Goal: Task Accomplishment & Management: Complete application form

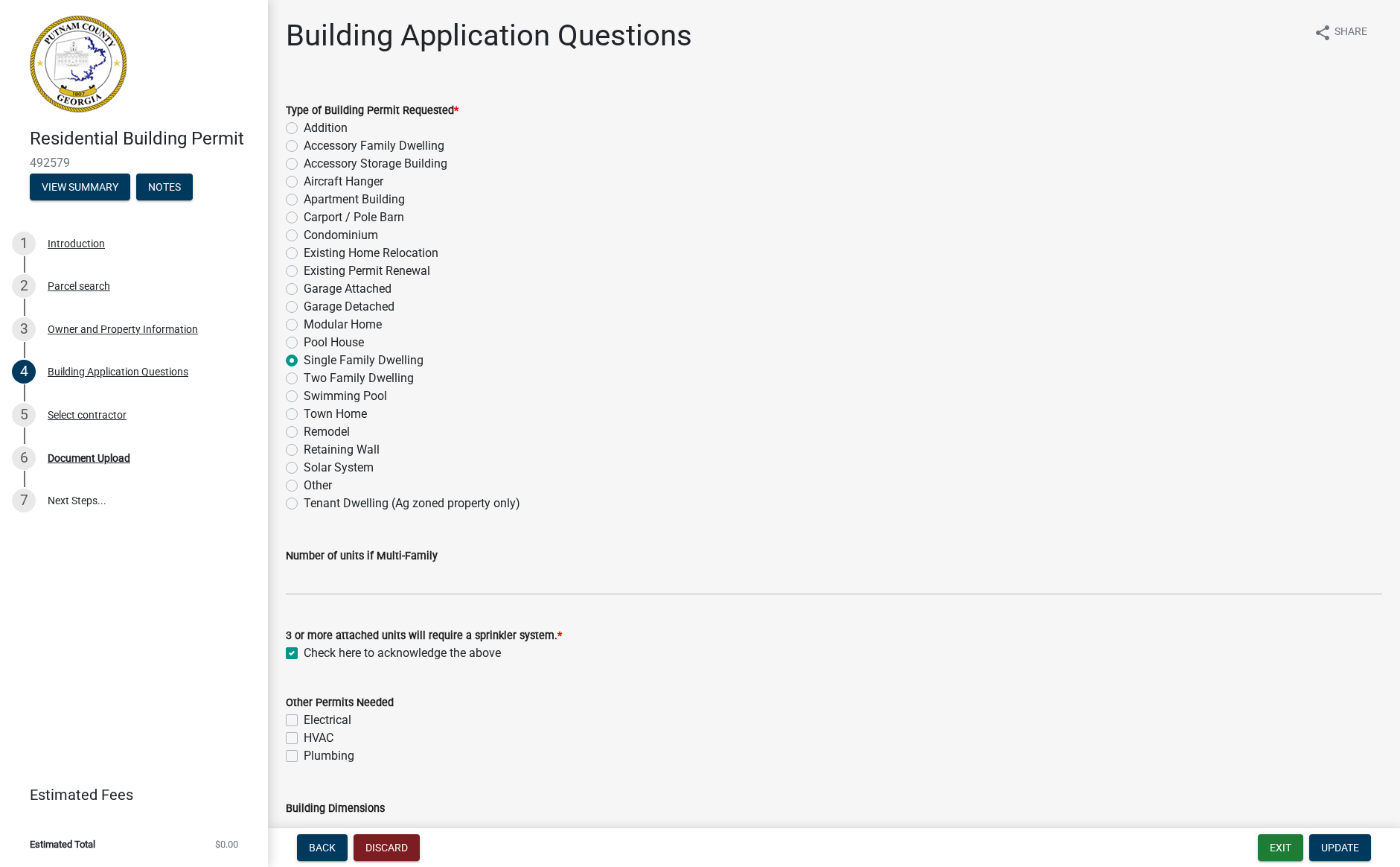
select select "ebf62bd9-0e77-42f1-a2f1-6aca02a789de"
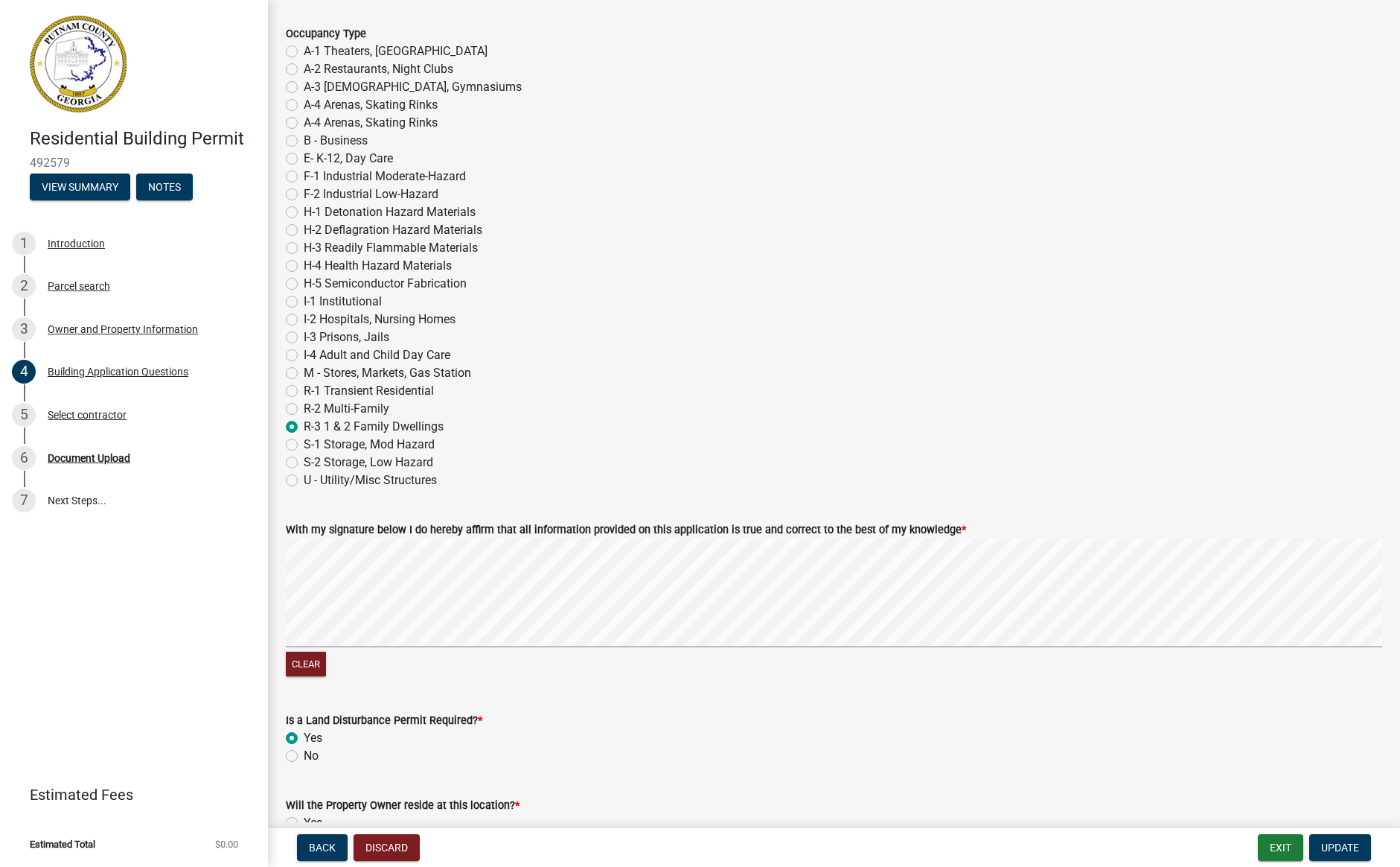
scroll to position [6079, 0]
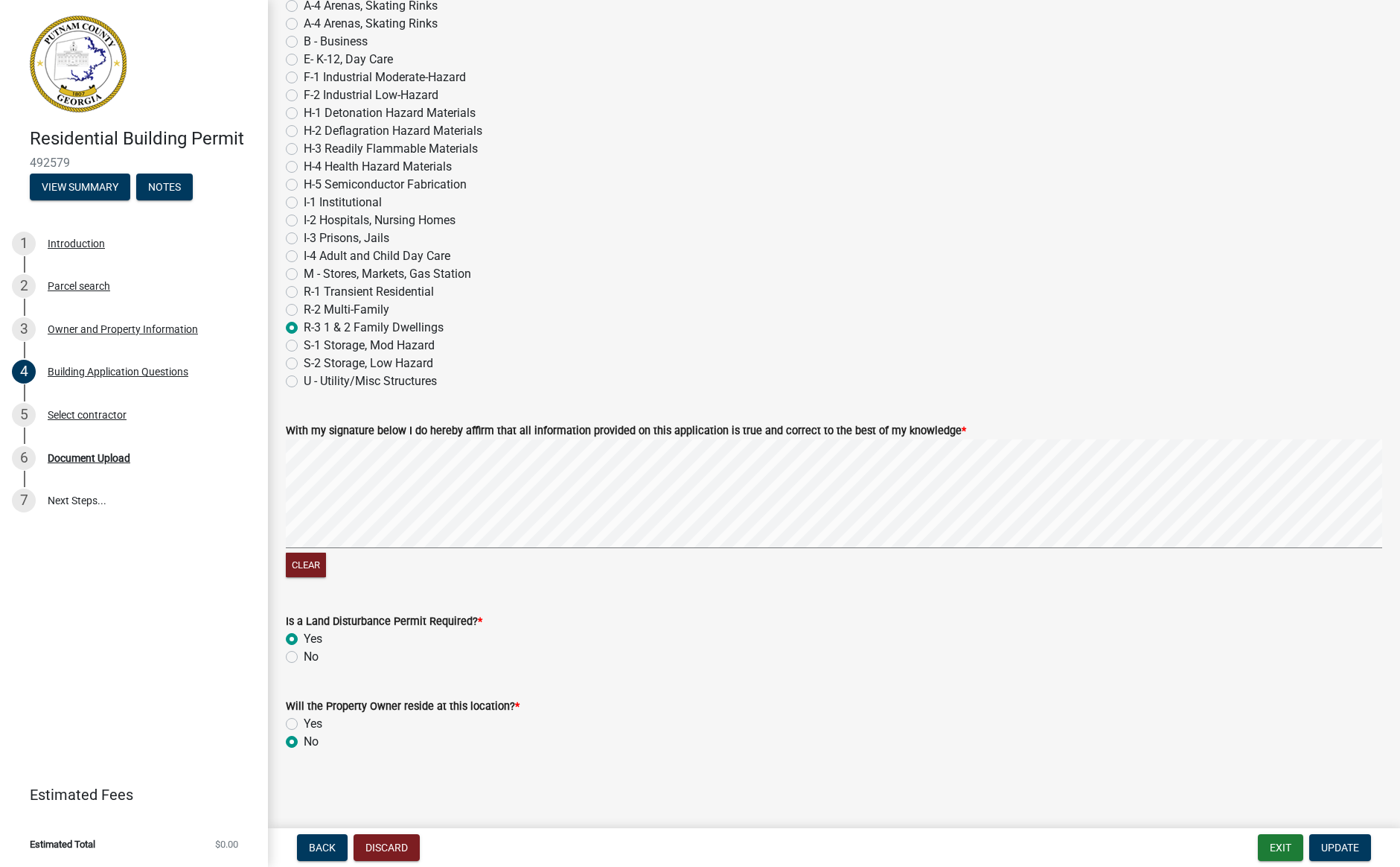
click at [304, 658] on label "No" at bounding box center [312, 657] width 15 height 18
click at [304, 657] on input "No" at bounding box center [309, 653] width 10 height 10
radio input "true"
click at [1340, 847] on span "Update" at bounding box center [1340, 847] width 38 height 12
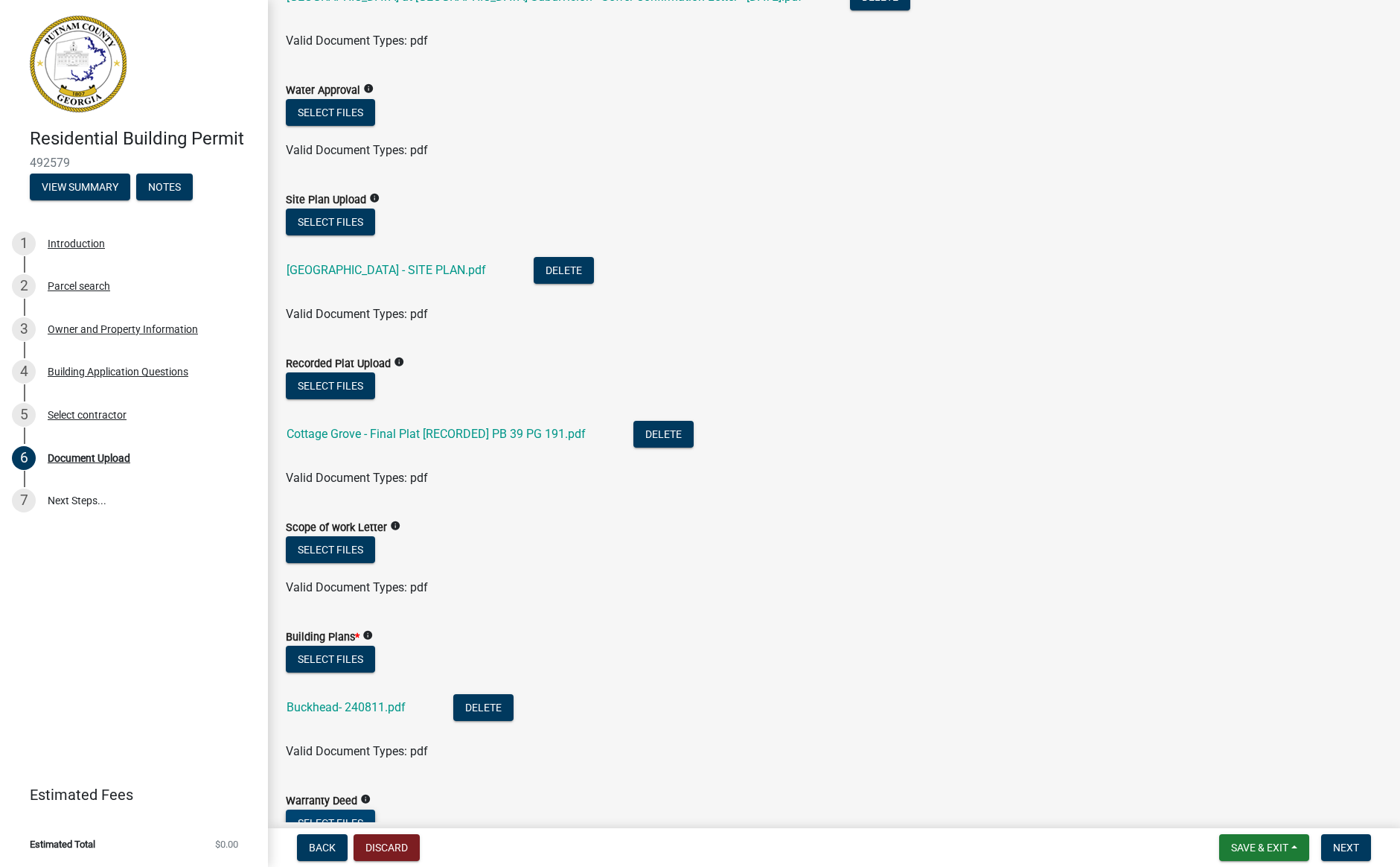
scroll to position [240, 0]
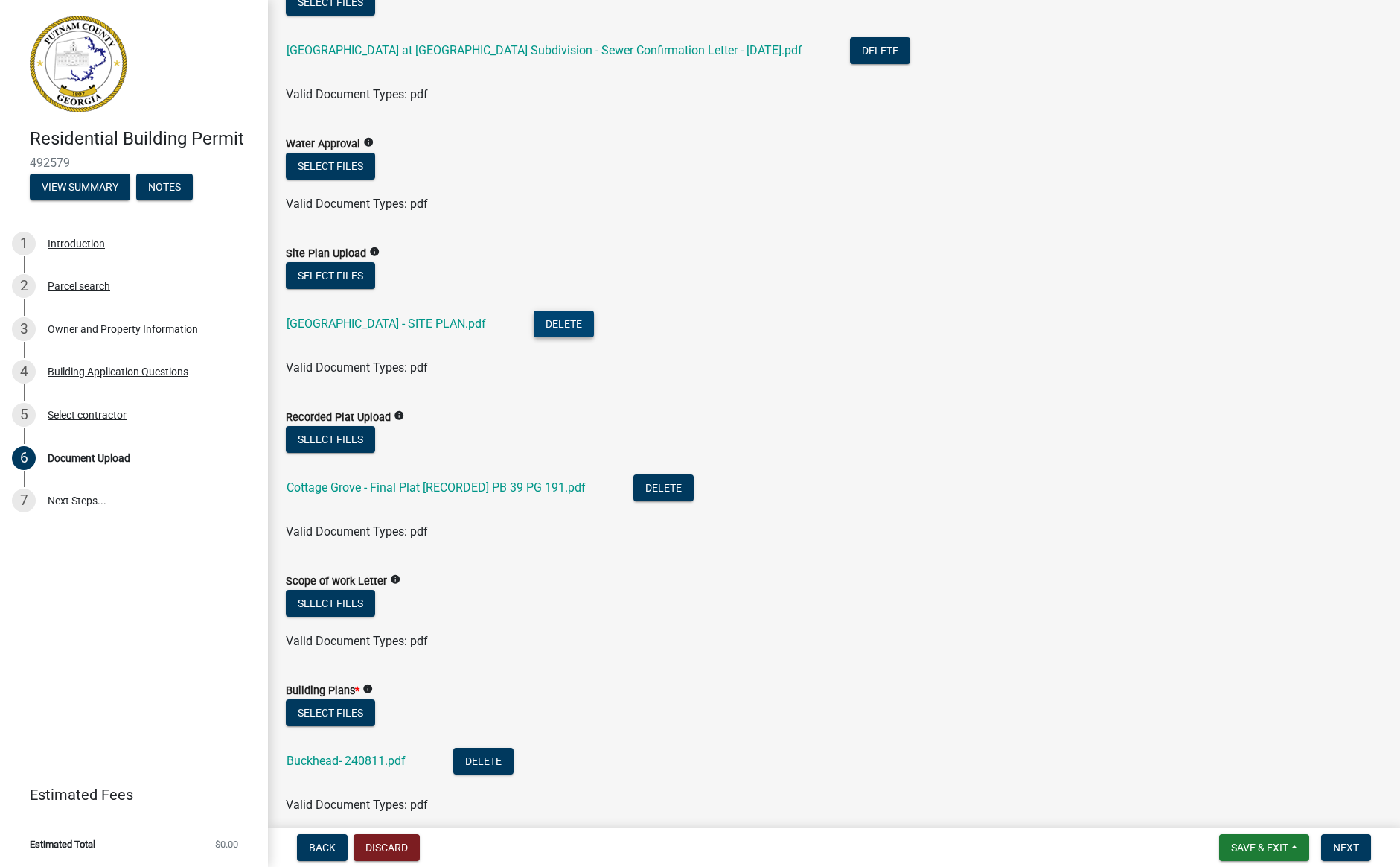
click at [583, 317] on button "Delete" at bounding box center [564, 324] width 60 height 26
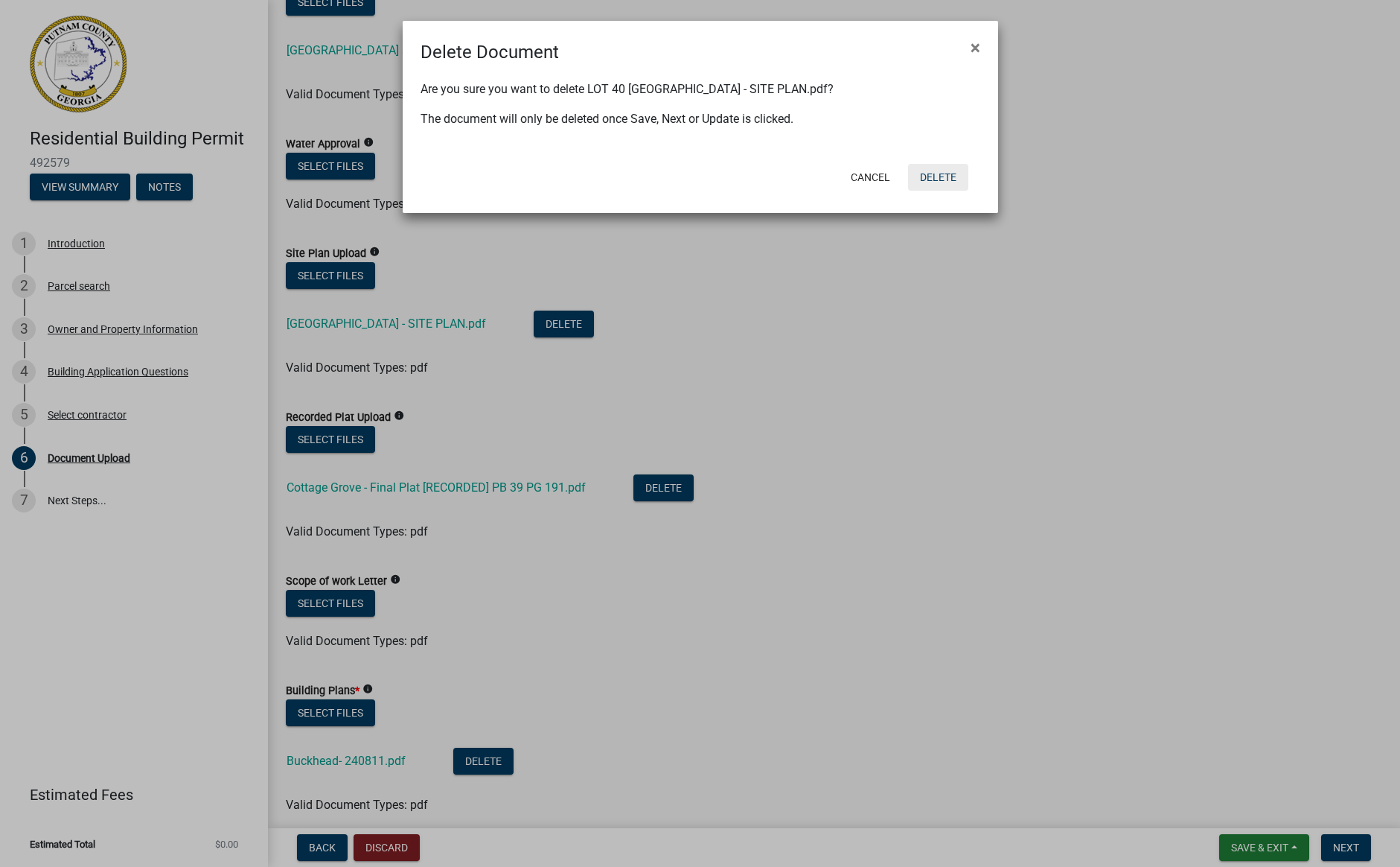
click at [933, 174] on button "Delete" at bounding box center [938, 177] width 60 height 26
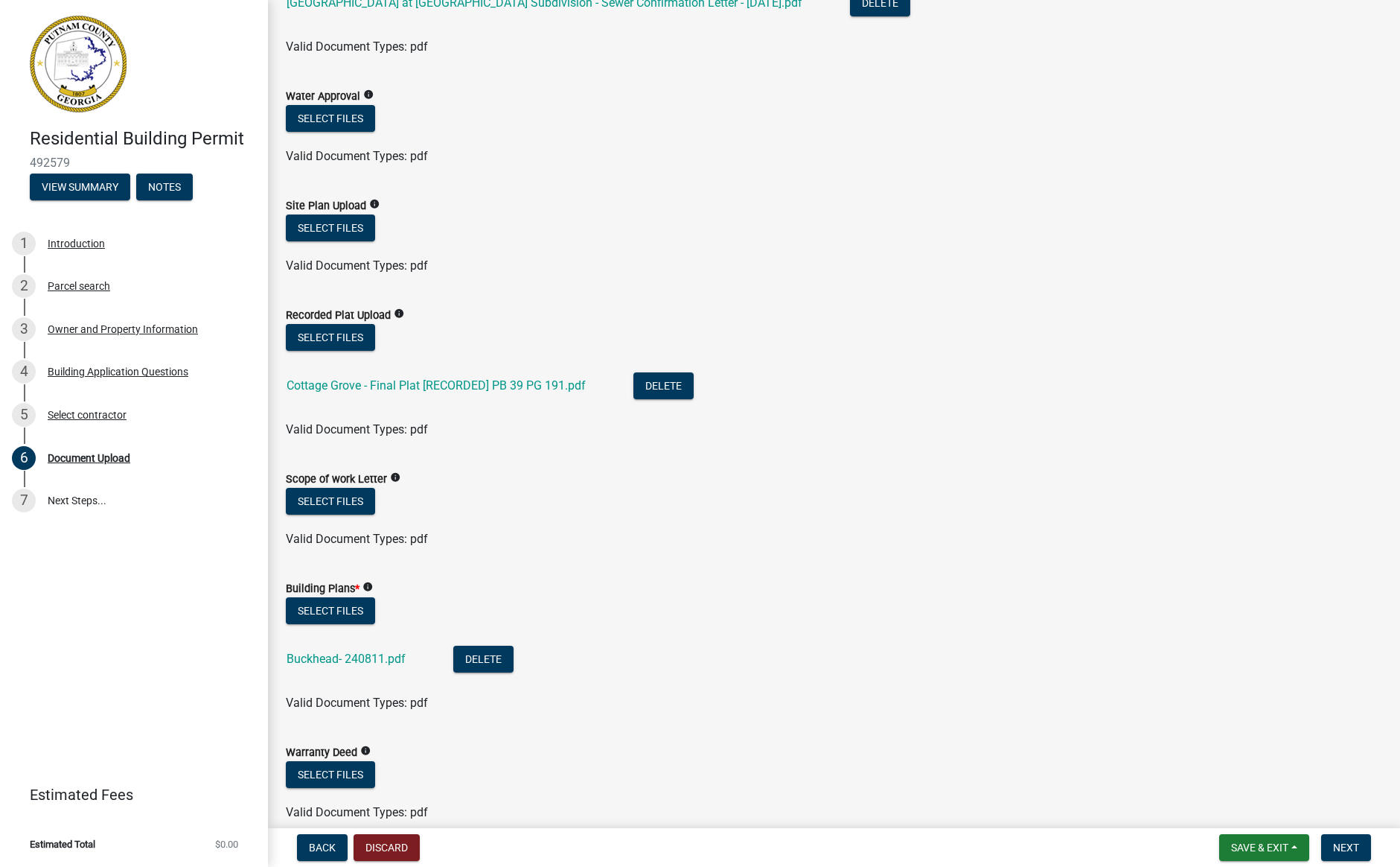
scroll to position [286, 0]
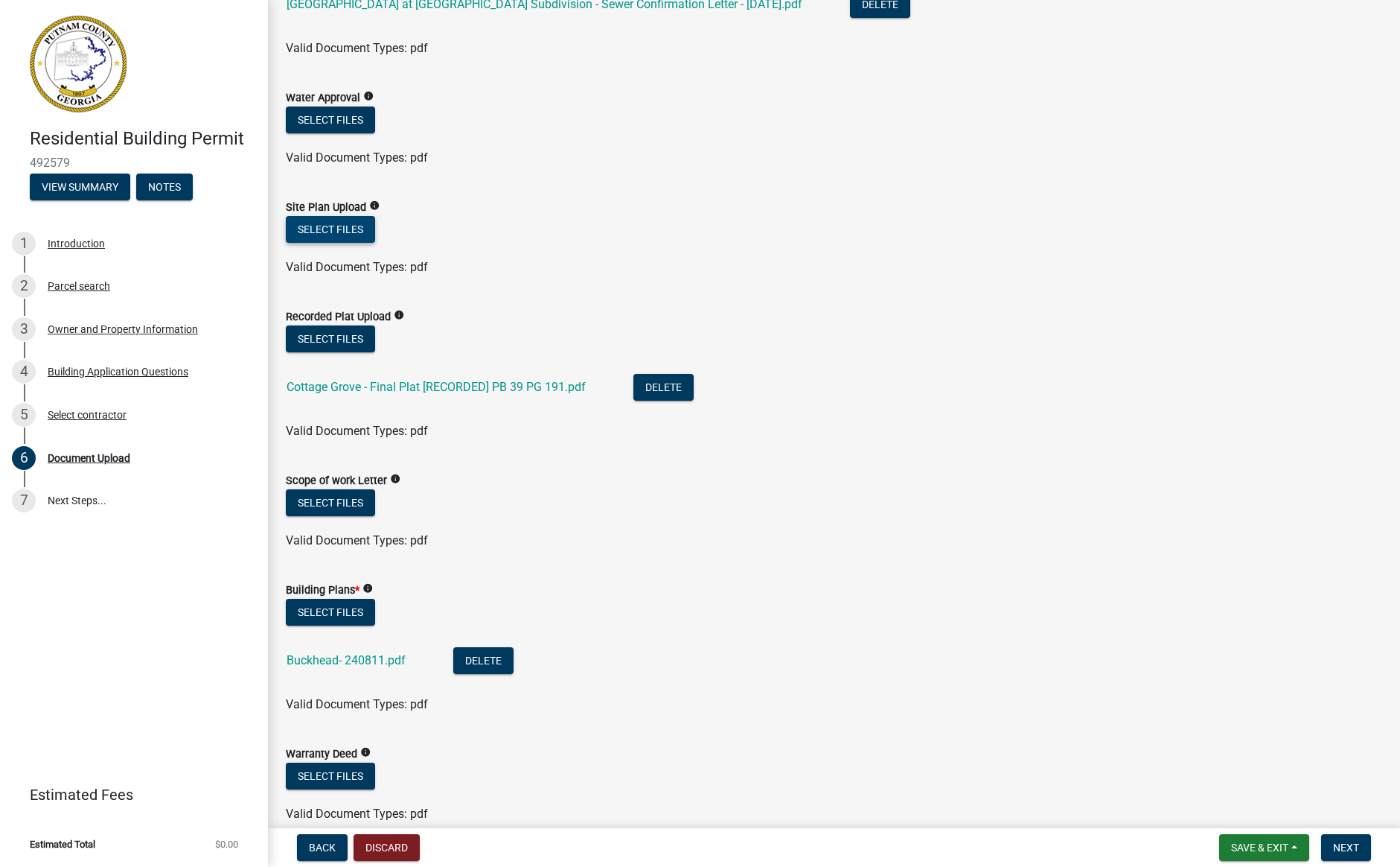
click at [359, 222] on button "Select files" at bounding box center [331, 229] width 89 height 26
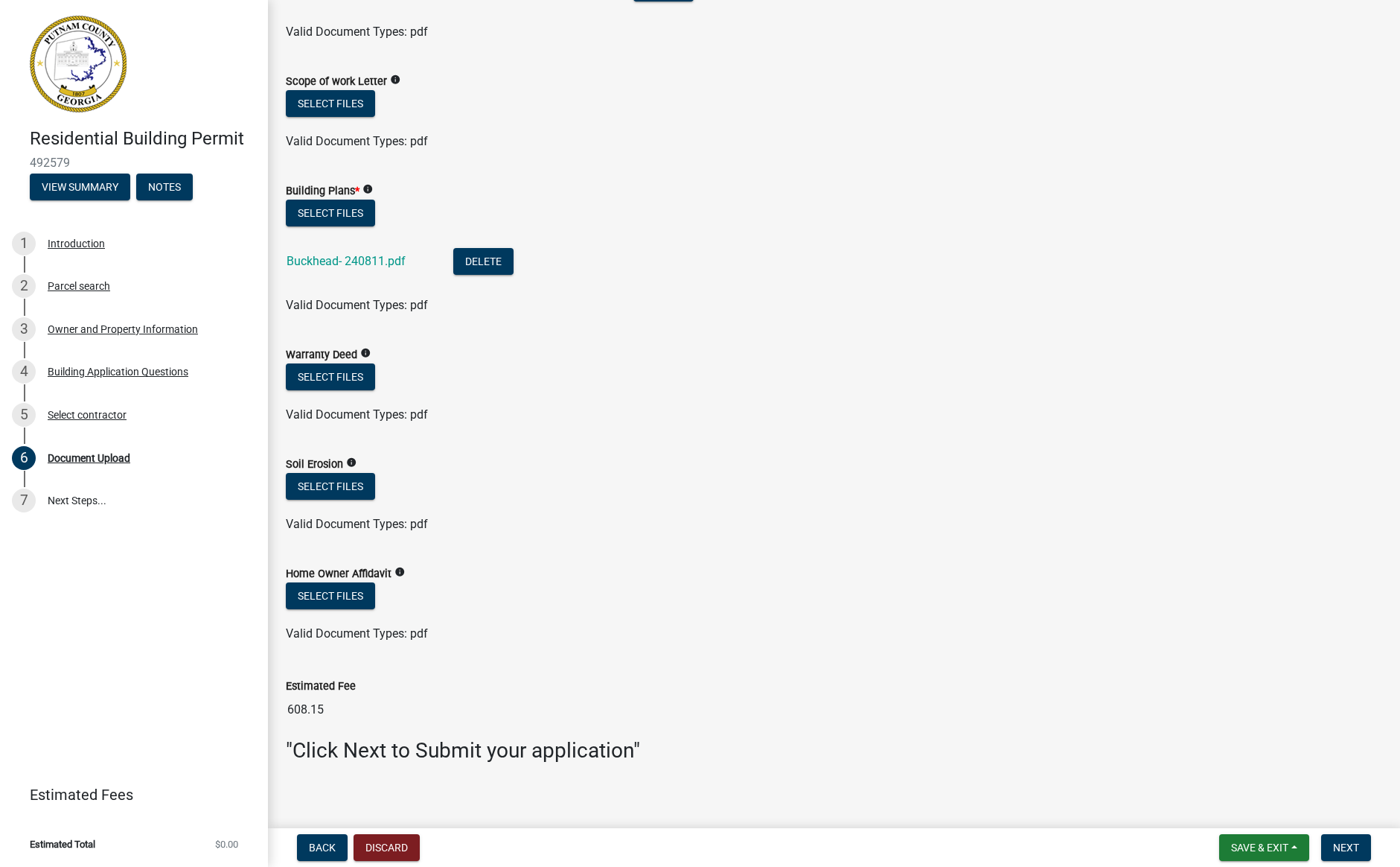
scroll to position [750, 0]
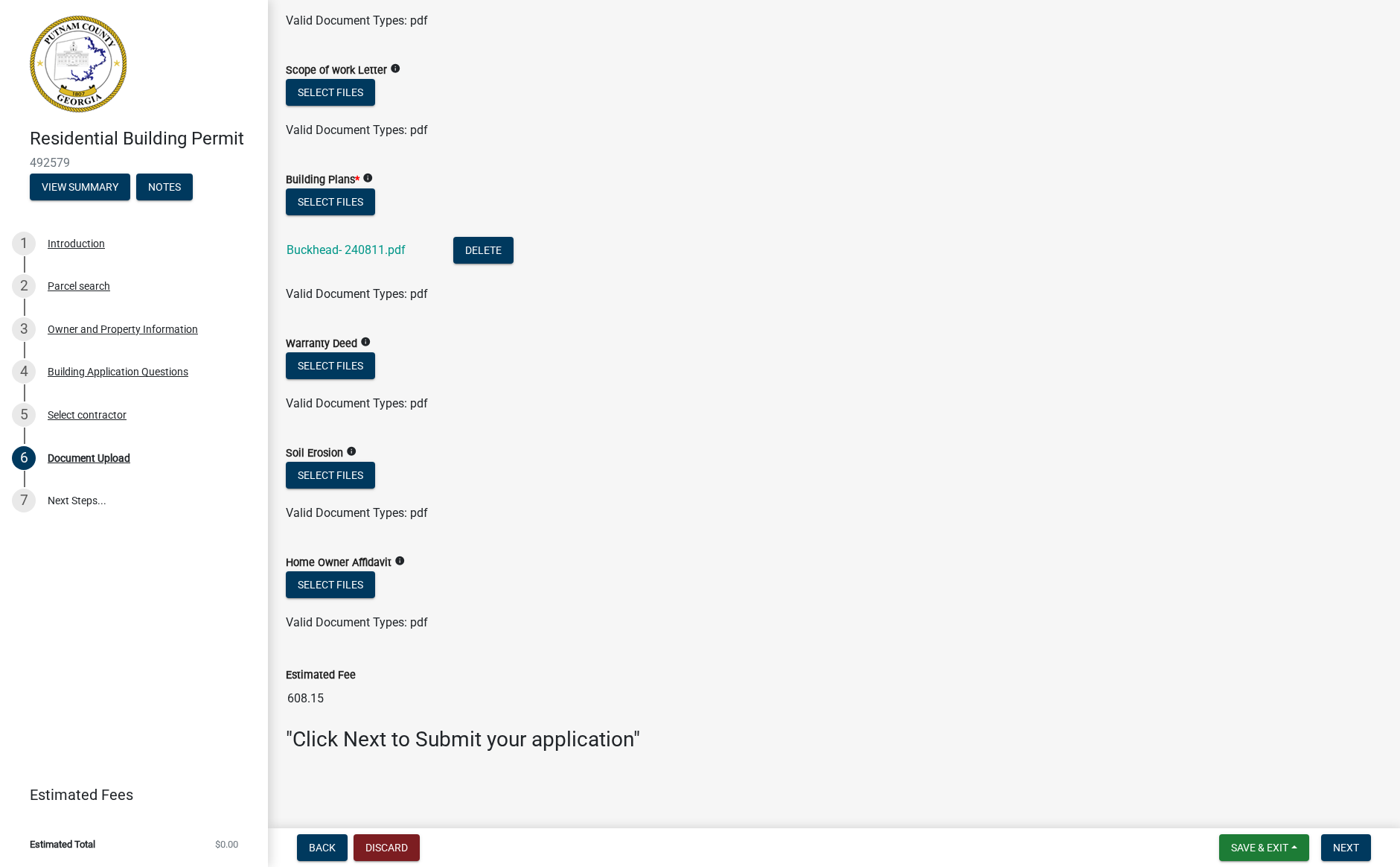
click at [398, 560] on icon "info" at bounding box center [399, 560] width 11 height 11
click at [979, 561] on div "Home Owner Affidavit info" at bounding box center [834, 562] width 1097 height 18
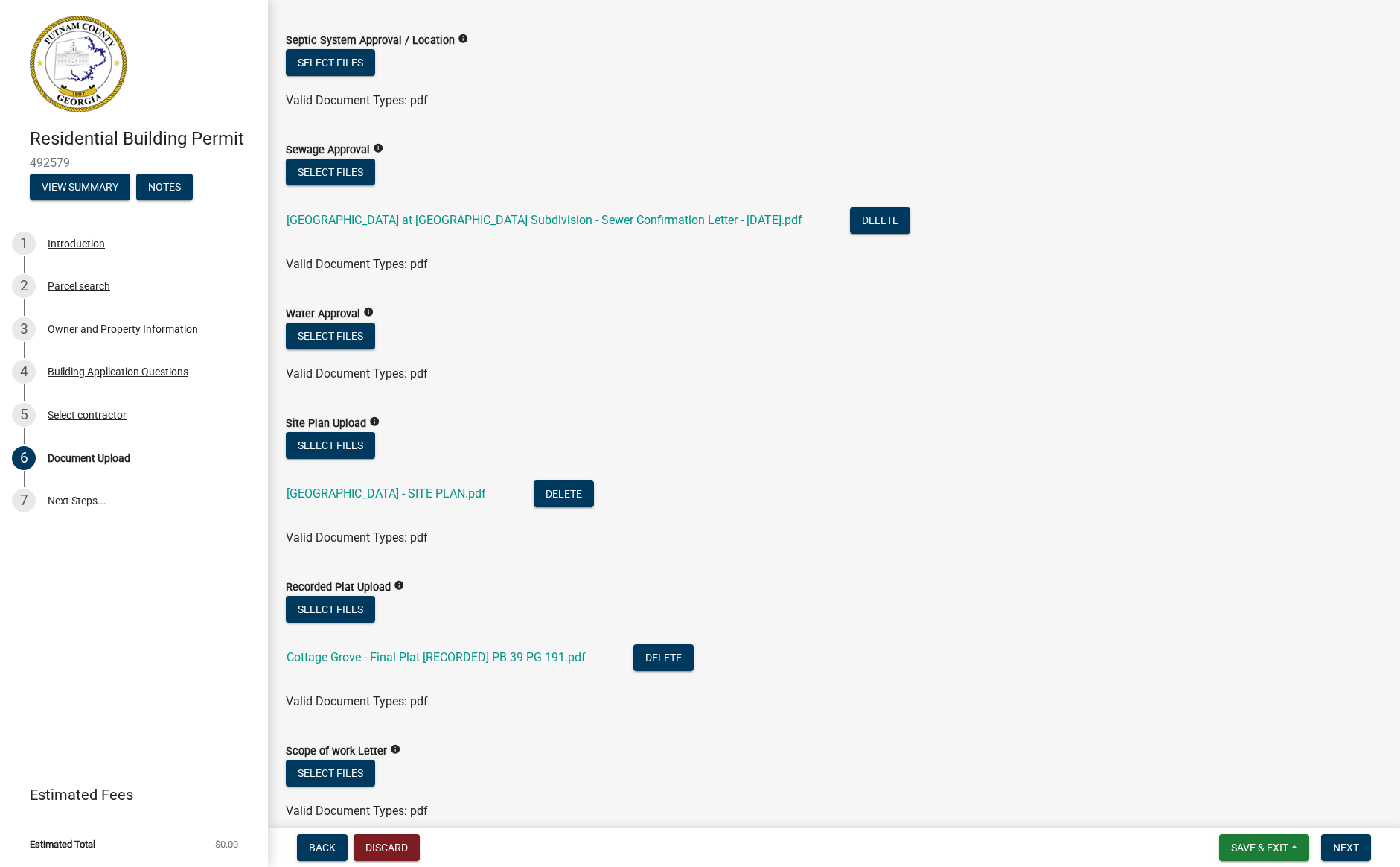
scroll to position [0, 0]
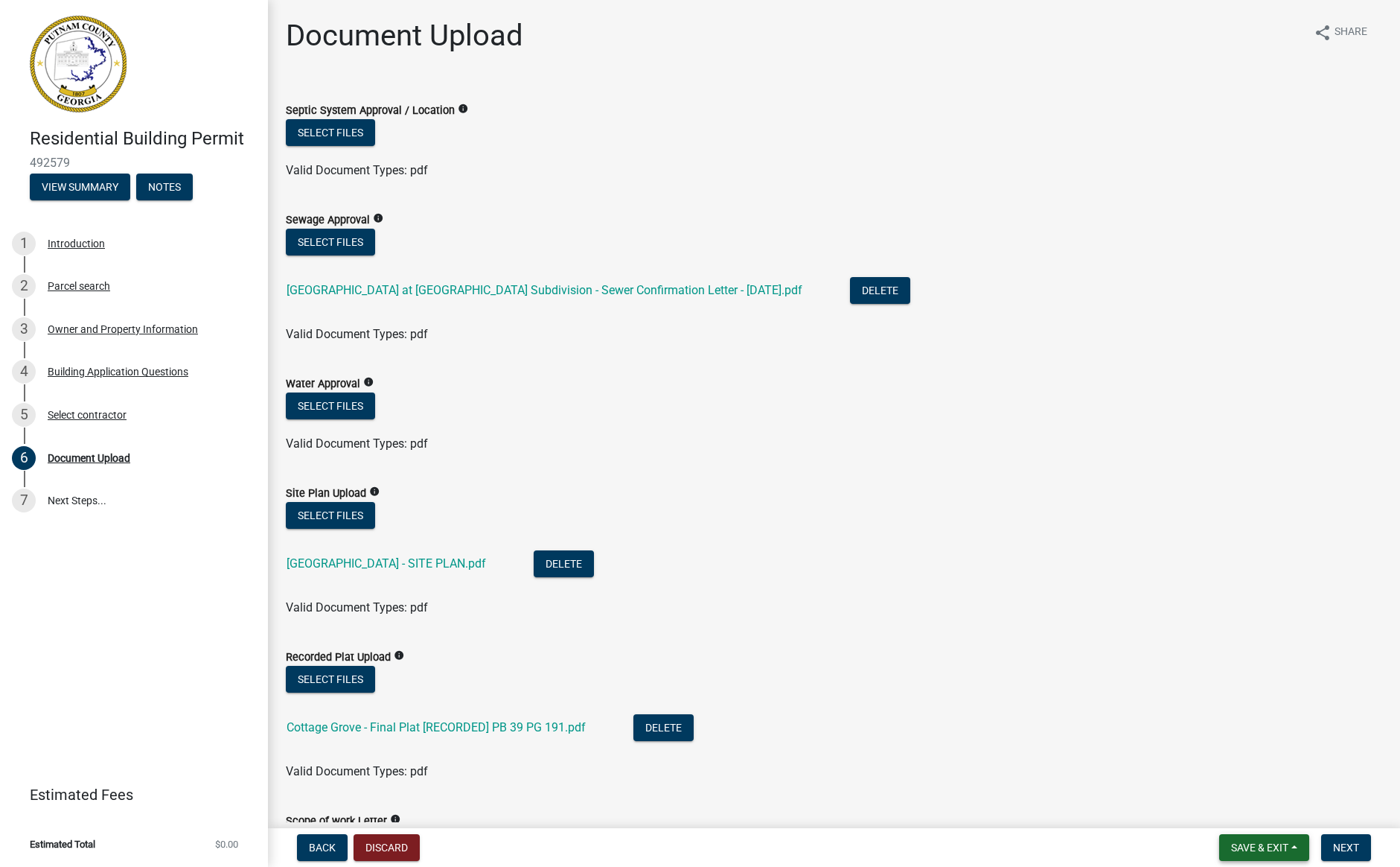
click at [1288, 843] on button "Save & Exit" at bounding box center [1264, 847] width 90 height 26
click at [1242, 767] on button "Save" at bounding box center [1250, 772] width 119 height 36
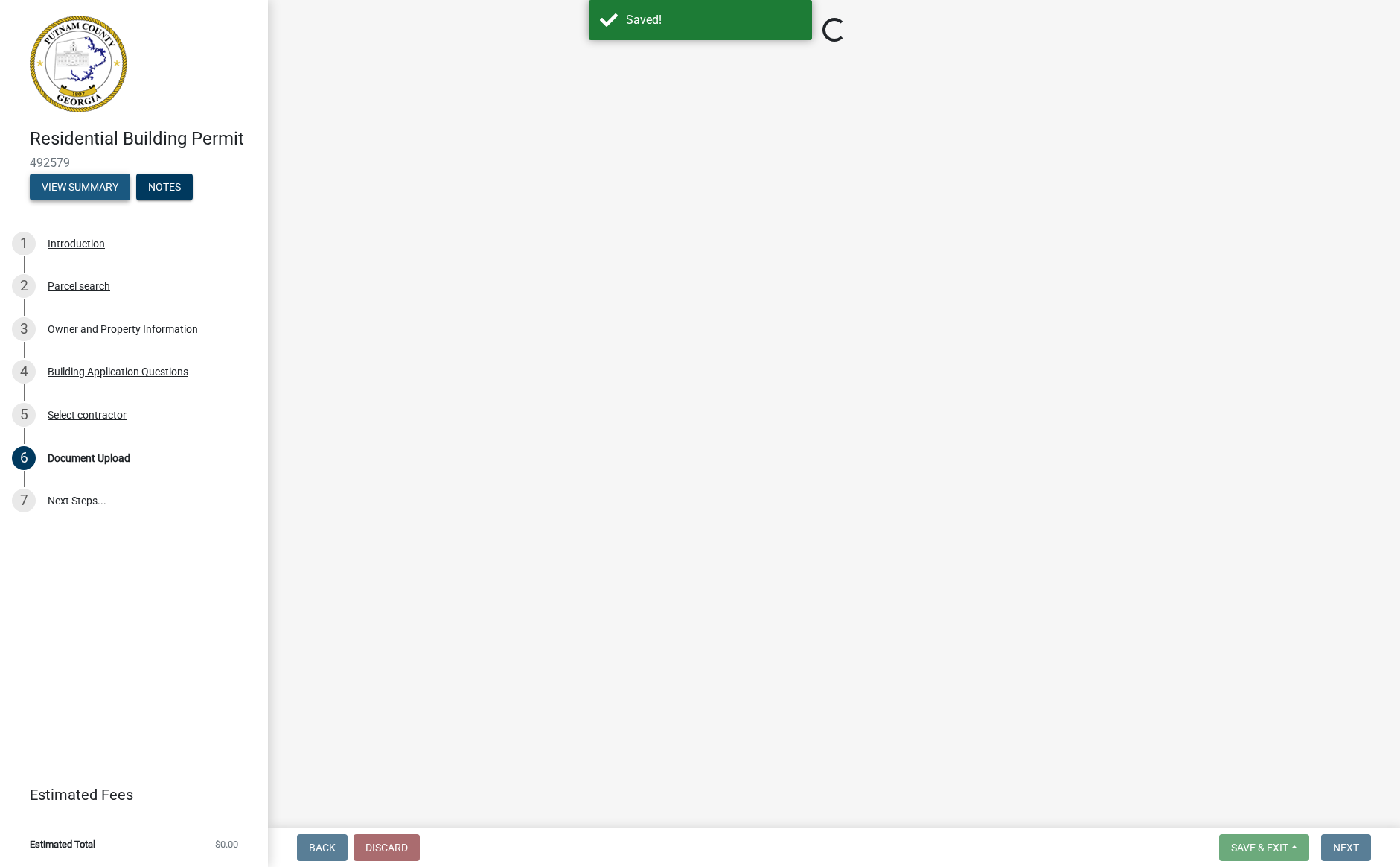
click at [64, 183] on button "View Summary" at bounding box center [80, 187] width 101 height 26
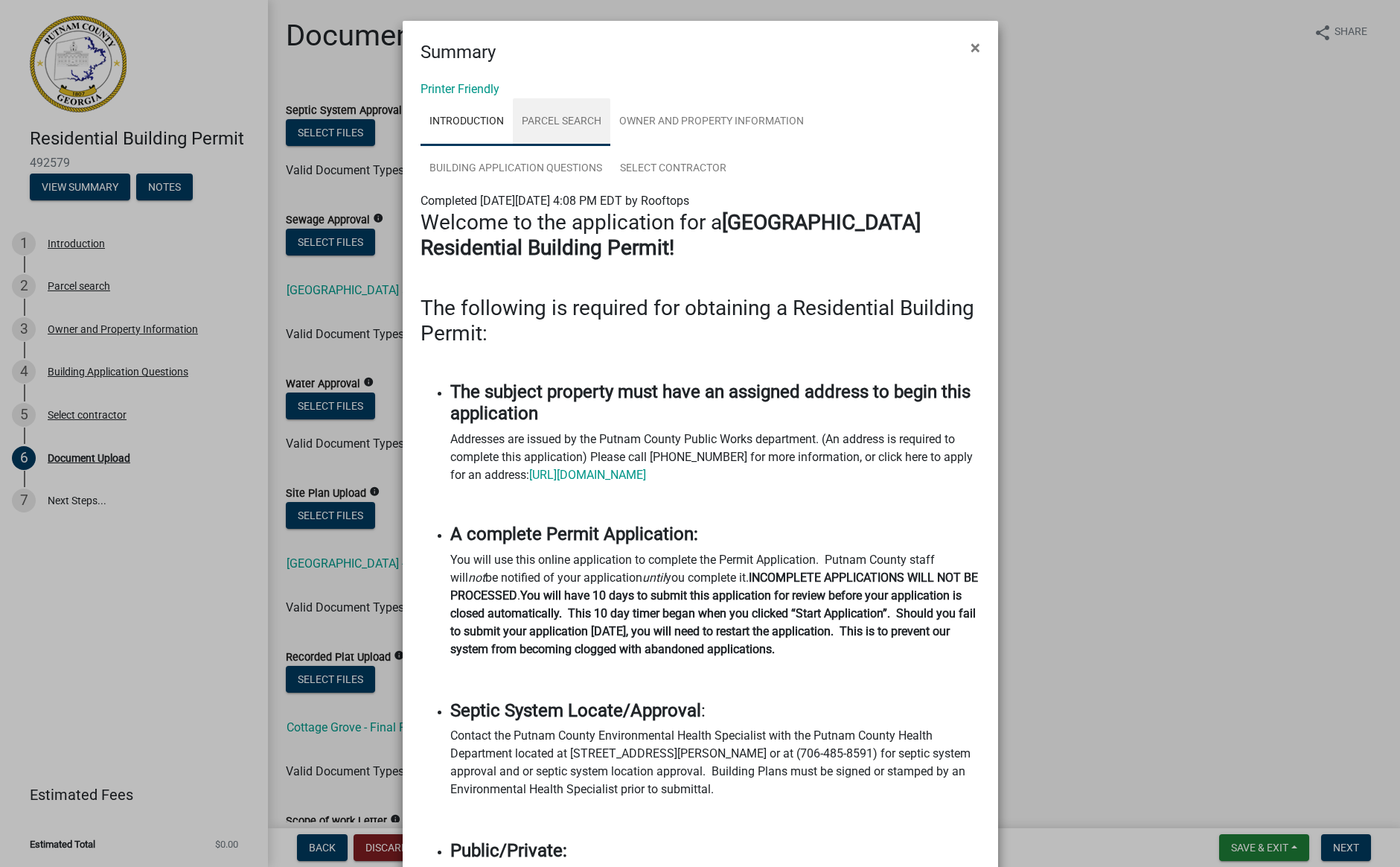
click at [577, 118] on link "Parcel search" at bounding box center [562, 122] width 98 height 48
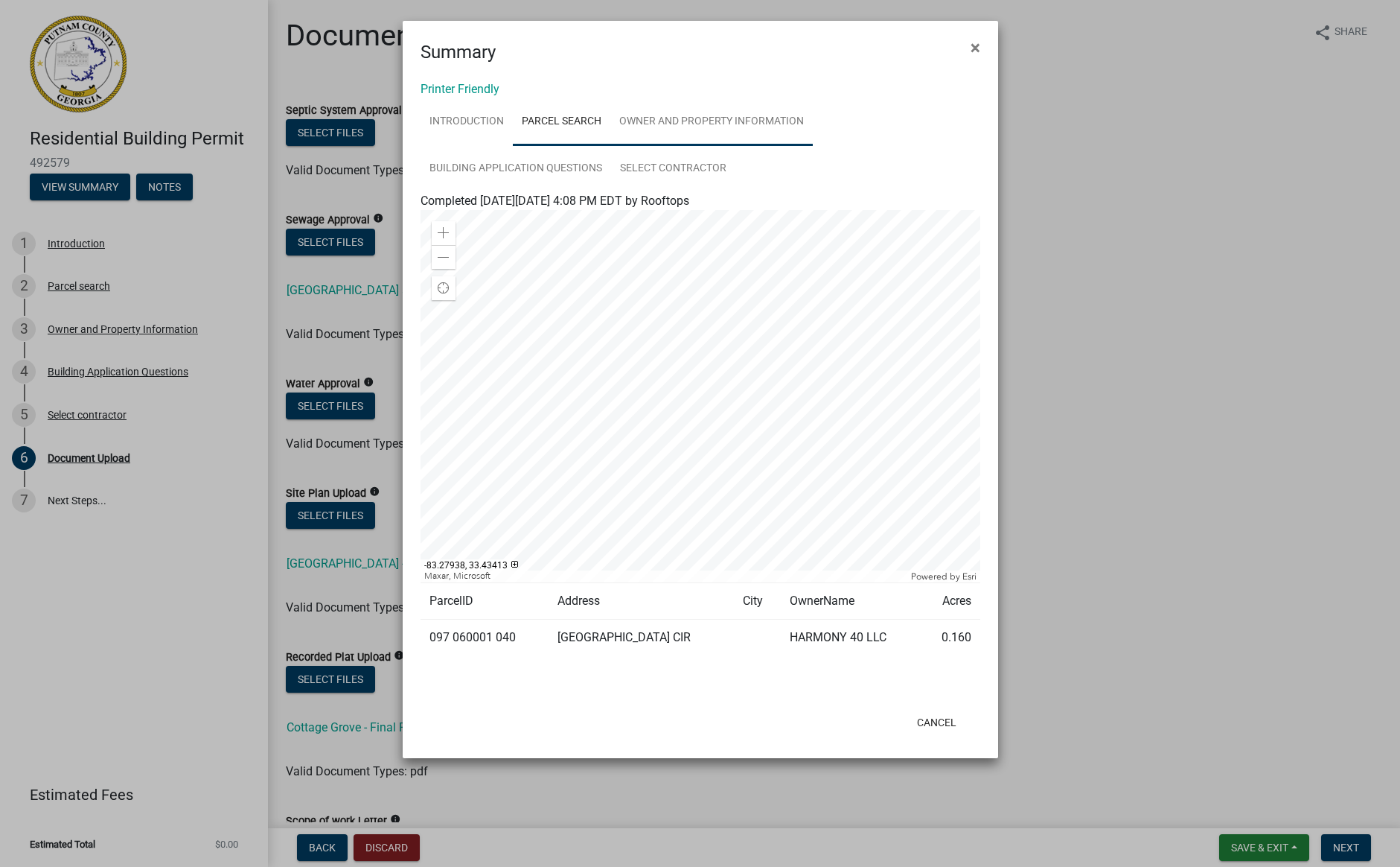
click at [755, 115] on link "Owner and Property Information" at bounding box center [712, 122] width 202 height 48
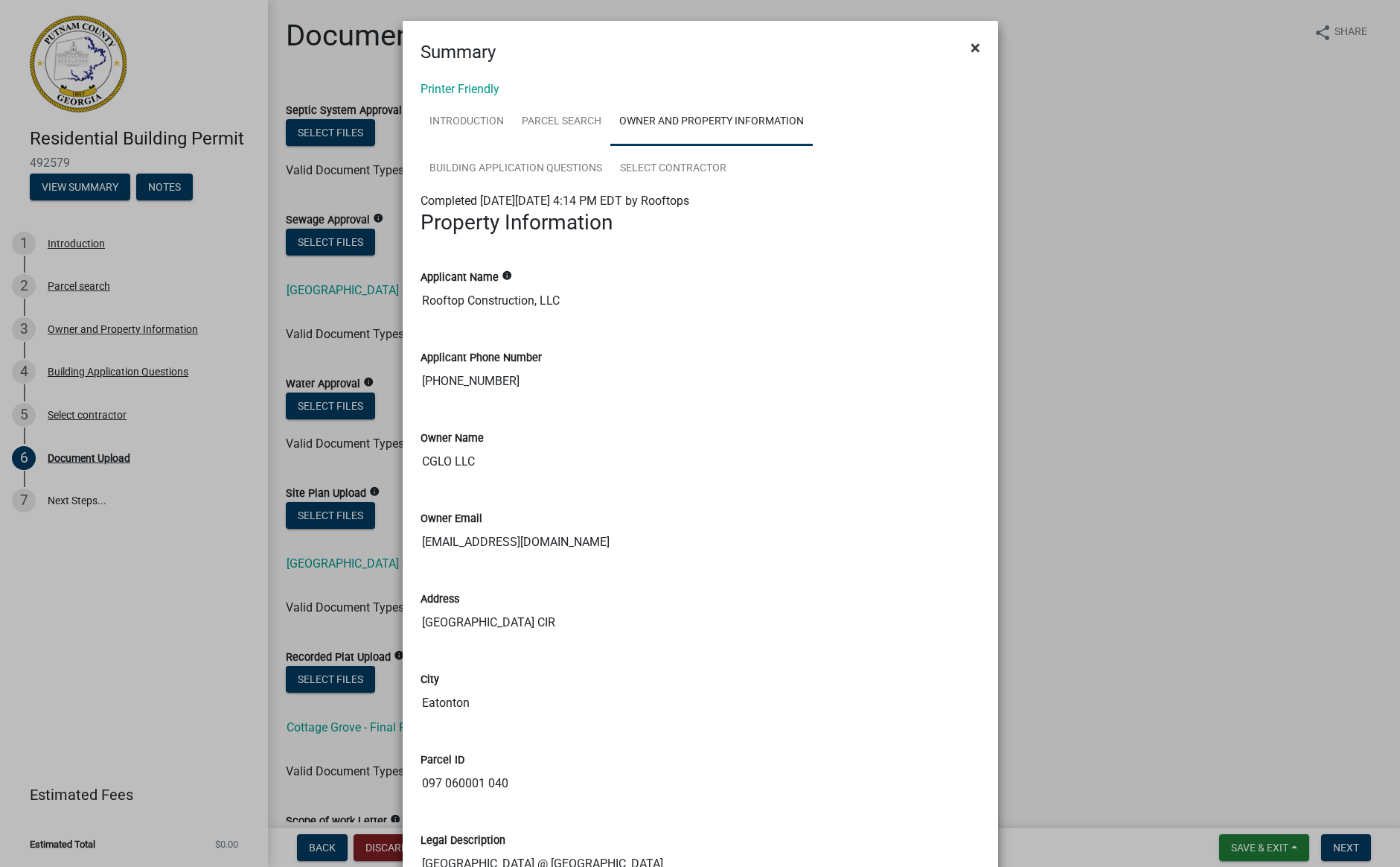
click at [974, 46] on span "×" at bounding box center [976, 47] width 10 height 21
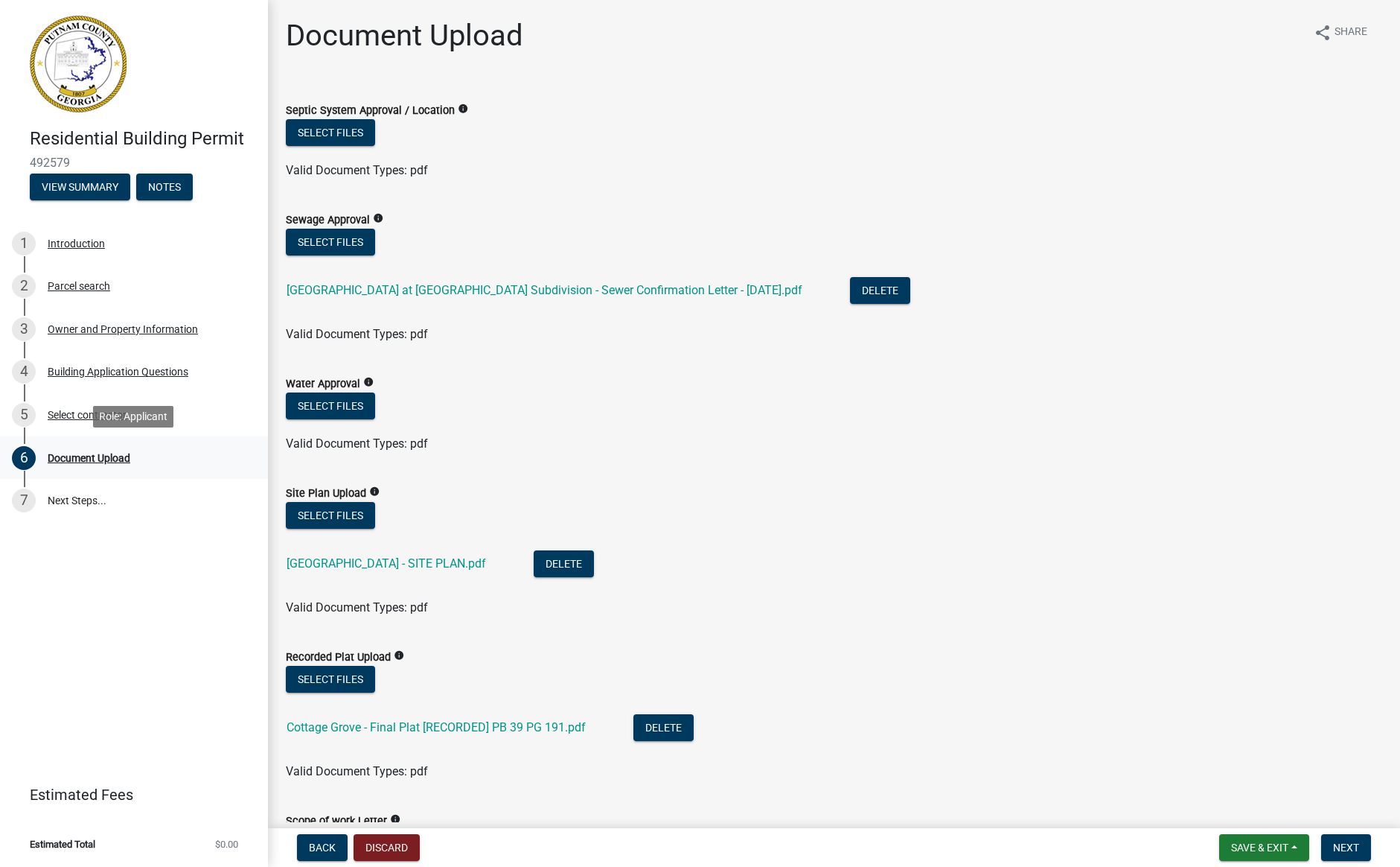
click at [81, 453] on div "Document Upload" at bounding box center [89, 458] width 83 height 11
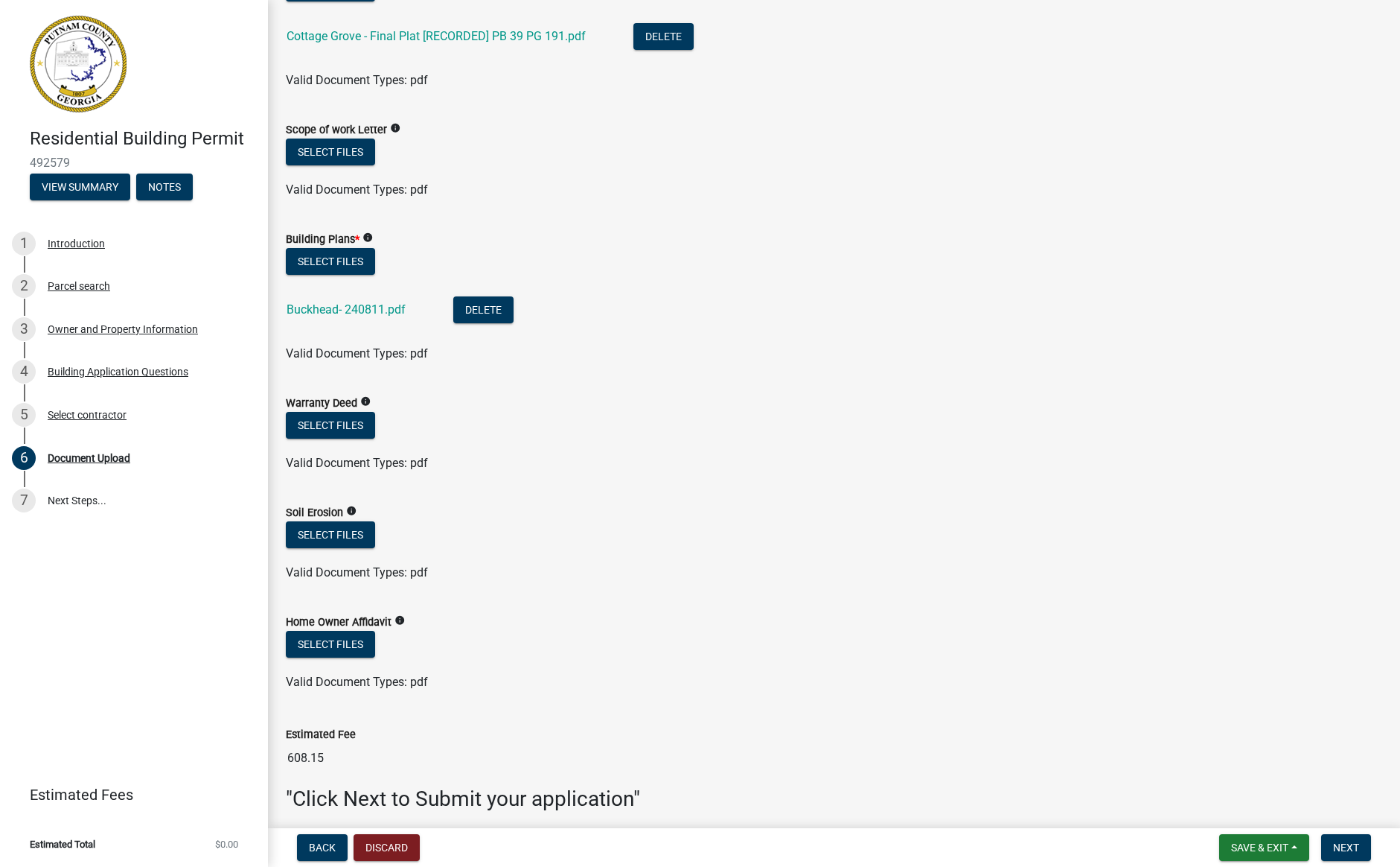
scroll to position [704, 0]
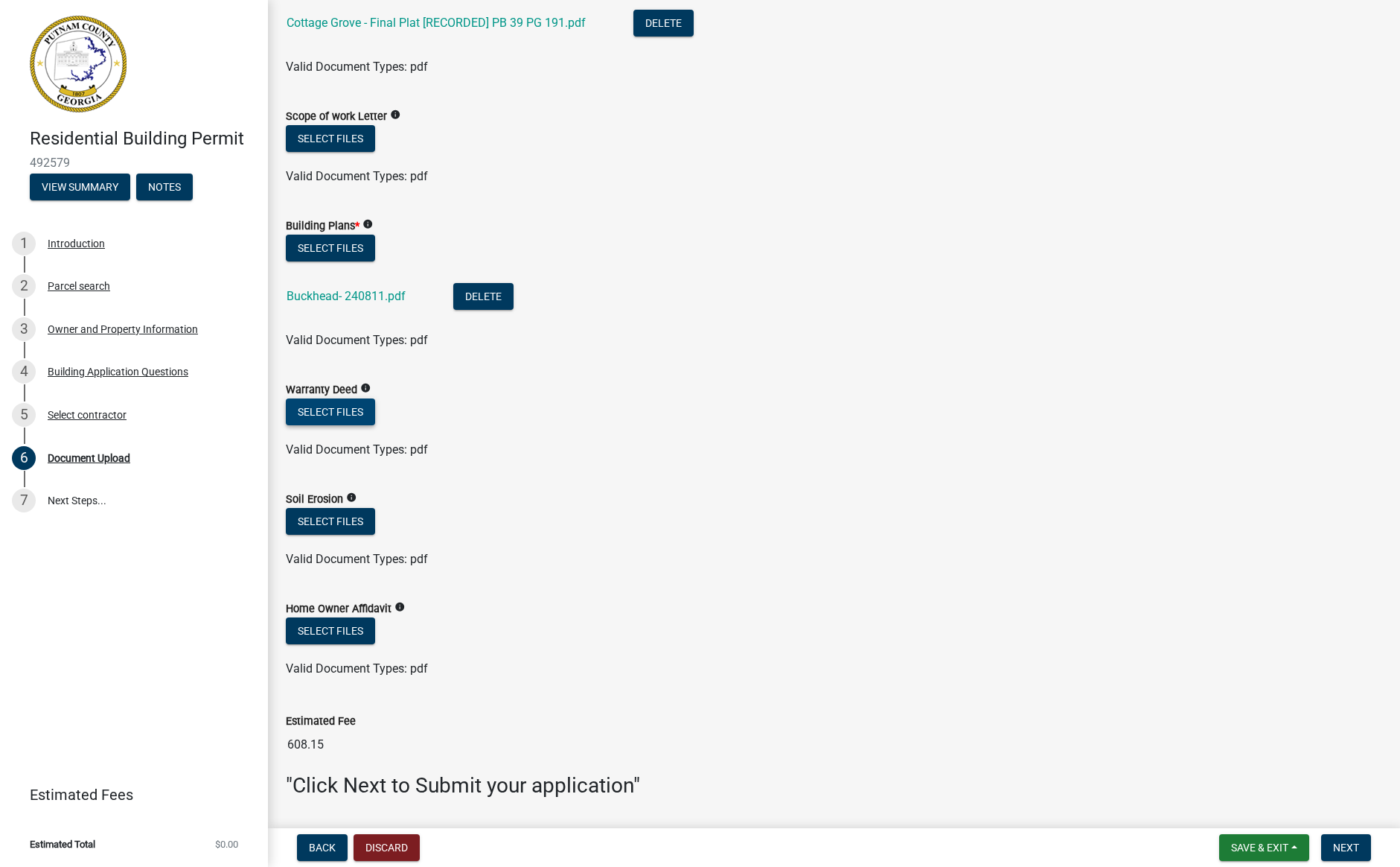
click at [340, 409] on button "Select files" at bounding box center [331, 412] width 89 height 26
click at [342, 423] on button "Select files" at bounding box center [331, 412] width 89 height 26
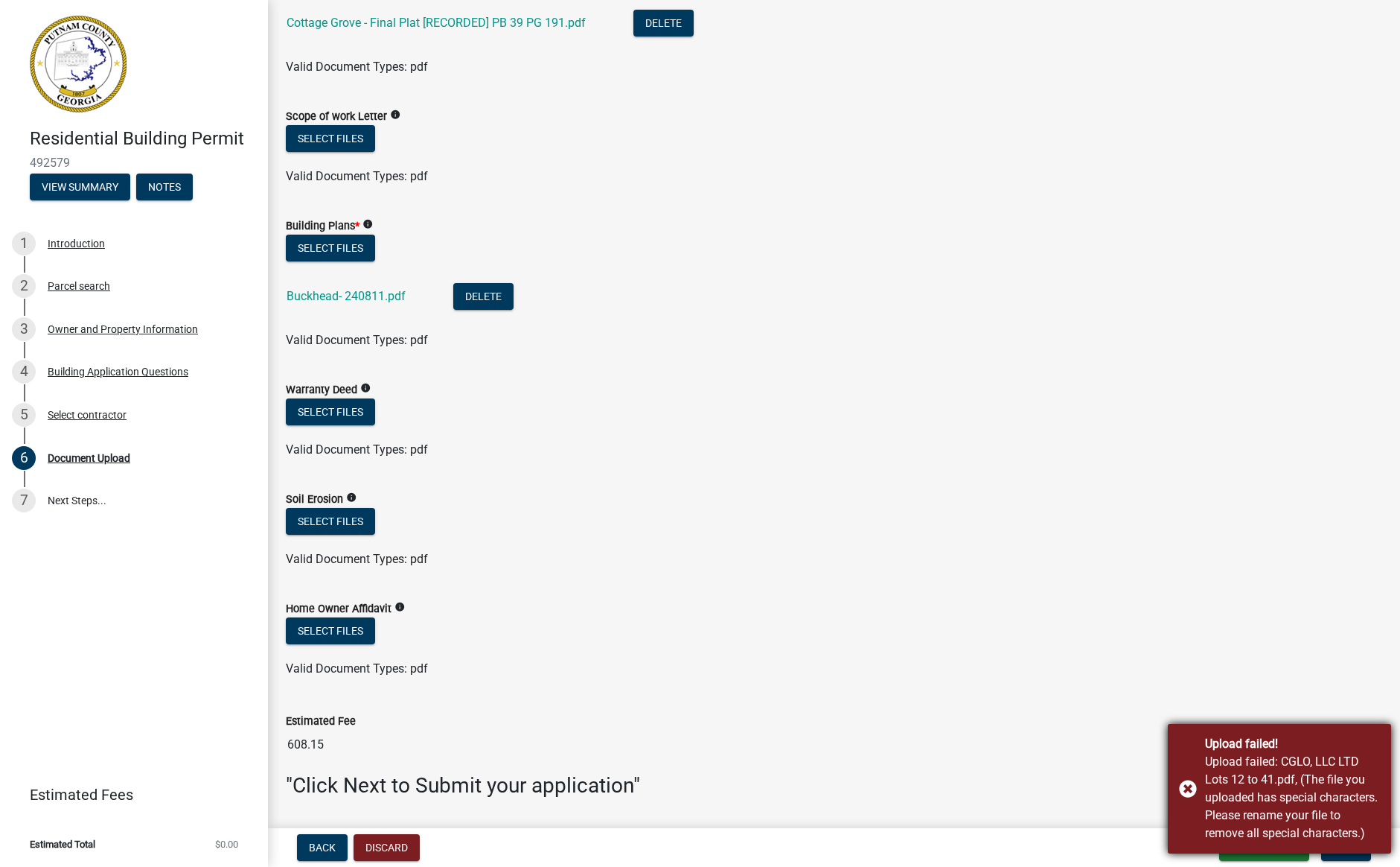
click at [1188, 784] on div "Upload failed! Upload failed: CGLO, LLC LTD Lots 12 to 41.pdf, (The file you up…" at bounding box center [1279, 788] width 223 height 130
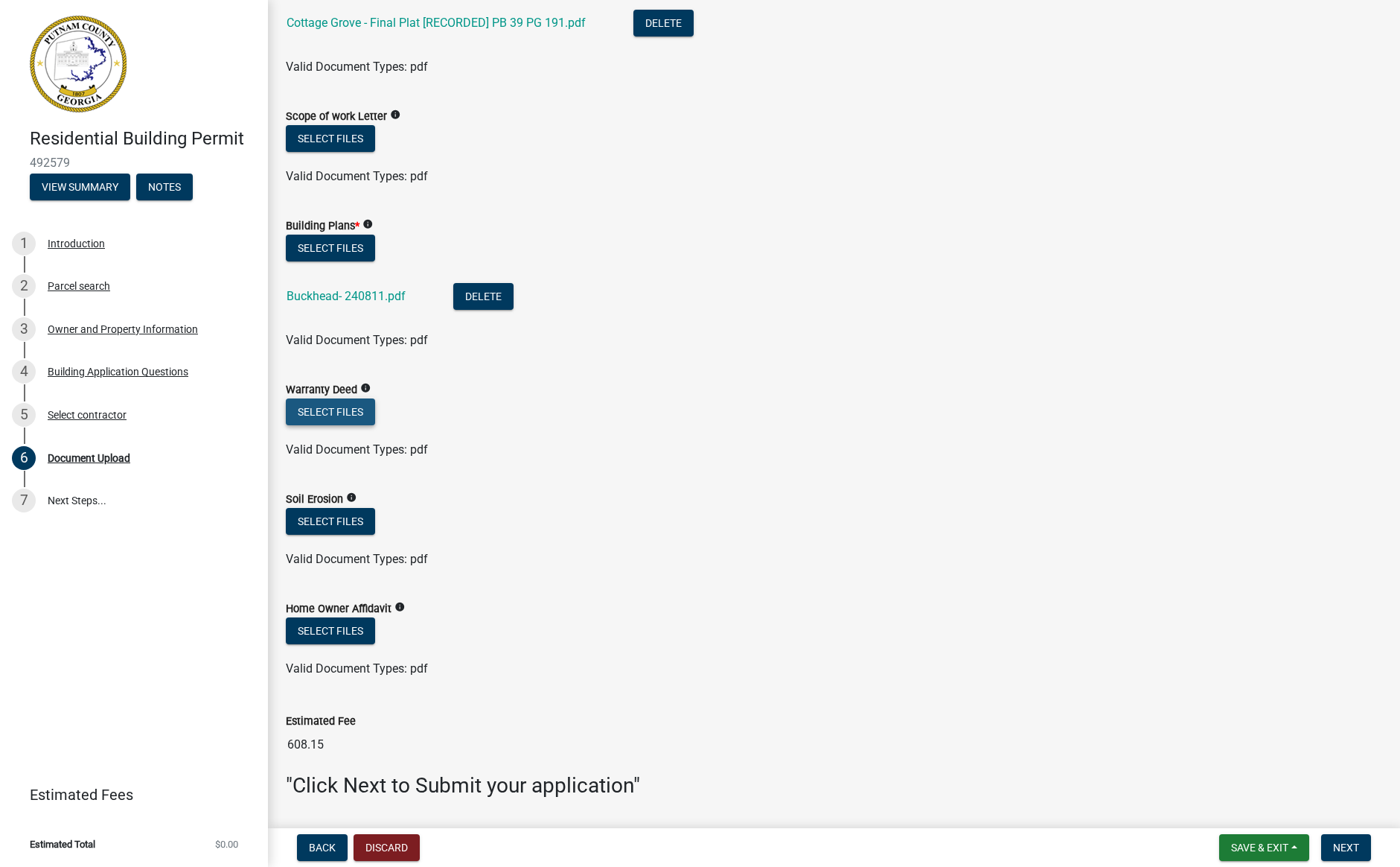
click at [328, 407] on button "Select files" at bounding box center [331, 412] width 89 height 26
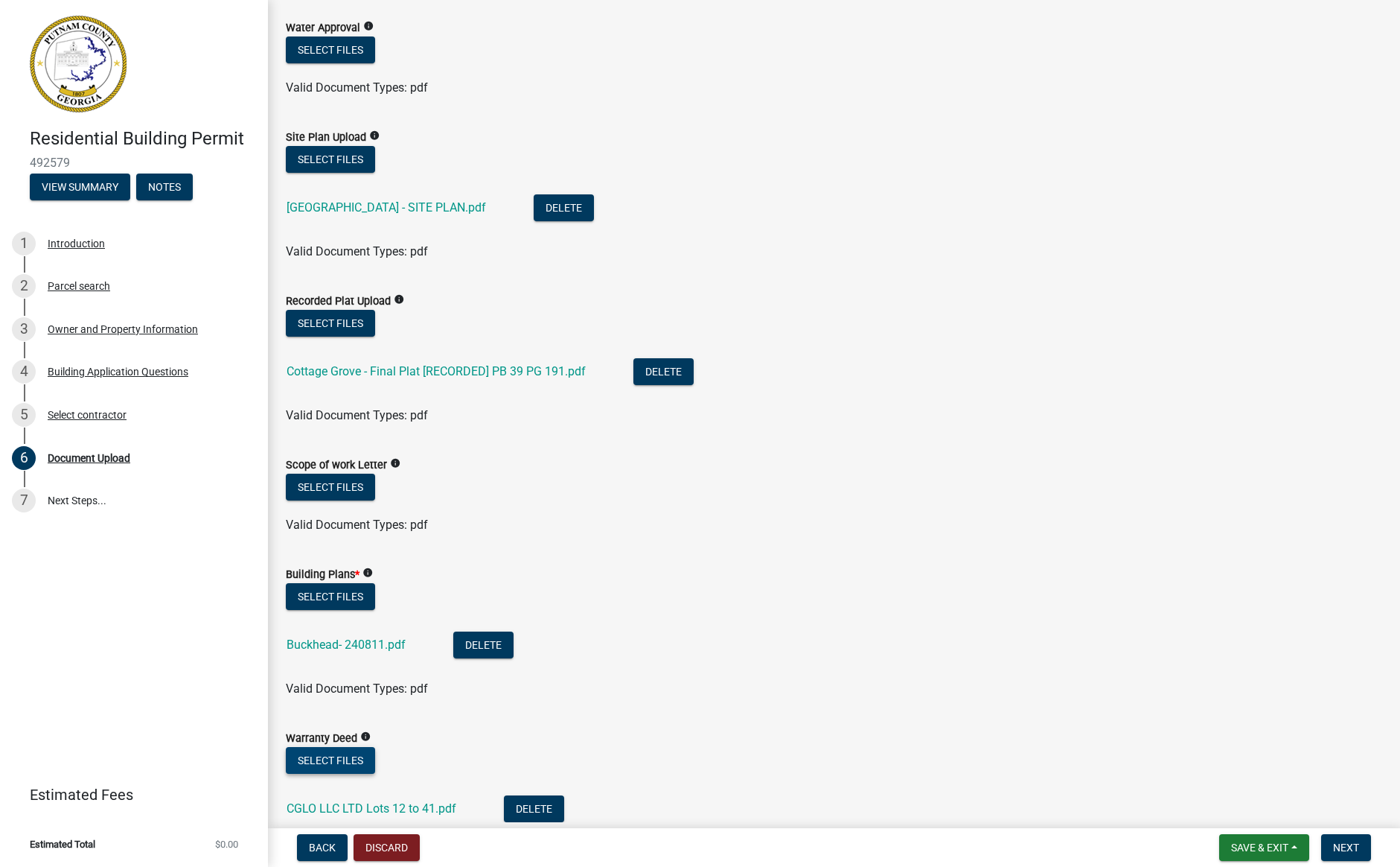
scroll to position [293, 0]
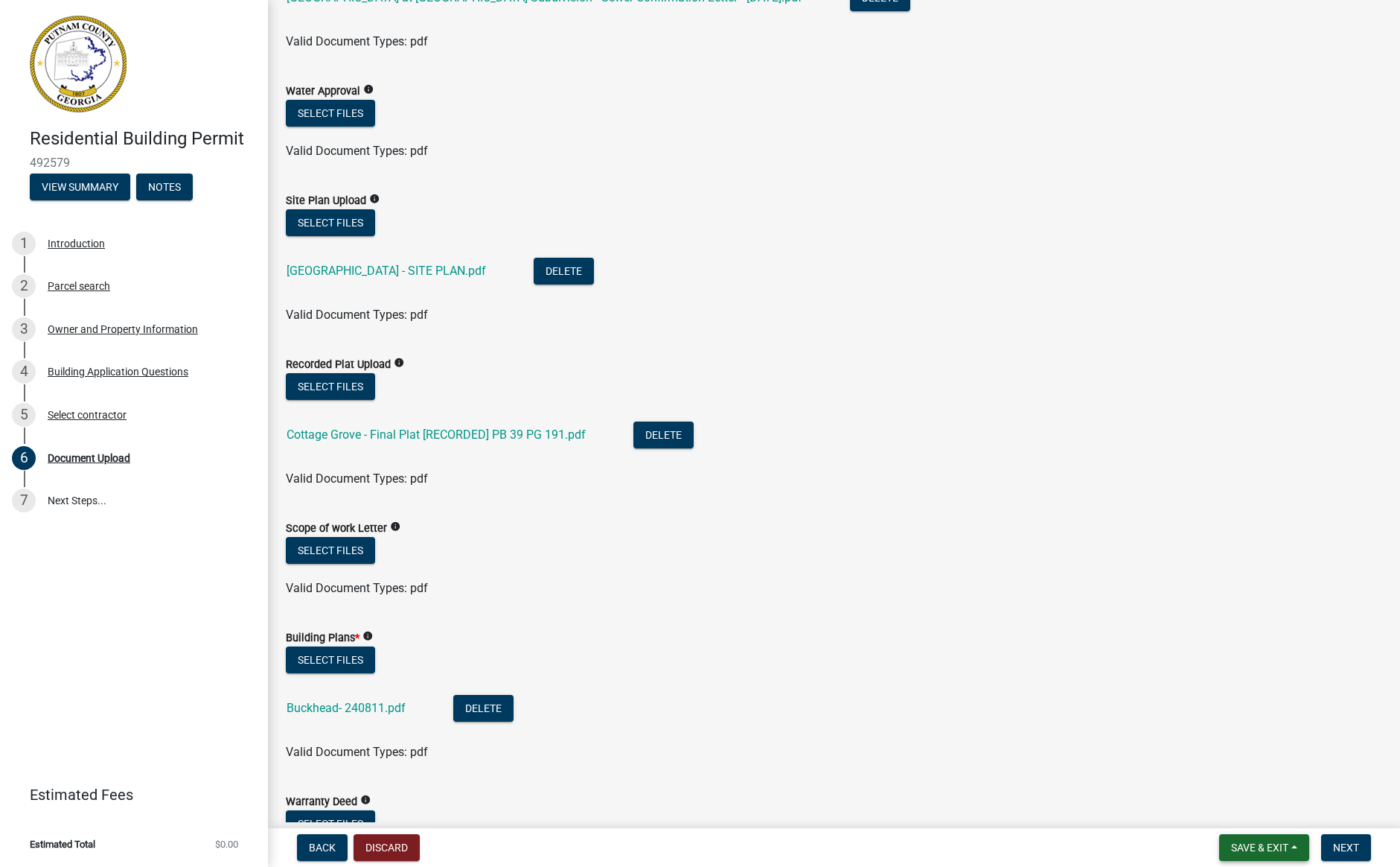
click at [1281, 852] on span "Save & Exit" at bounding box center [1260, 847] width 57 height 12
click at [1227, 768] on button "Save" at bounding box center [1250, 772] width 119 height 36
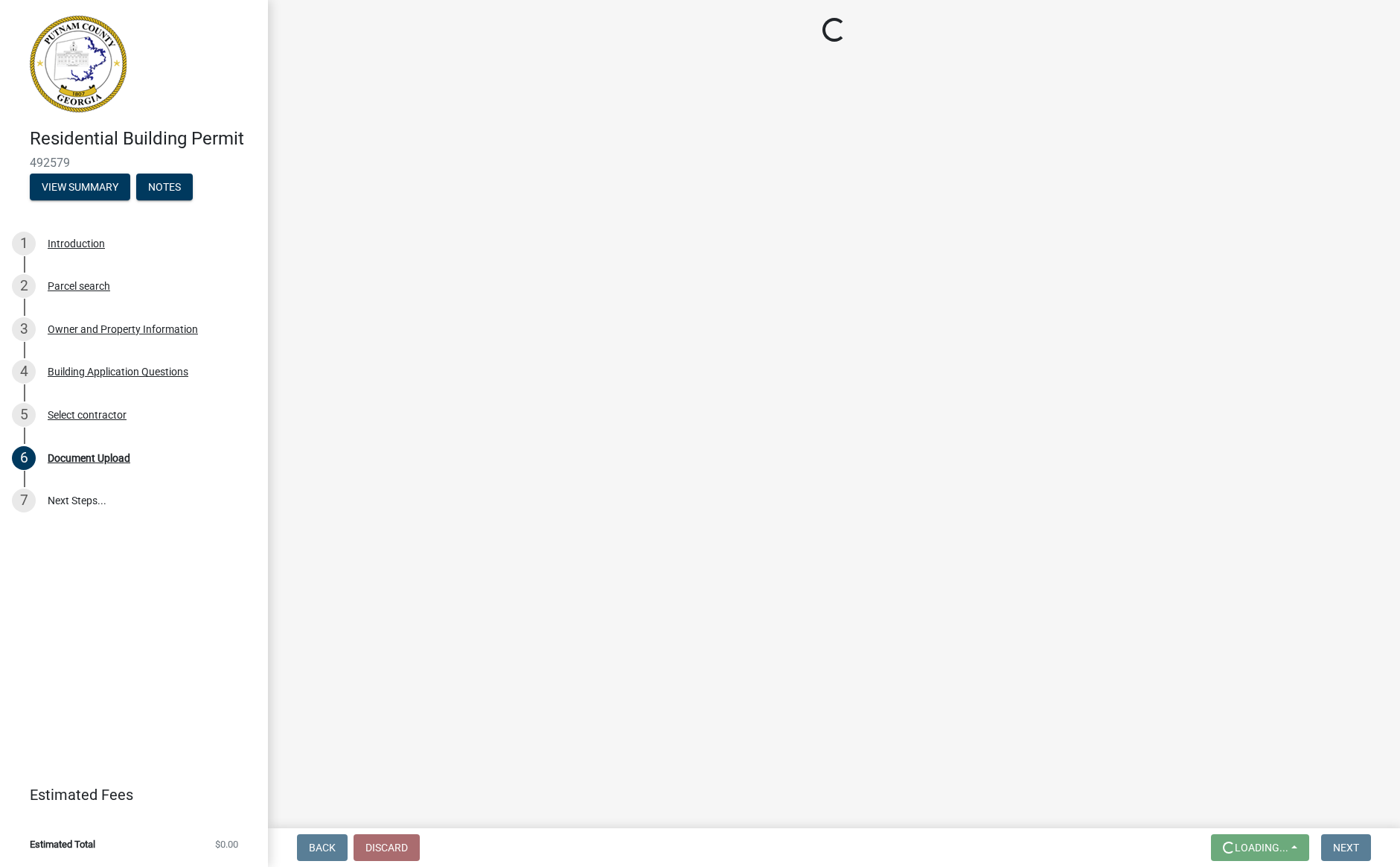
scroll to position [0, 0]
click at [64, 183] on button "View Summary" at bounding box center [80, 187] width 101 height 26
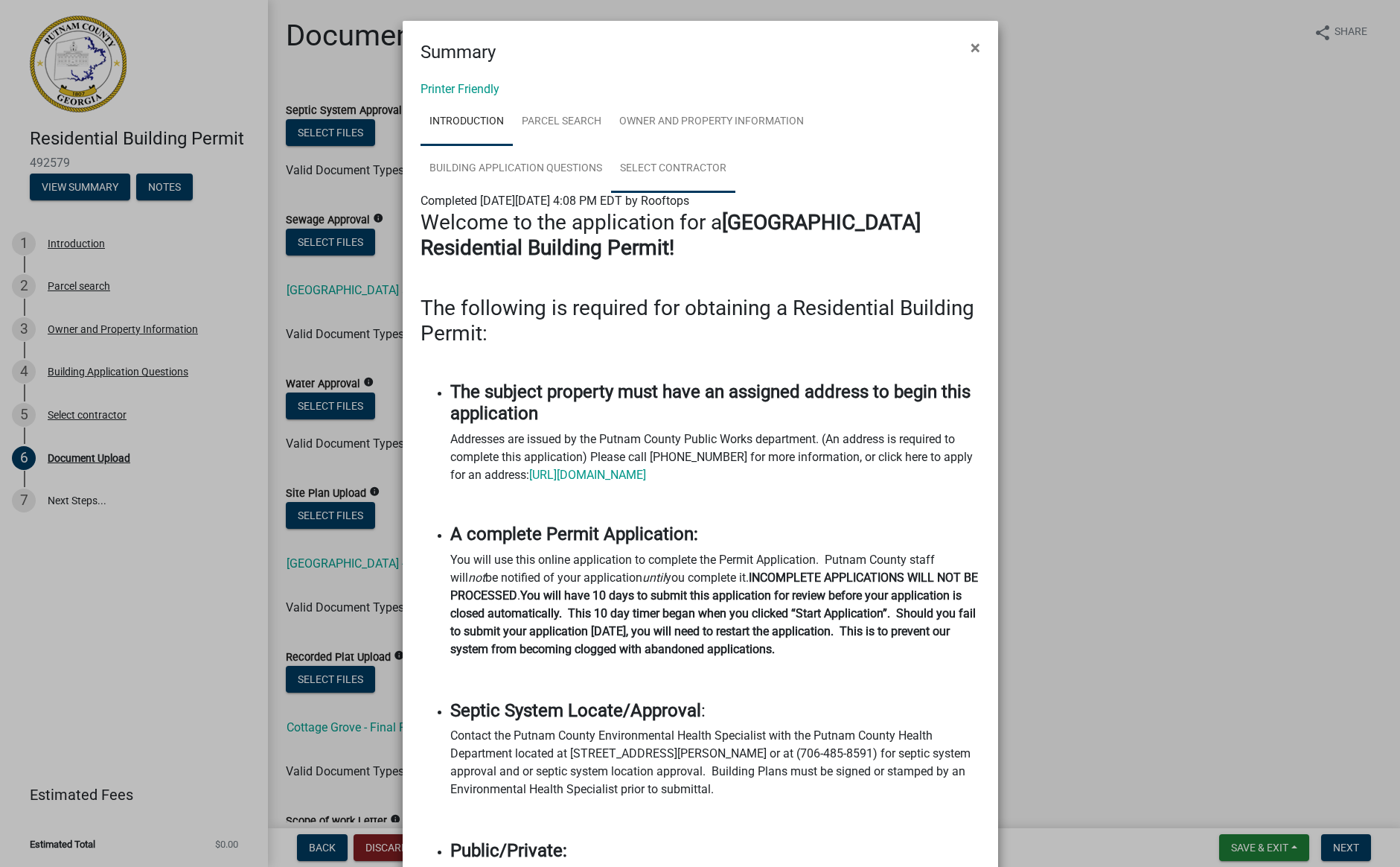
click at [647, 165] on link "Select contractor" at bounding box center [674, 169] width 124 height 48
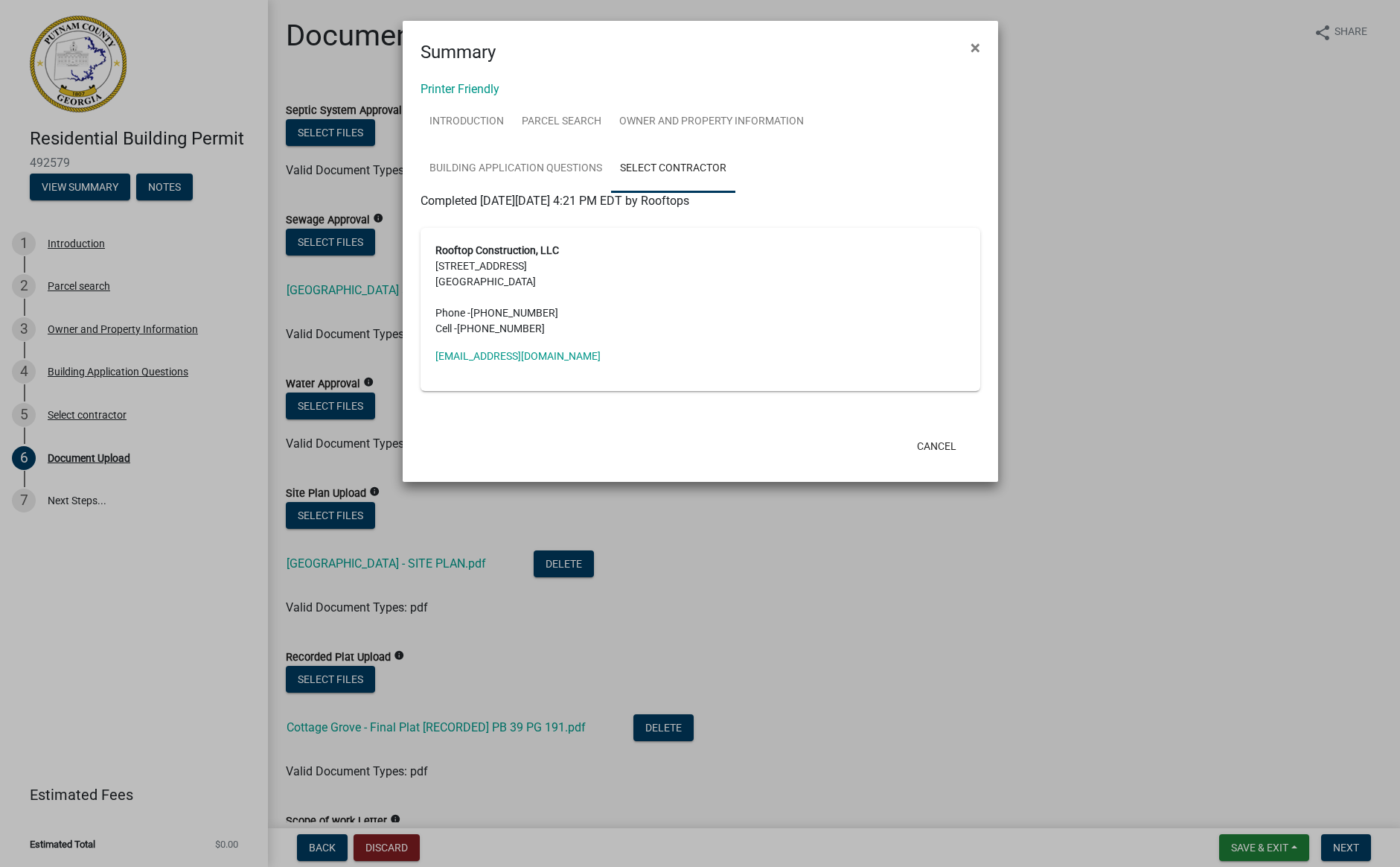
click at [146, 404] on ngb-modal-window "Summary × Printer Friendly Introduction Parcel search Owner and Property Inform…" at bounding box center [700, 433] width 1400 height 867
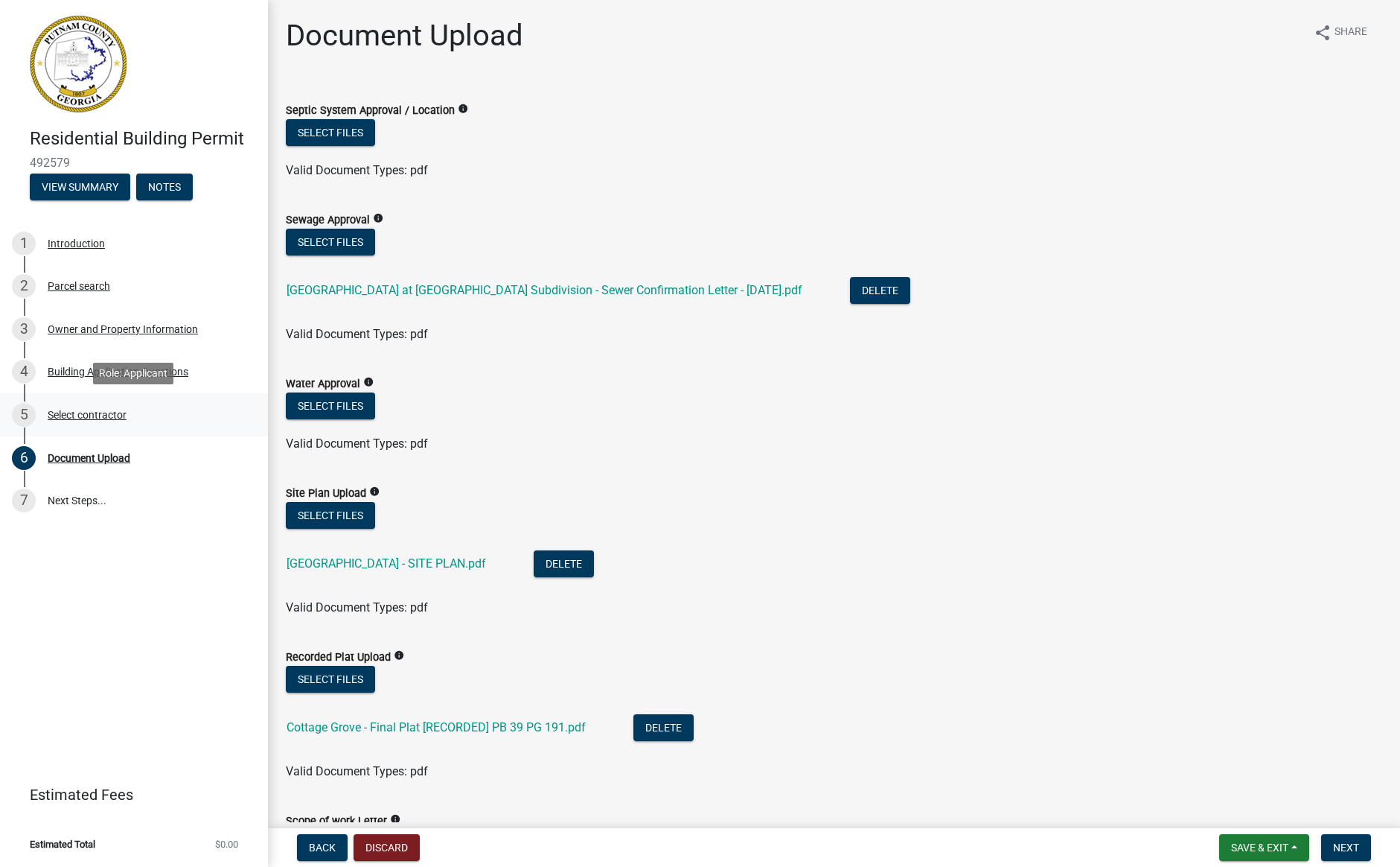
click at [97, 416] on div "Select contractor" at bounding box center [87, 414] width 79 height 11
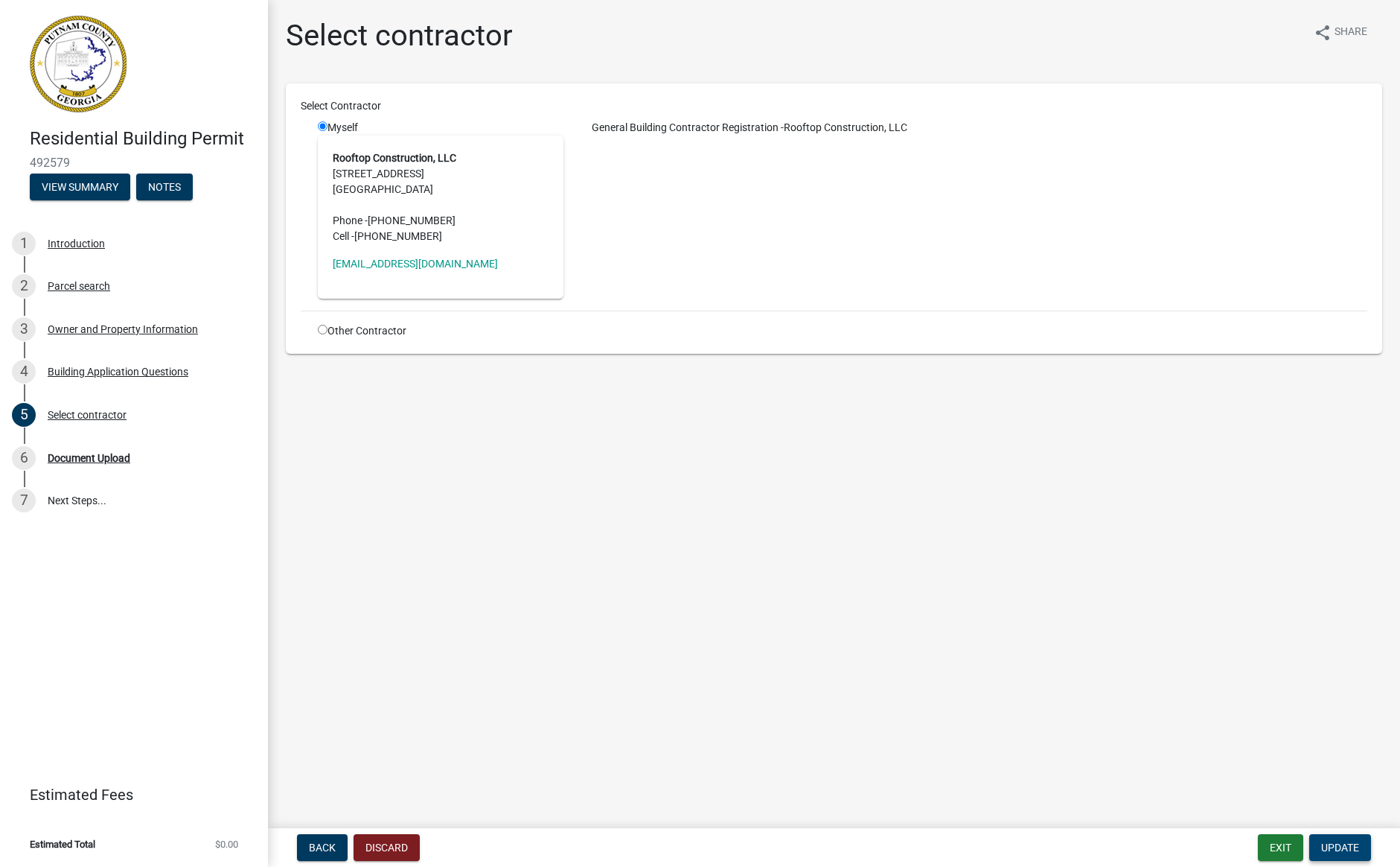
click at [1332, 840] on button "Update" at bounding box center [1340, 847] width 62 height 26
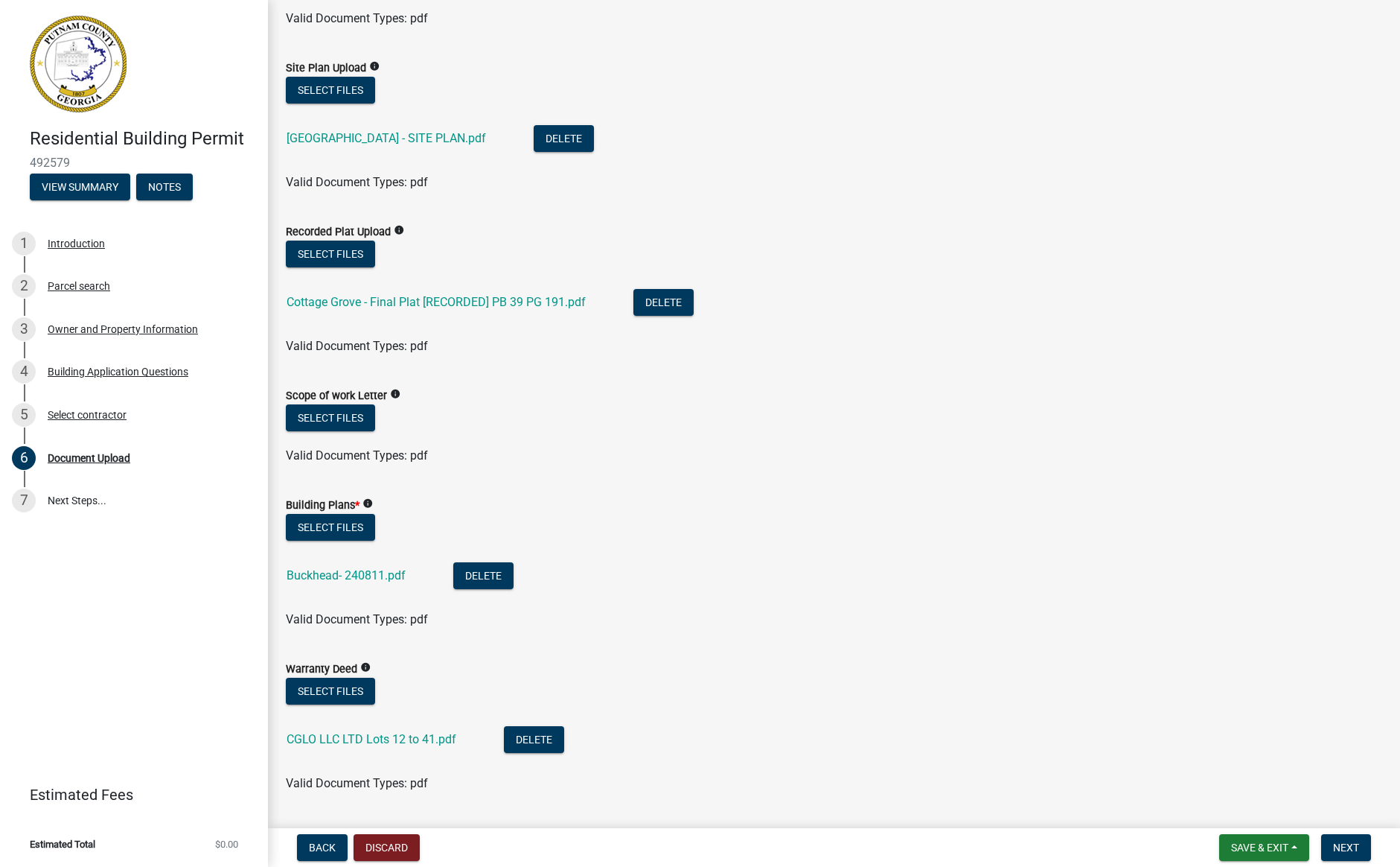
scroll to position [805, 0]
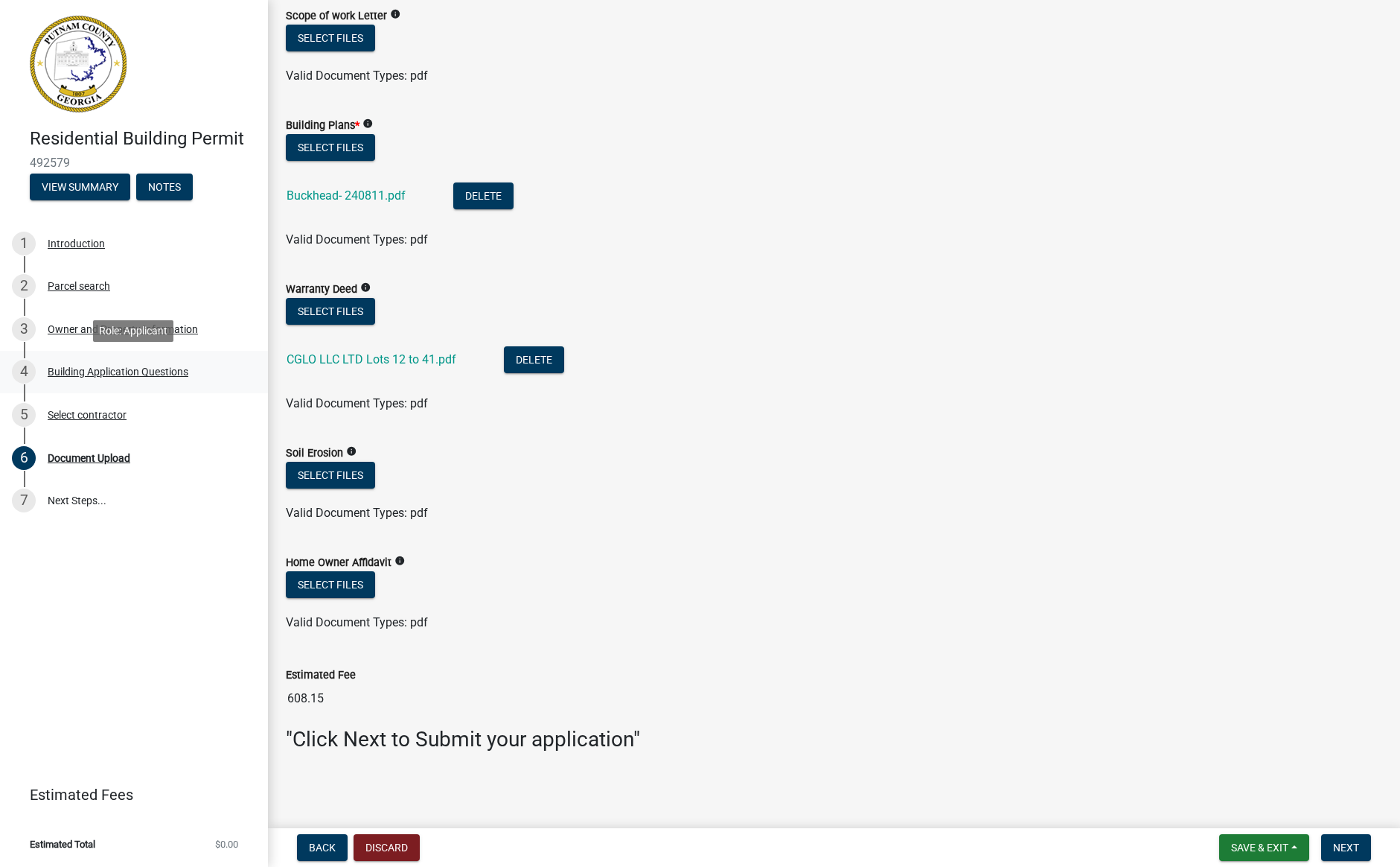
click at [71, 372] on div "Building Application Questions" at bounding box center [118, 371] width 140 height 11
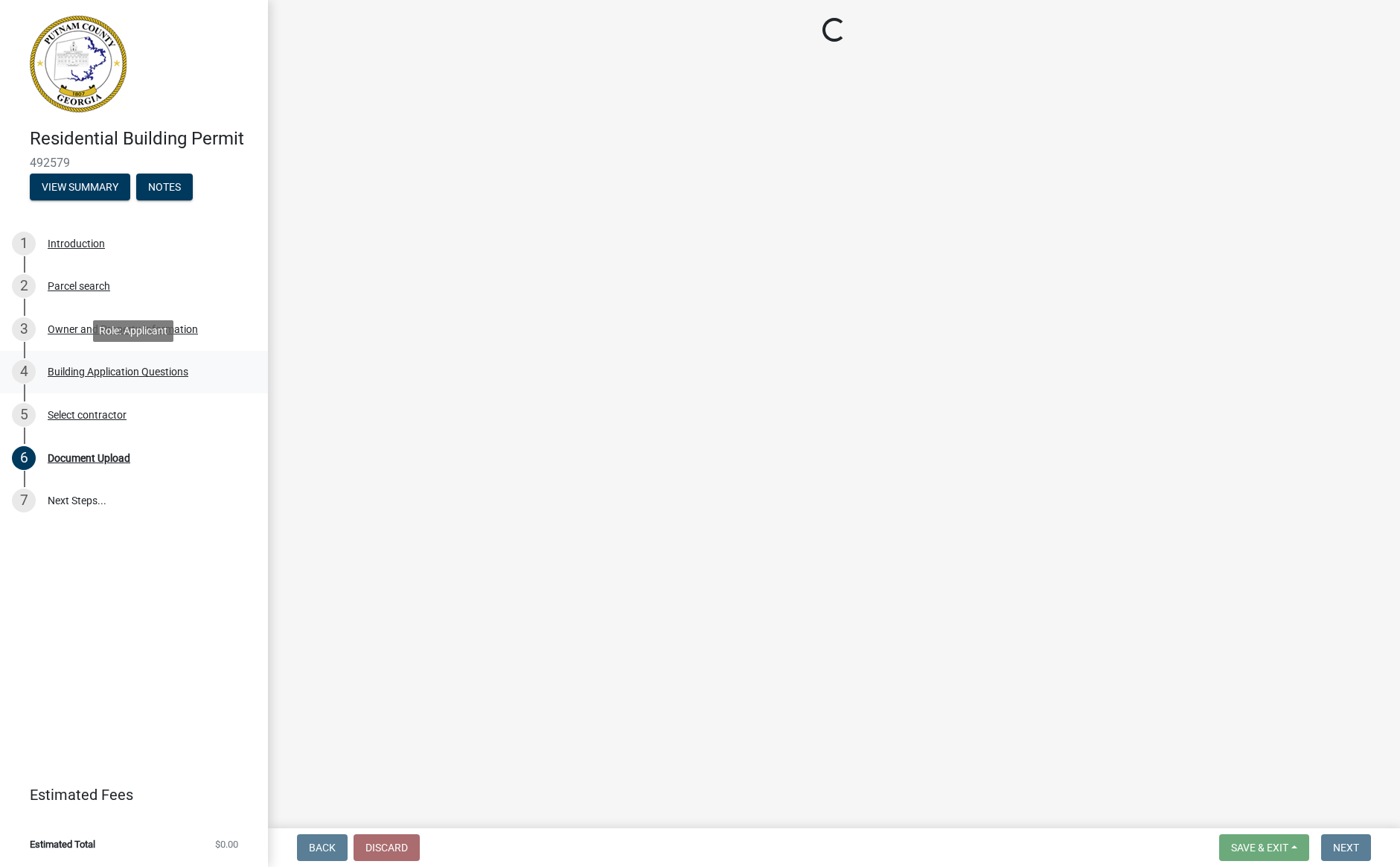
scroll to position [0, 0]
select select "ebf62bd9-0e77-42f1-a2f1-6aca02a789de"
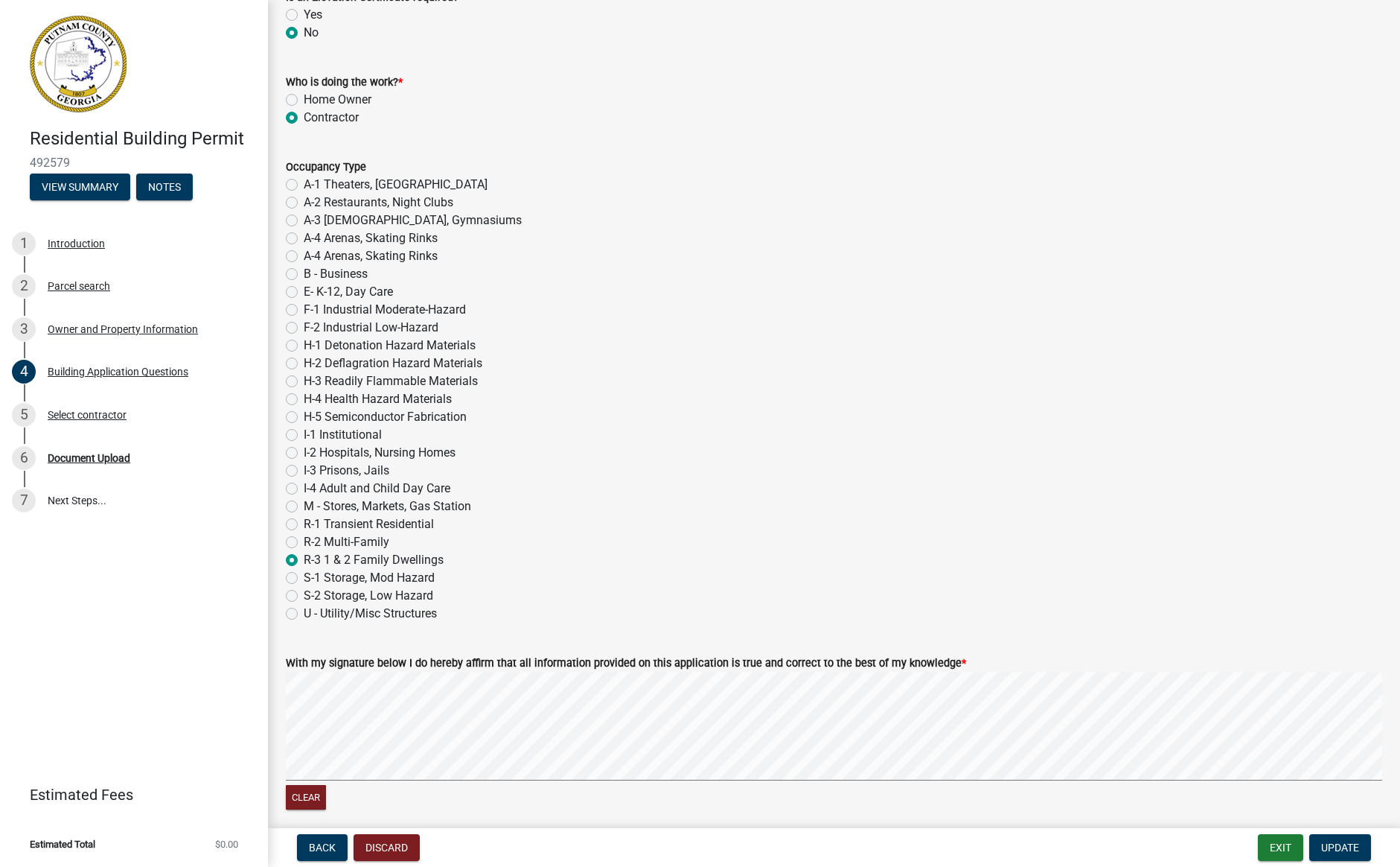
scroll to position [6079, 0]
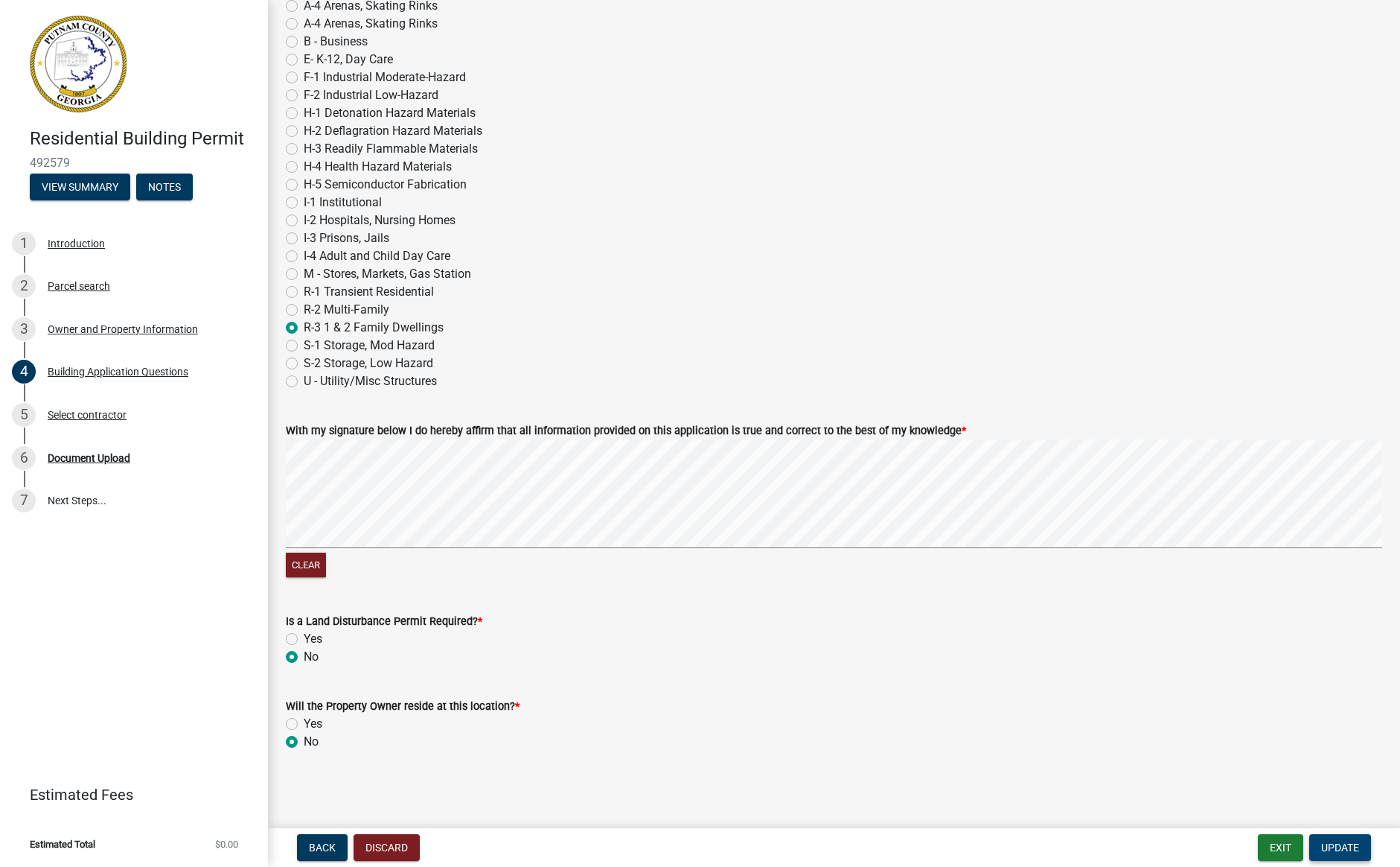
click at [1345, 850] on span "Update" at bounding box center [1340, 847] width 38 height 12
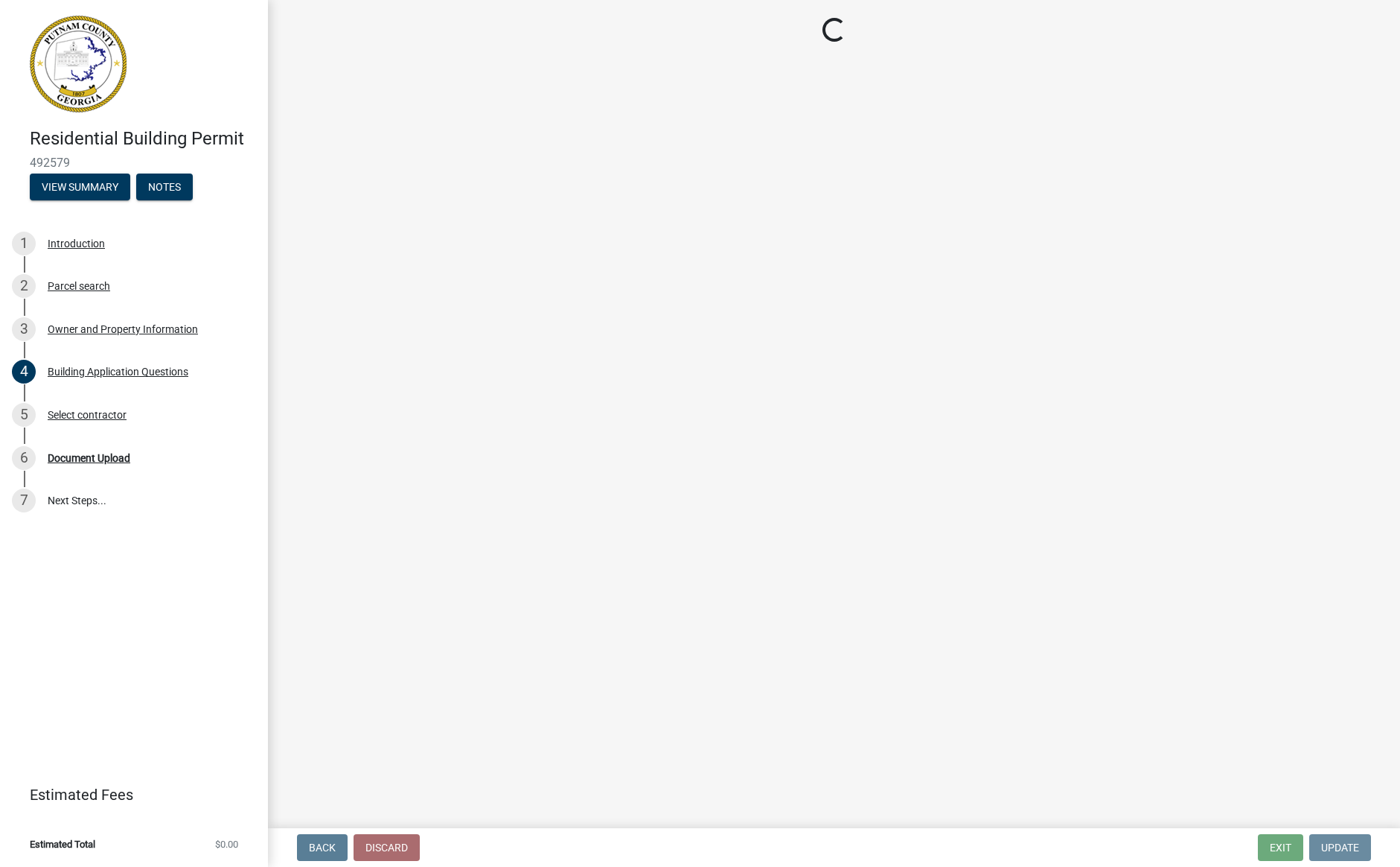
scroll to position [0, 0]
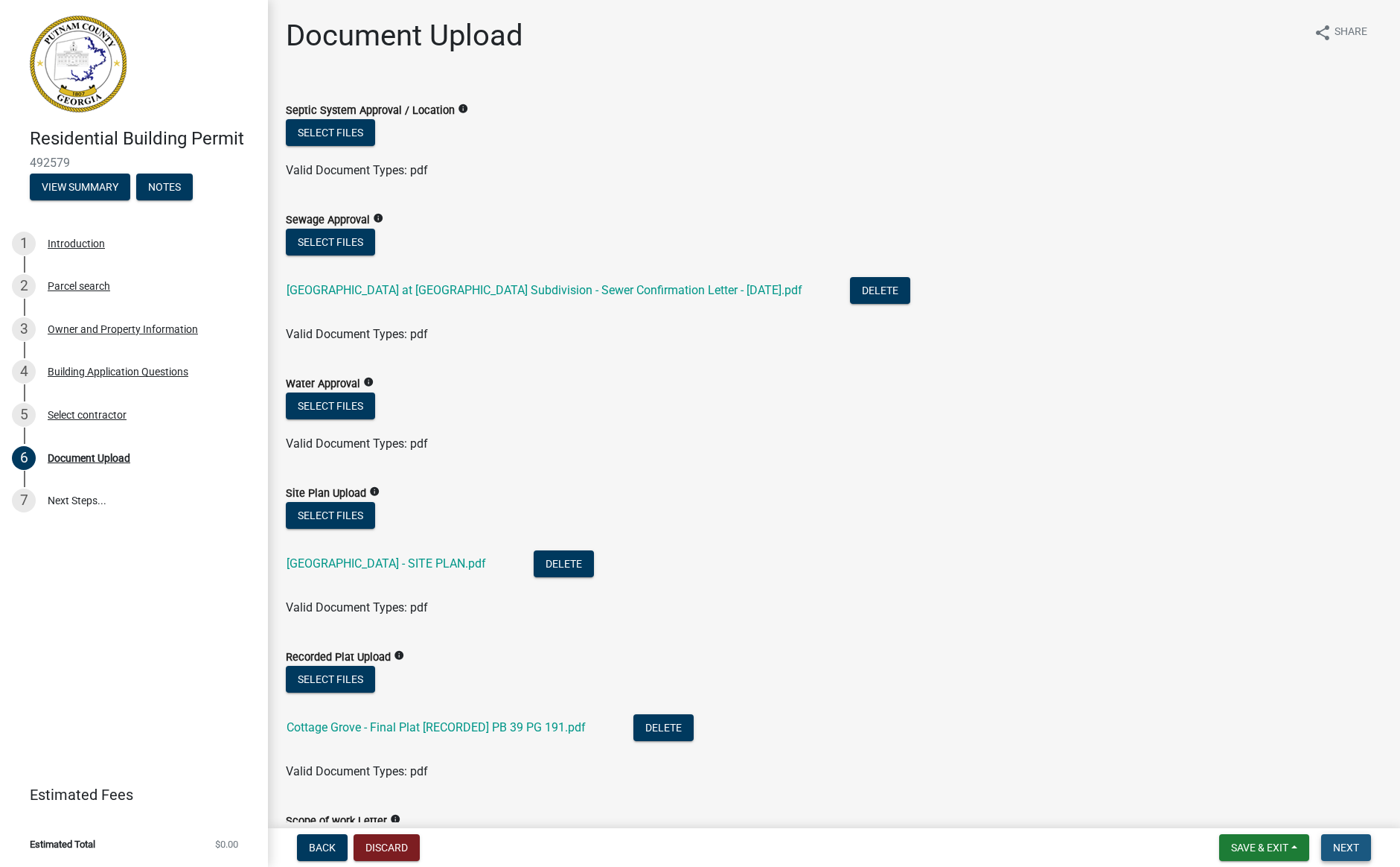
click at [1345, 850] on span "Next" at bounding box center [1346, 847] width 26 height 12
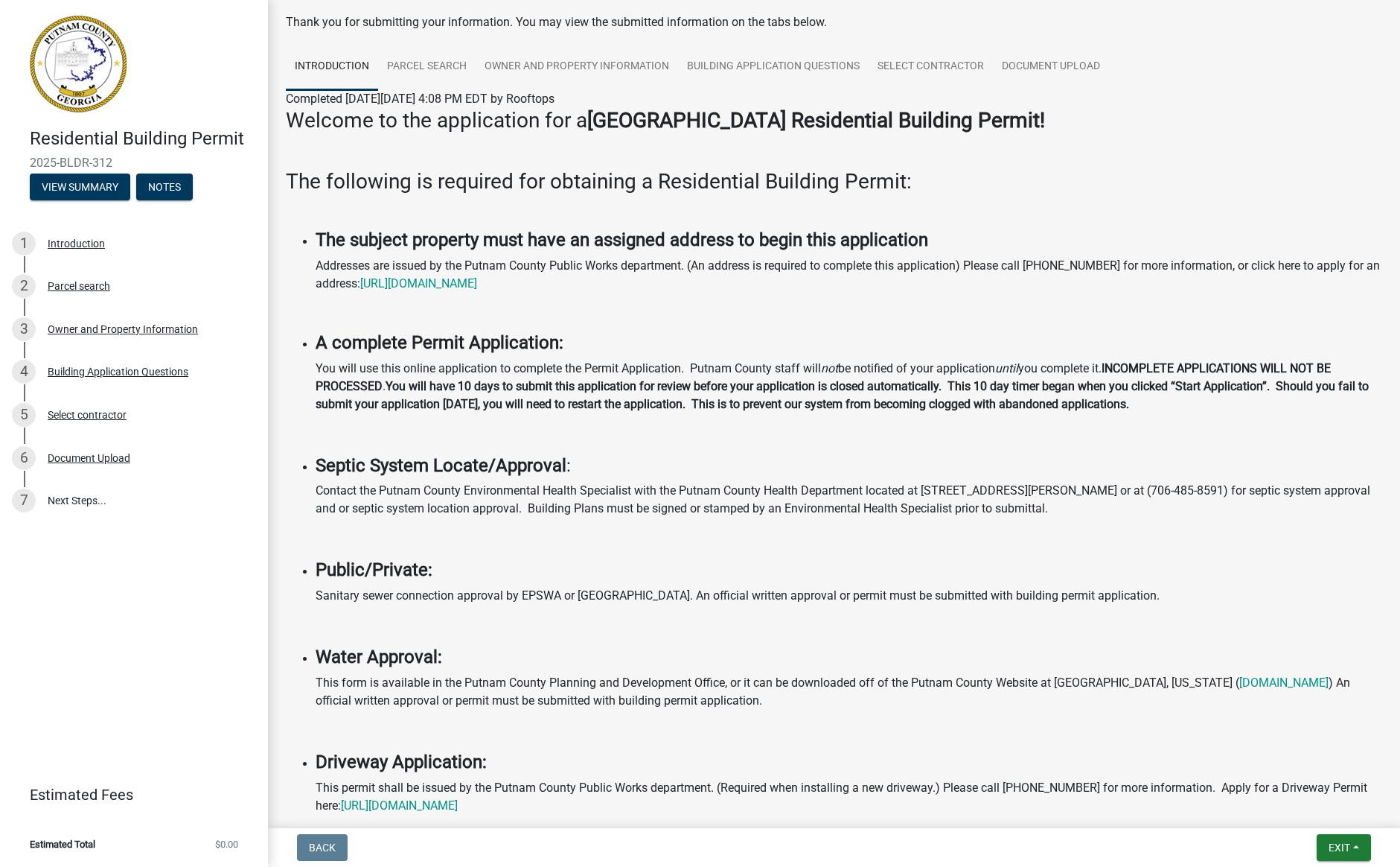
scroll to position [63, 0]
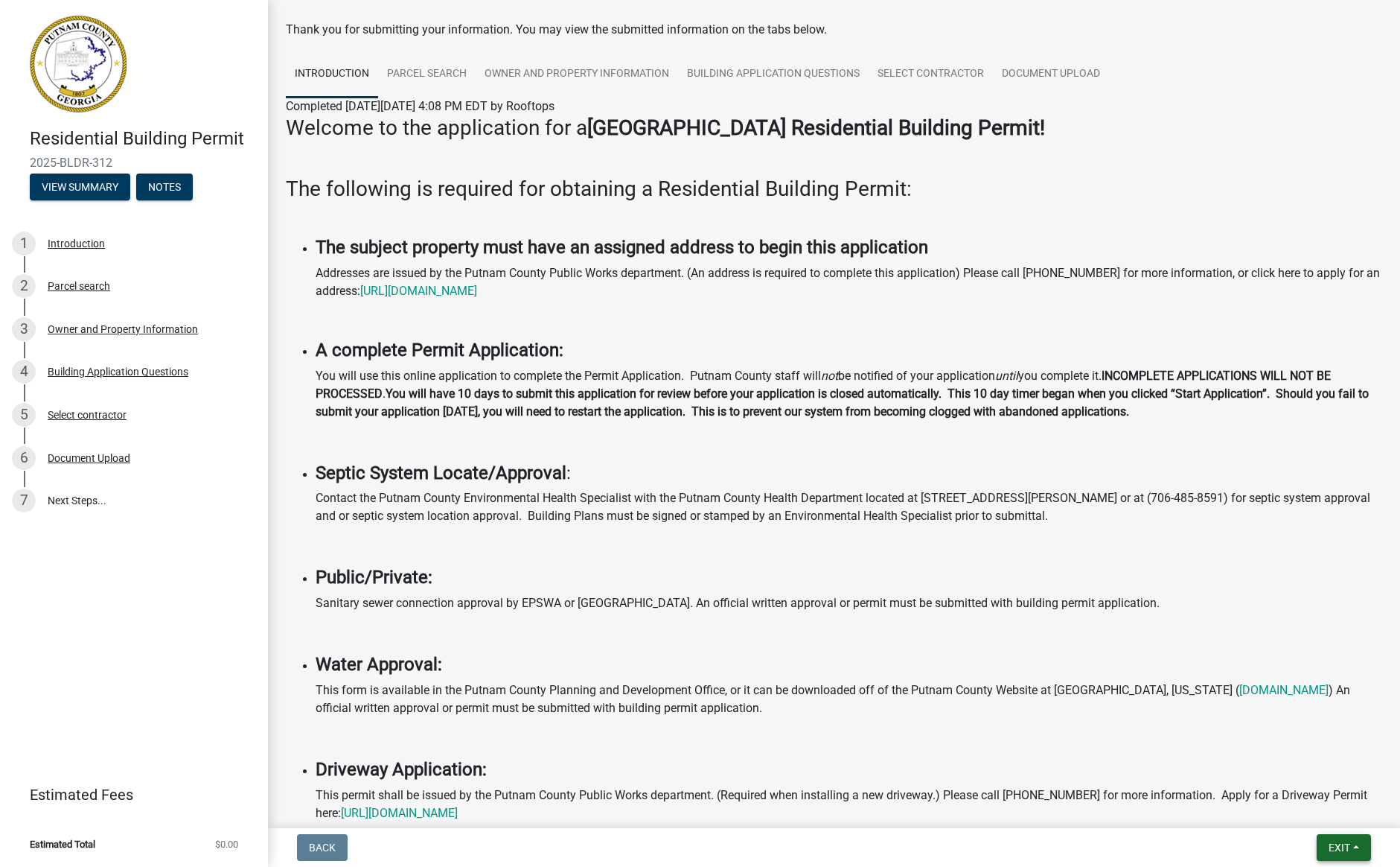
click at [1329, 841] on span "Exit" at bounding box center [1340, 847] width 21 height 12
click at [1310, 802] on button "Save & Exit" at bounding box center [1312, 808] width 119 height 36
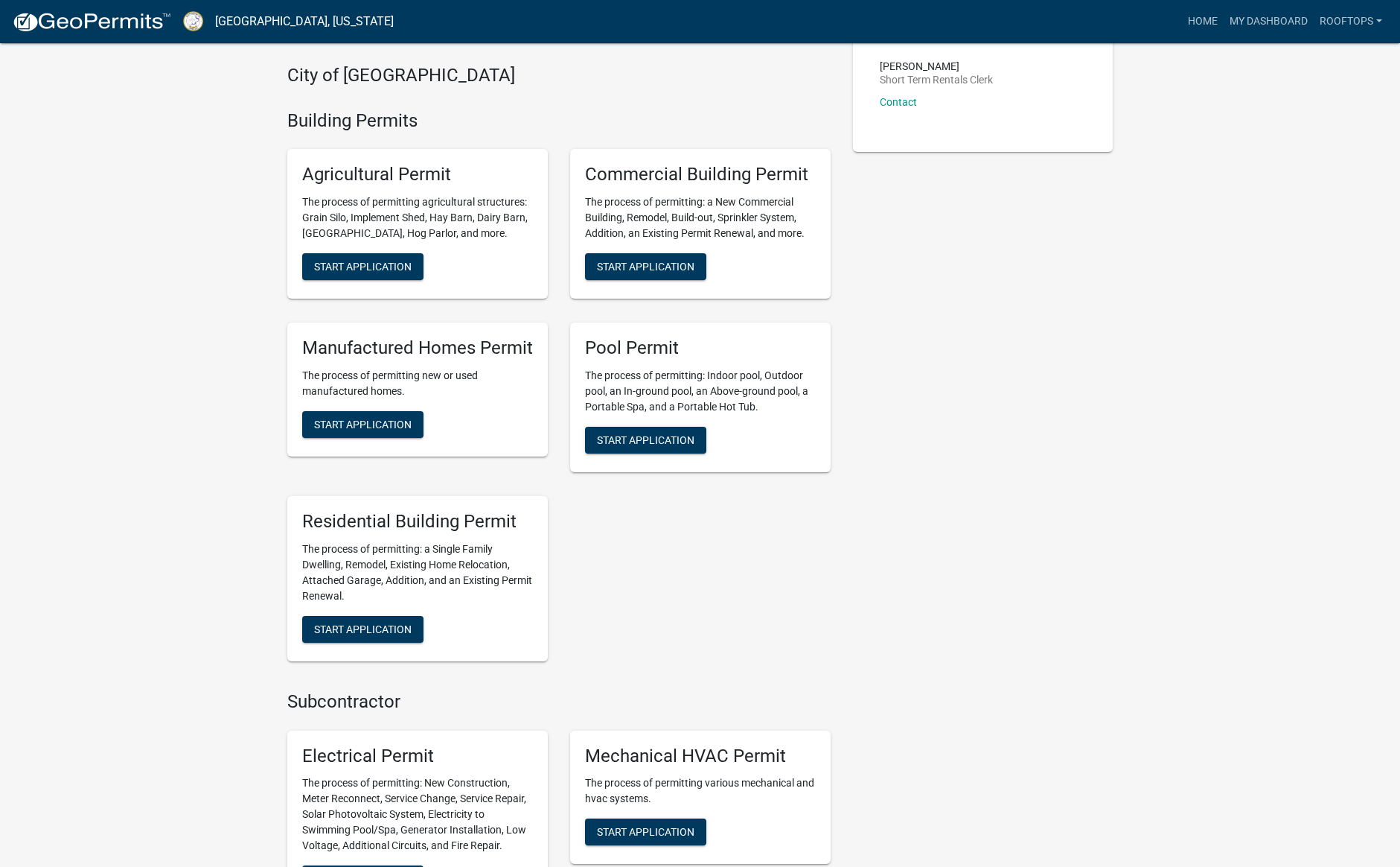
scroll to position [514, 0]
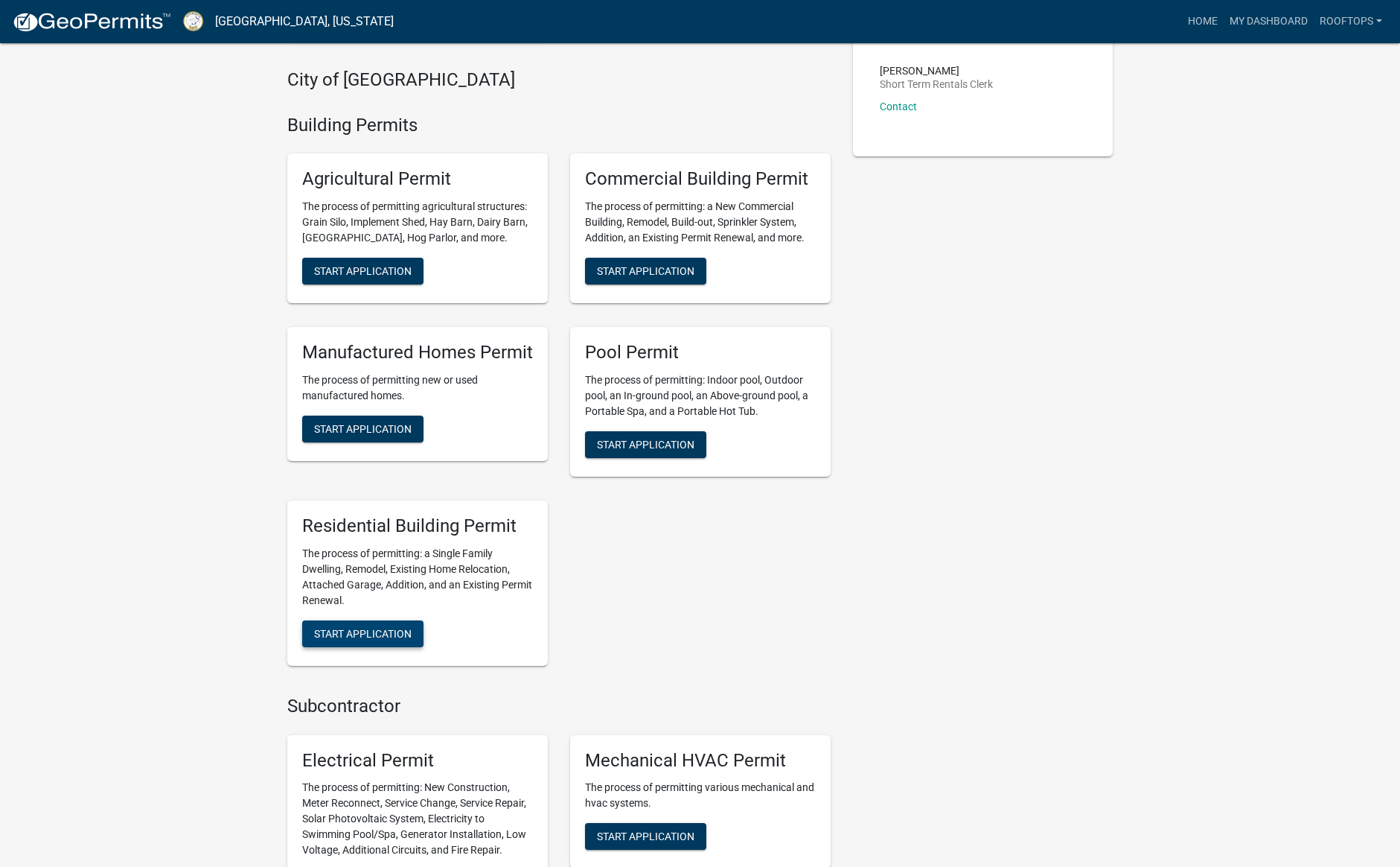
click at [378, 632] on span "Start Application" at bounding box center [363, 633] width 98 height 12
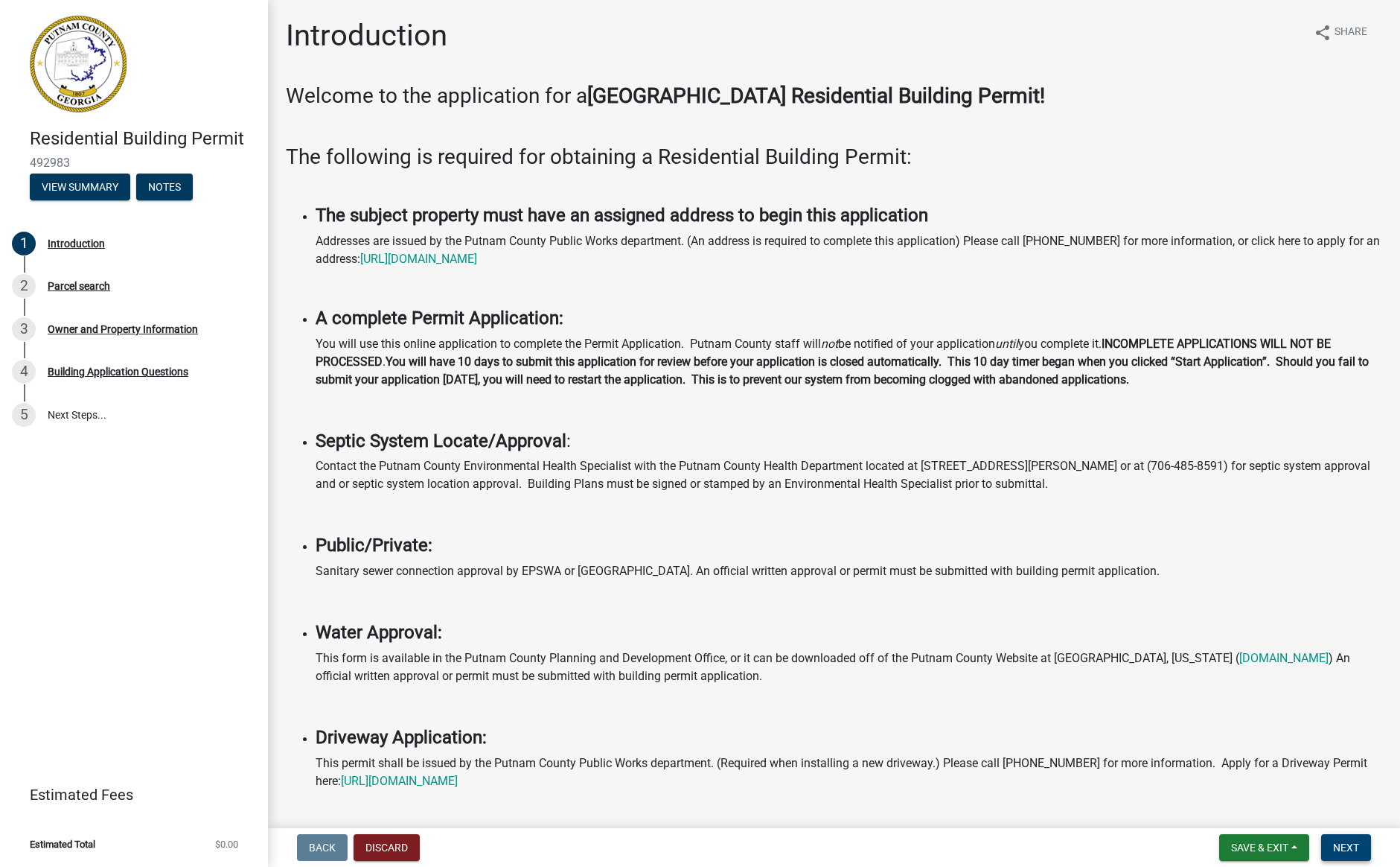
click at [1341, 840] on button "Next" at bounding box center [1346, 847] width 50 height 26
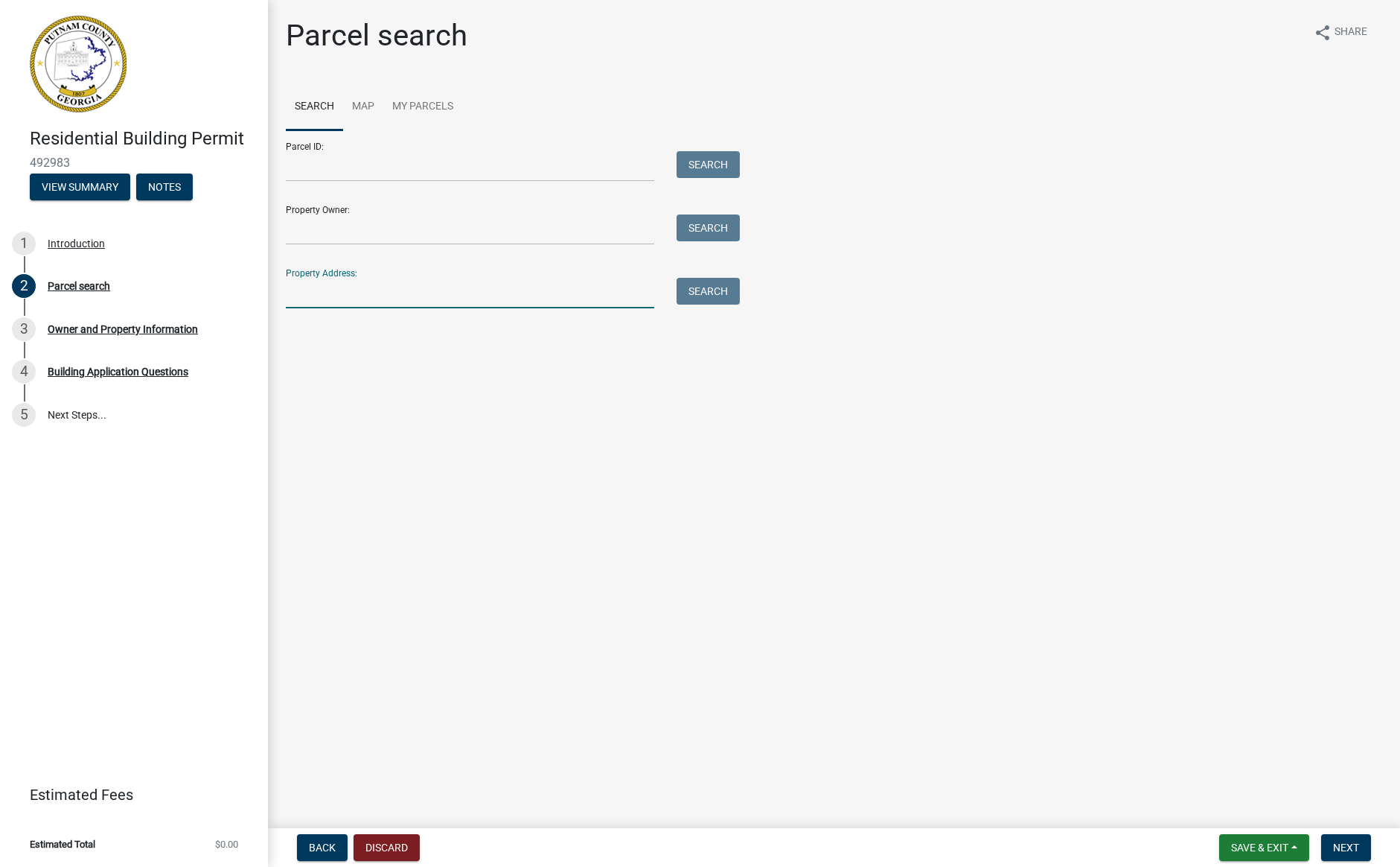
click at [337, 293] on input "Property Address:" at bounding box center [470, 293] width 369 height 31
type input "105 [GEOGRAPHIC_DATA]"
click at [694, 289] on button "Search" at bounding box center [708, 291] width 64 height 26
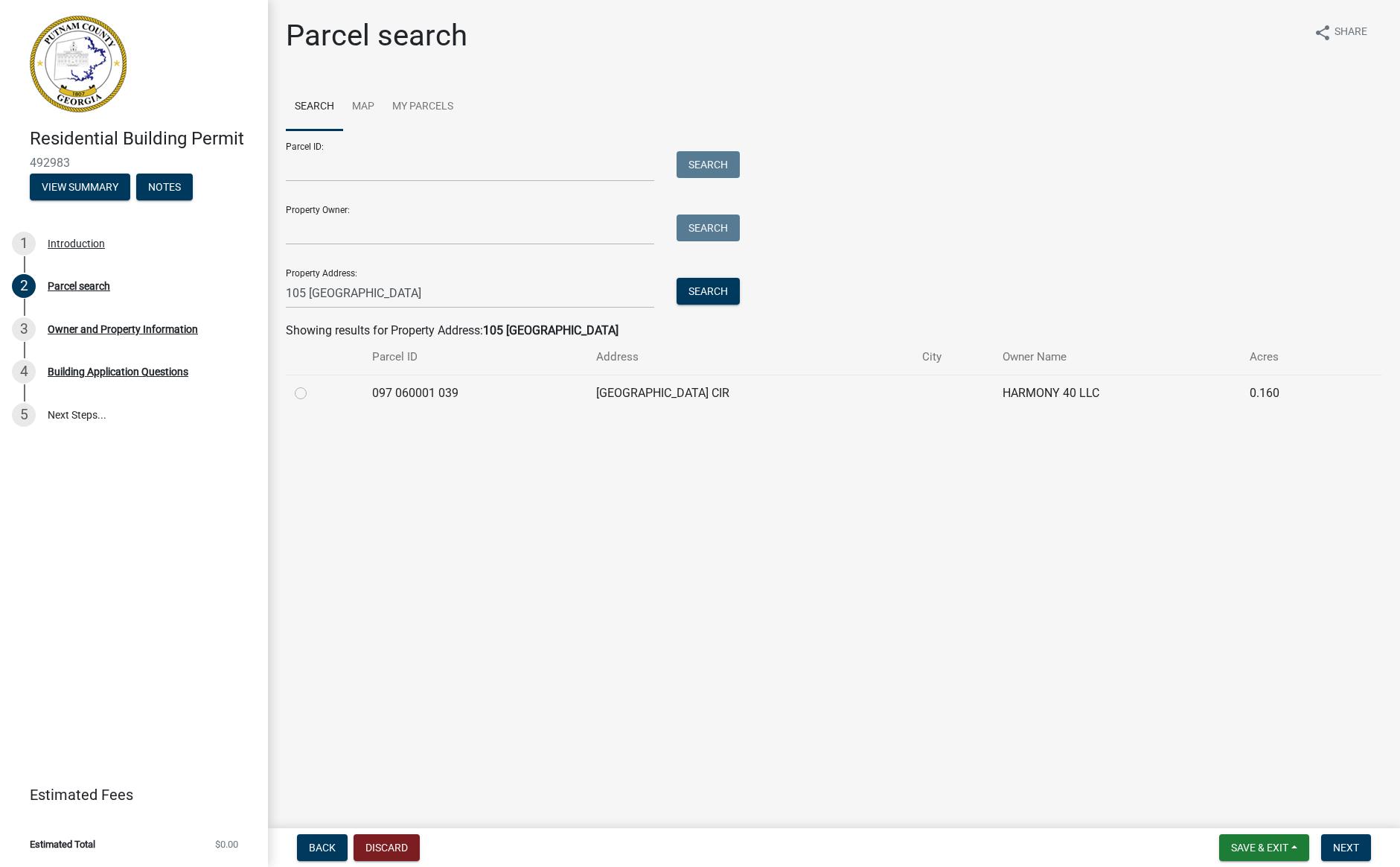
click at [312, 384] on label at bounding box center [312, 384] width 0 height 0
click at [312, 394] on 039 "radio" at bounding box center [317, 389] width 10 height 10
radio 039 "true"
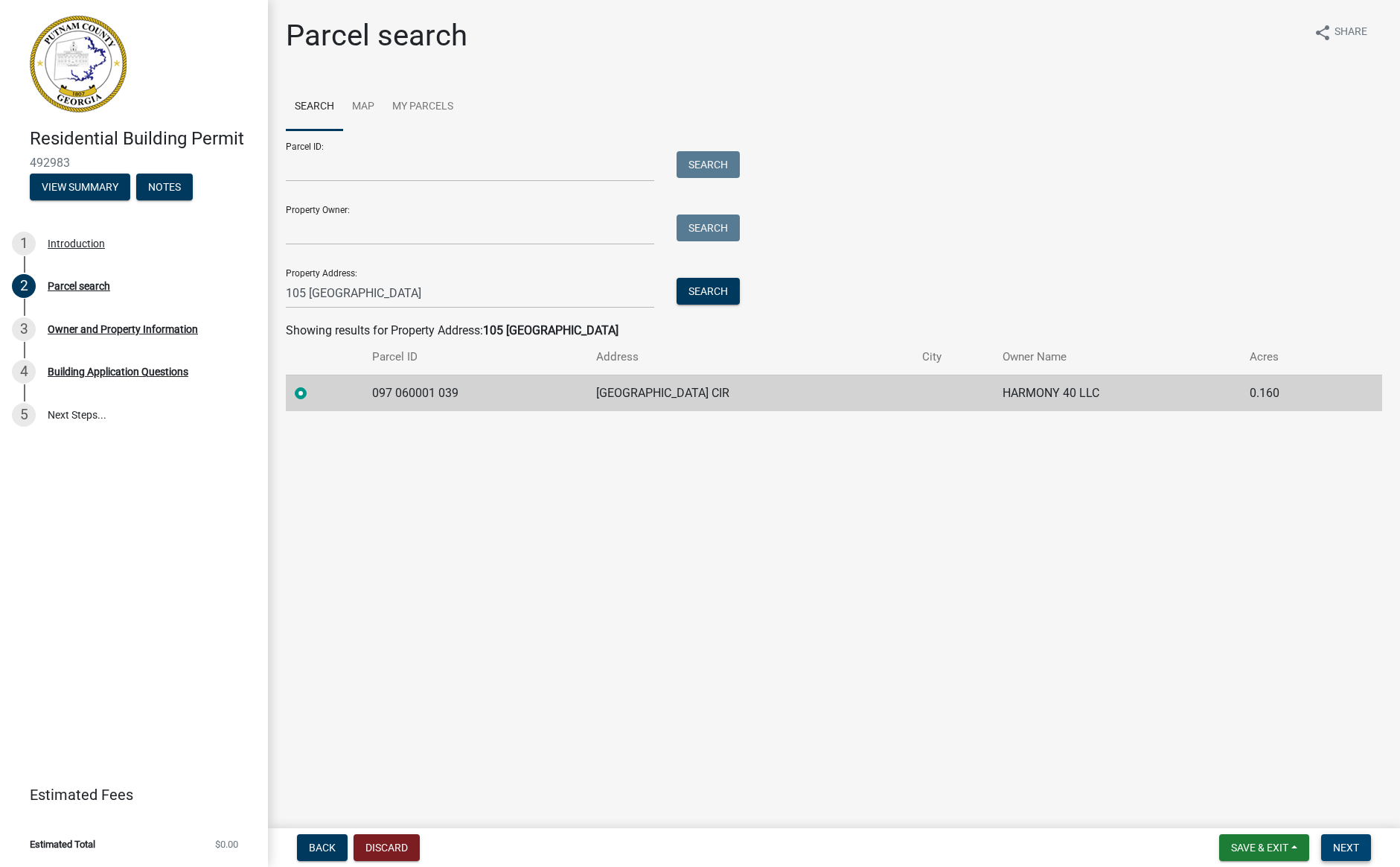
click at [1346, 850] on span "Next" at bounding box center [1346, 847] width 26 height 12
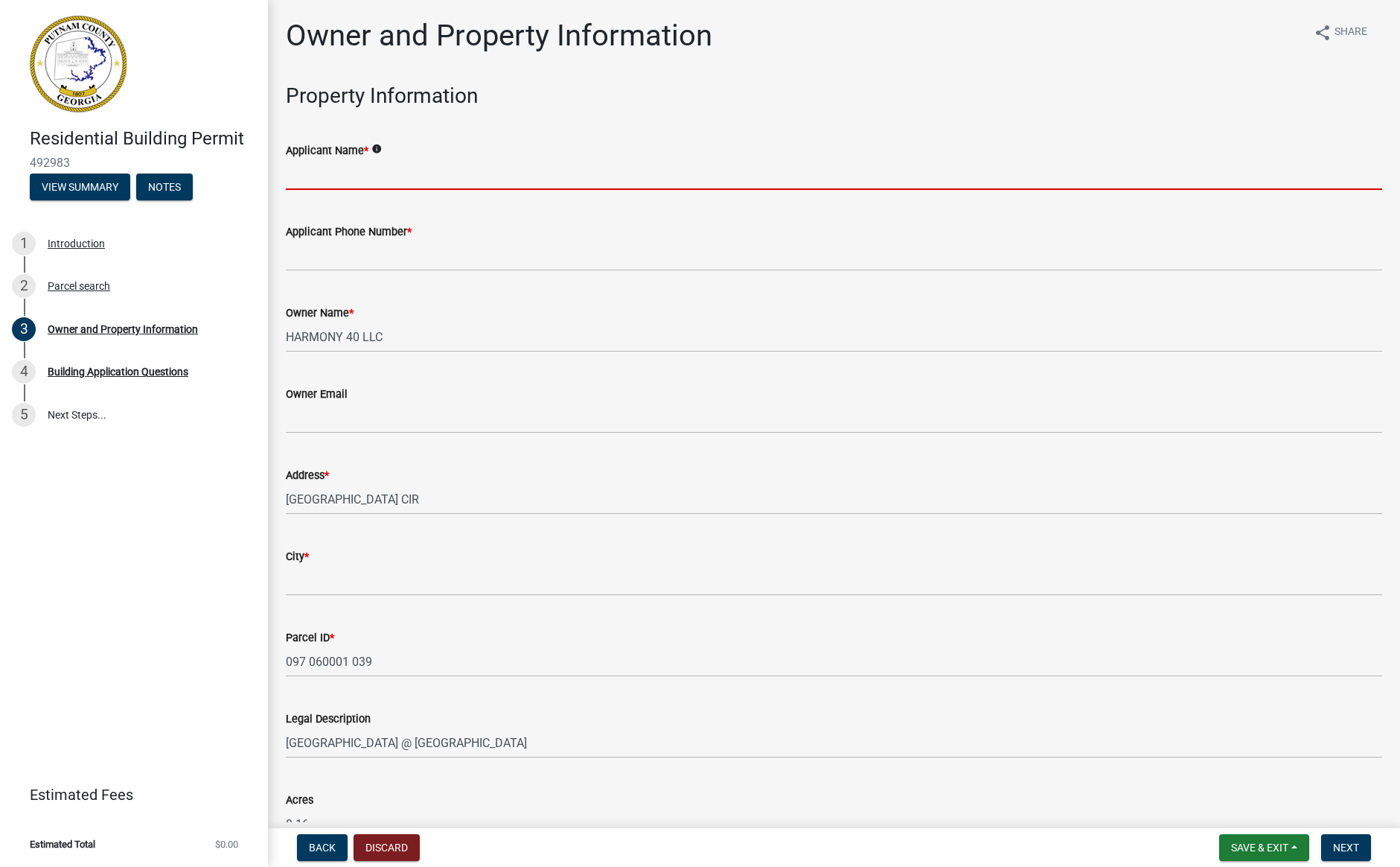
click at [345, 175] on input "Applicant Name *" at bounding box center [834, 174] width 1097 height 31
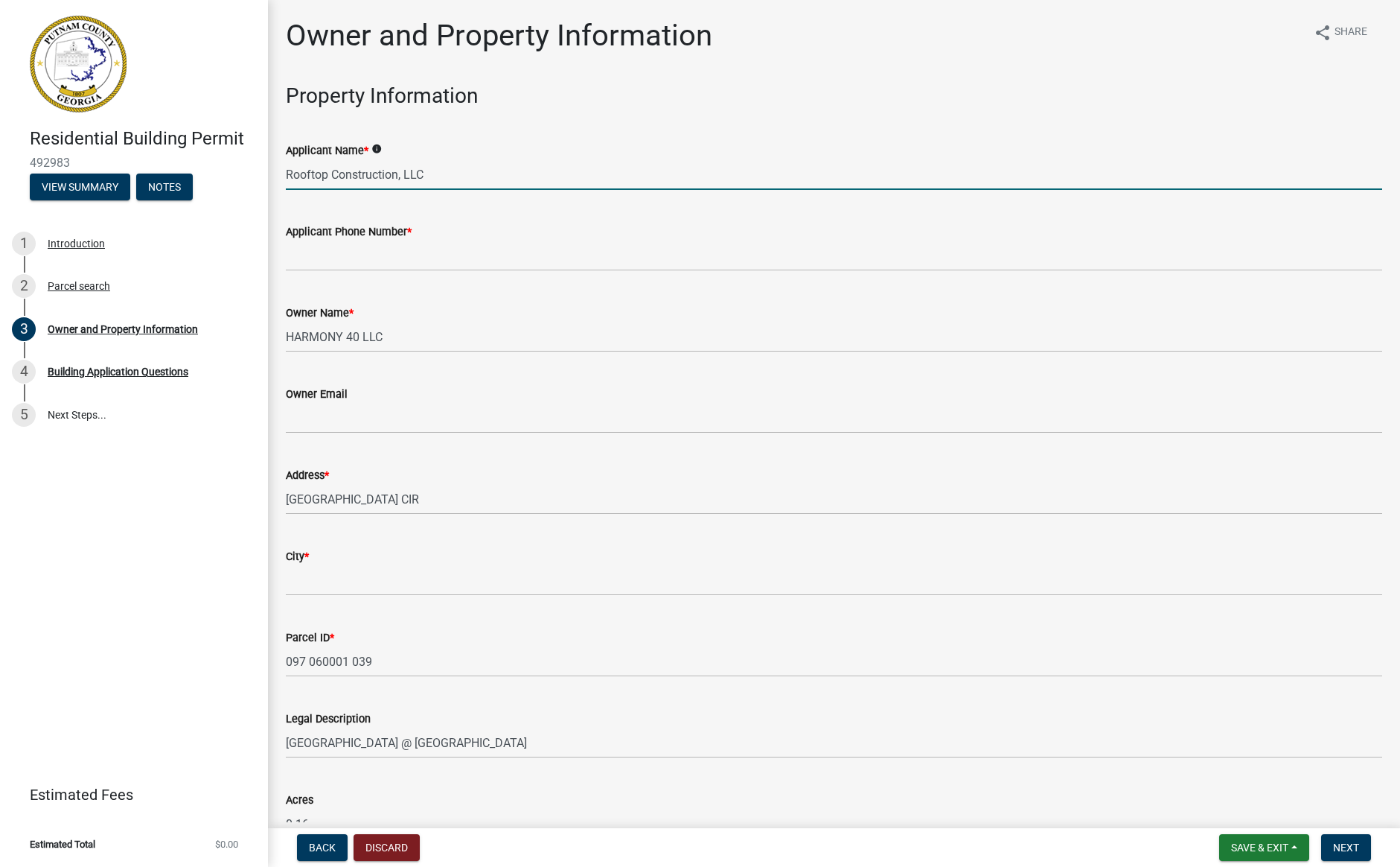
type input "Rooftop Construction, LLC"
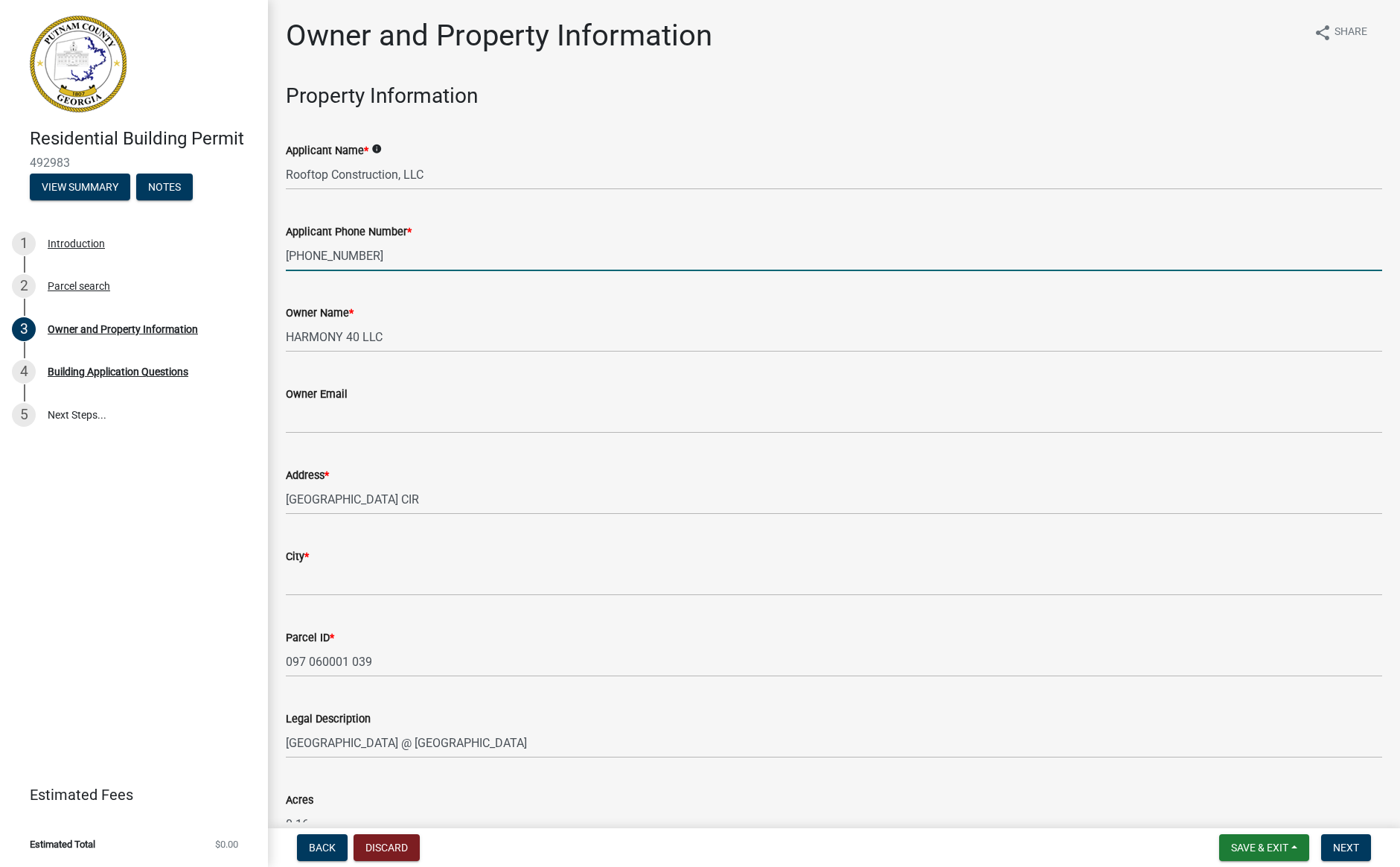
type input "[PHONE_NUMBER]"
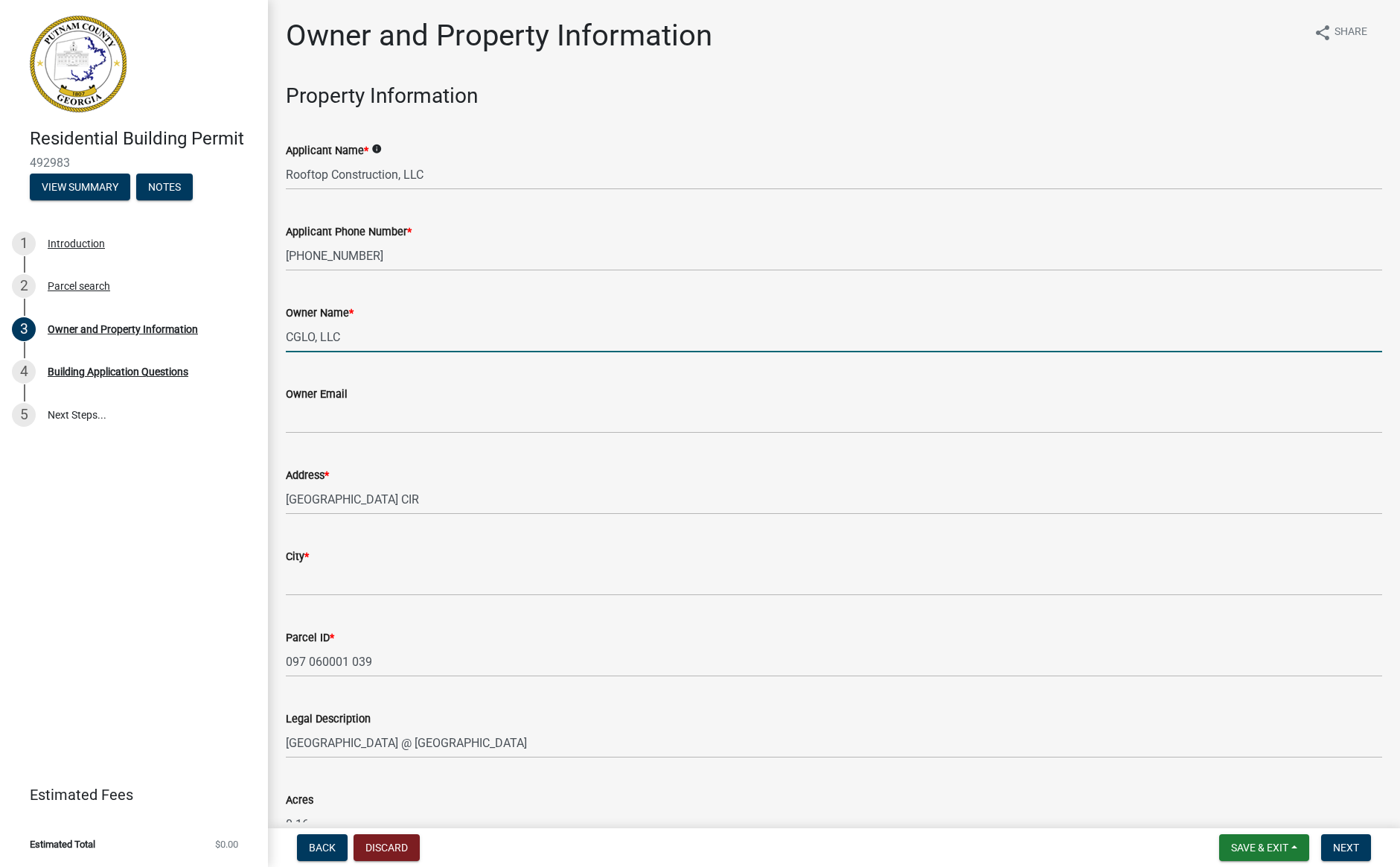
type input "CGLO, LLC"
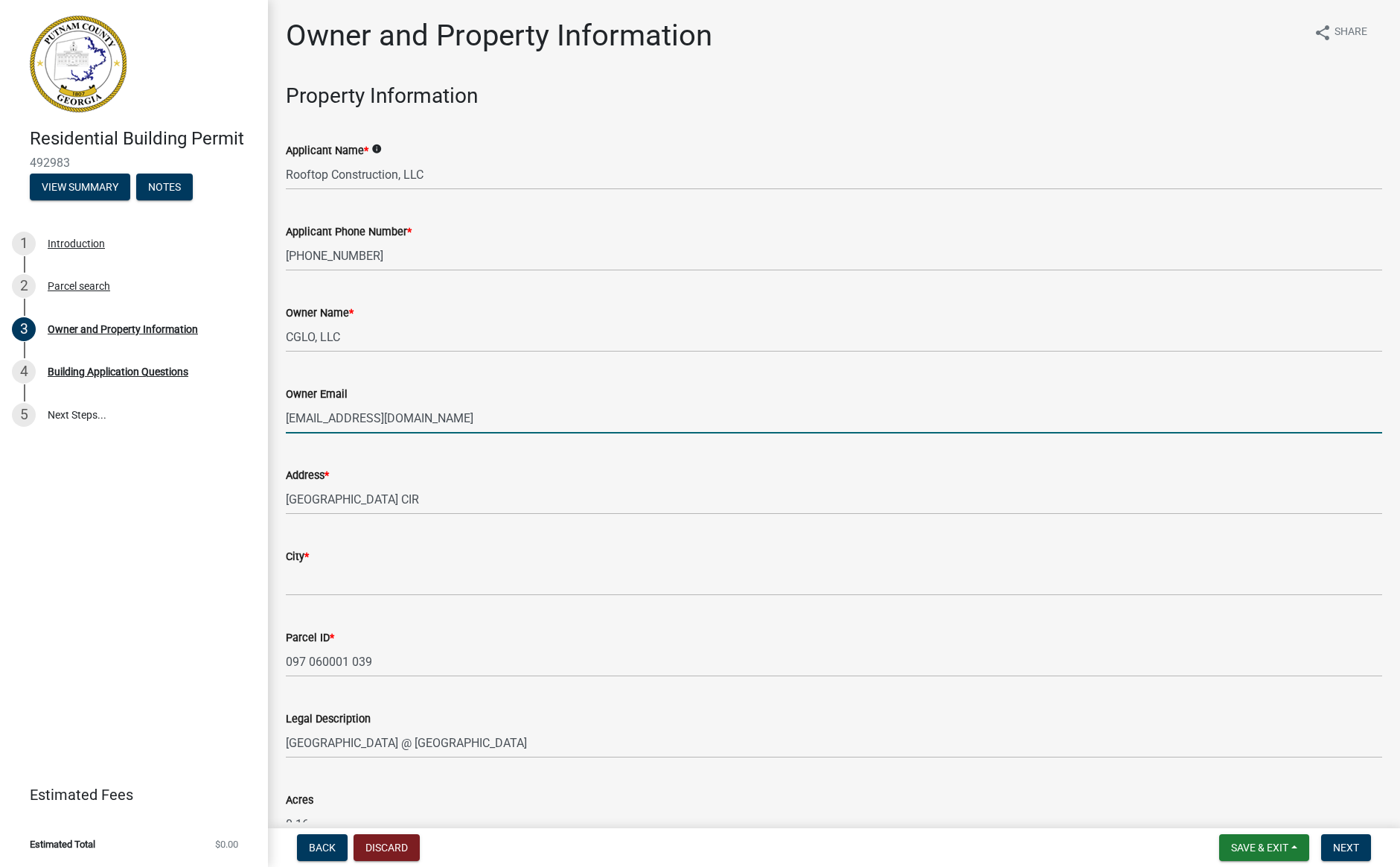
type input "[EMAIL_ADDRESS][DOMAIN_NAME]"
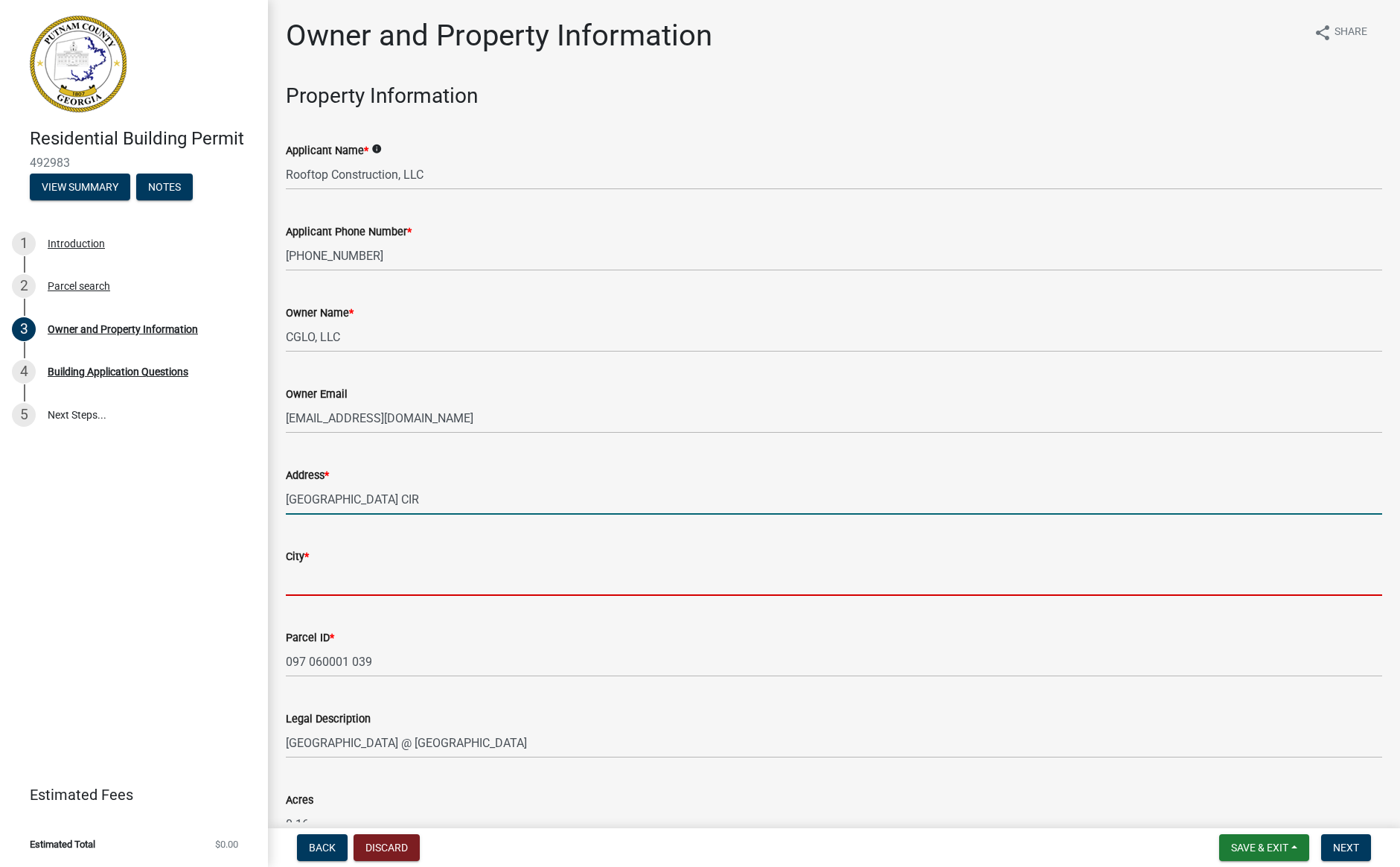
click at [311, 579] on input "City *" at bounding box center [834, 580] width 1097 height 31
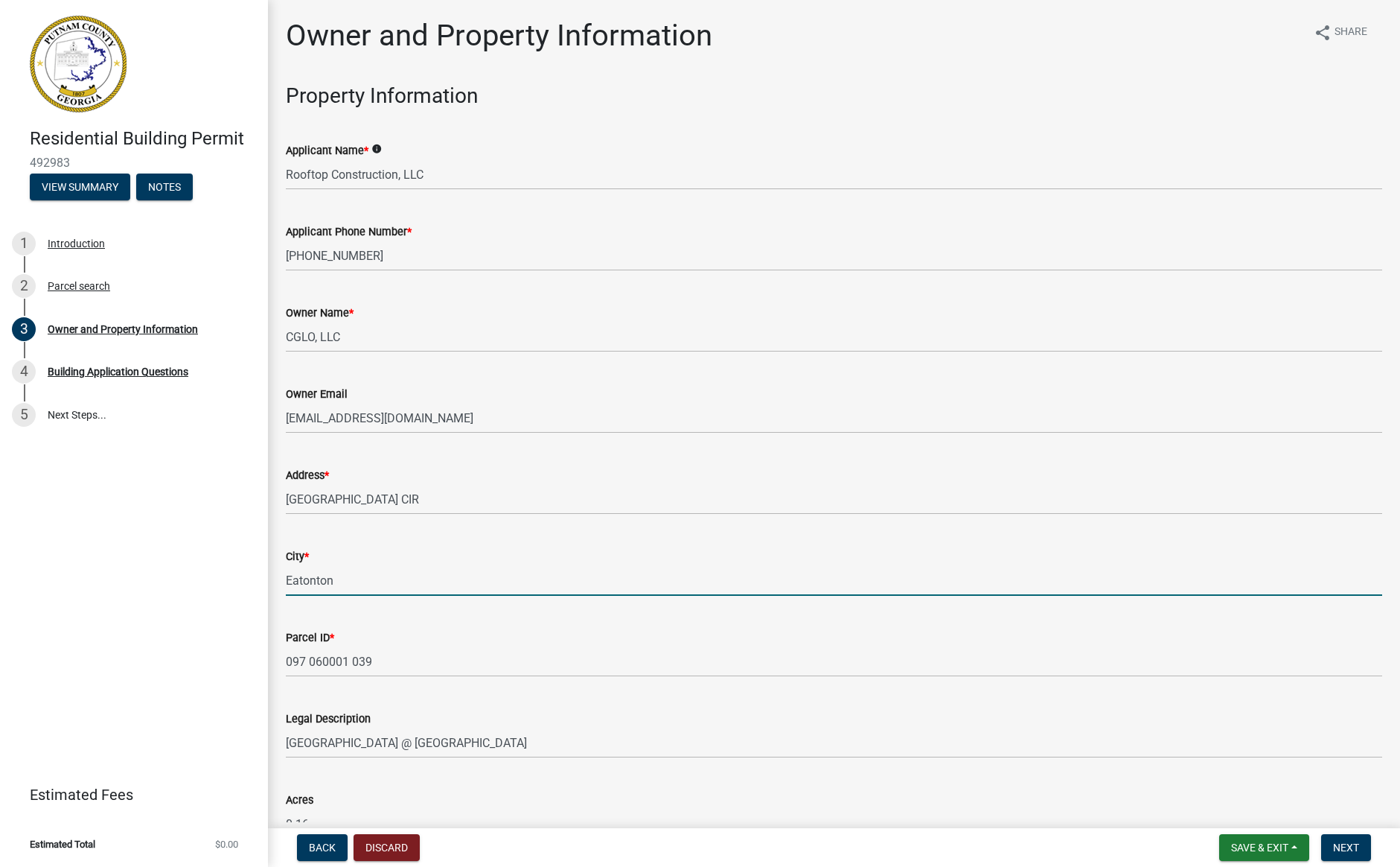
type input "Eatonton"
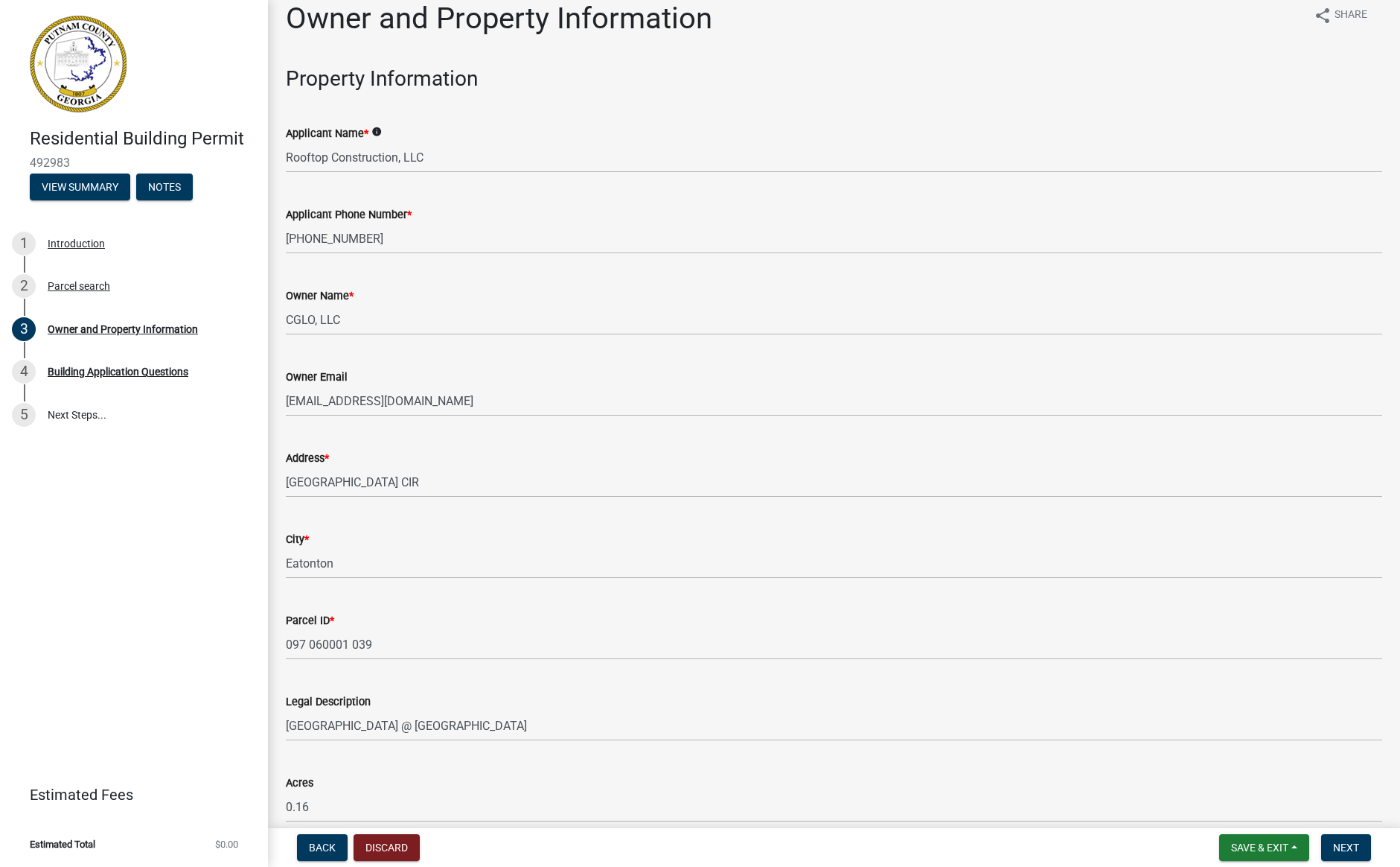
scroll to position [531, 0]
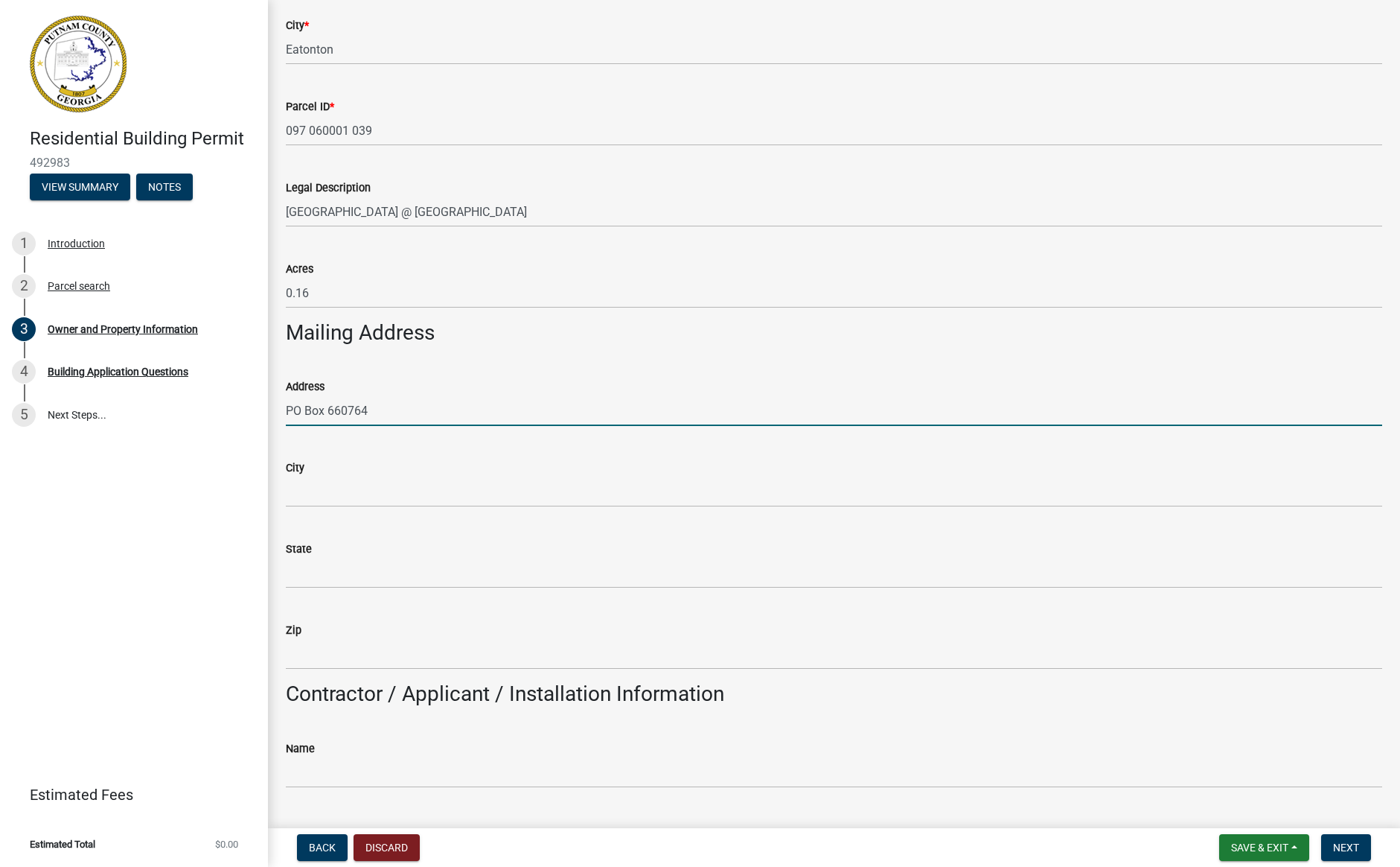
type input "PO Box 660764"
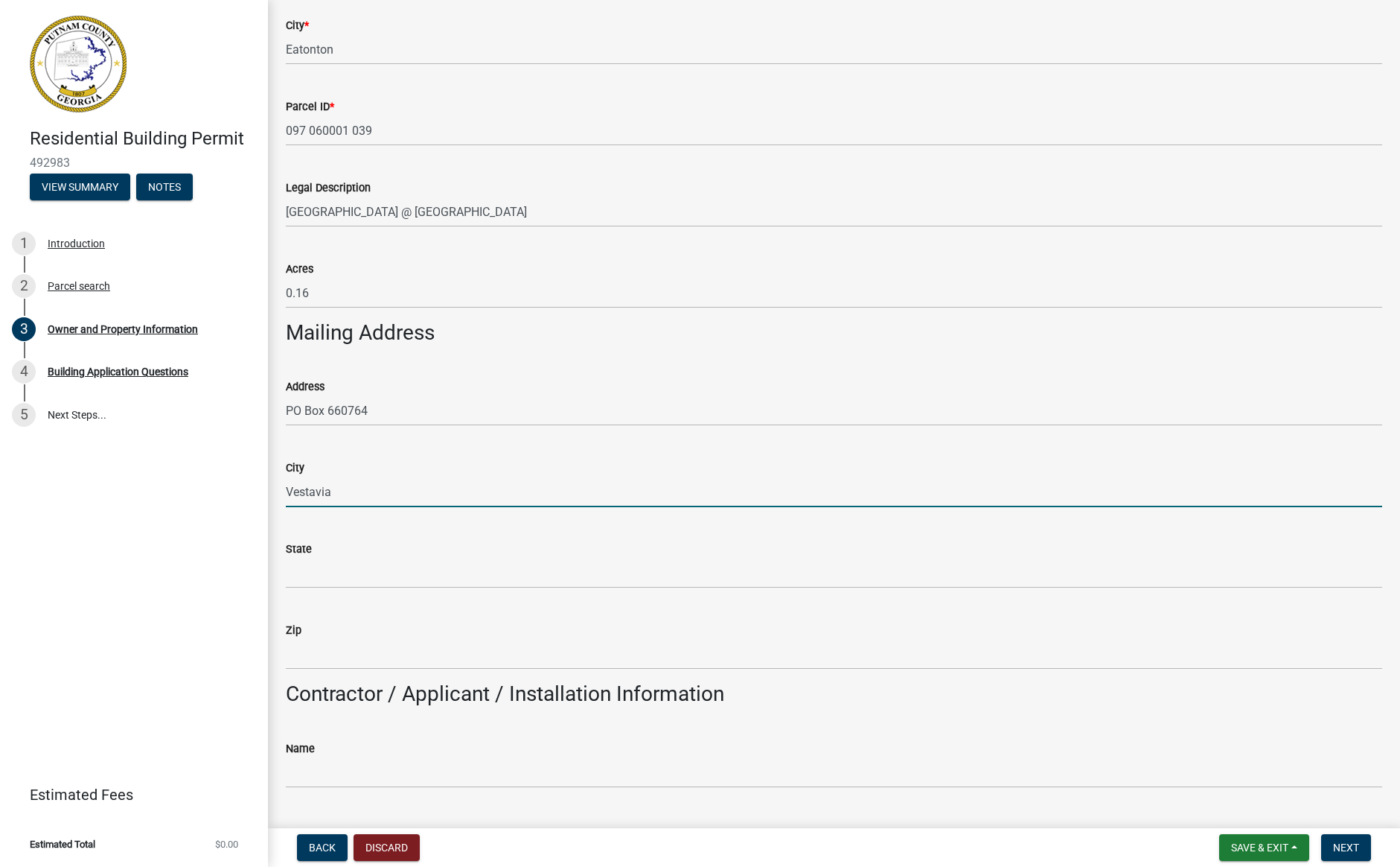
type input "Vestavia"
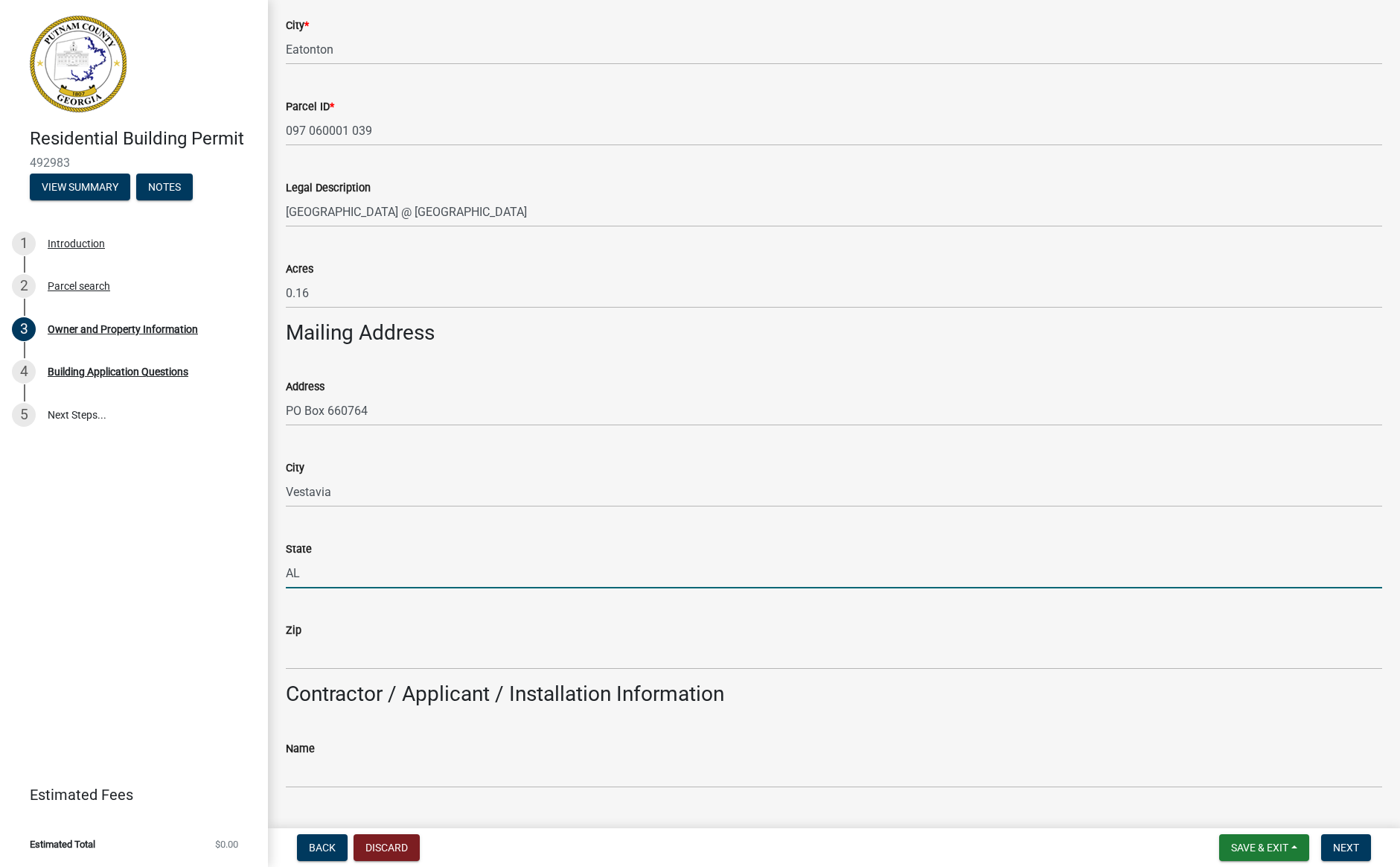
type input "AL"
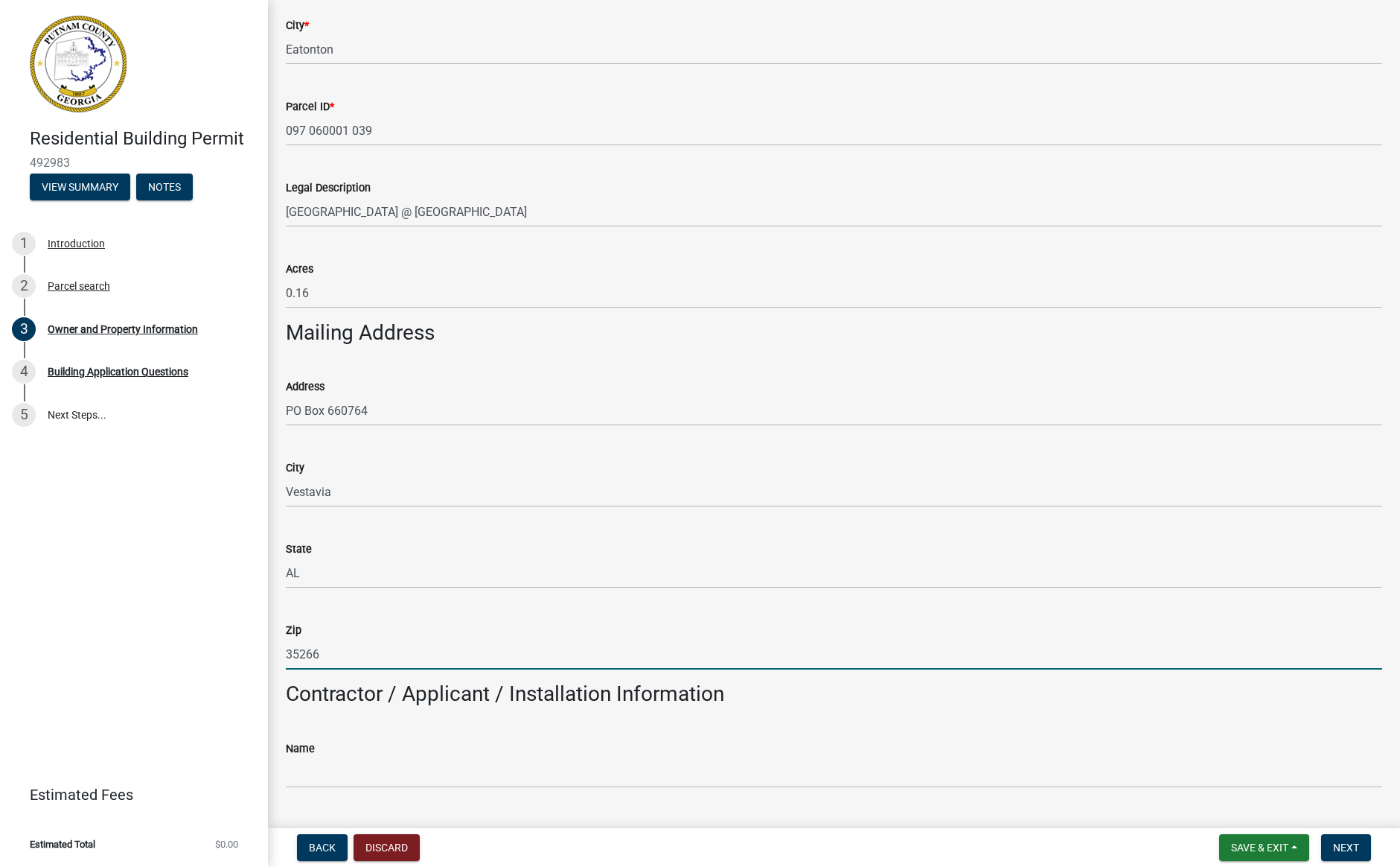
type input "35266"
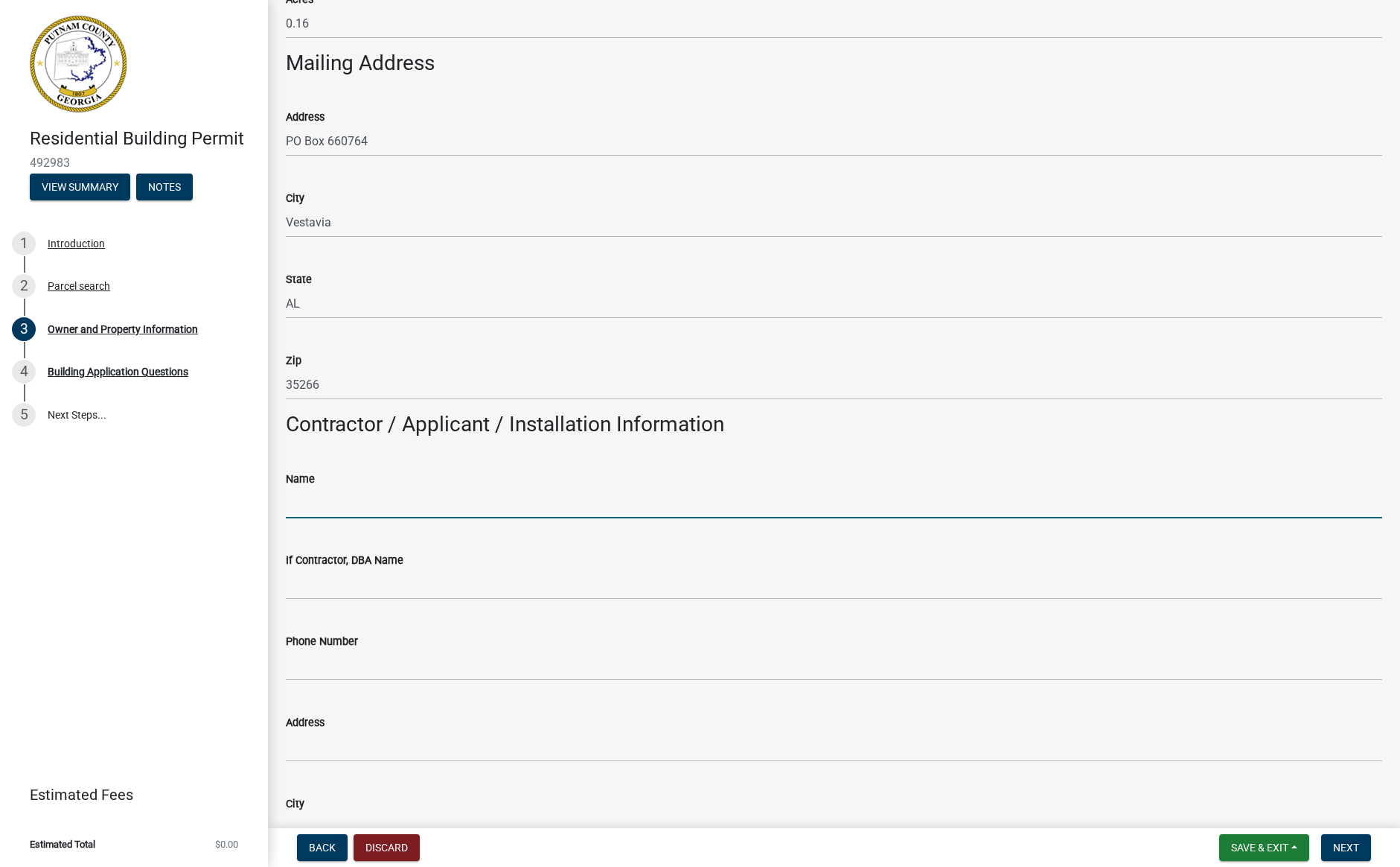
scroll to position [802, 0]
type input "Rooftop Construction, LLC"
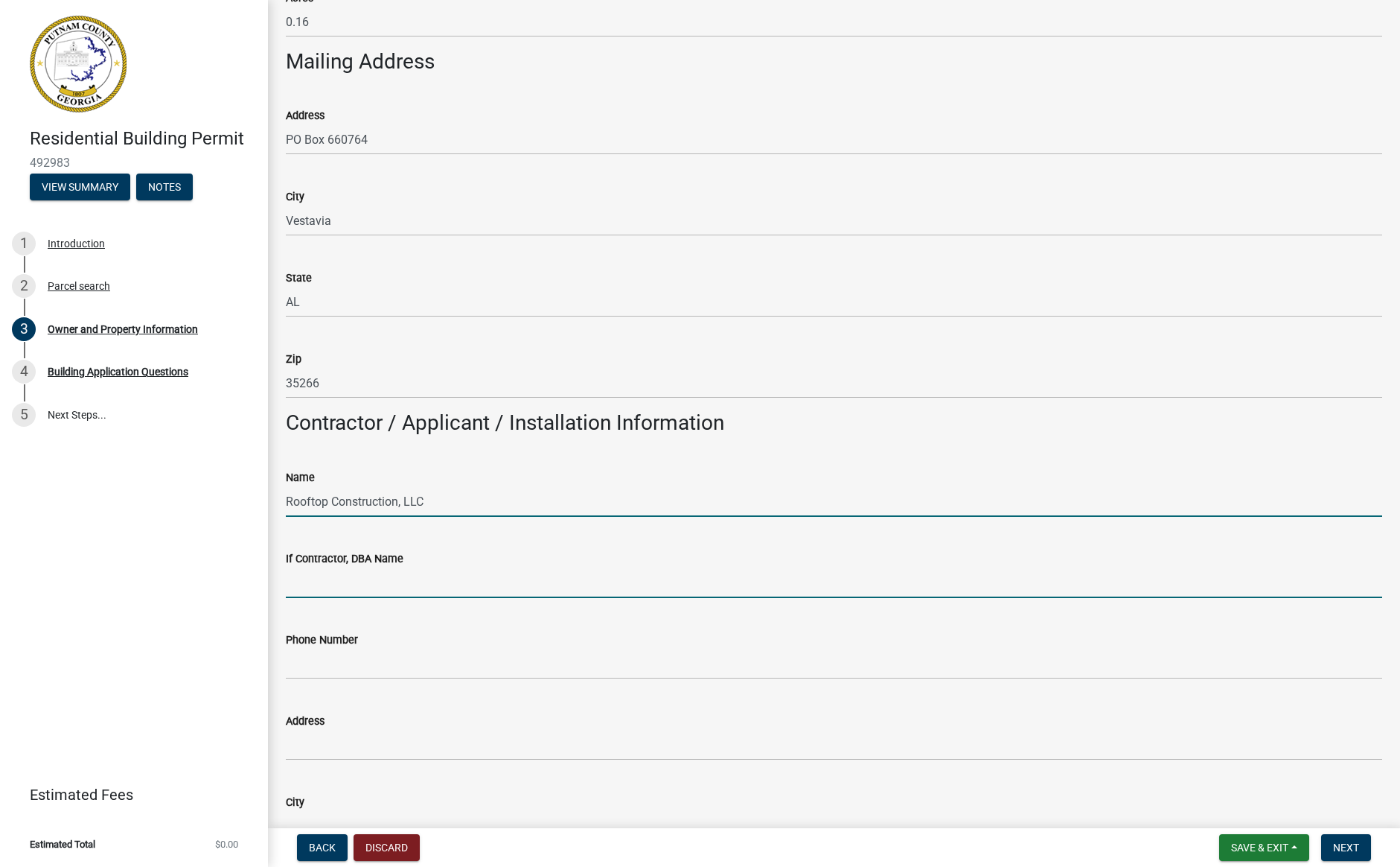
click at [407, 574] on input "If Contractor, DBA Name" at bounding box center [834, 582] width 1097 height 31
type input "Rooftop Construction, LLC"
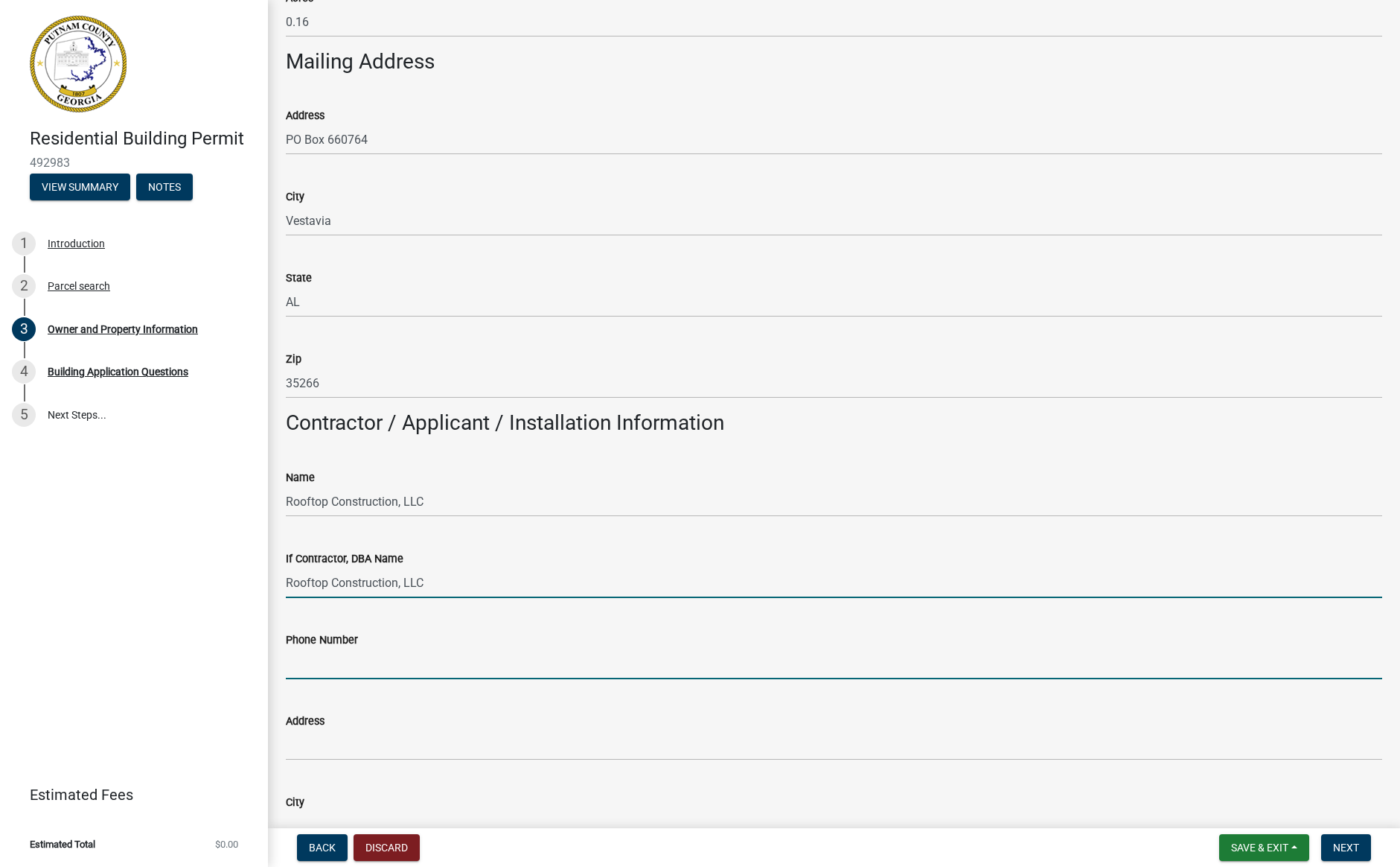
click at [336, 660] on input "Phone Number" at bounding box center [834, 664] width 1097 height 31
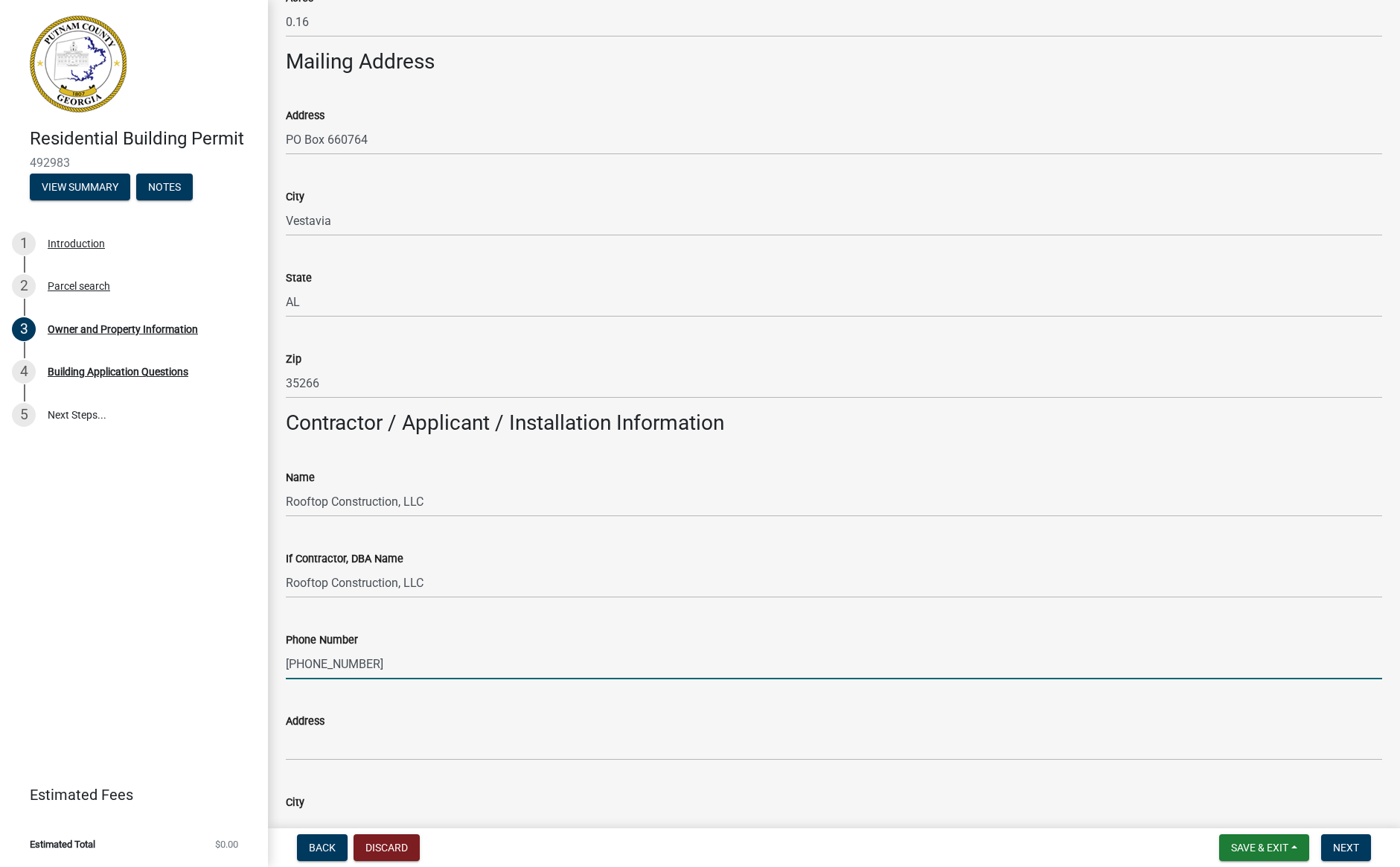
type input "[PHONE_NUMBER]"
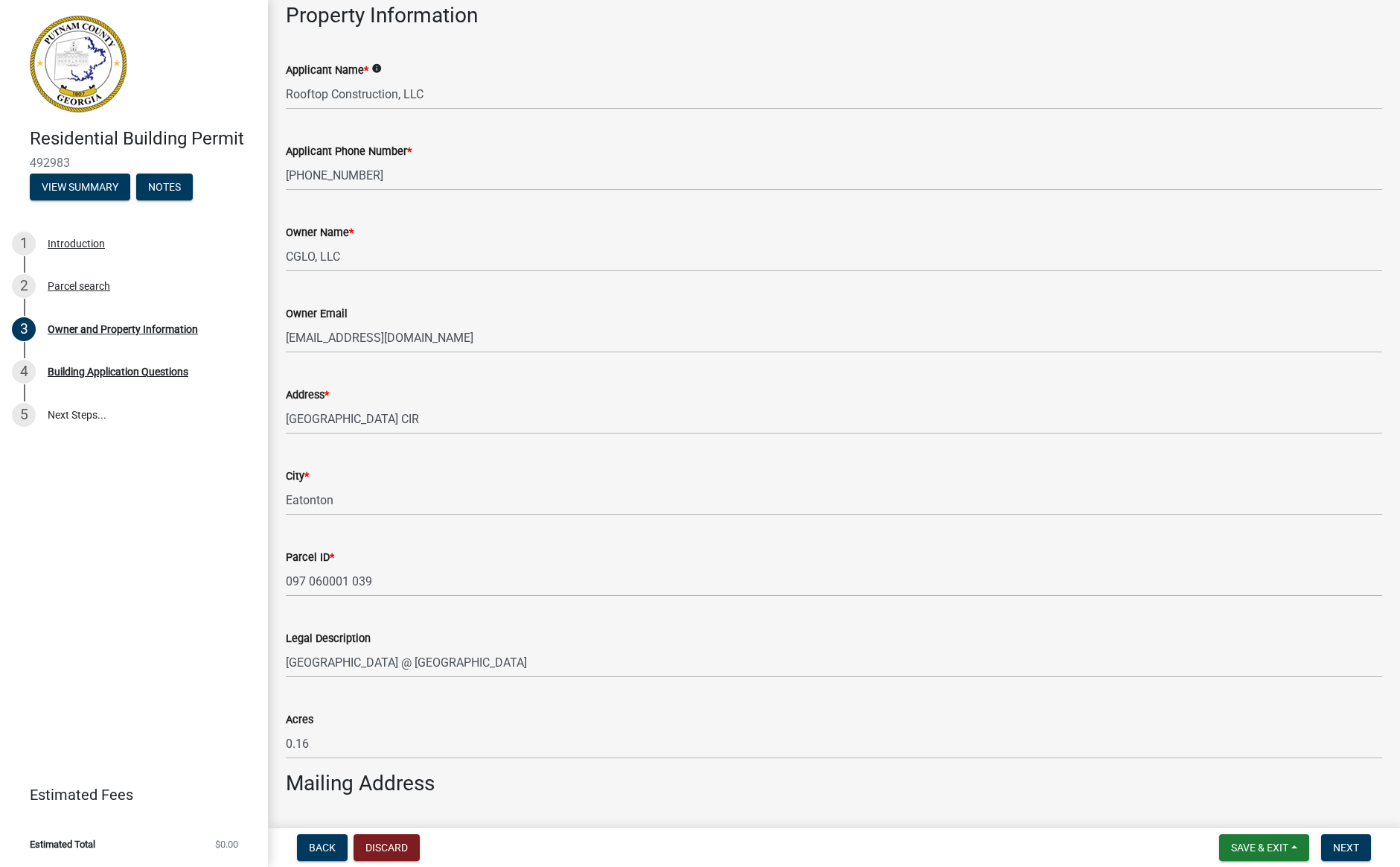
scroll to position [0, 0]
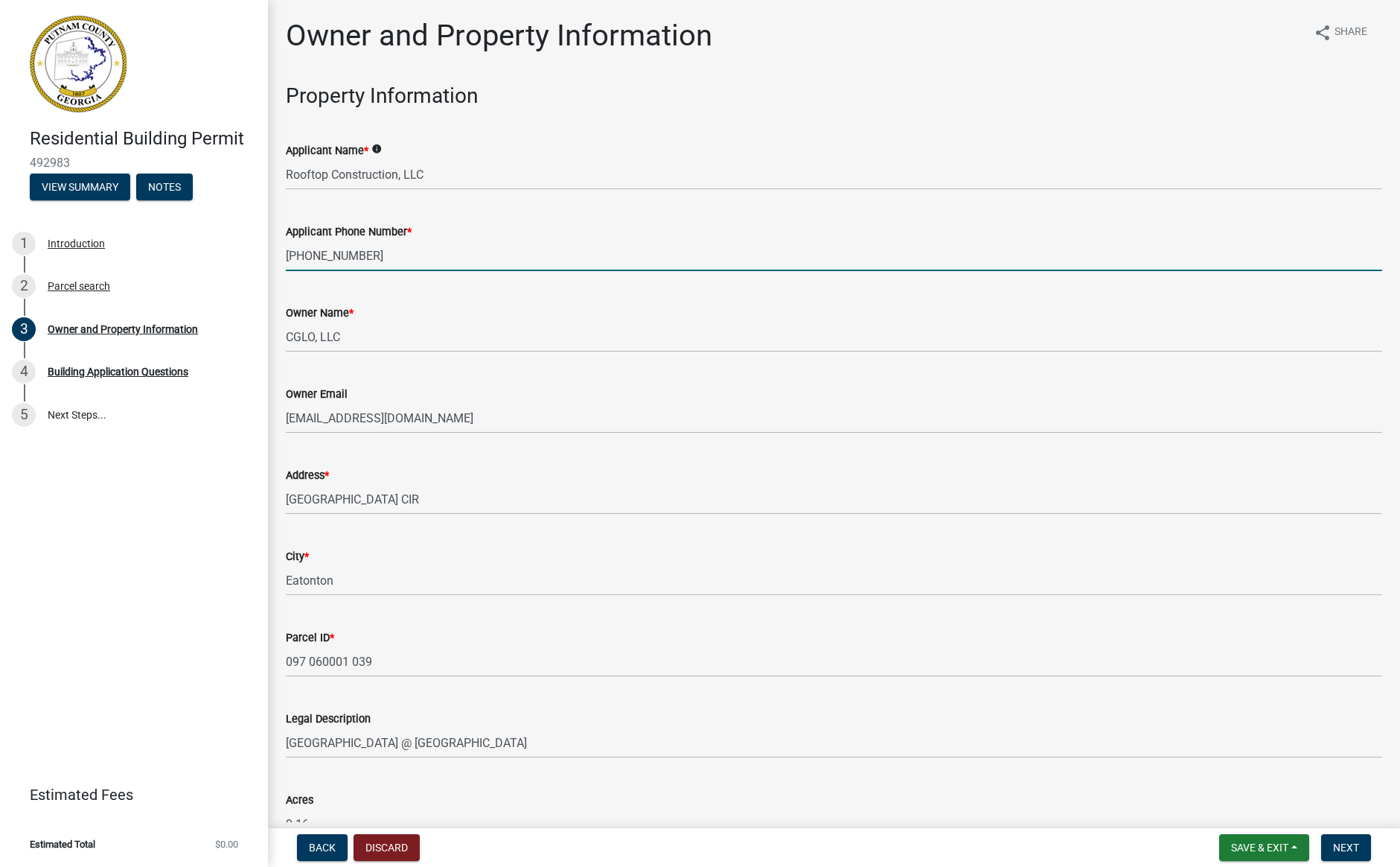
drag, startPoint x: 374, startPoint y: 258, endPoint x: 282, endPoint y: 248, distance: 92.5
click at [281, 248] on div "Applicant Phone Number * [PHONE_NUMBER]" at bounding box center [834, 236] width 1119 height 69
type input "[PHONE_NUMBER]"
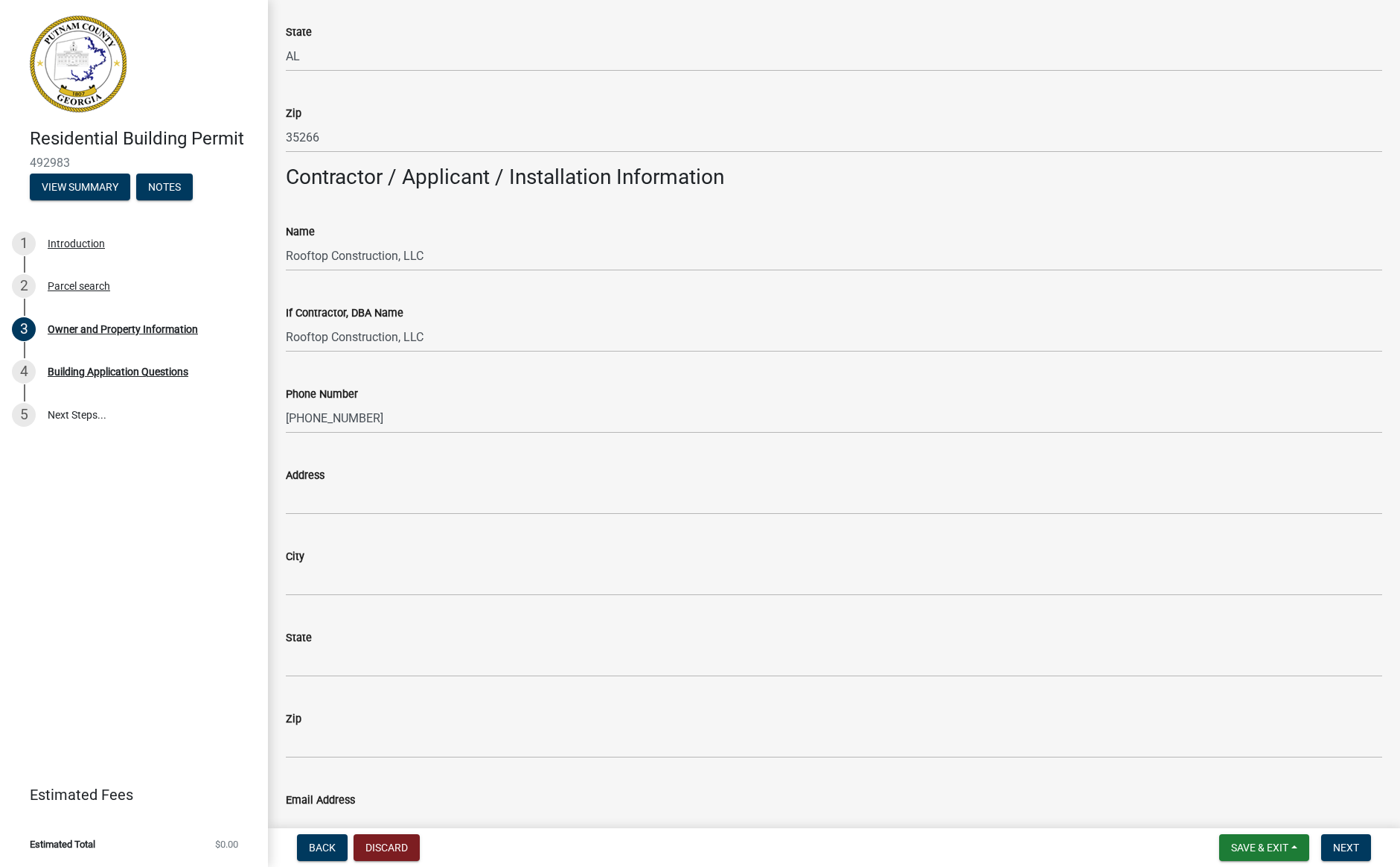
scroll to position [1070, 0]
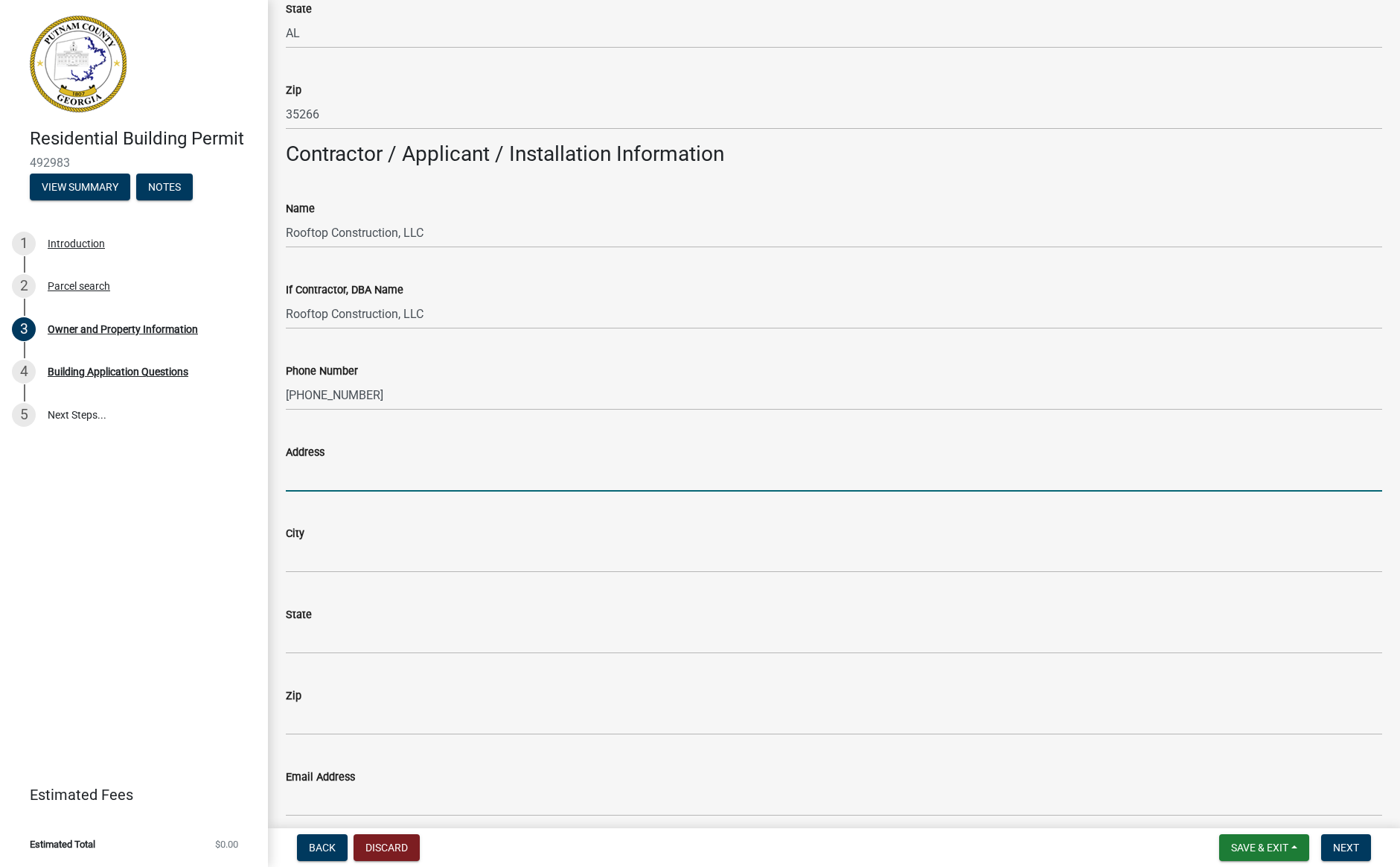
click at [341, 473] on input "Address" at bounding box center [834, 476] width 1097 height 31
type input "[STREET_ADDRESS][PERSON_NAME][US_STATE]"
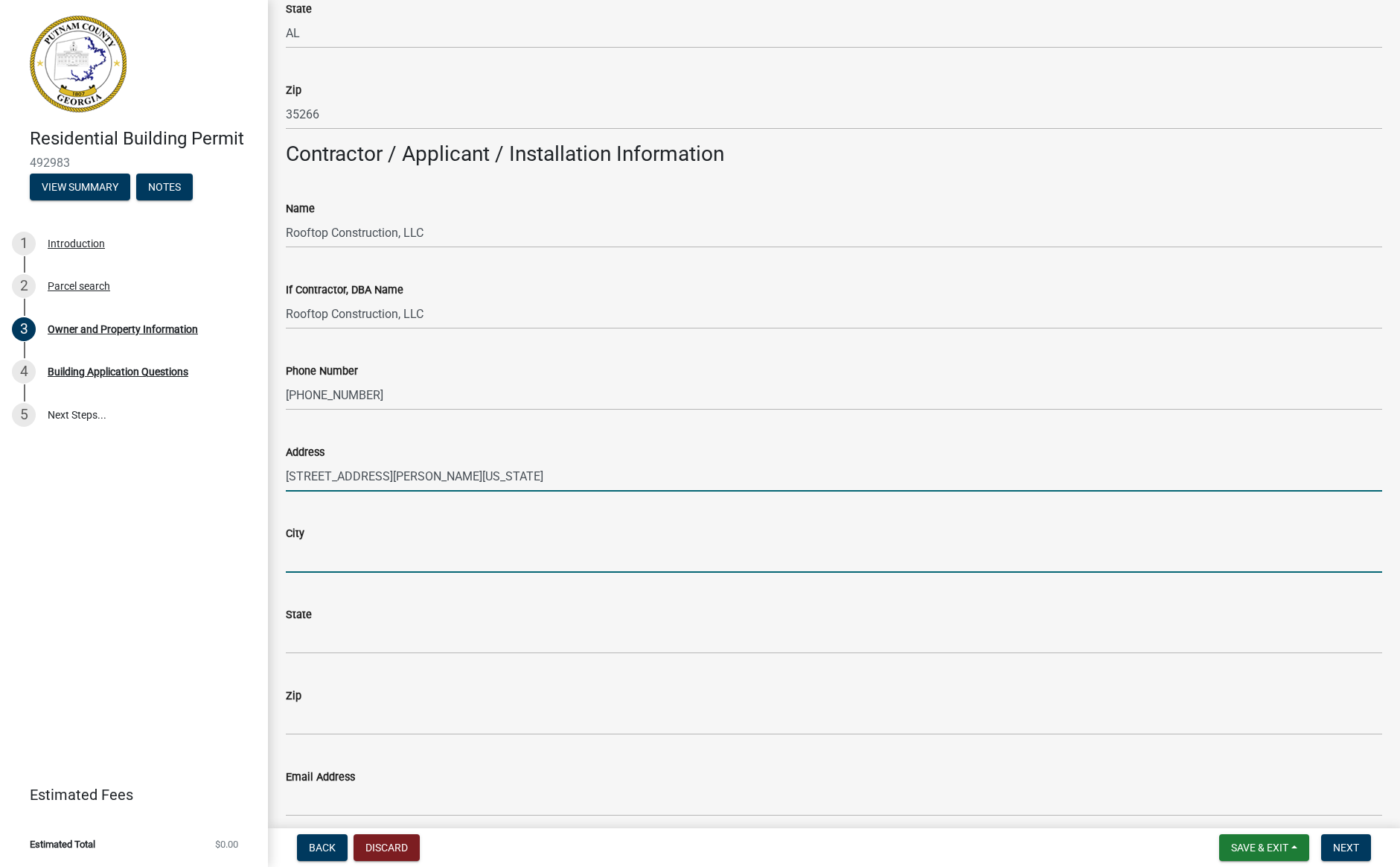
click at [369, 556] on input "City" at bounding box center [834, 557] width 1097 height 31
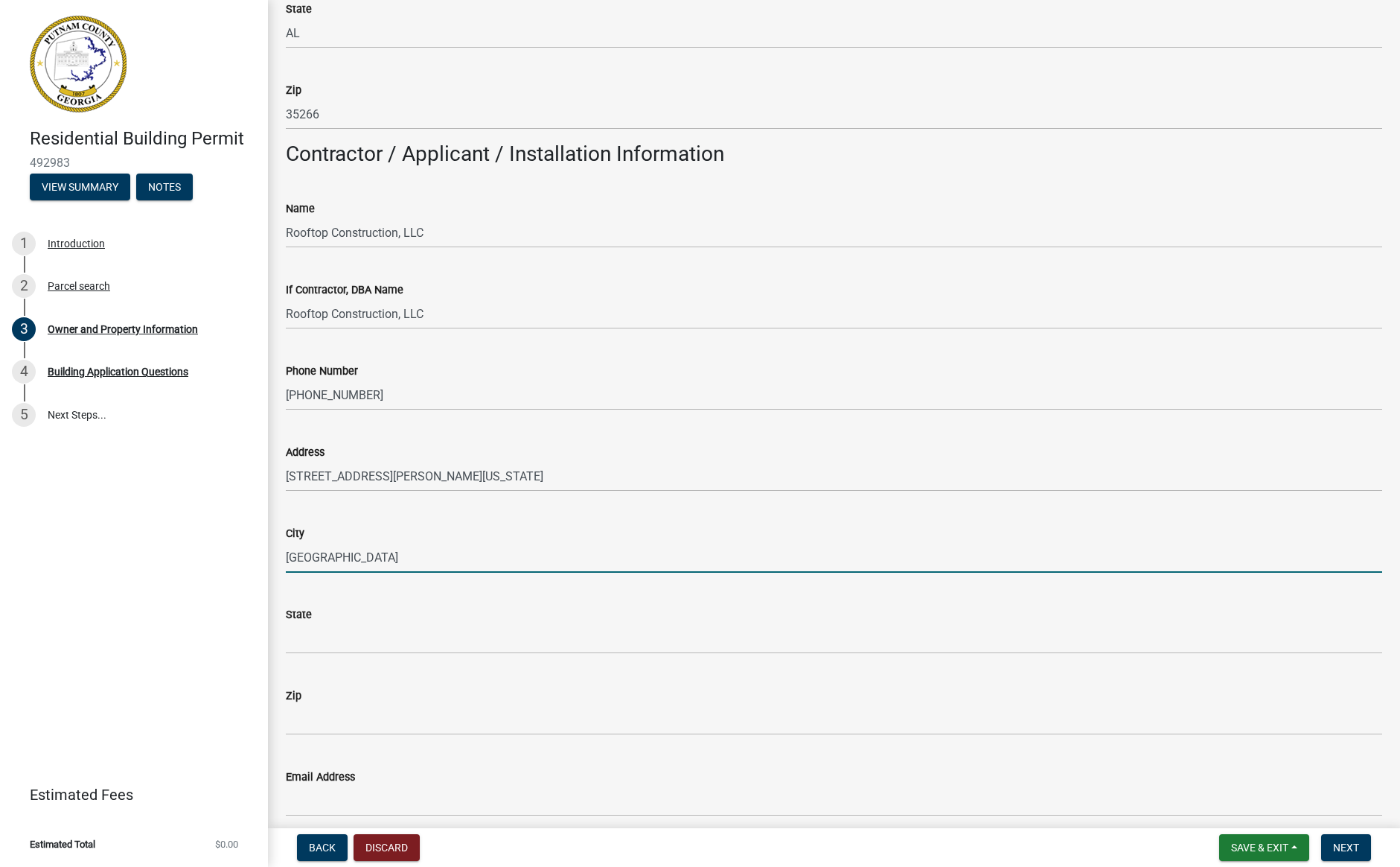
type input "[GEOGRAPHIC_DATA]"
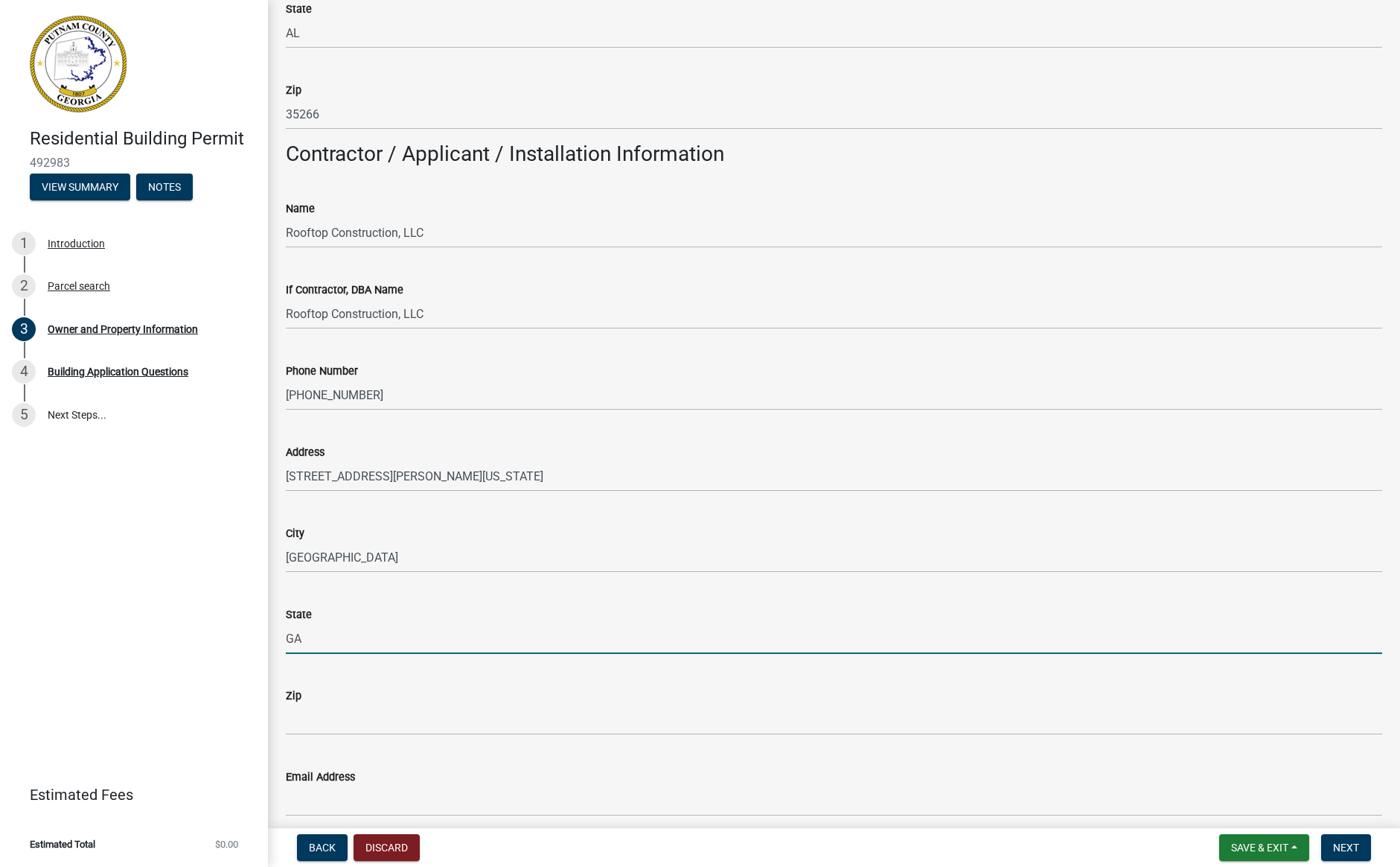
type input "GA"
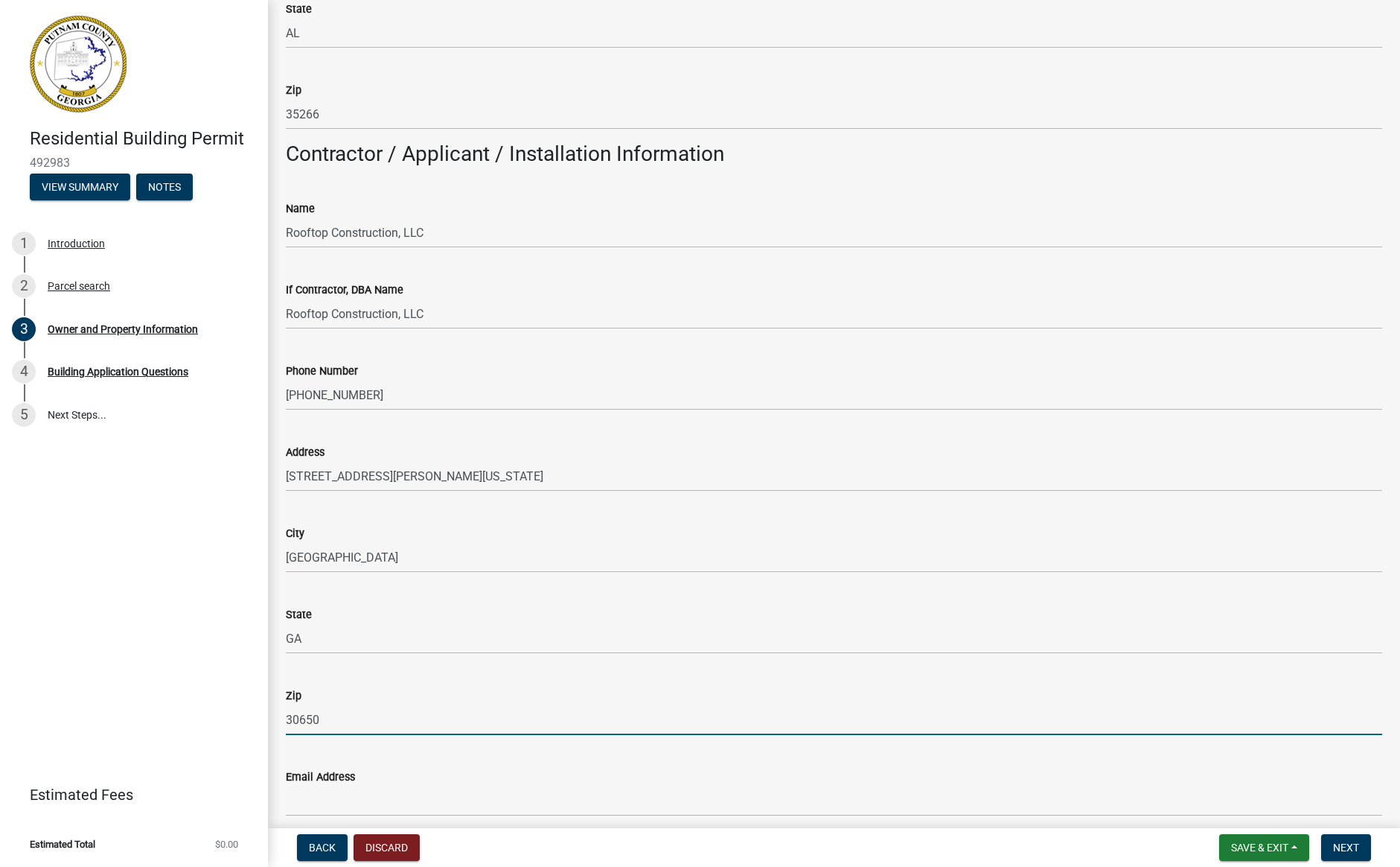
type input "30650"
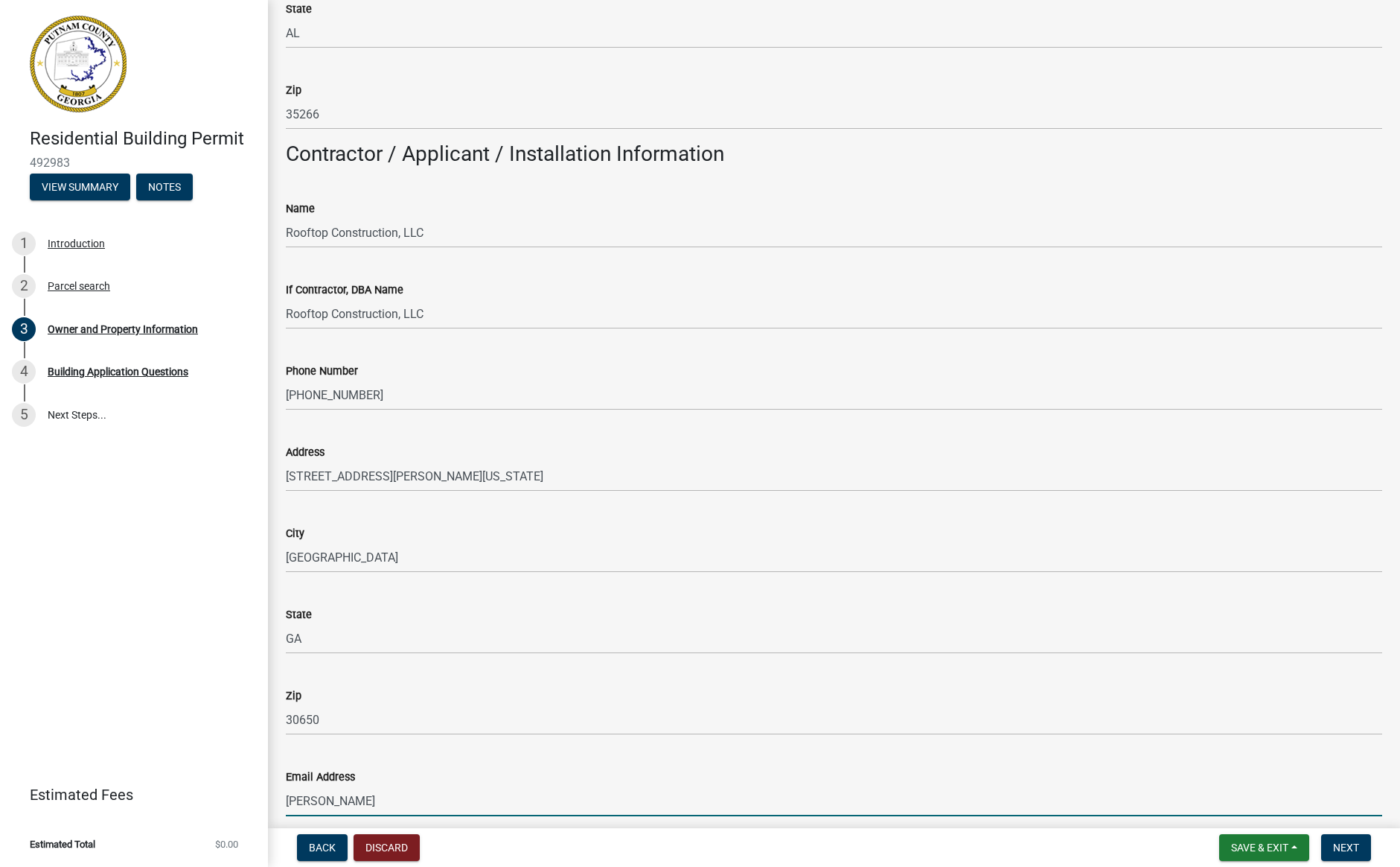
type input "[PERSON_NAME][EMAIL_ADDRESS][DOMAIN_NAME]"
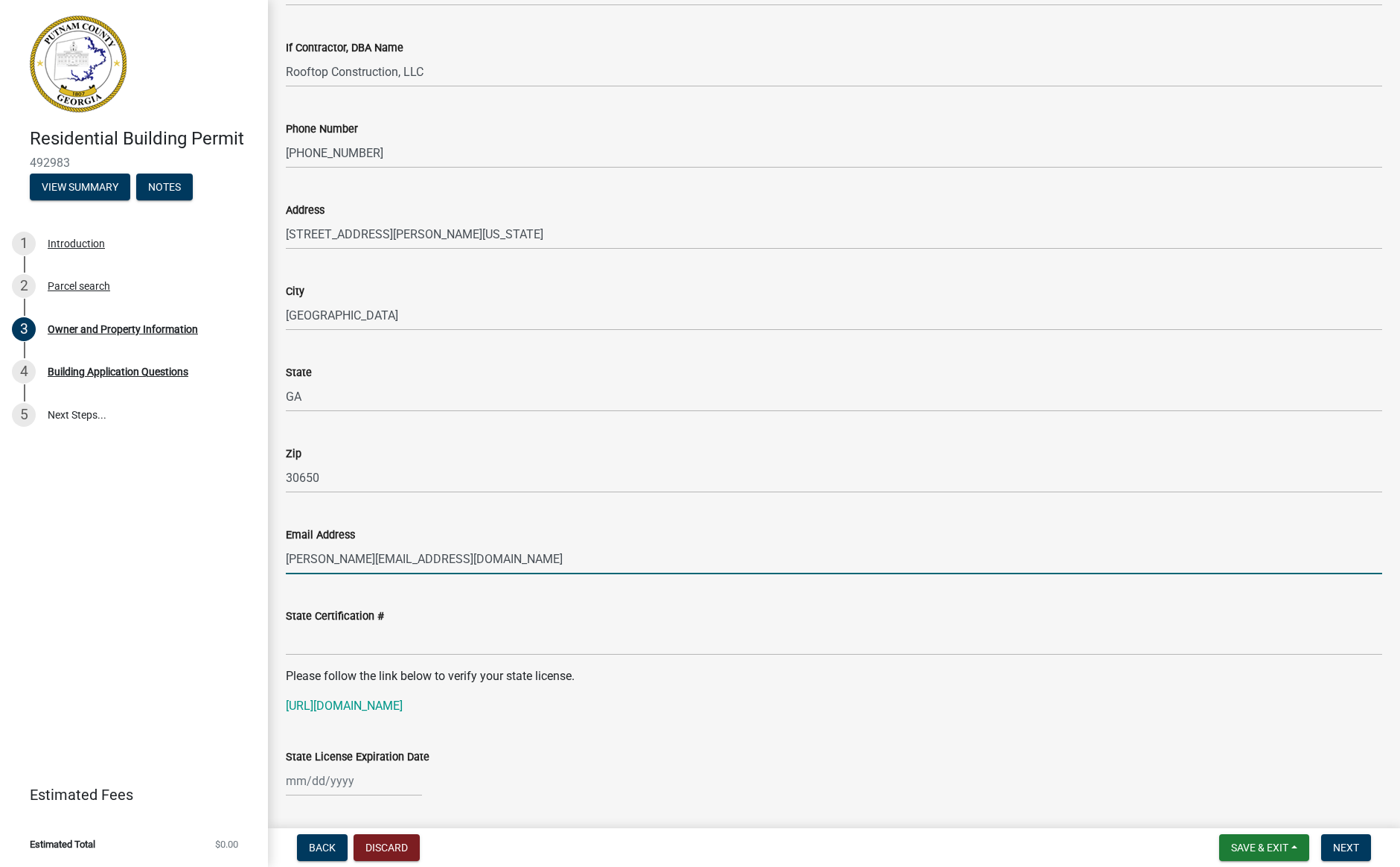
scroll to position [1351, 0]
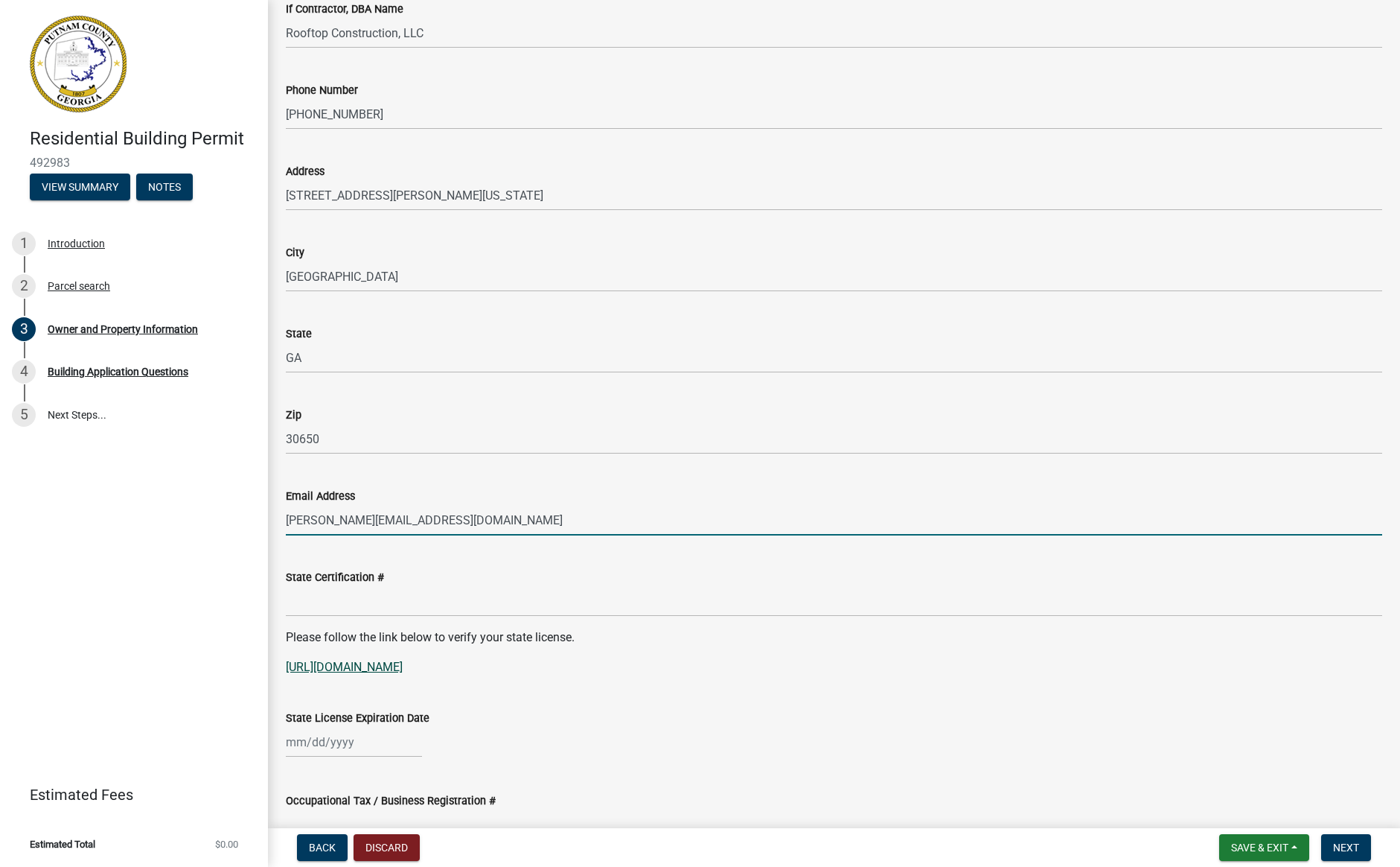
click at [347, 665] on link "[URL][DOMAIN_NAME]" at bounding box center [344, 666] width 117 height 14
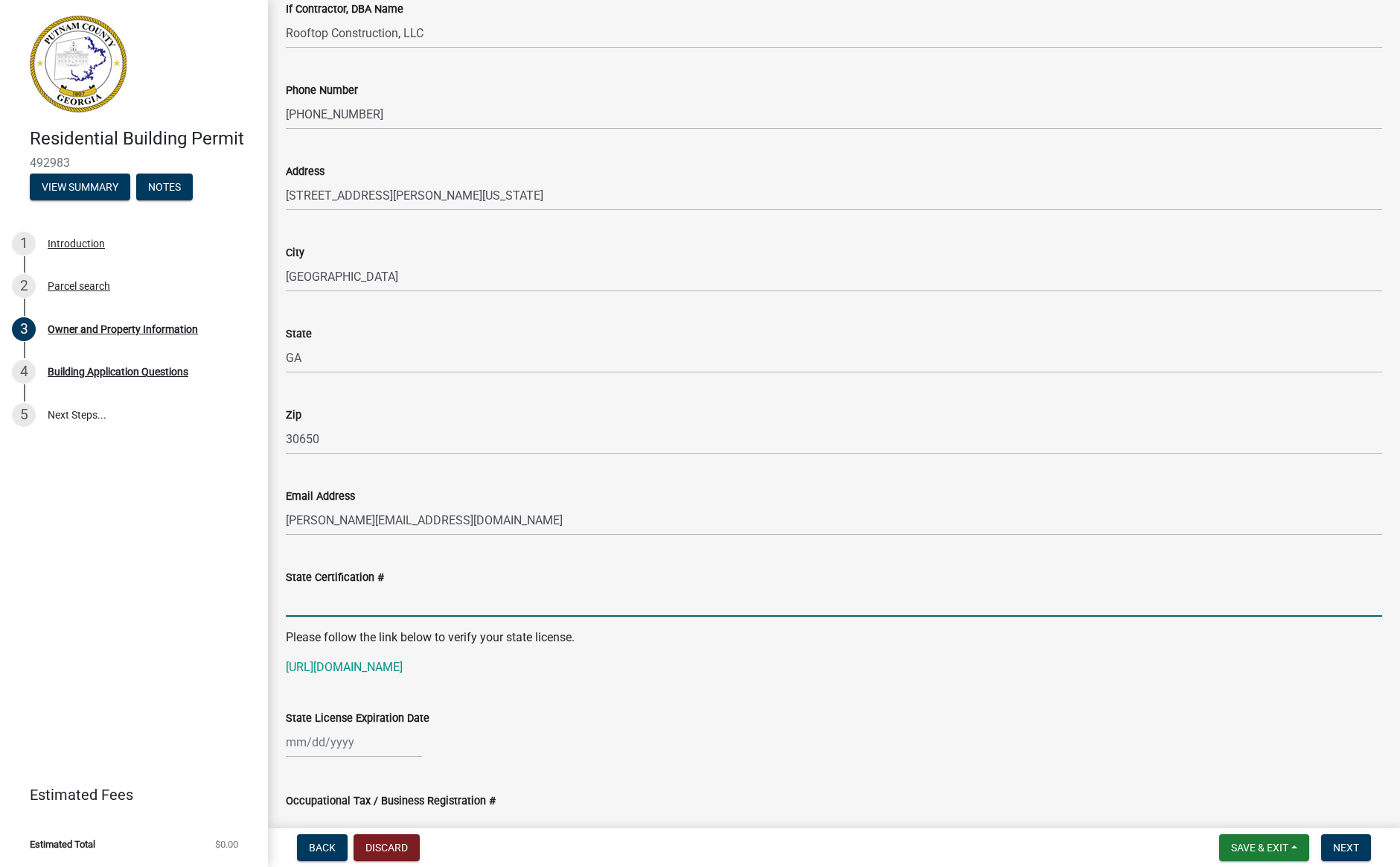
click at [367, 604] on input "State Certification #" at bounding box center [834, 601] width 1097 height 31
paste input "GCCO009422"
type input "GCCO009422"
click at [289, 741] on div at bounding box center [354, 741] width 136 height 31
select select "10"
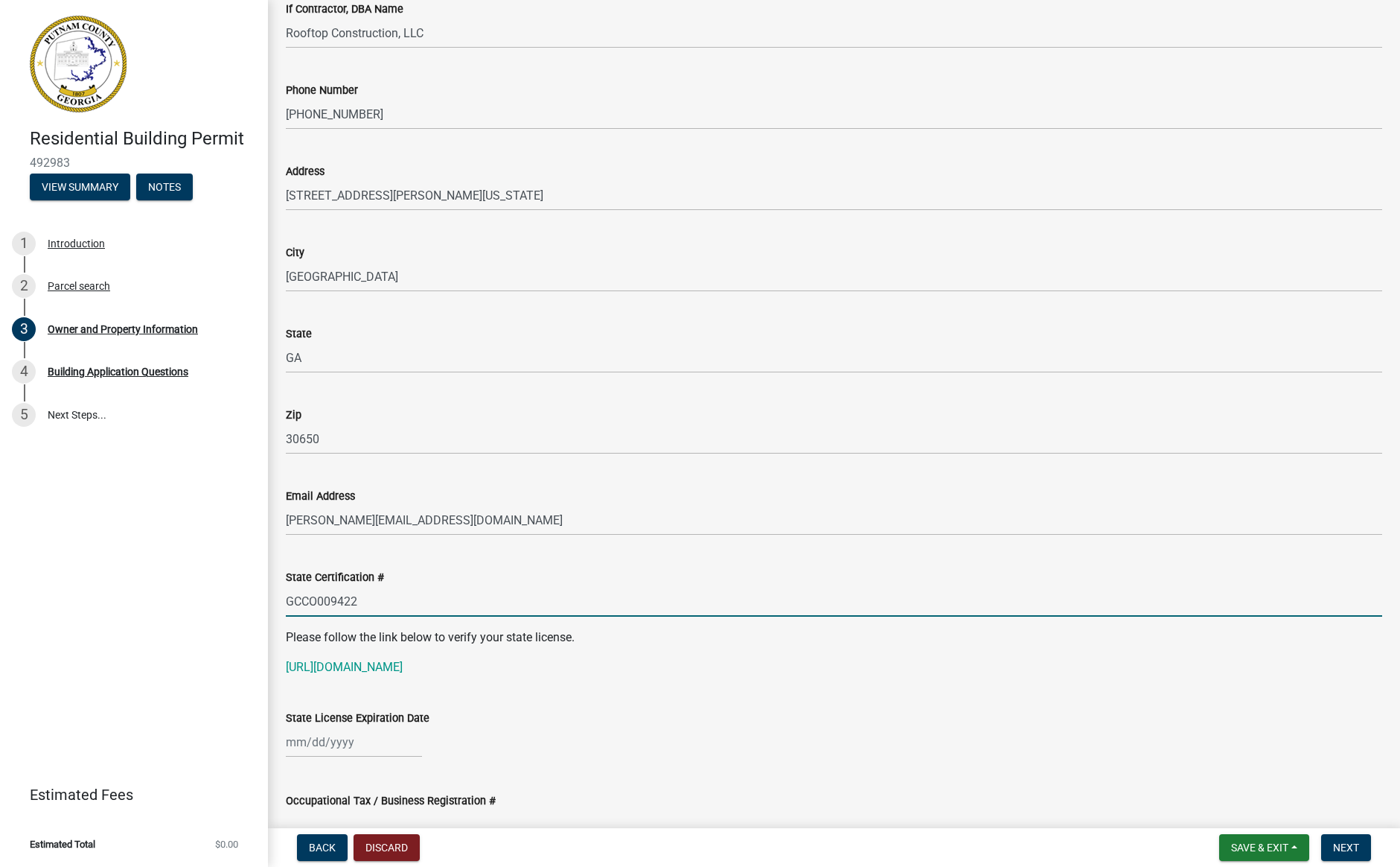
select select "2025"
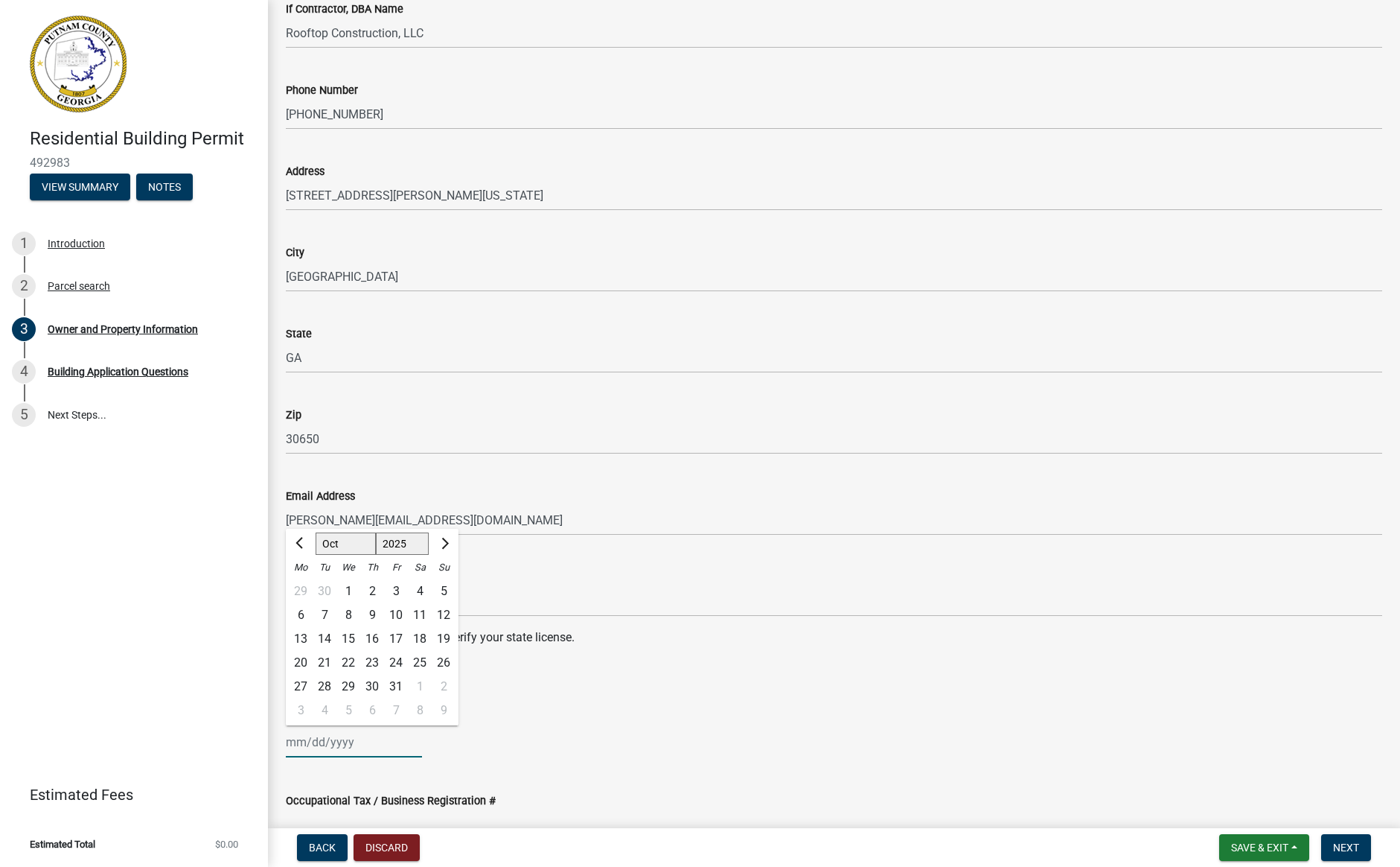
click at [289, 741] on input "State License Expiration Date" at bounding box center [354, 741] width 136 height 31
type input "[DATE]"
click at [704, 777] on div "Occupational Tax / Business Registration #" at bounding box center [834, 805] width 1097 height 69
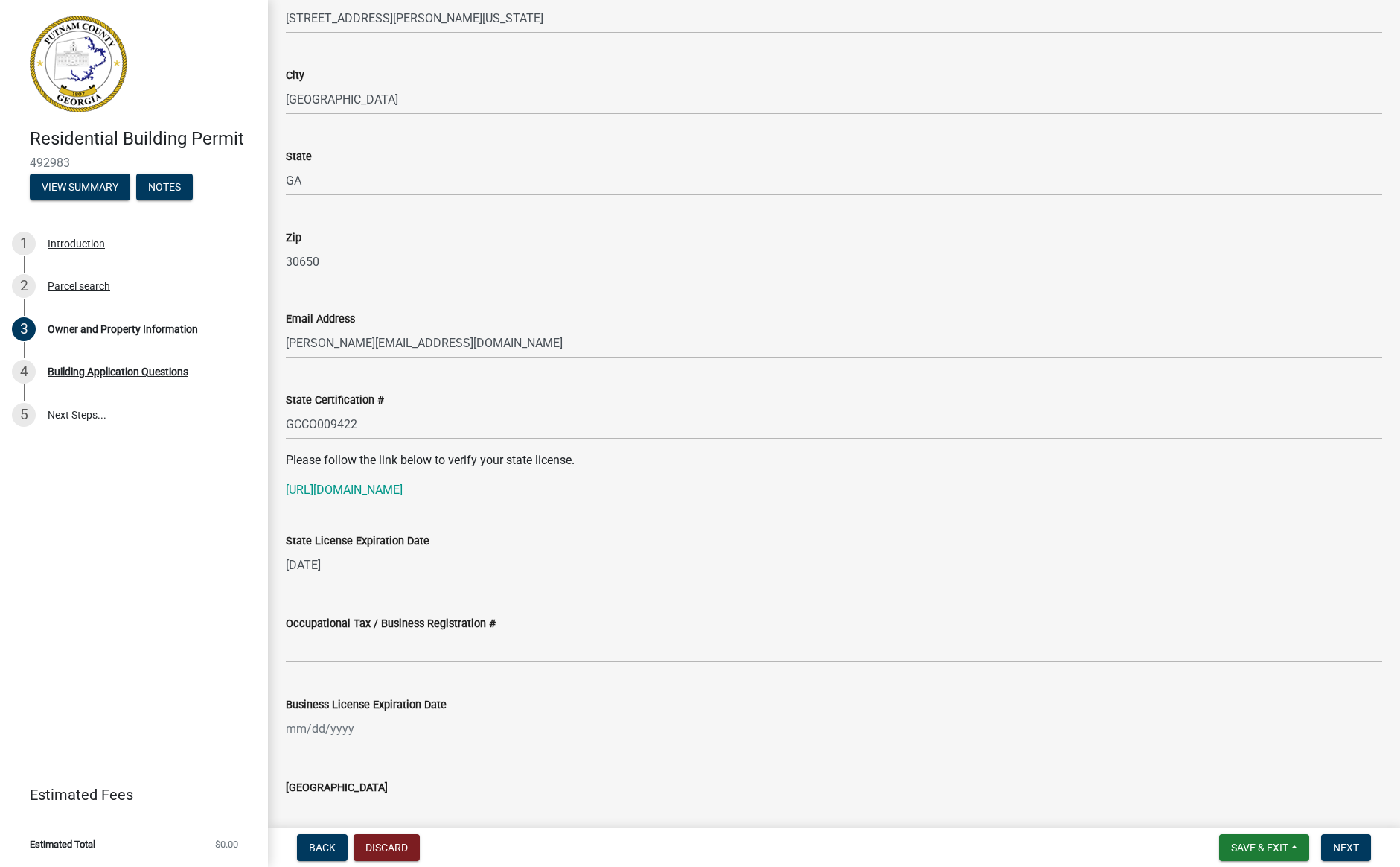
scroll to position [1532, 0]
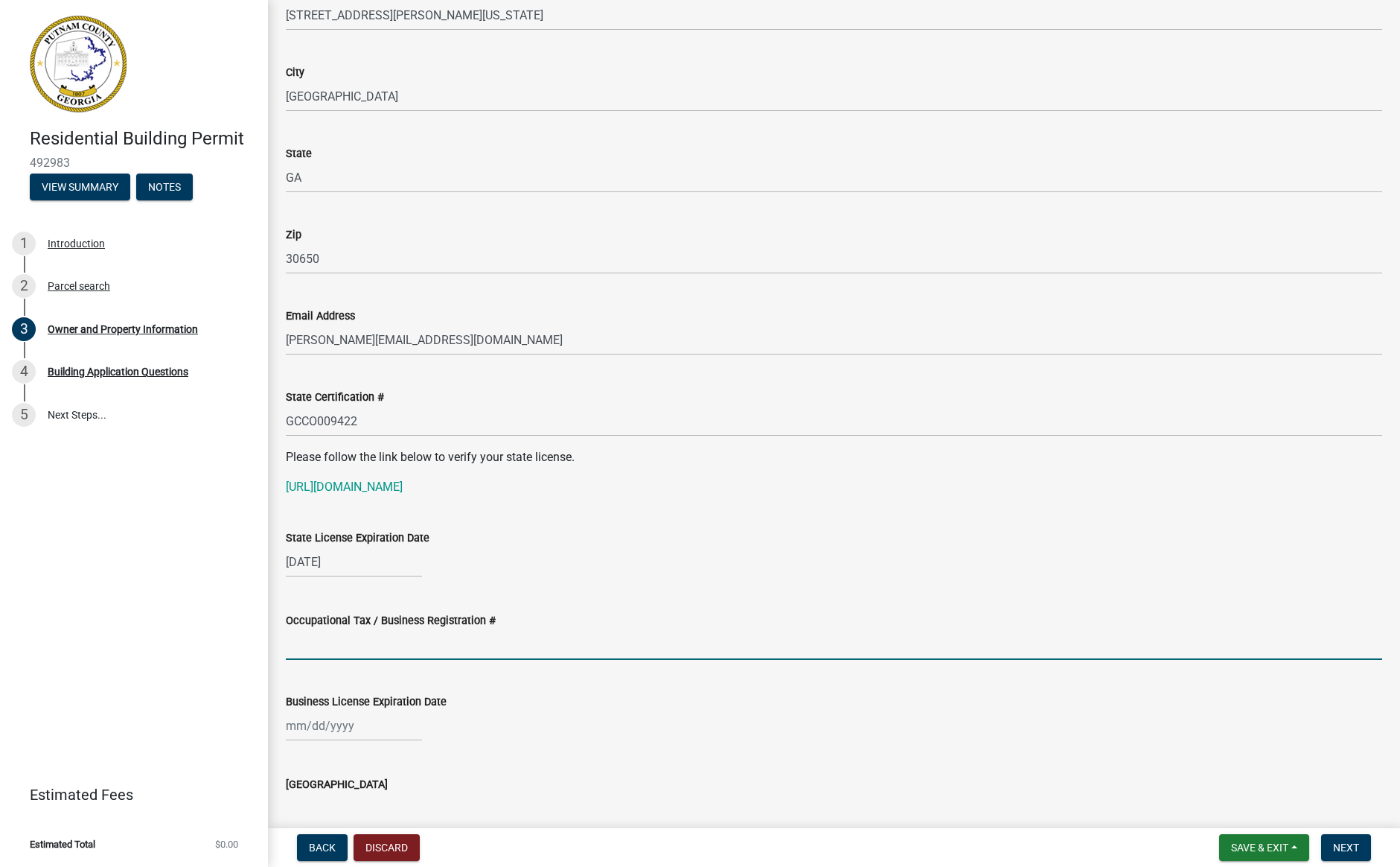
click at [319, 650] on input "Occupational Tax / Business Registration #" at bounding box center [834, 644] width 1097 height 31
type input "V"
type input "BL26-0004"
select select "10"
select select "2025"
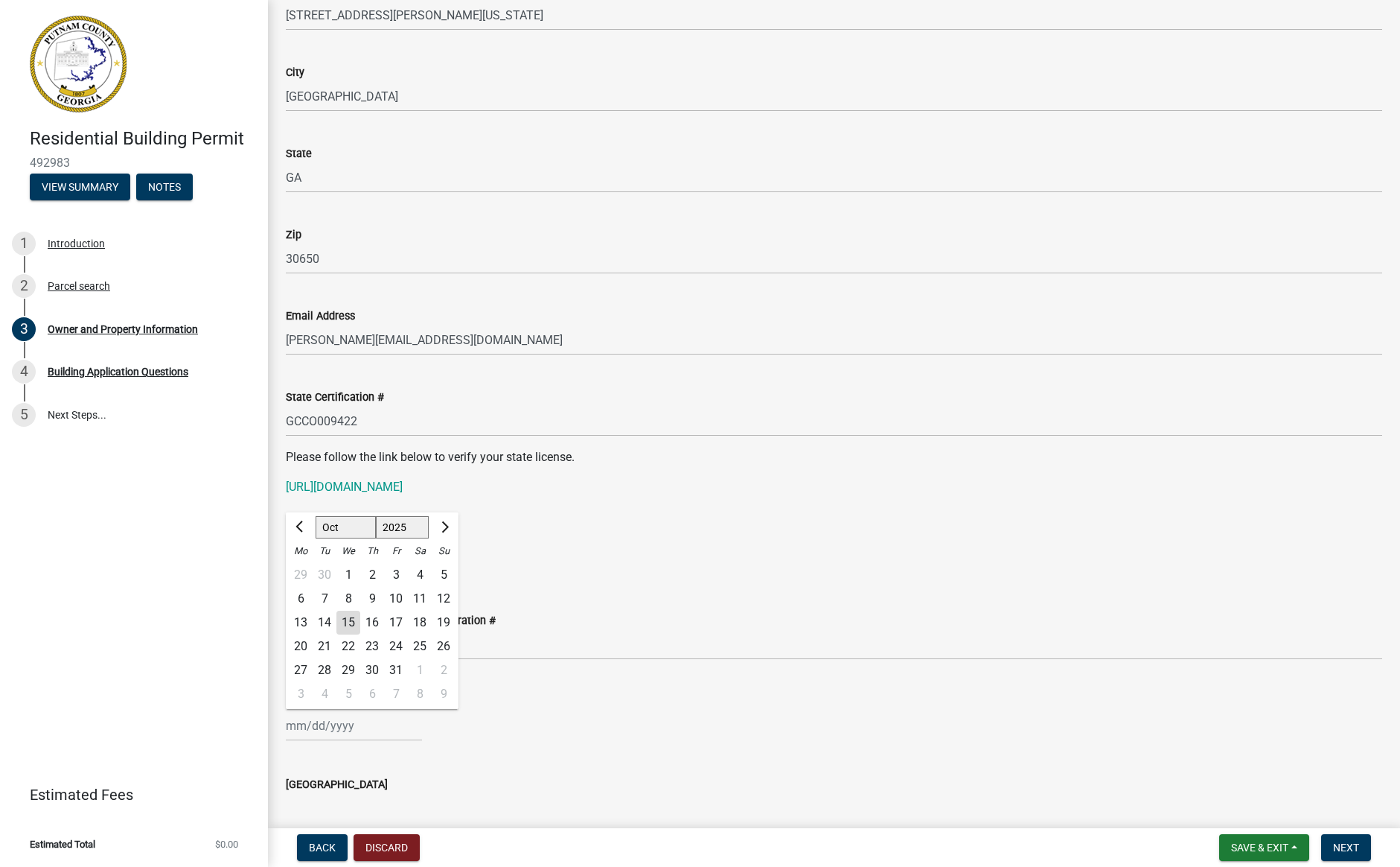
click at [287, 725] on div "[PERSON_NAME] Feb Mar Apr [PERSON_NAME][DATE] Oct Nov [DATE] 1526 1527 1528 152…" at bounding box center [354, 725] width 136 height 31
click at [290, 728] on input "Business License Expiration Date" at bounding box center [354, 725] width 136 height 31
type input "[DATE]"
click at [603, 793] on input "[GEOGRAPHIC_DATA]" at bounding box center [834, 807] width 1097 height 31
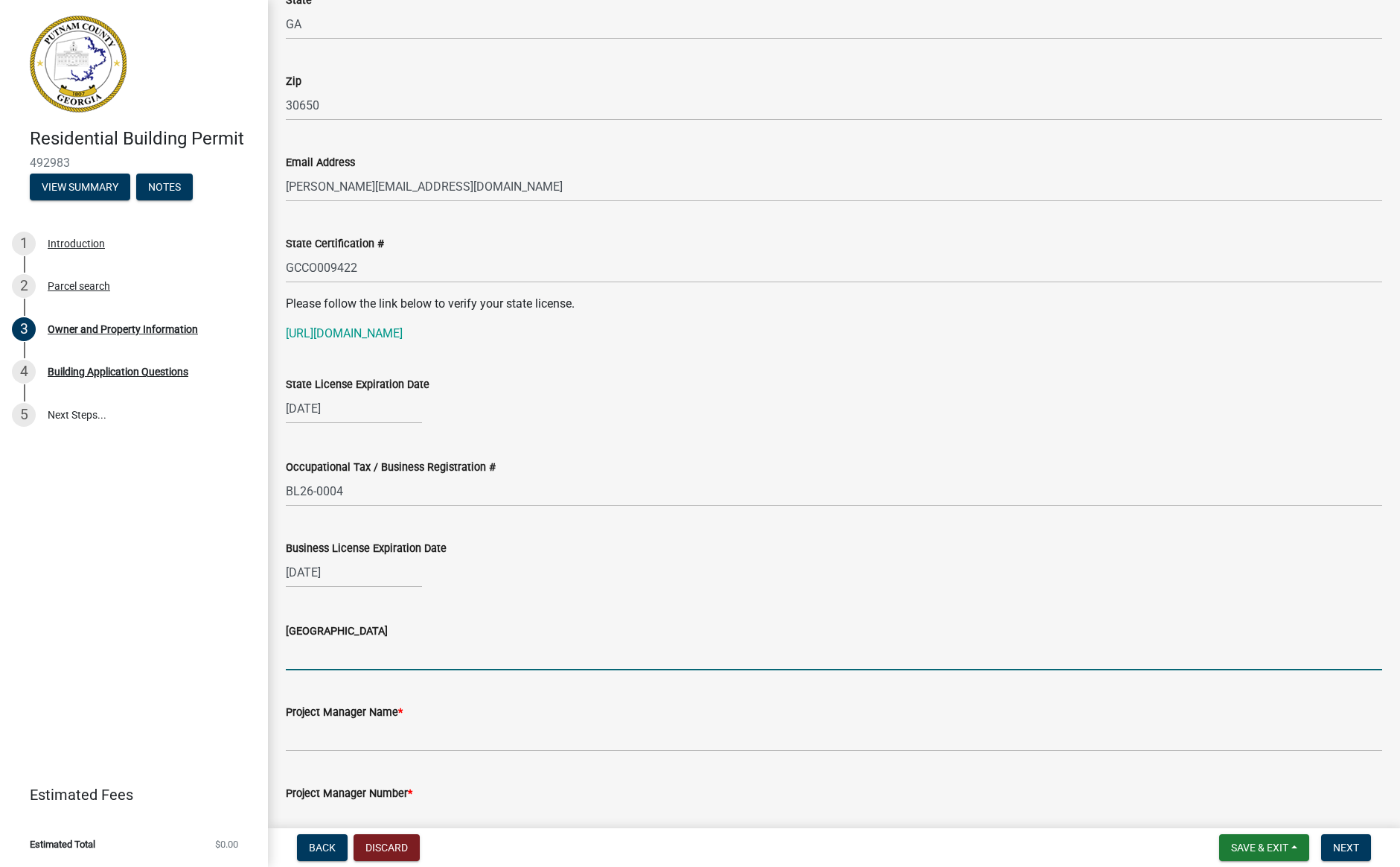
scroll to position [1701, 0]
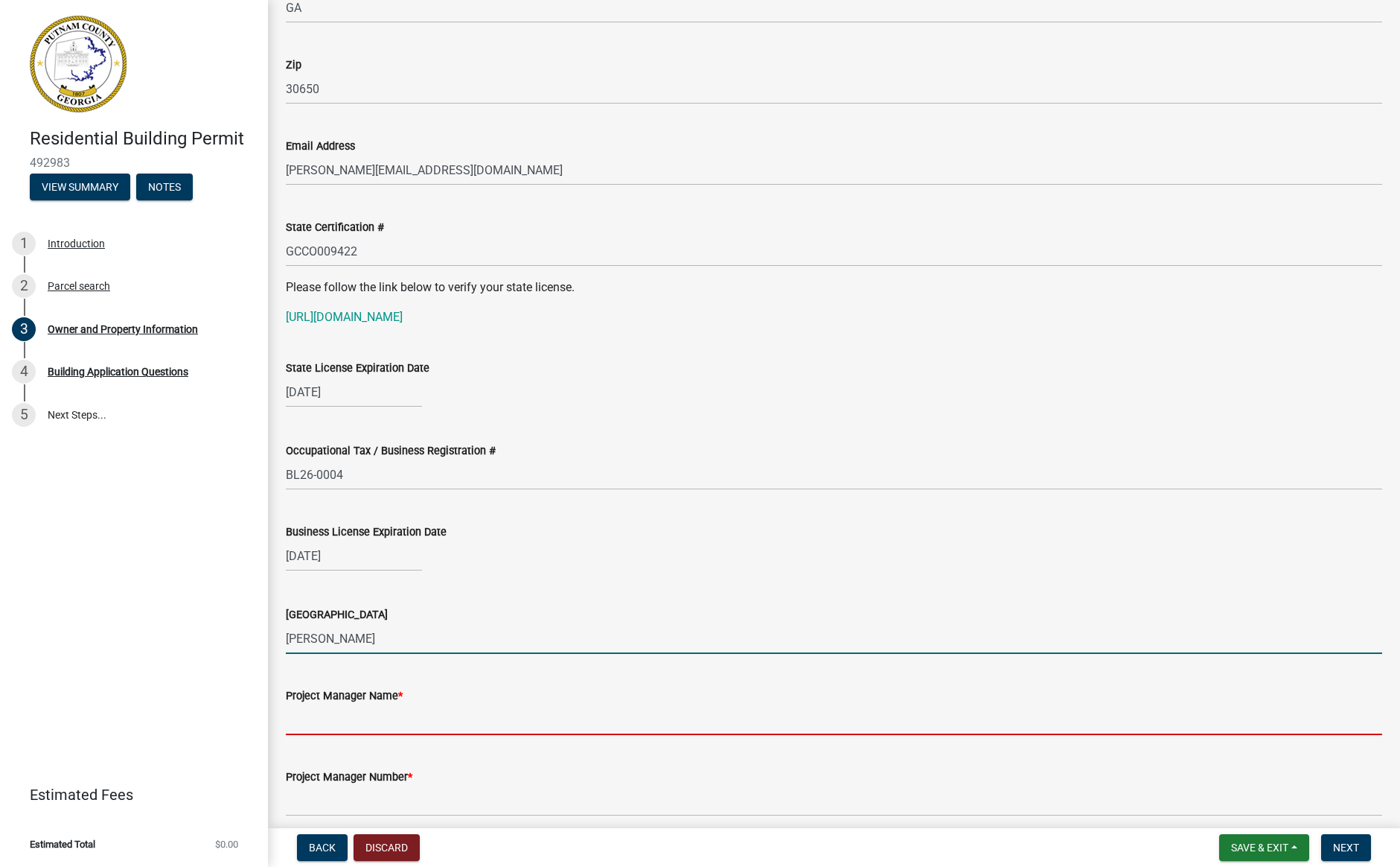
click at [394, 631] on input "[PERSON_NAME]" at bounding box center [834, 638] width 1097 height 31
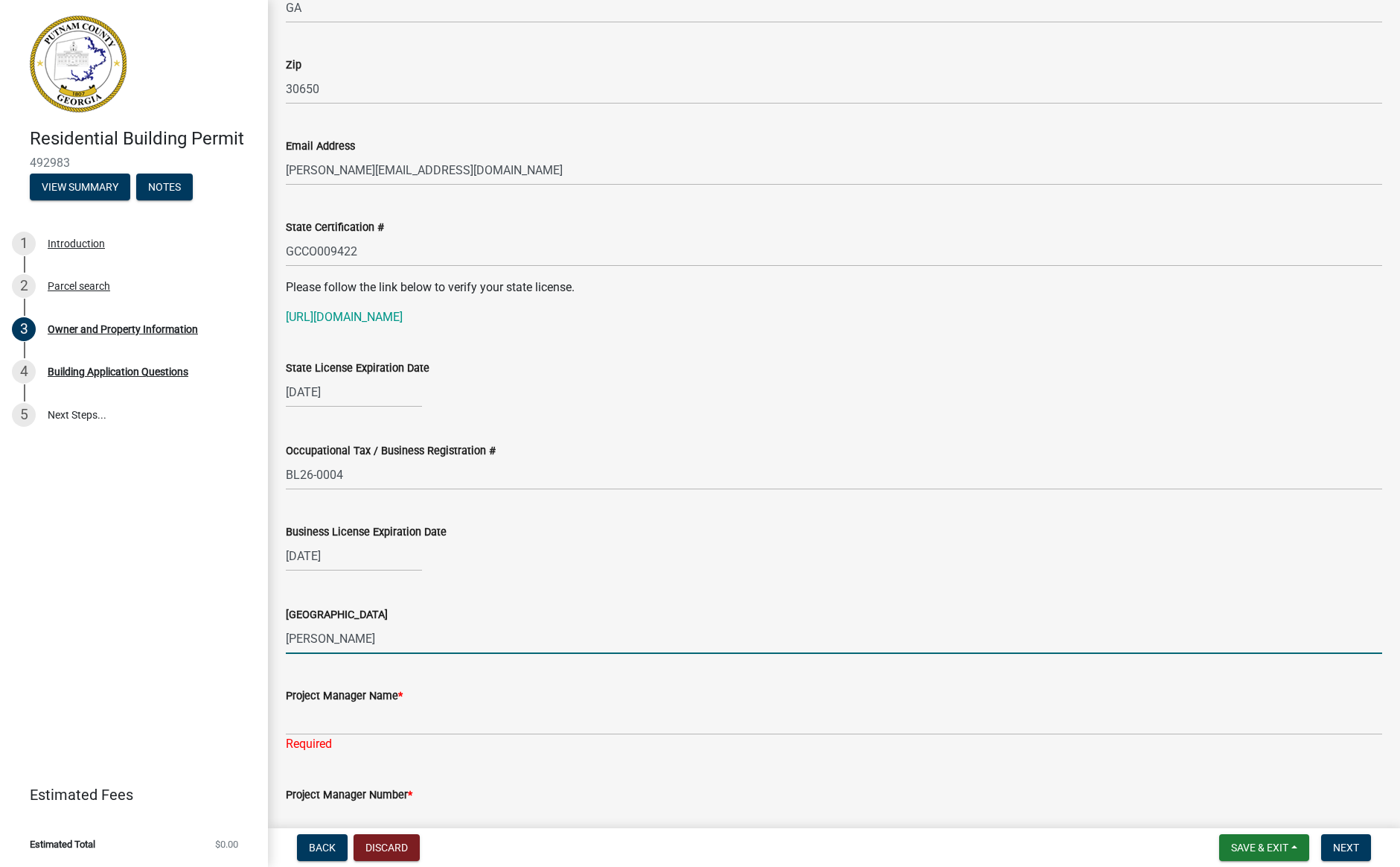
type input "[GEOGRAPHIC_DATA], [GEOGRAPHIC_DATA]"
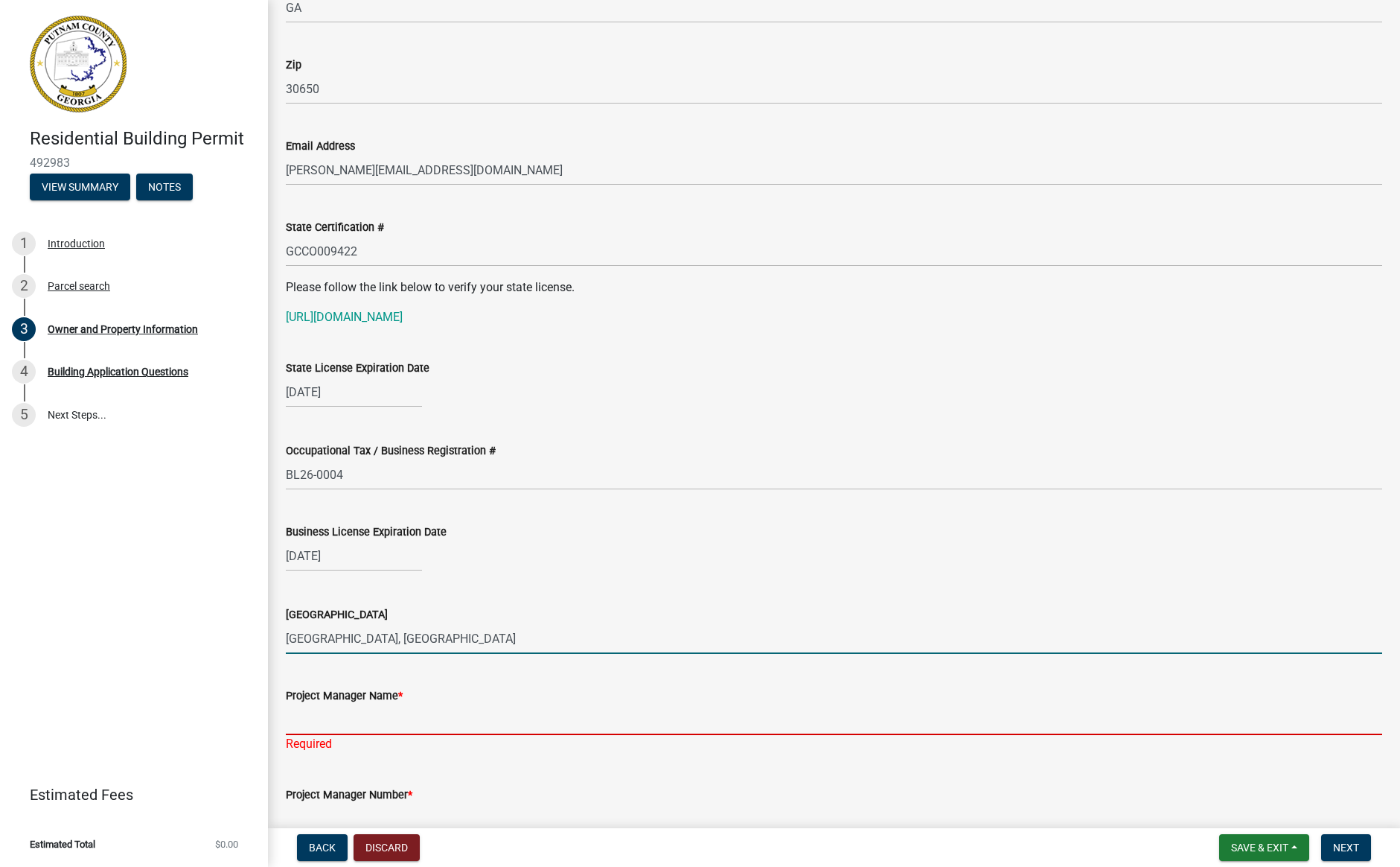
click at [387, 719] on input "Project Manager Name *" at bounding box center [834, 719] width 1097 height 31
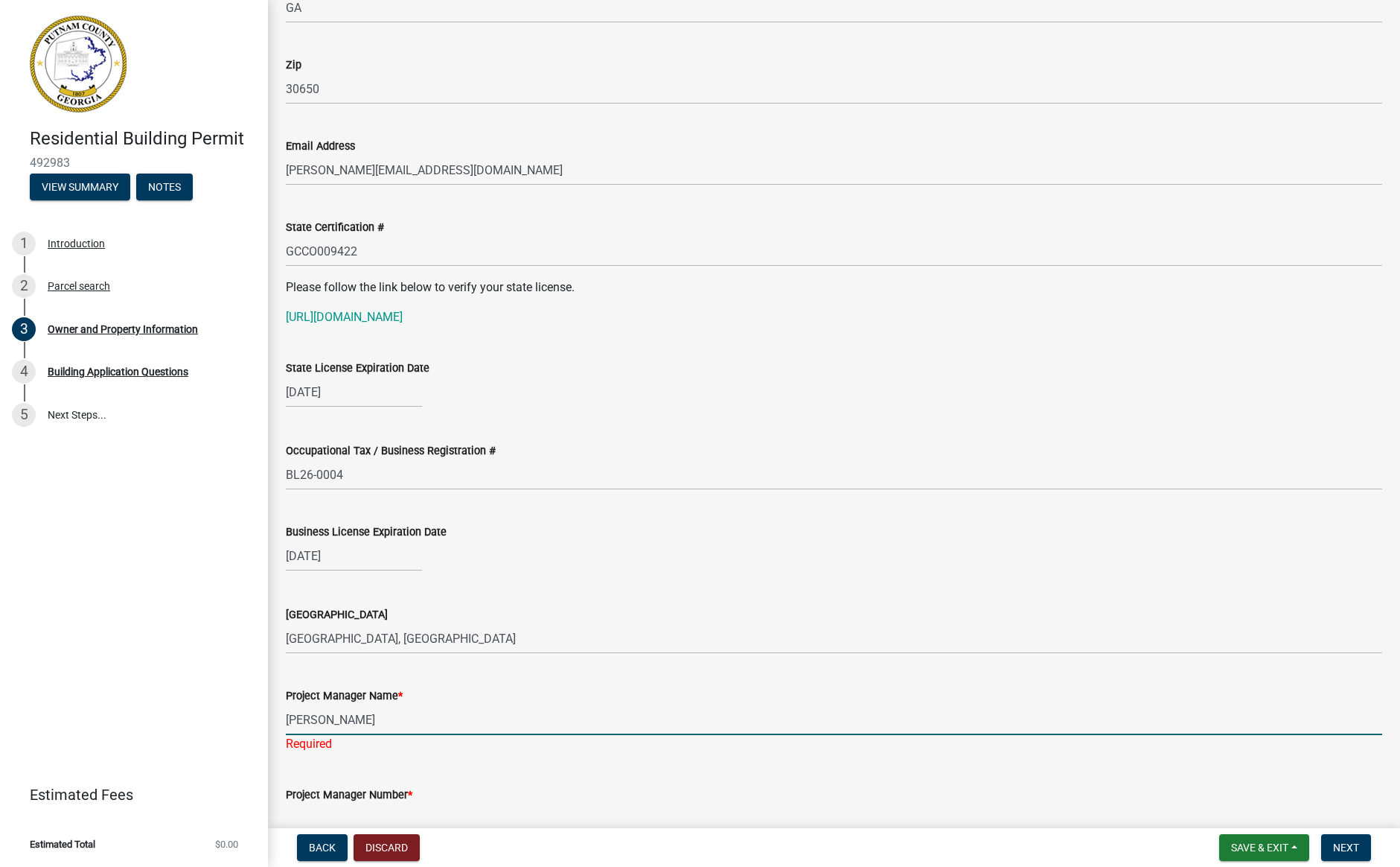
type input "[PERSON_NAME]"
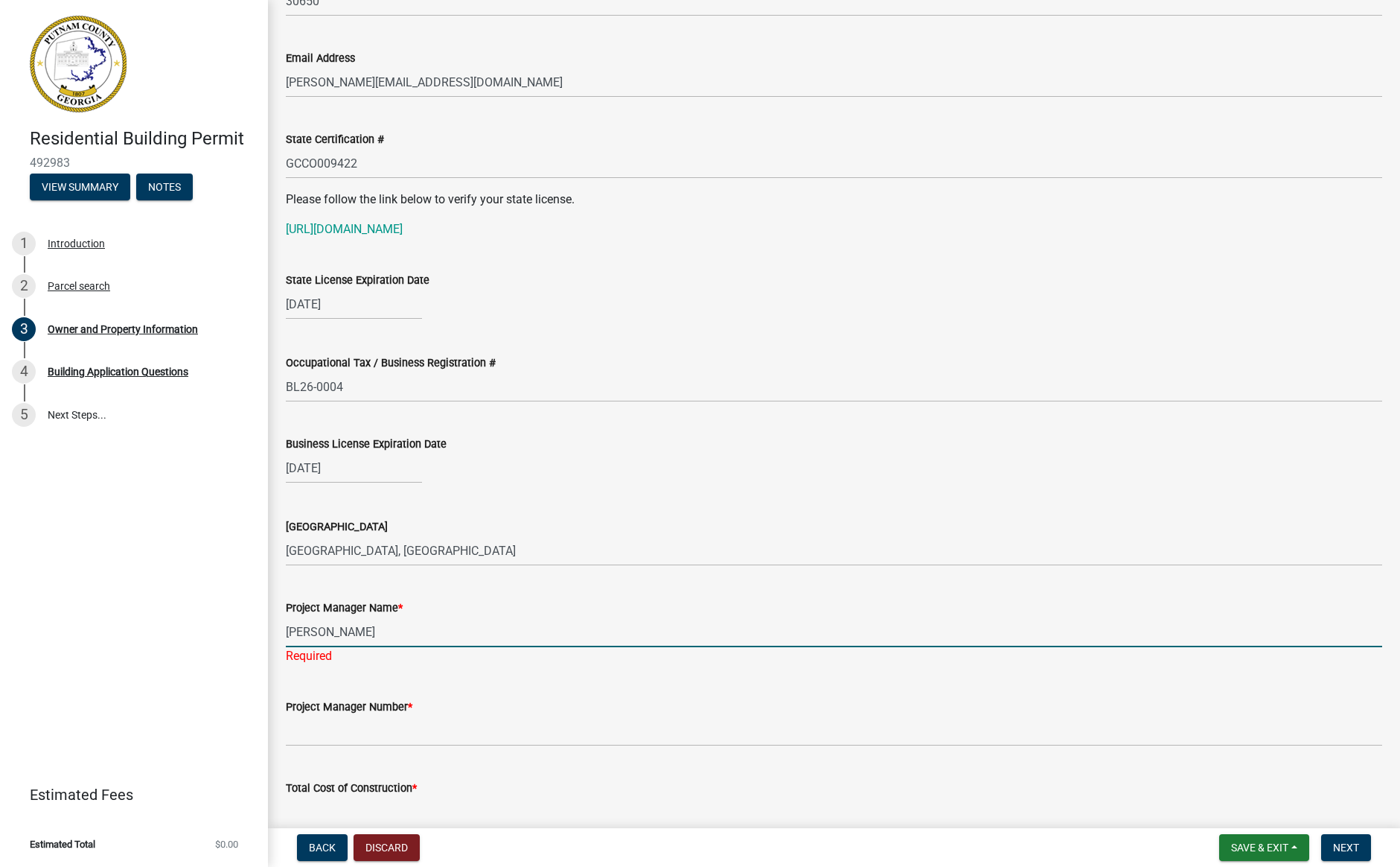
scroll to position [1801, 0]
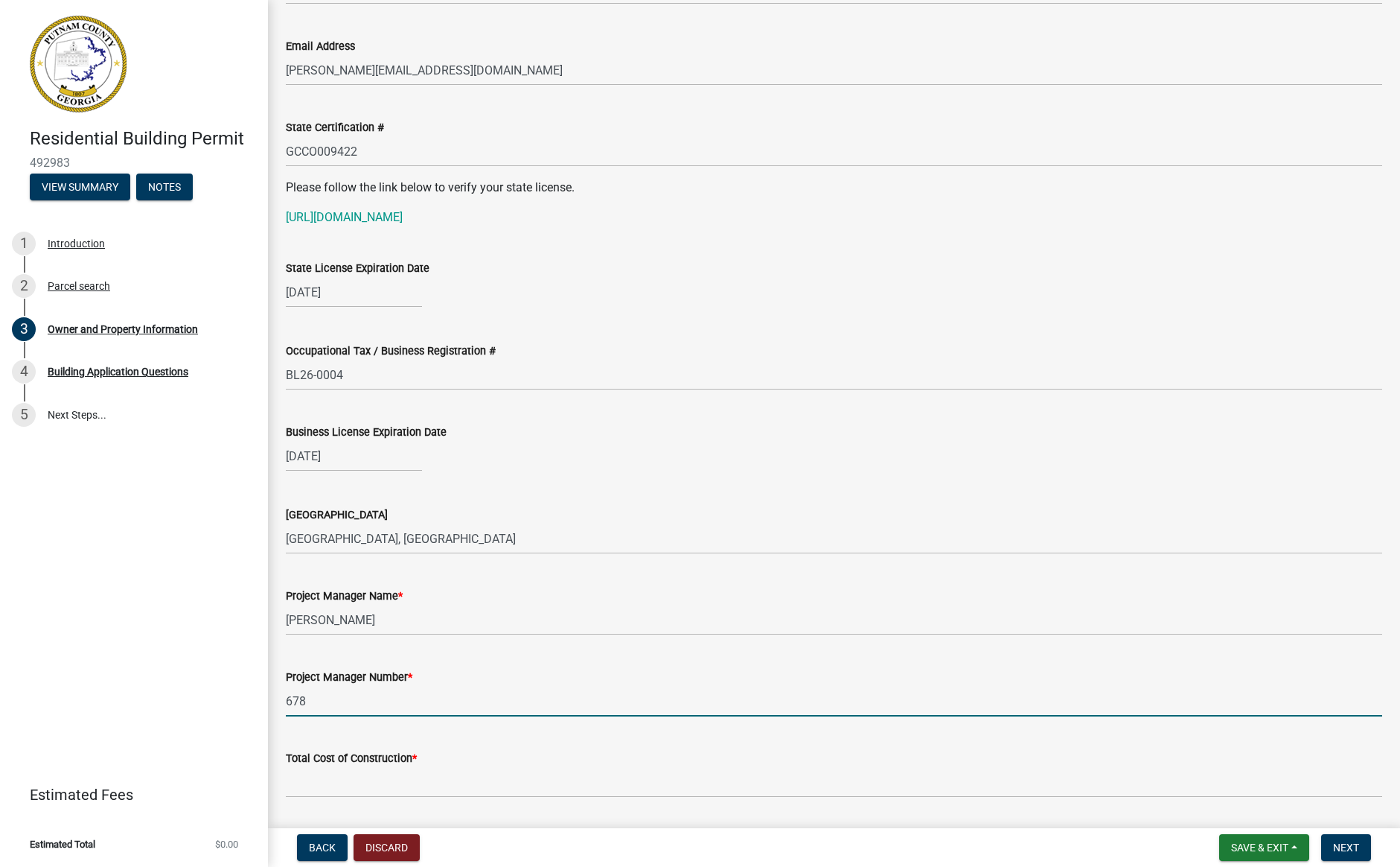
type input "[PHONE_NUMBER]"
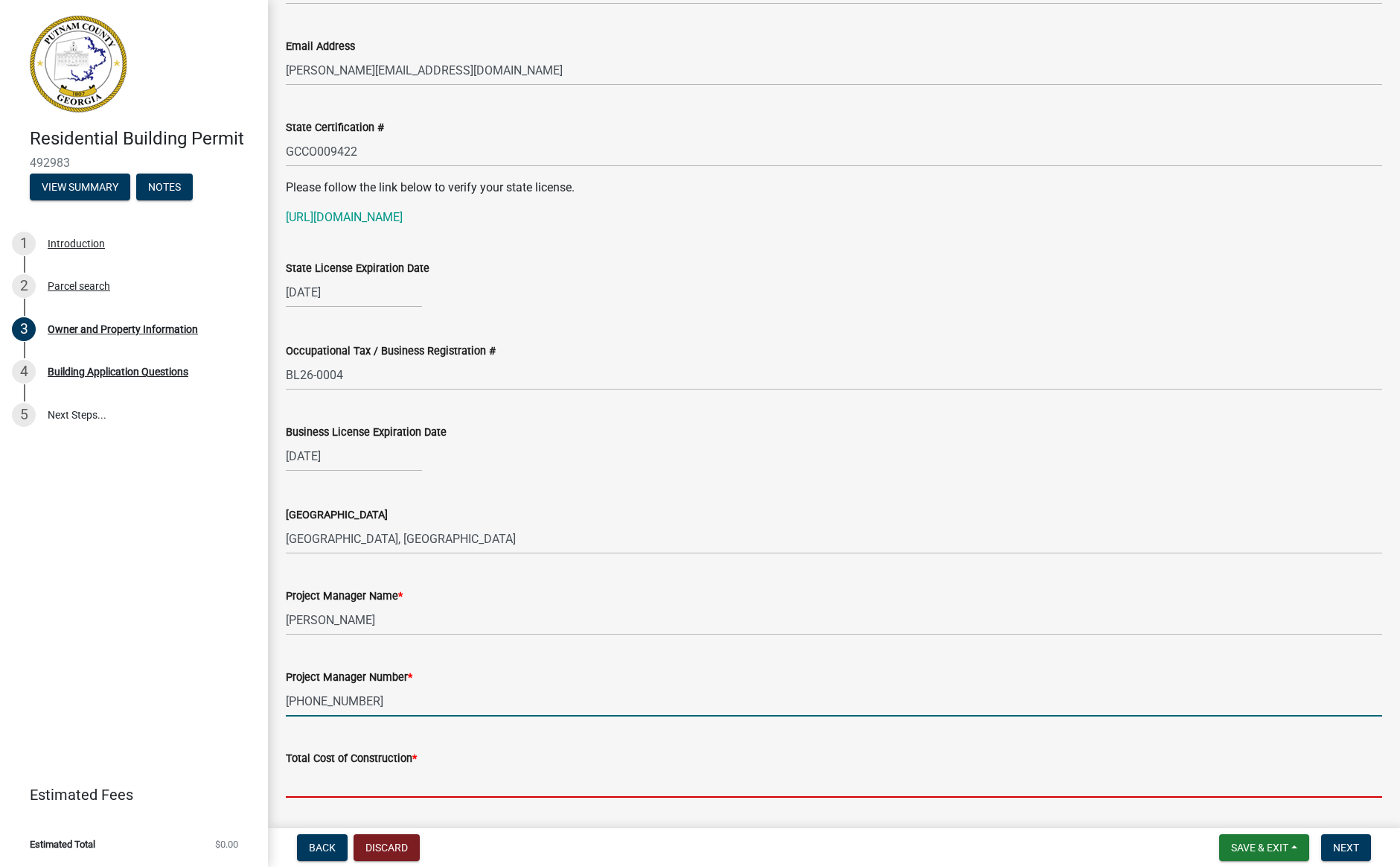
click at [313, 787] on input "text" at bounding box center [834, 782] width 1097 height 31
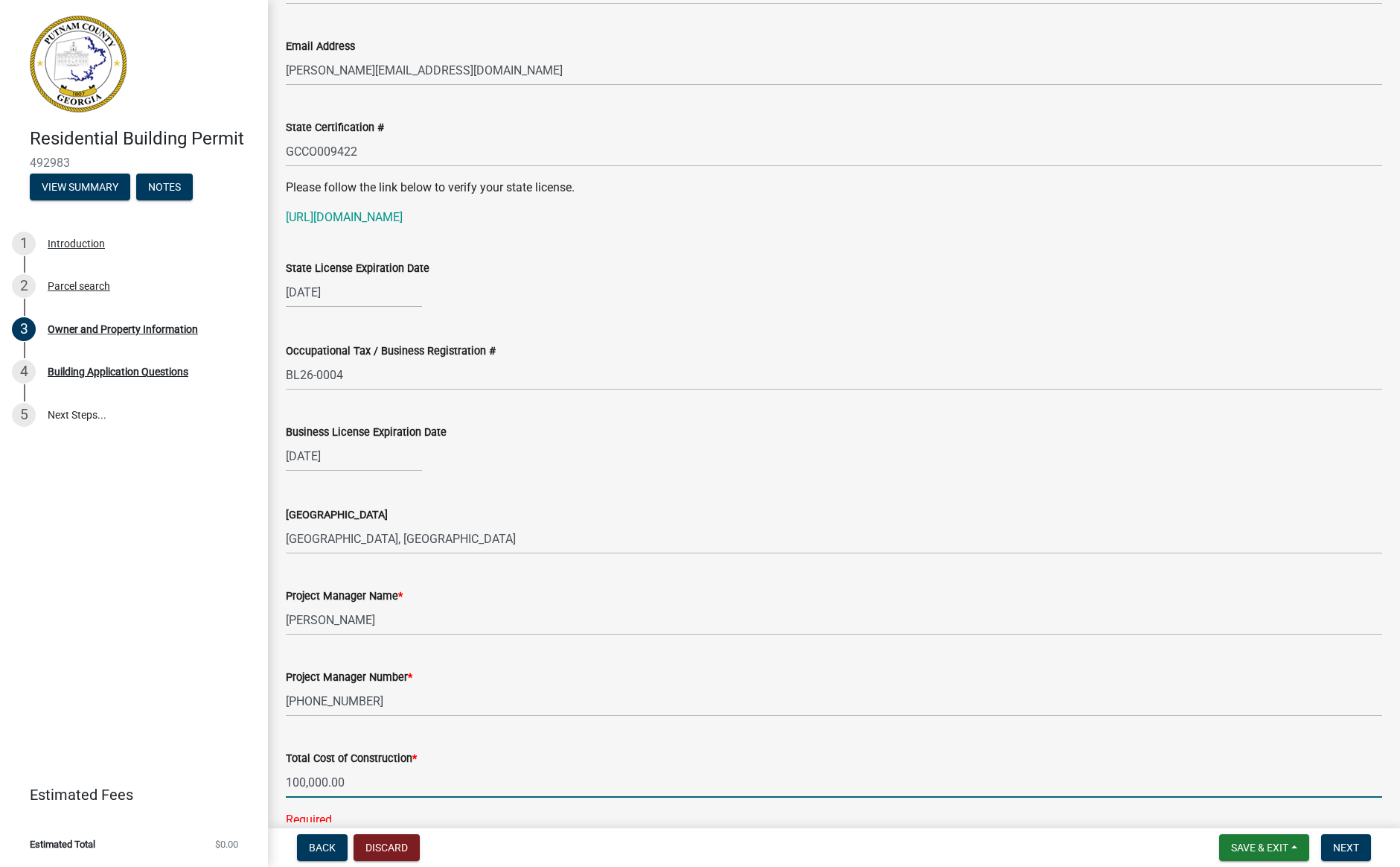
type input "100000"
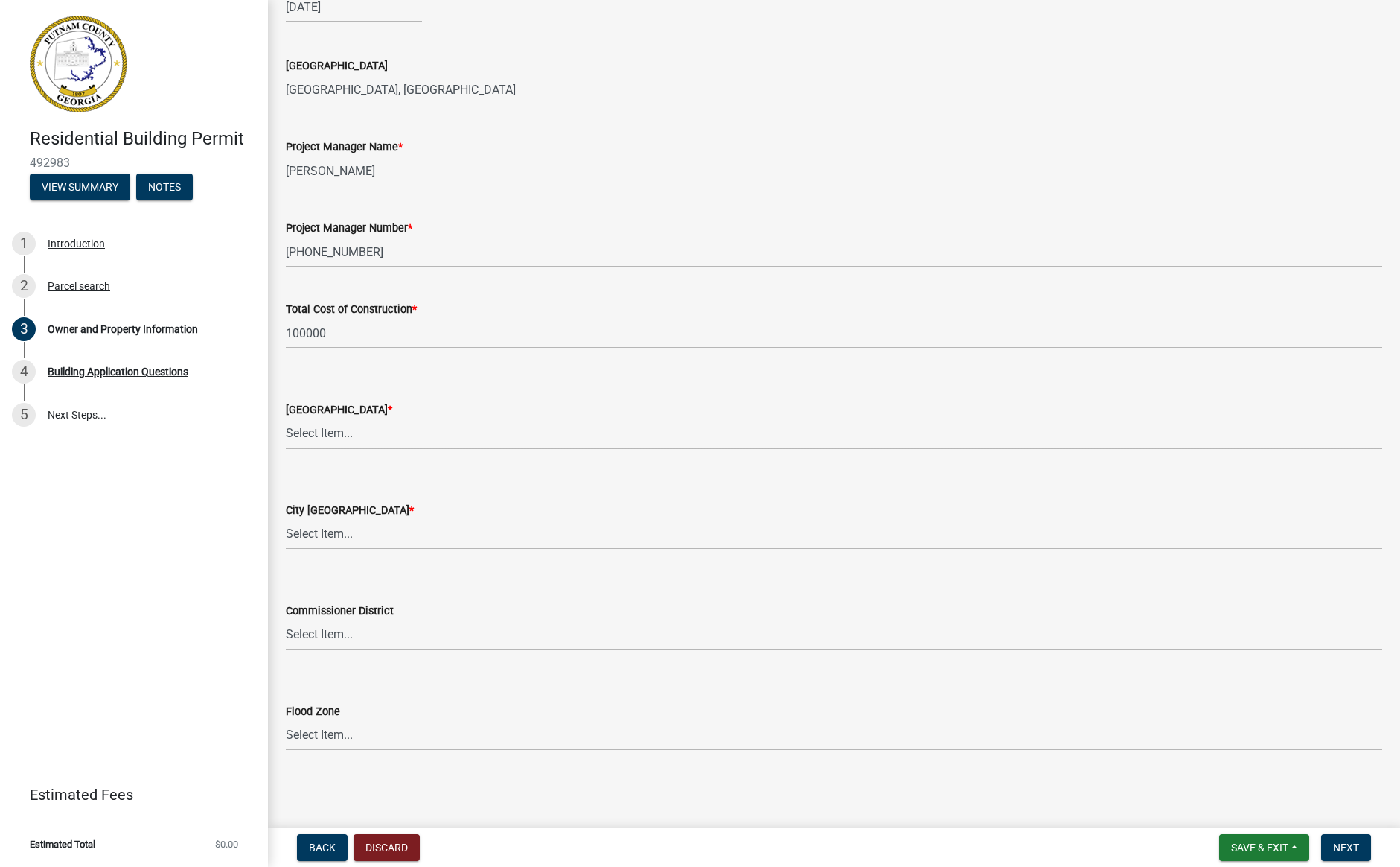
click at [402, 430] on select "Select Item... AG-1 R-1R R-1 R-2 MHP RM-1 RM-3 C-1 C-2 I-M PUD N/A" at bounding box center [834, 433] width 1097 height 31
click at [286, 418] on select "Select Item... AG-1 R-1R R-1 R-2 MHP RM-1 RM-3 C-1 C-2 I-M PUD N/A" at bounding box center [834, 433] width 1097 height 31
select select "0688c8c3-ca83-4764-a677-531fbc17e6cb"
click at [341, 531] on select "Select Item... A-1 A-2 R-1 R-2 R-3 R-4 MHP C-1 C-2 I-1 I-2 DB FH H-P N/A" at bounding box center [834, 534] width 1097 height 31
click at [286, 519] on select "Select Item... A-1 A-2 R-1 R-2 R-3 R-4 MHP C-1 C-2 I-1 I-2 DB FH H-P N/A" at bounding box center [834, 534] width 1097 height 31
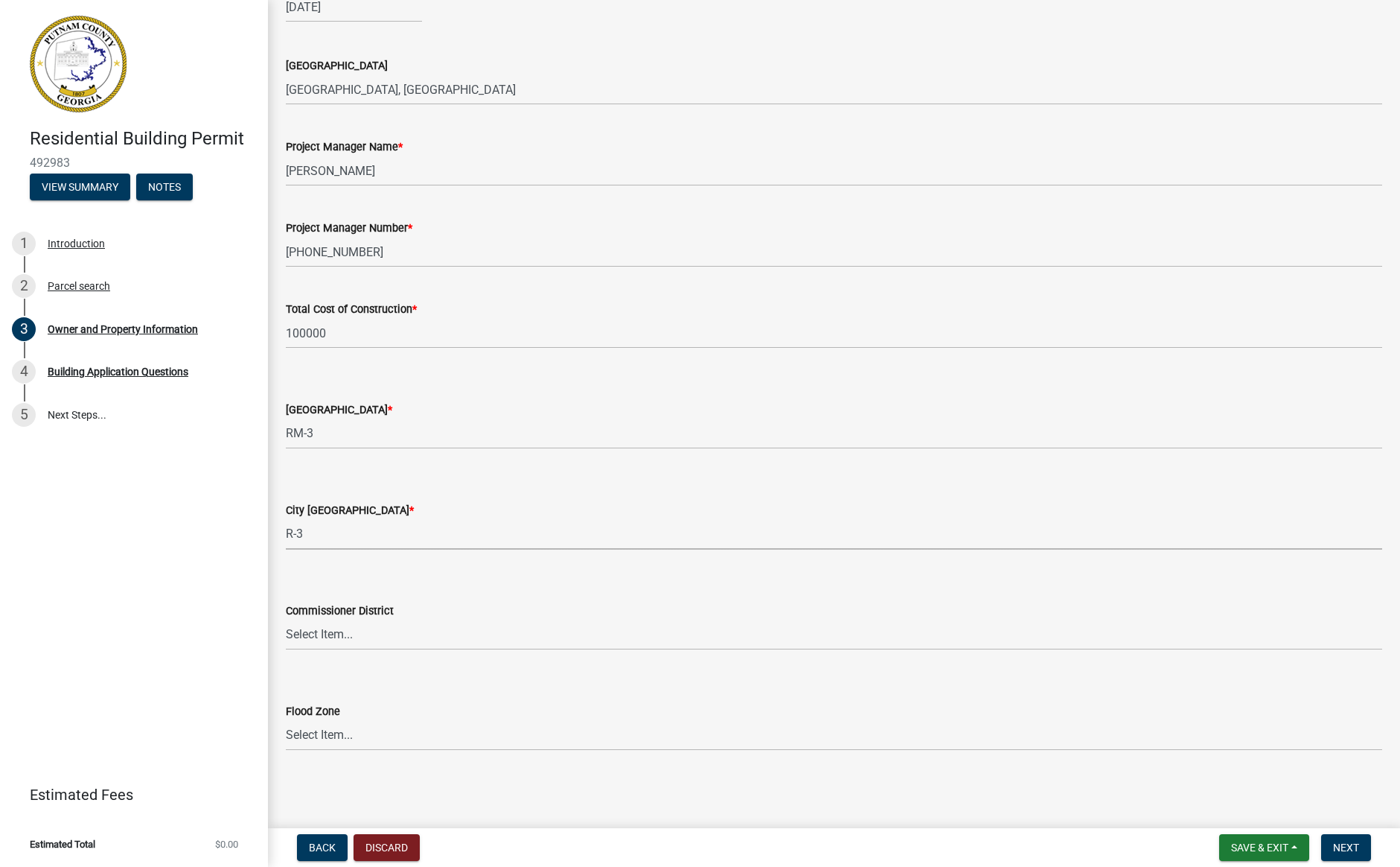
select select "baca39b5-529a-4592-b8f9-0b9bae35b1c2"
click at [1338, 845] on span "Next" at bounding box center [1346, 847] width 26 height 12
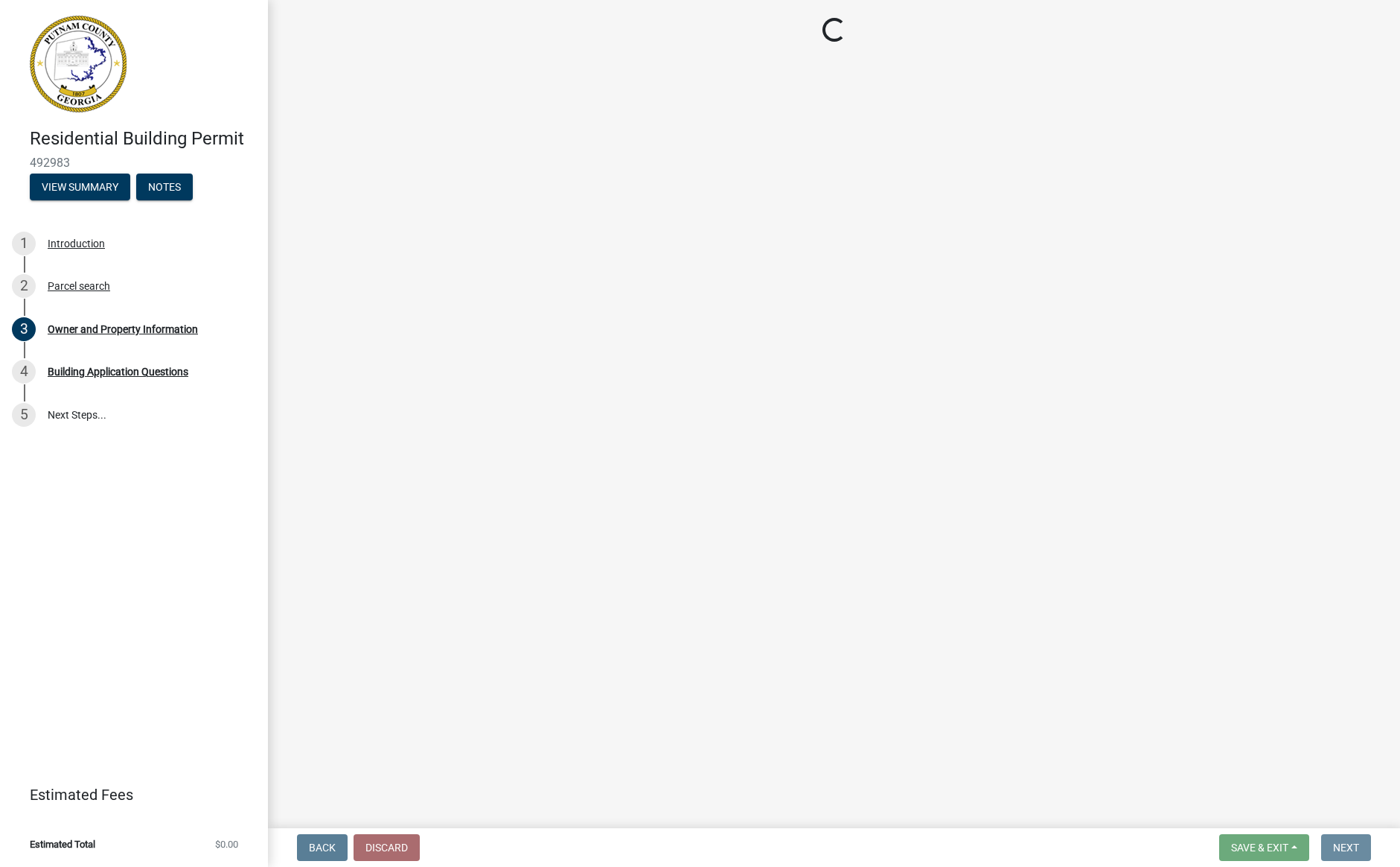
scroll to position [0, 0]
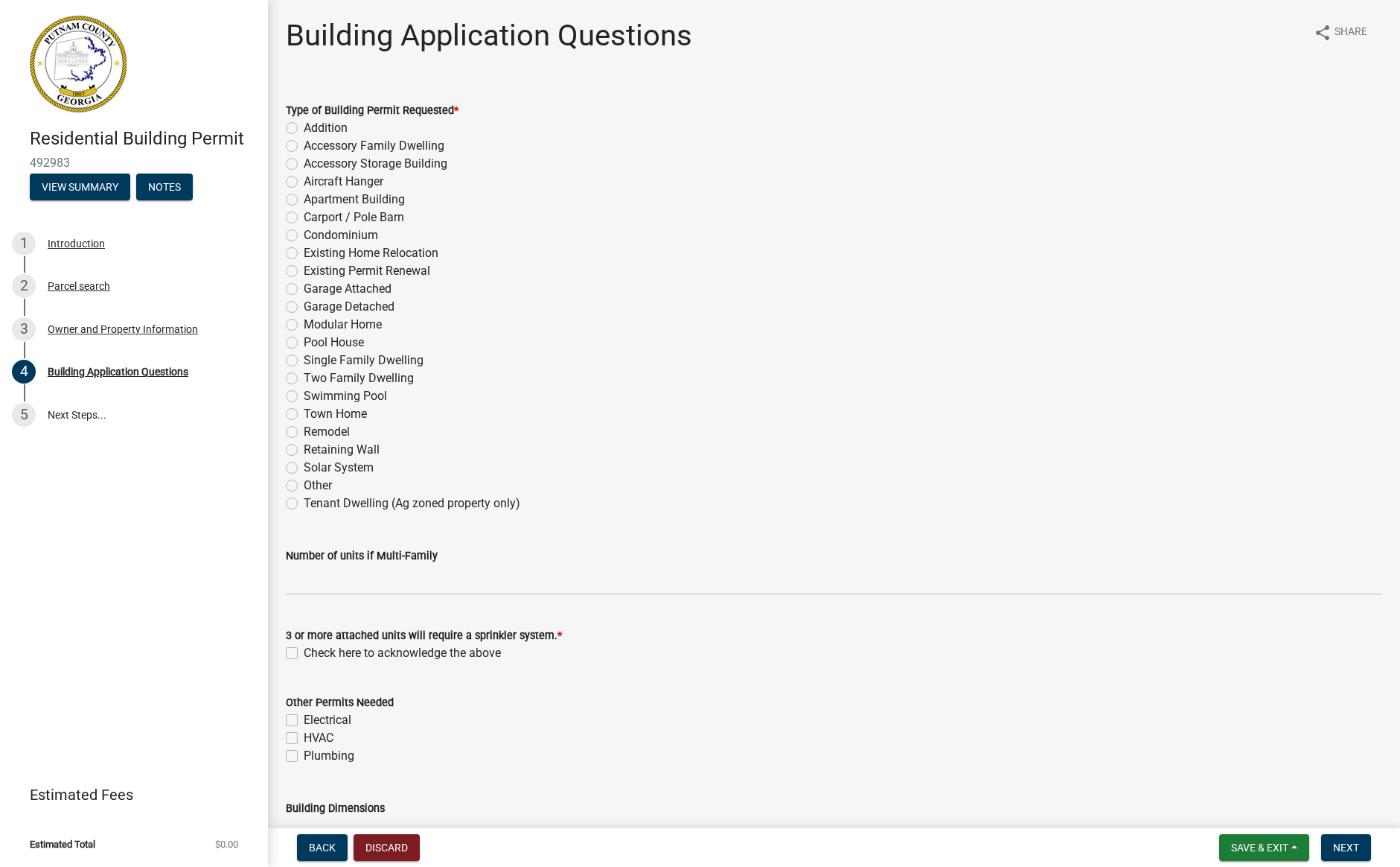
click at [304, 362] on label "Single Family Dwelling" at bounding box center [364, 360] width 120 height 18
click at [304, 361] on input "Single Family Dwelling" at bounding box center [309, 356] width 10 height 10
radio input "true"
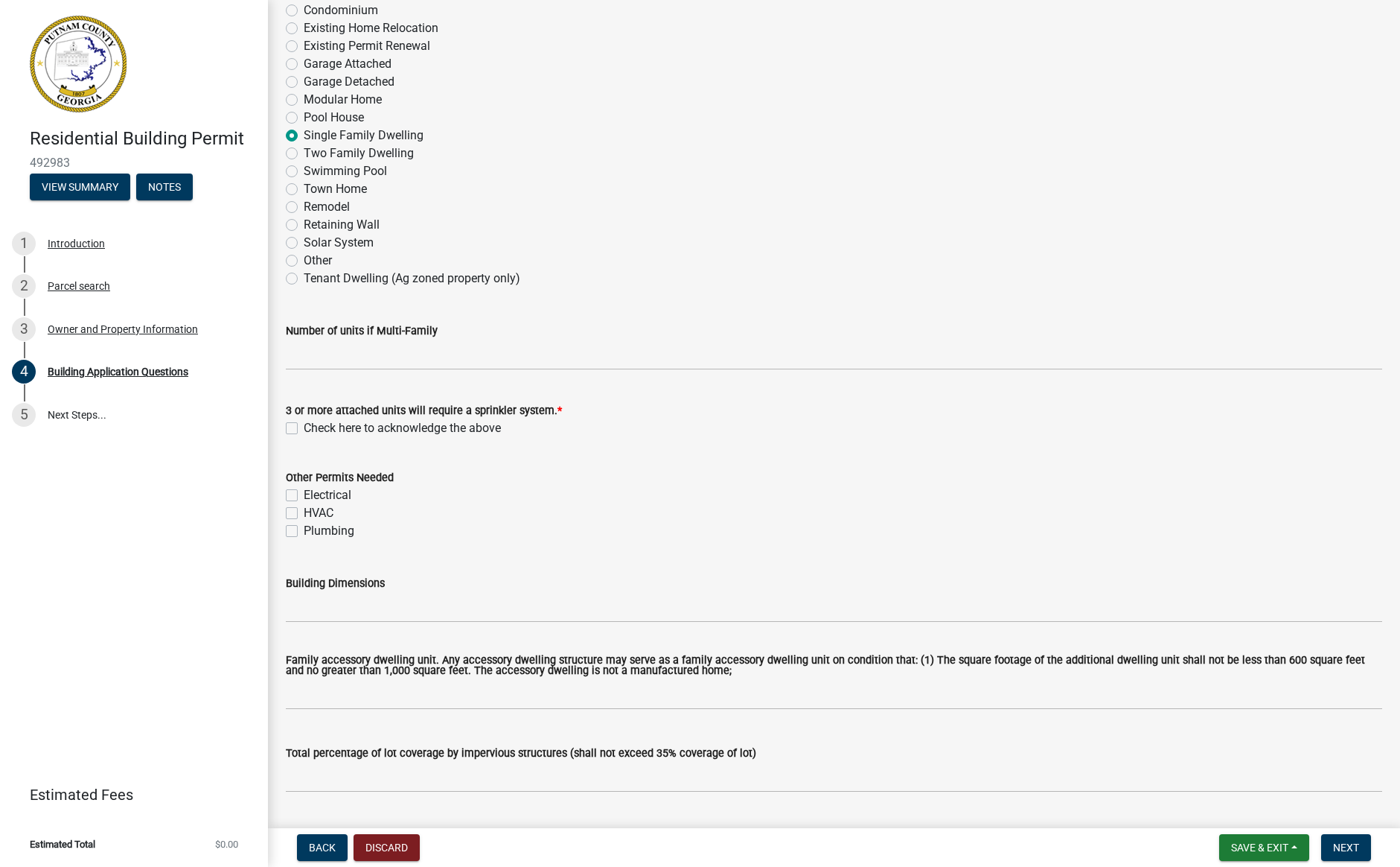
scroll to position [234, 0]
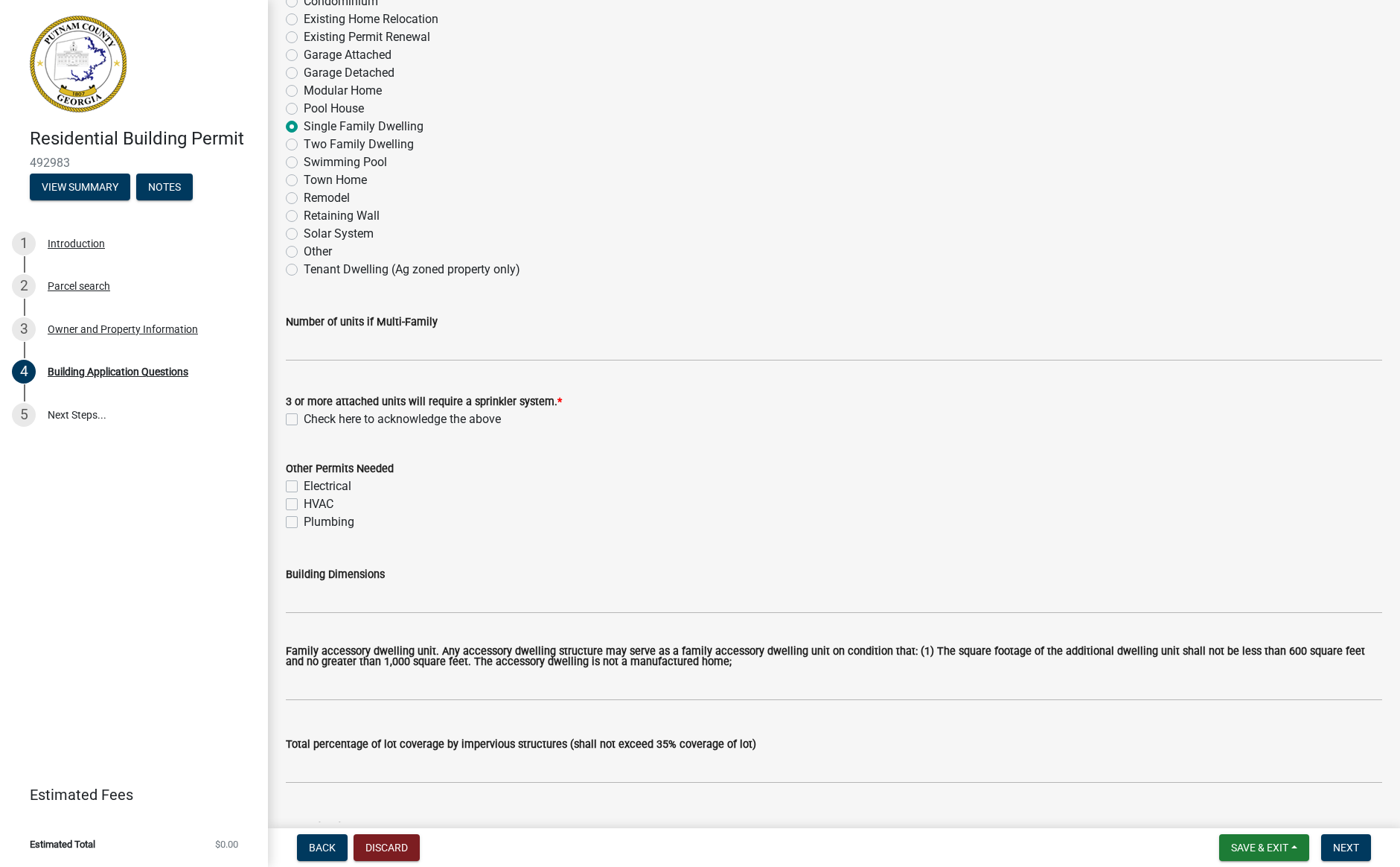
click at [304, 421] on label "Check here to acknowledge the above" at bounding box center [402, 419] width 198 height 18
click at [304, 420] on input "Check here to acknowledge the above" at bounding box center [309, 415] width 10 height 10
checkbox input "true"
click at [304, 488] on label "Electrical" at bounding box center [328, 486] width 48 height 18
click at [304, 487] on input "Electrical" at bounding box center [309, 482] width 10 height 10
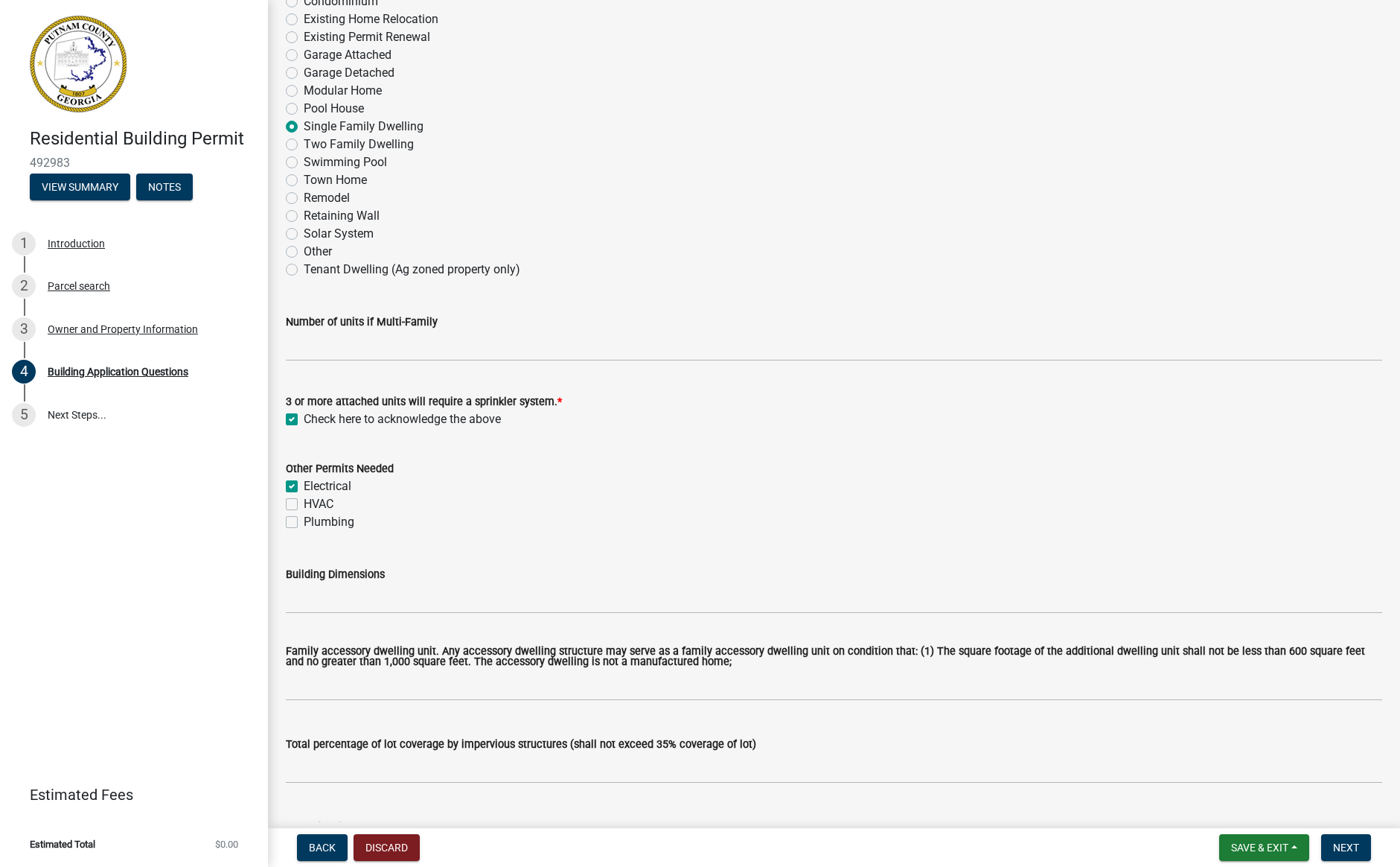
checkbox input "true"
checkbox input "false"
click at [304, 501] on label "HVAC" at bounding box center [319, 504] width 30 height 18
click at [304, 501] on input "HVAC" at bounding box center [309, 500] width 10 height 10
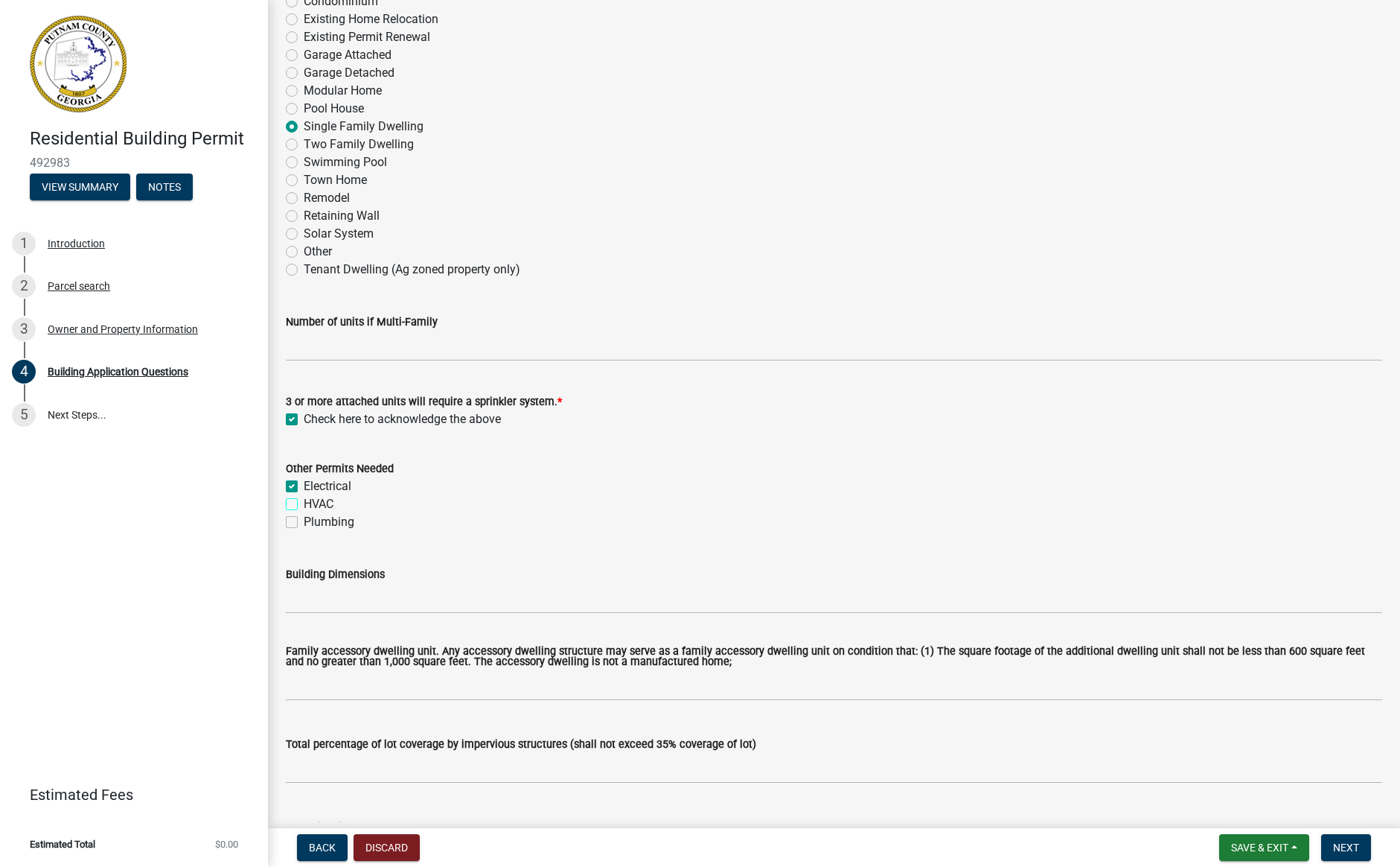
checkbox input "true"
click at [304, 526] on label "Plumbing" at bounding box center [329, 522] width 50 height 18
click at [304, 522] on input "Plumbing" at bounding box center [309, 518] width 10 height 10
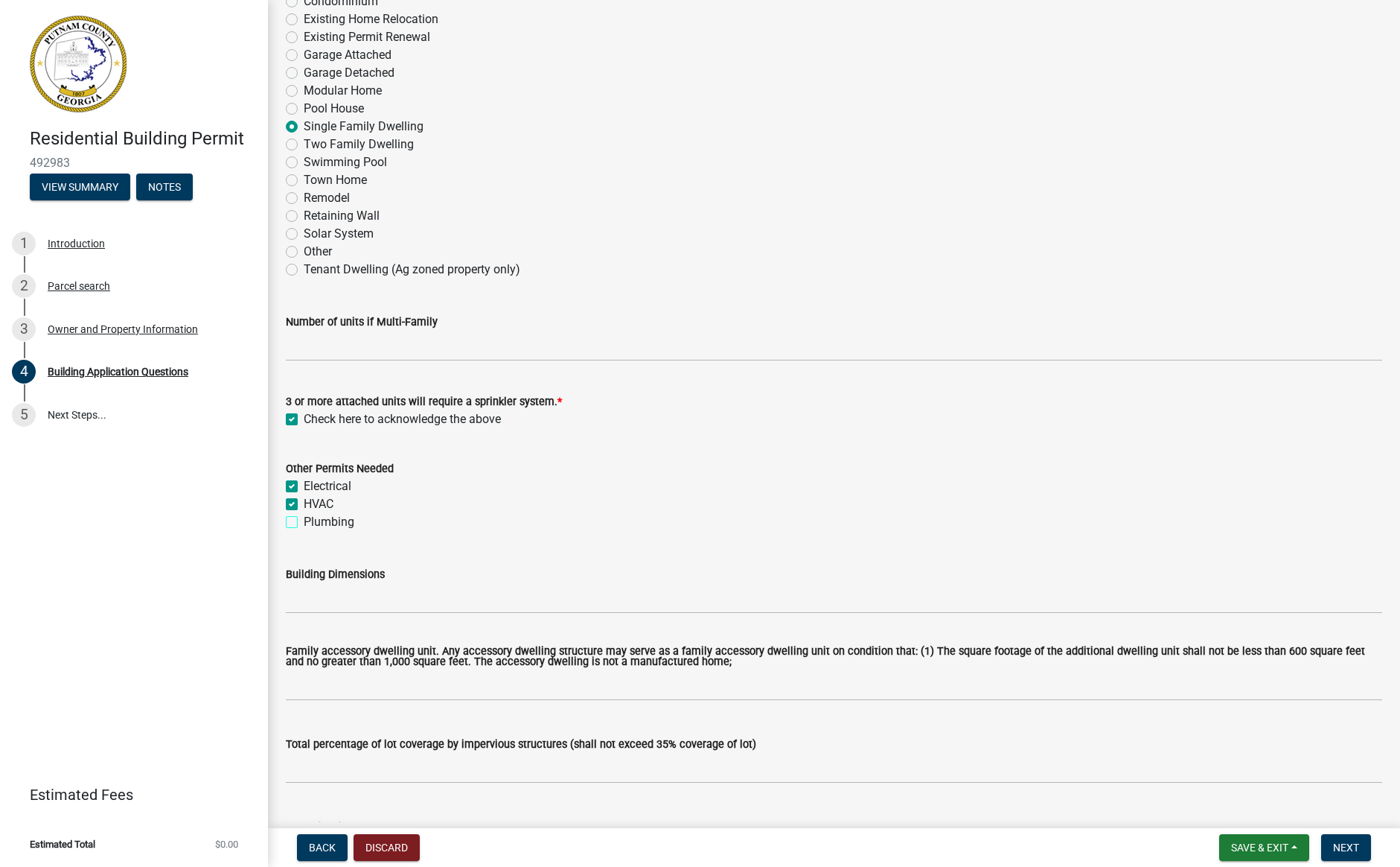
checkbox input "true"
click at [304, 486] on label "Electrical" at bounding box center [328, 486] width 48 height 18
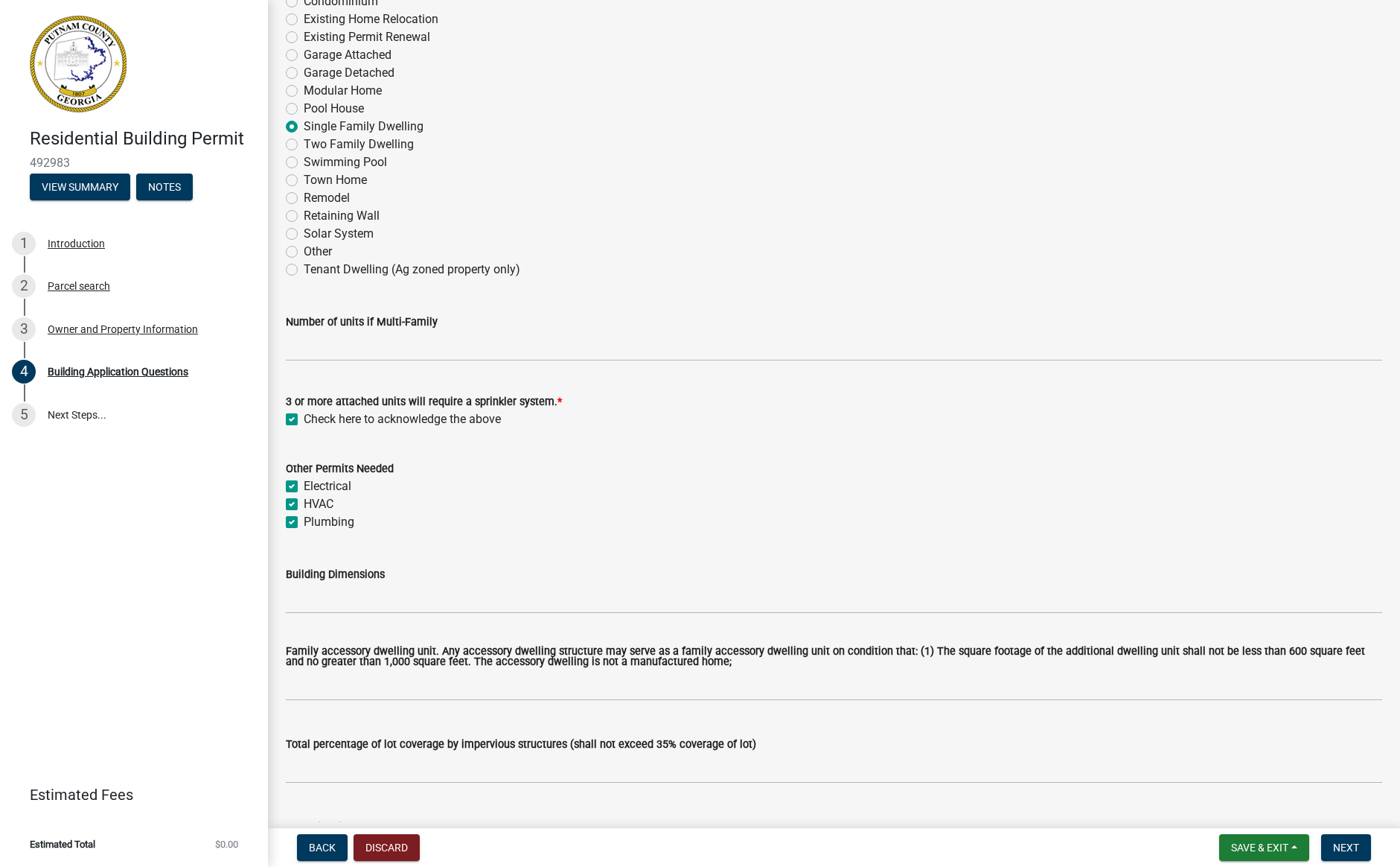
click at [304, 486] on input "Electrical" at bounding box center [309, 482] width 10 height 10
checkbox input "false"
checkbox input "true"
click at [304, 506] on label "HVAC" at bounding box center [319, 504] width 30 height 18
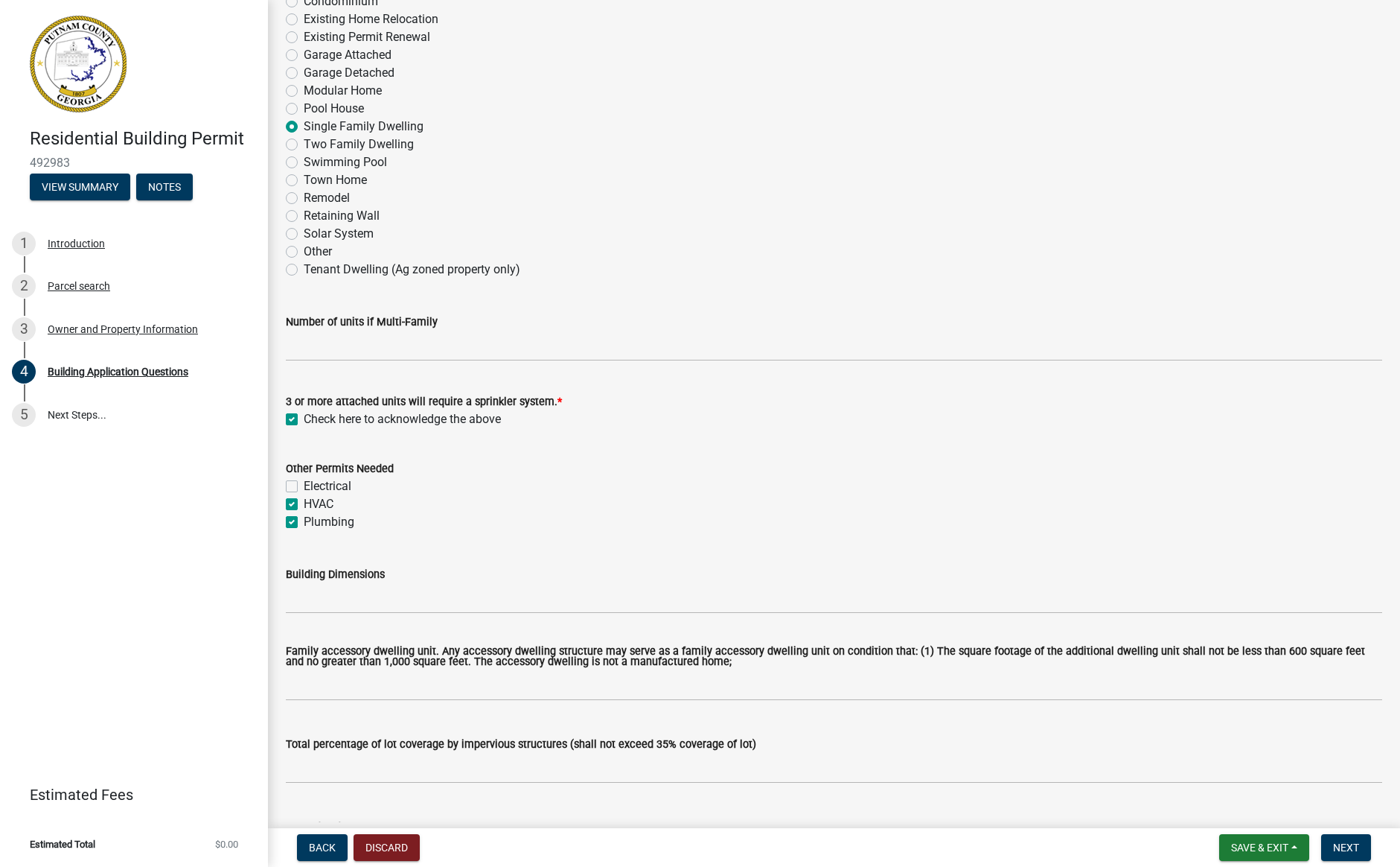
click at [304, 505] on input "HVAC" at bounding box center [309, 500] width 10 height 10
checkbox input "false"
click at [304, 527] on label "Plumbing" at bounding box center [329, 522] width 50 height 18
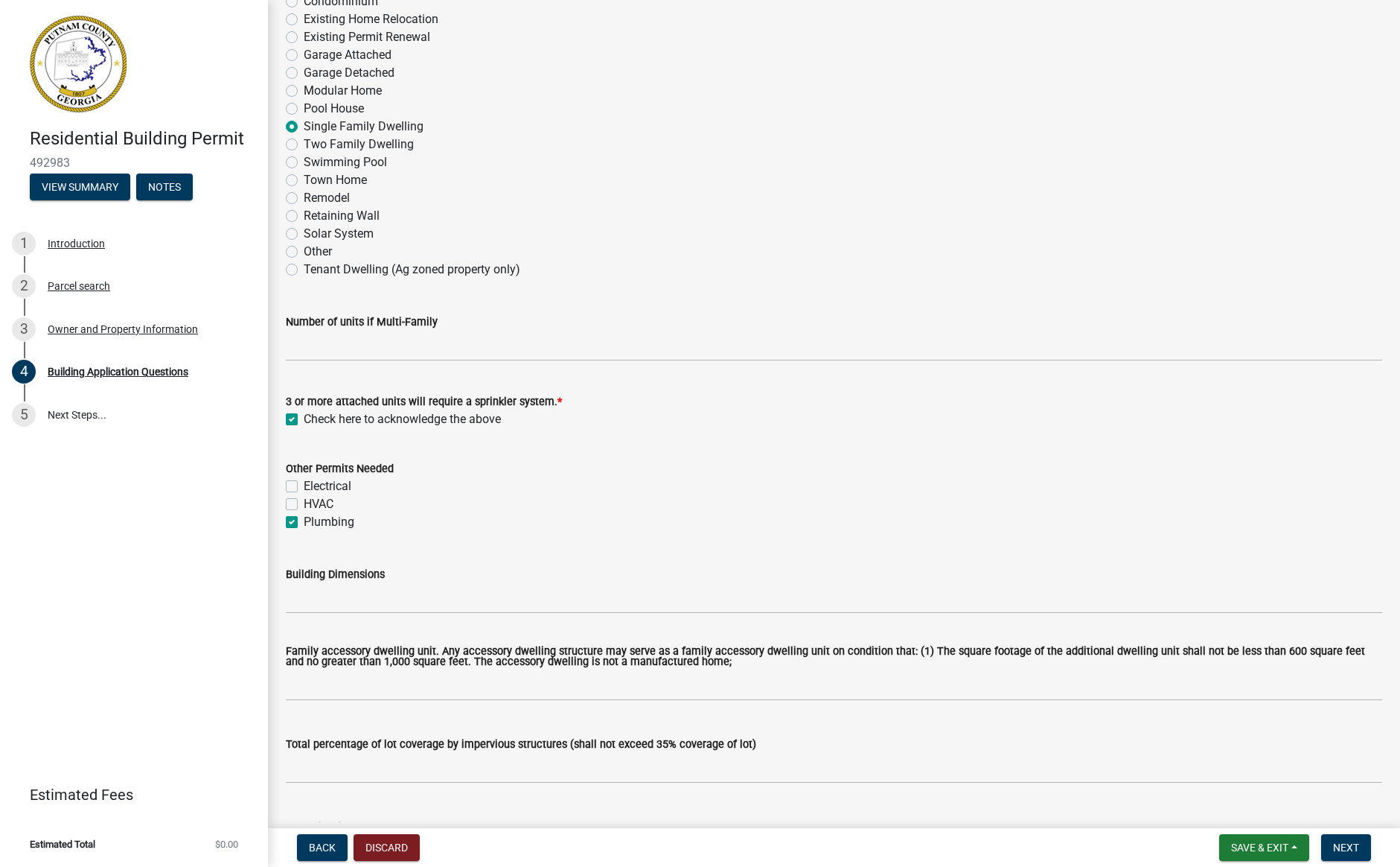
click at [304, 522] on input "Plumbing" at bounding box center [309, 518] width 10 height 10
checkbox input "false"
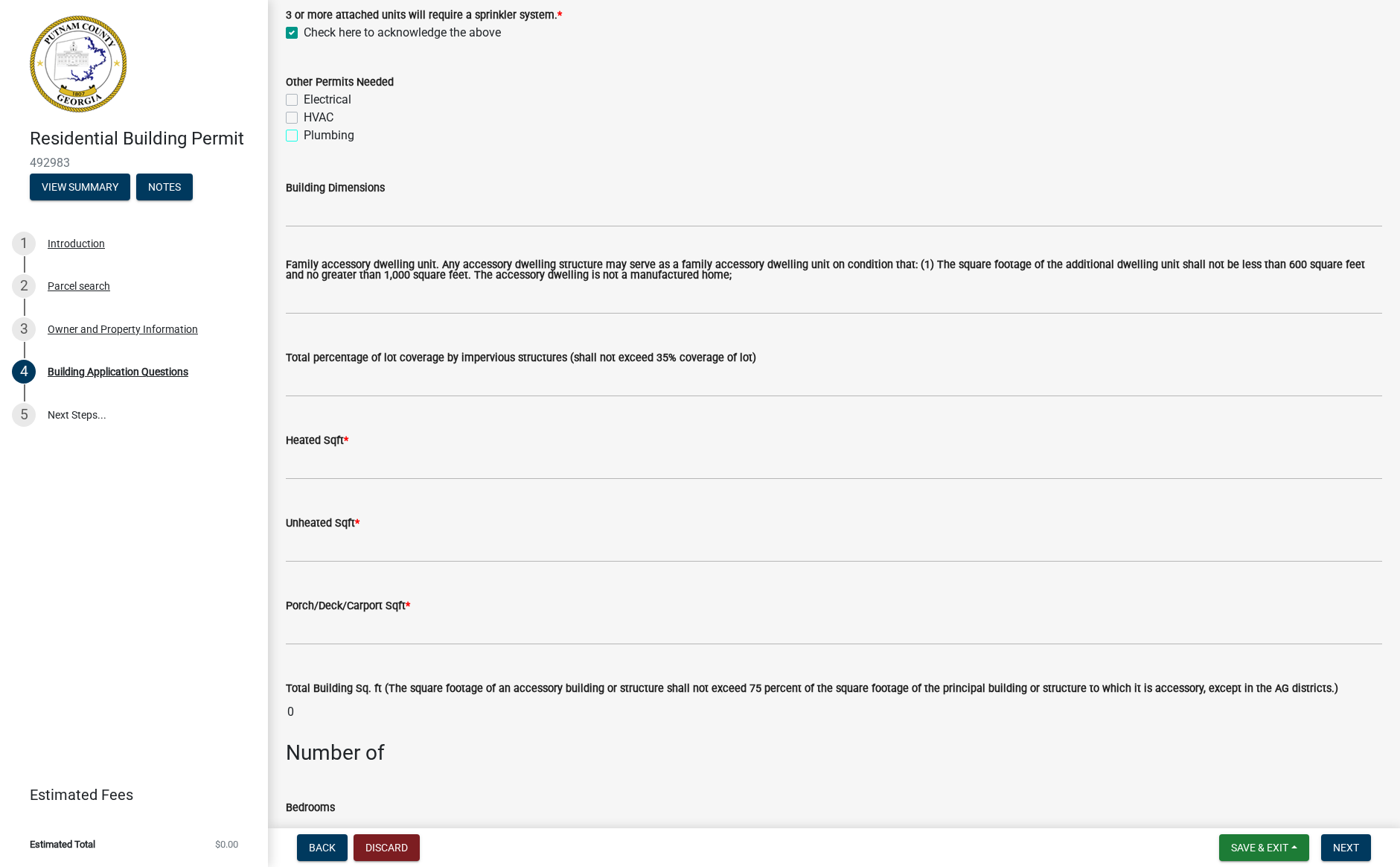
scroll to position [624, 0]
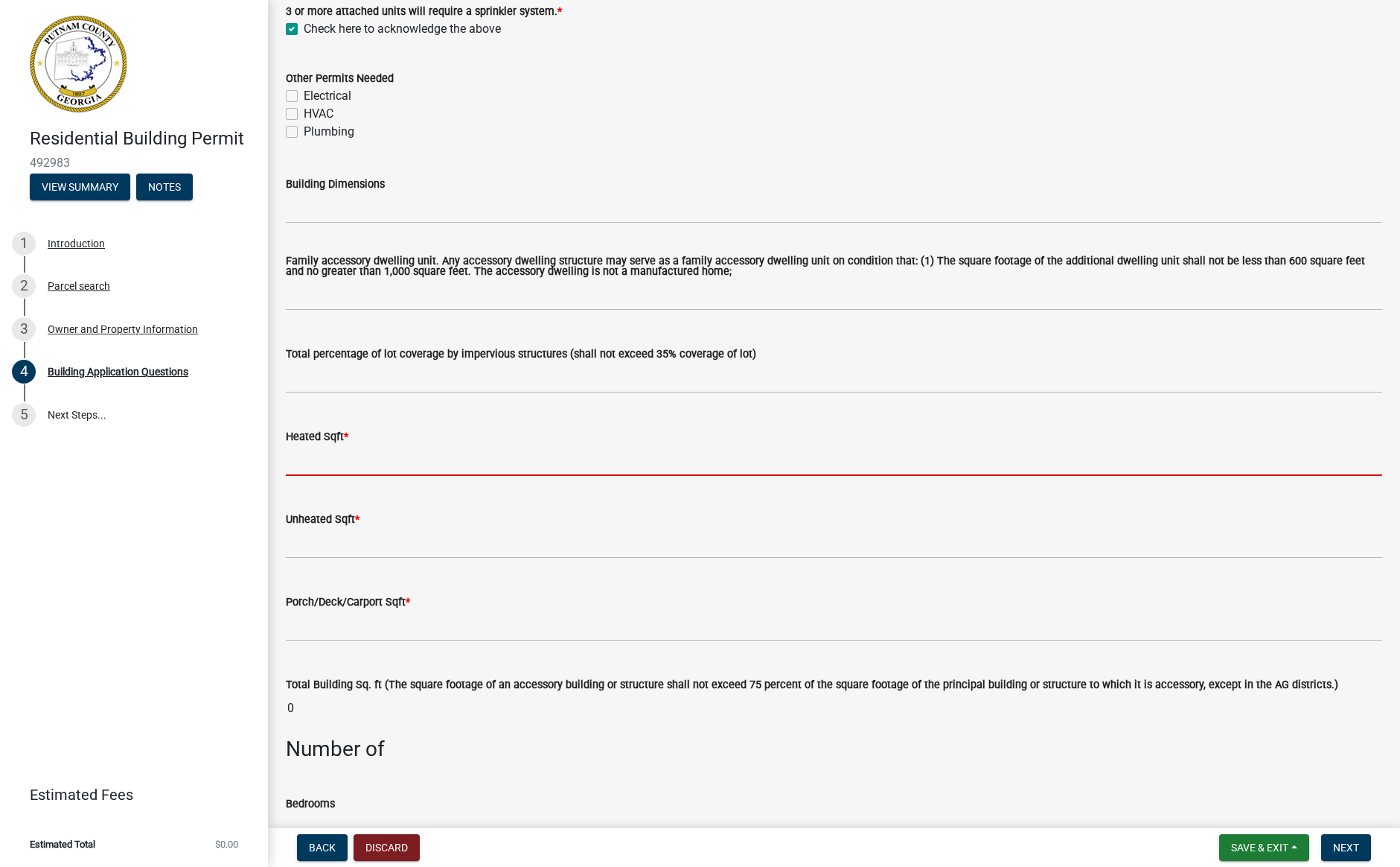
click at [307, 464] on input "text" at bounding box center [834, 460] width 1097 height 31
type input "1014"
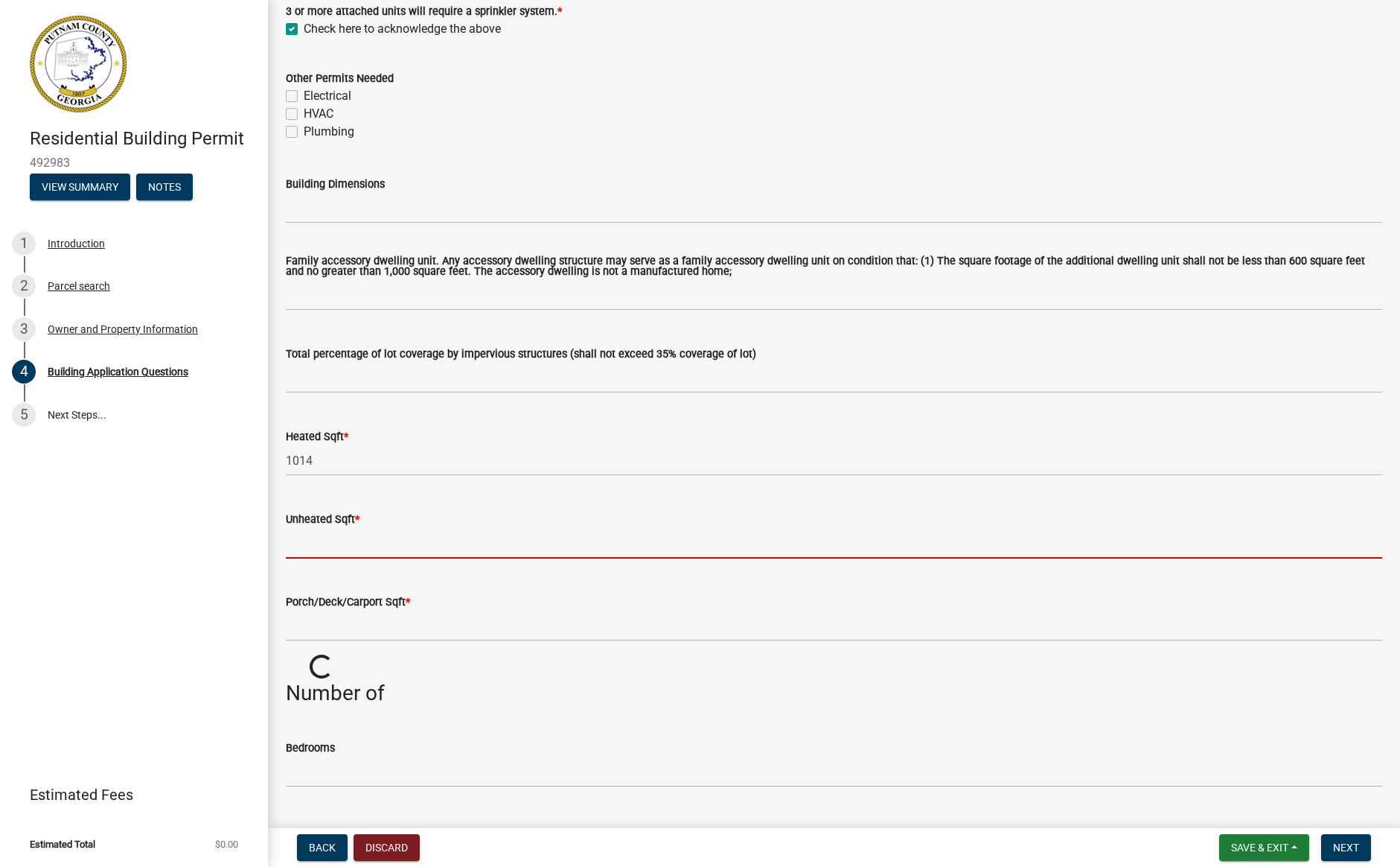
click at [299, 541] on input "text" at bounding box center [834, 543] width 1097 height 31
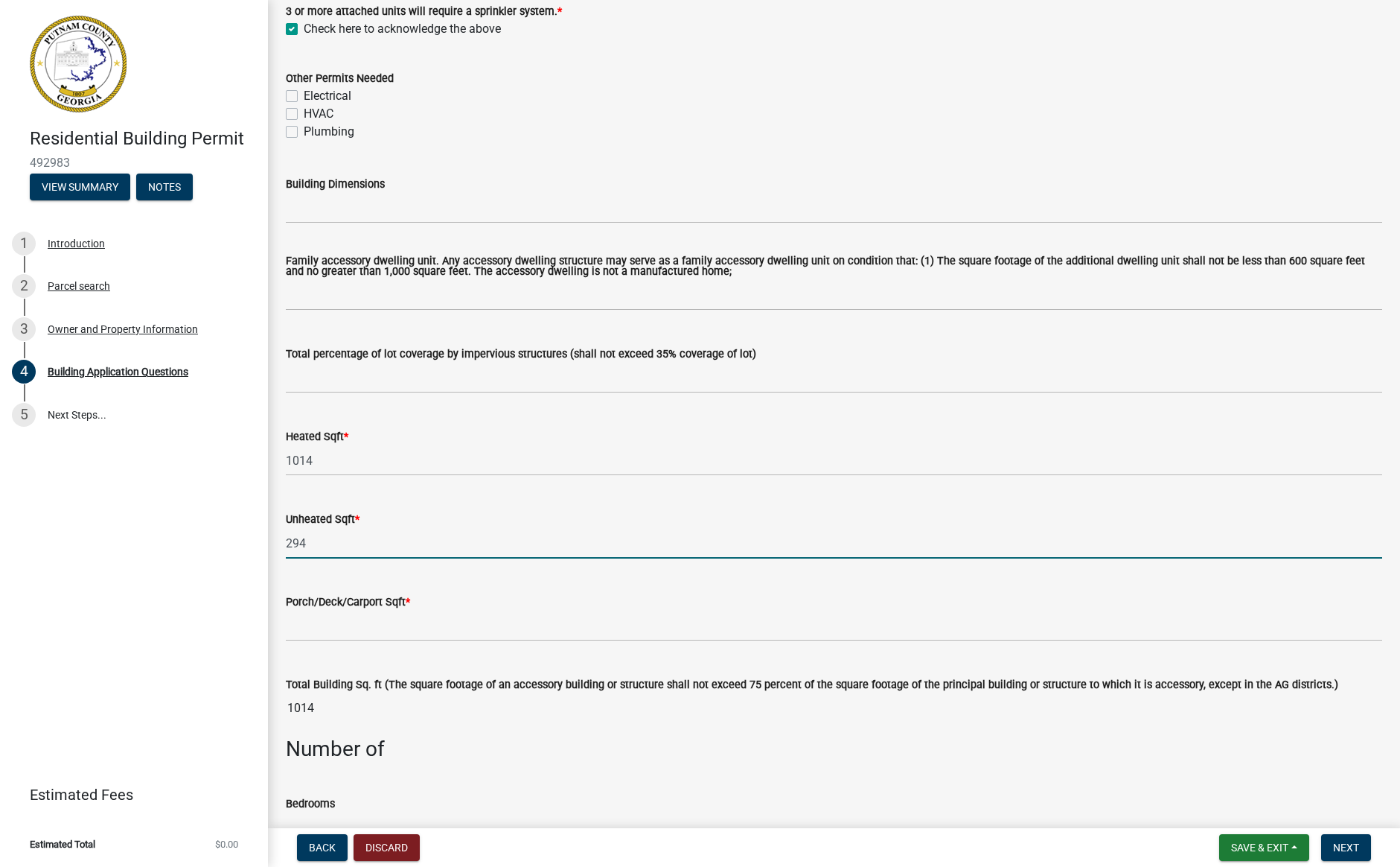
type input "294"
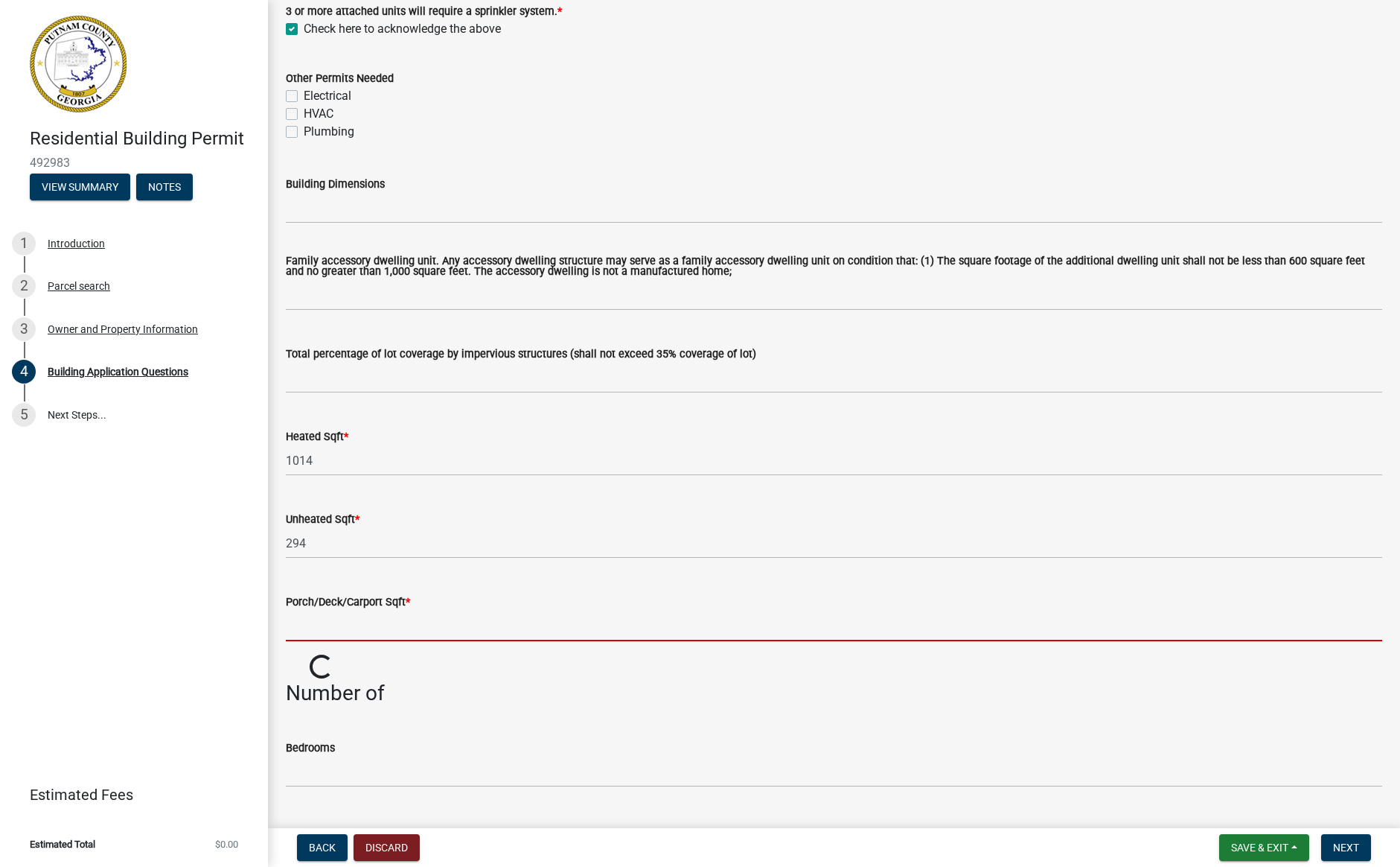
click at [311, 620] on input "text" at bounding box center [834, 626] width 1097 height 31
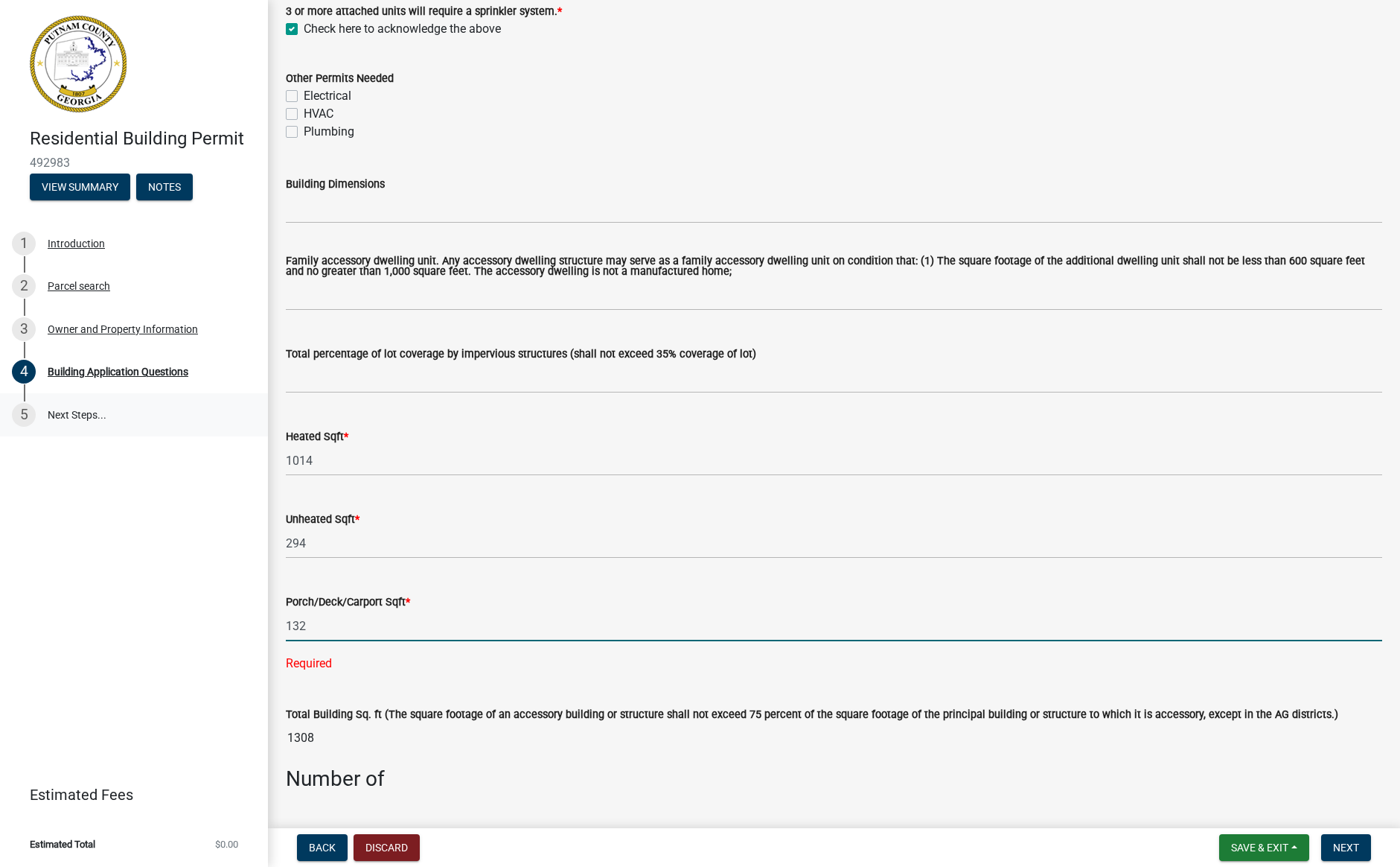
type input "132"
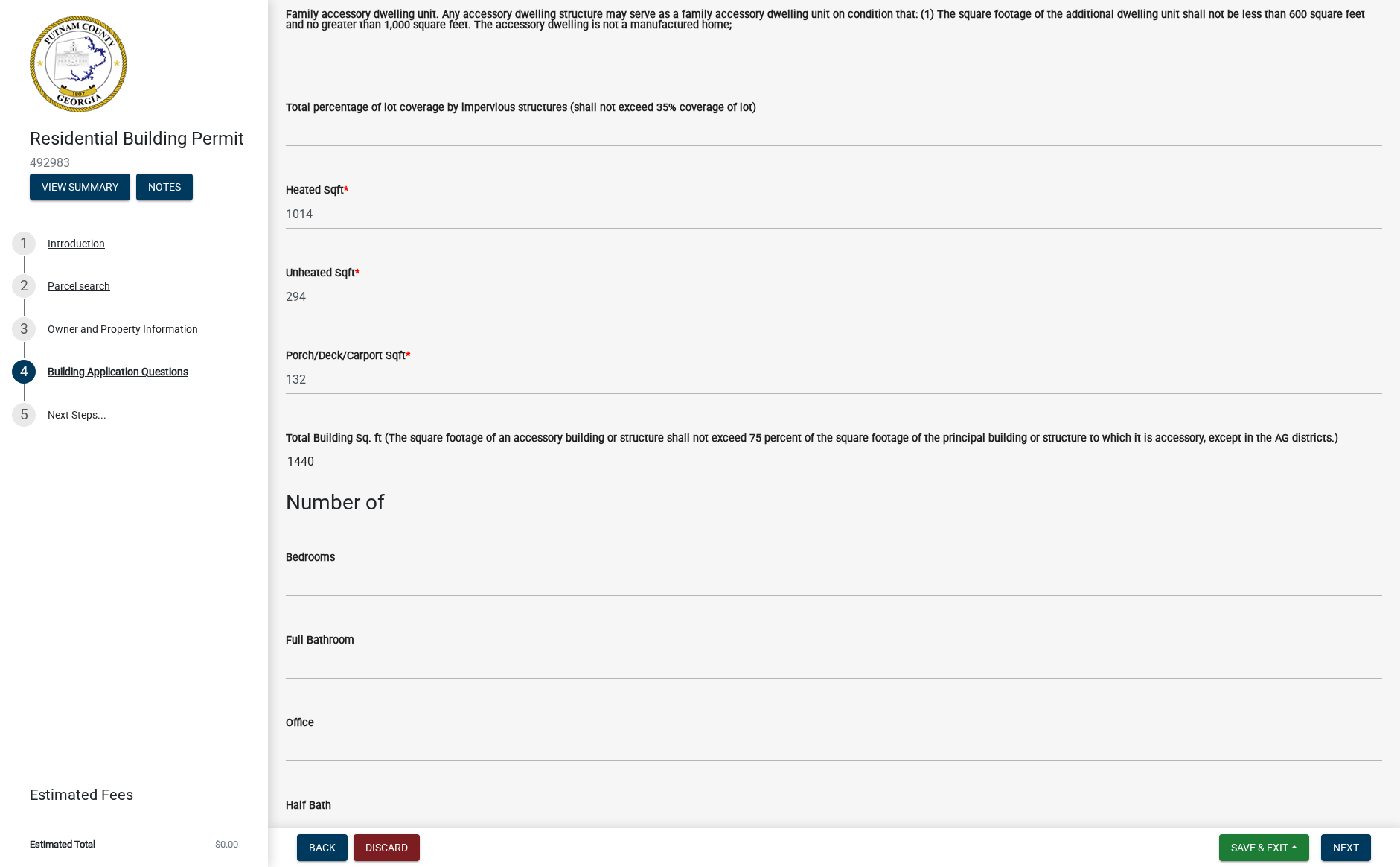
scroll to position [910, 0]
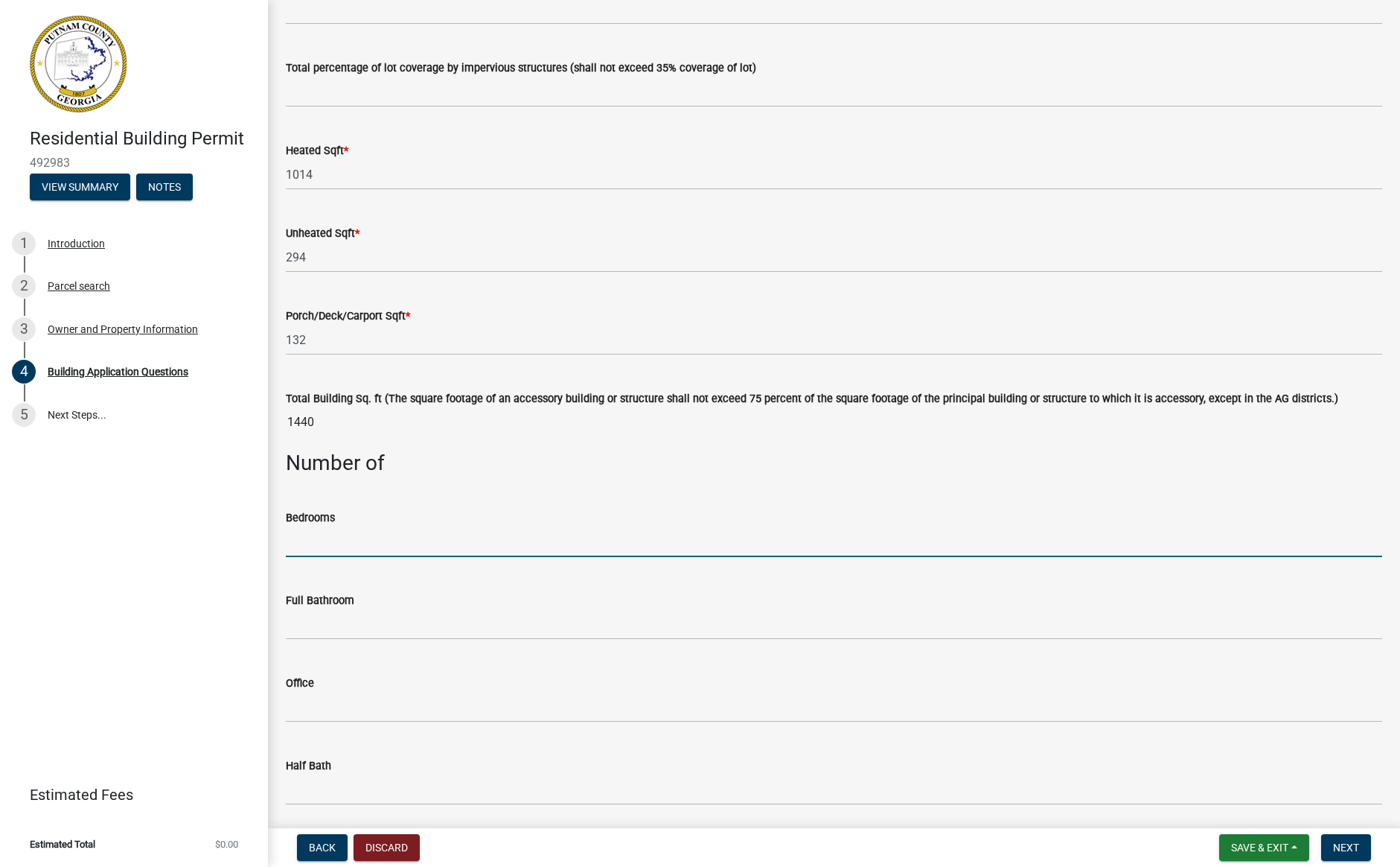
click at [334, 550] on input "text" at bounding box center [834, 541] width 1097 height 31
type input "2"
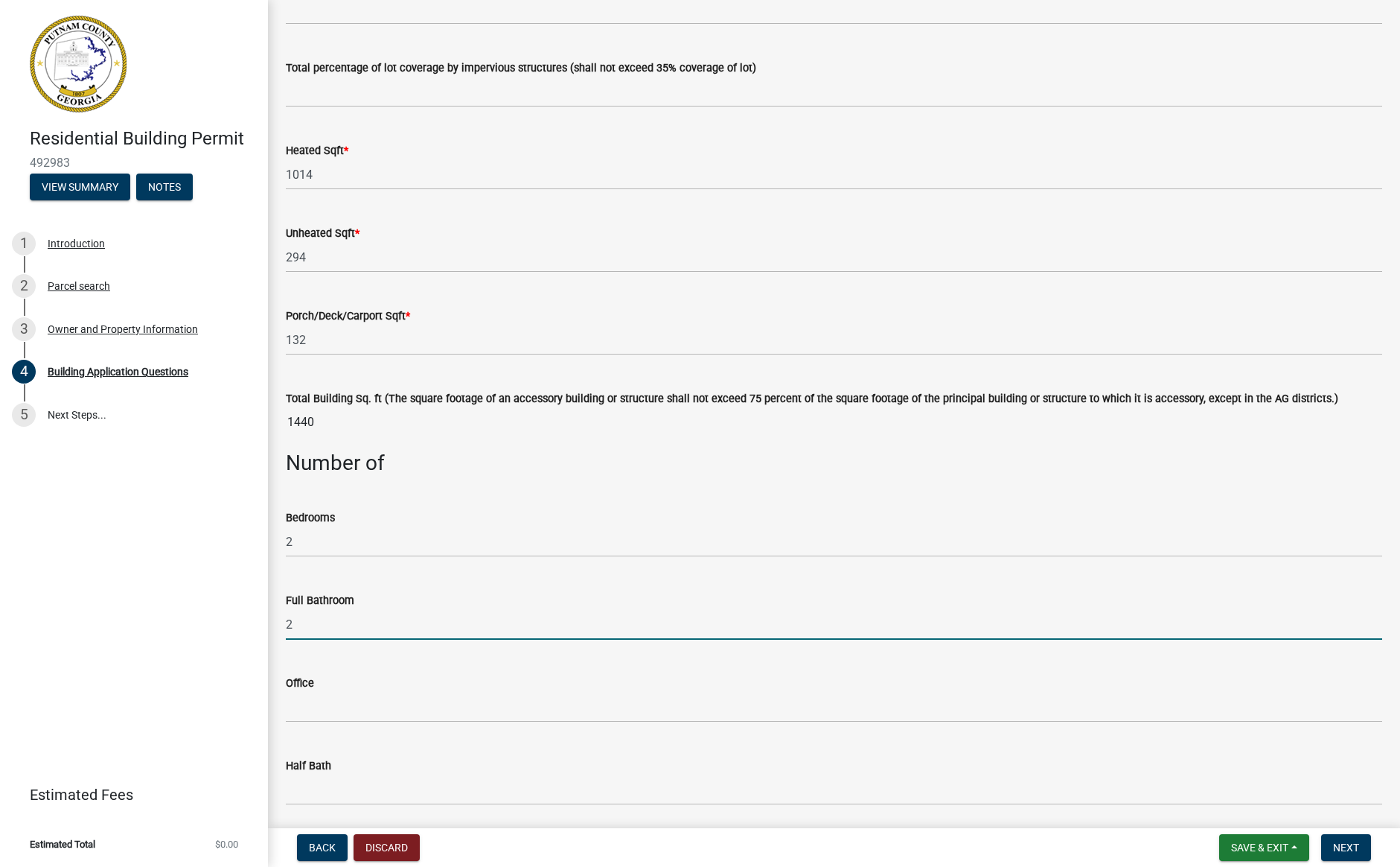
type input "2"
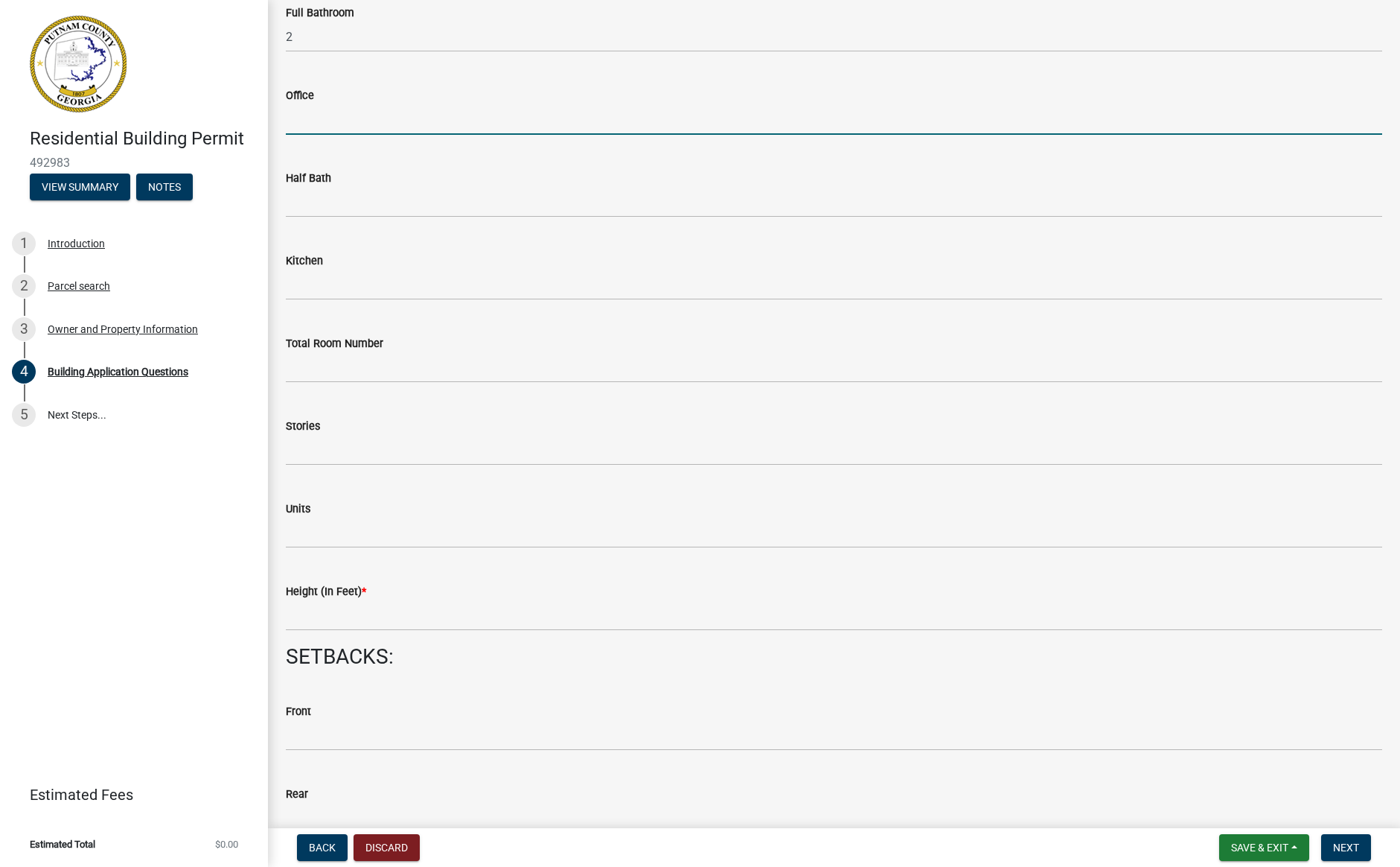
scroll to position [1519, 0]
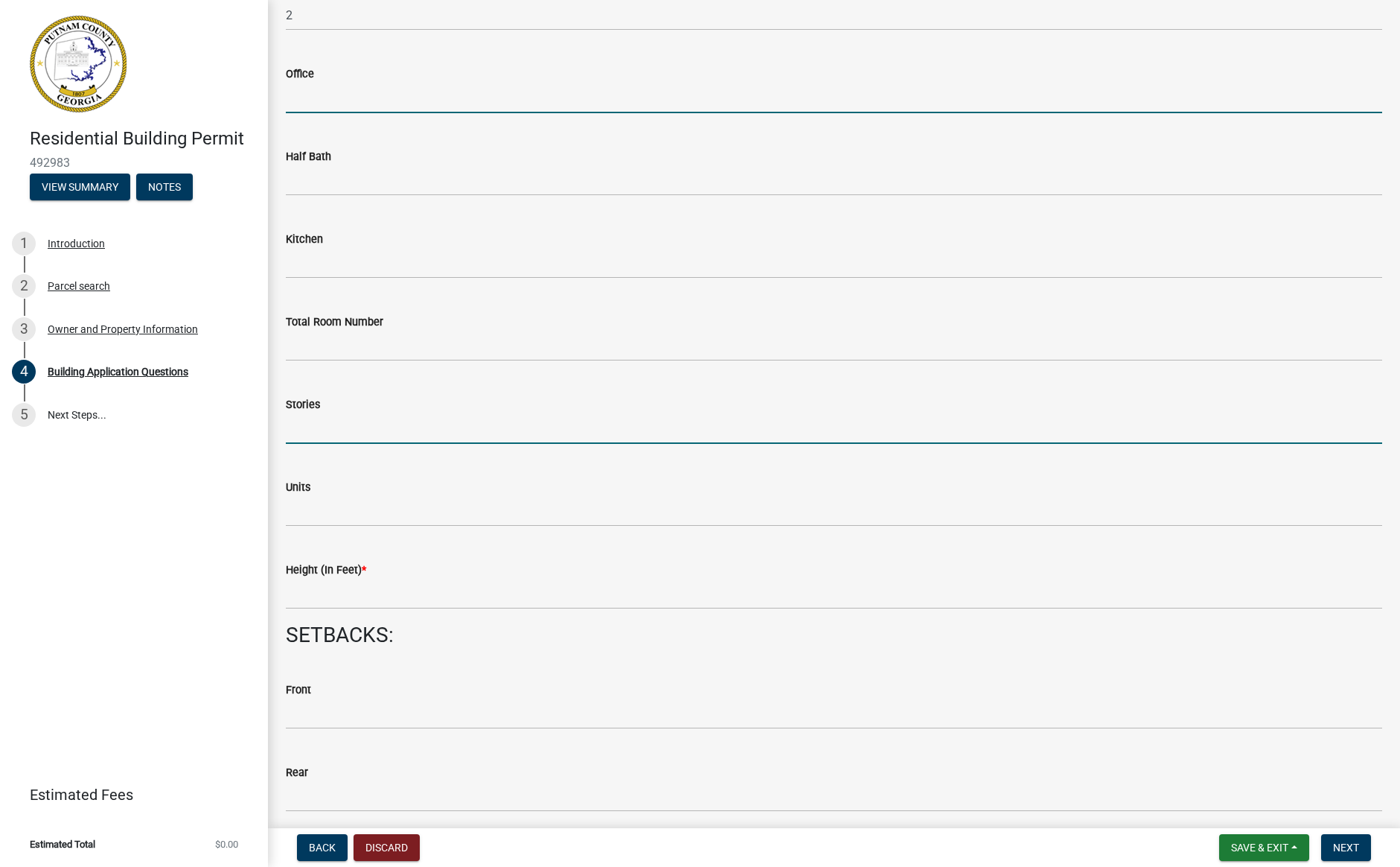
click at [350, 430] on input "text" at bounding box center [834, 428] width 1097 height 31
type input "1"
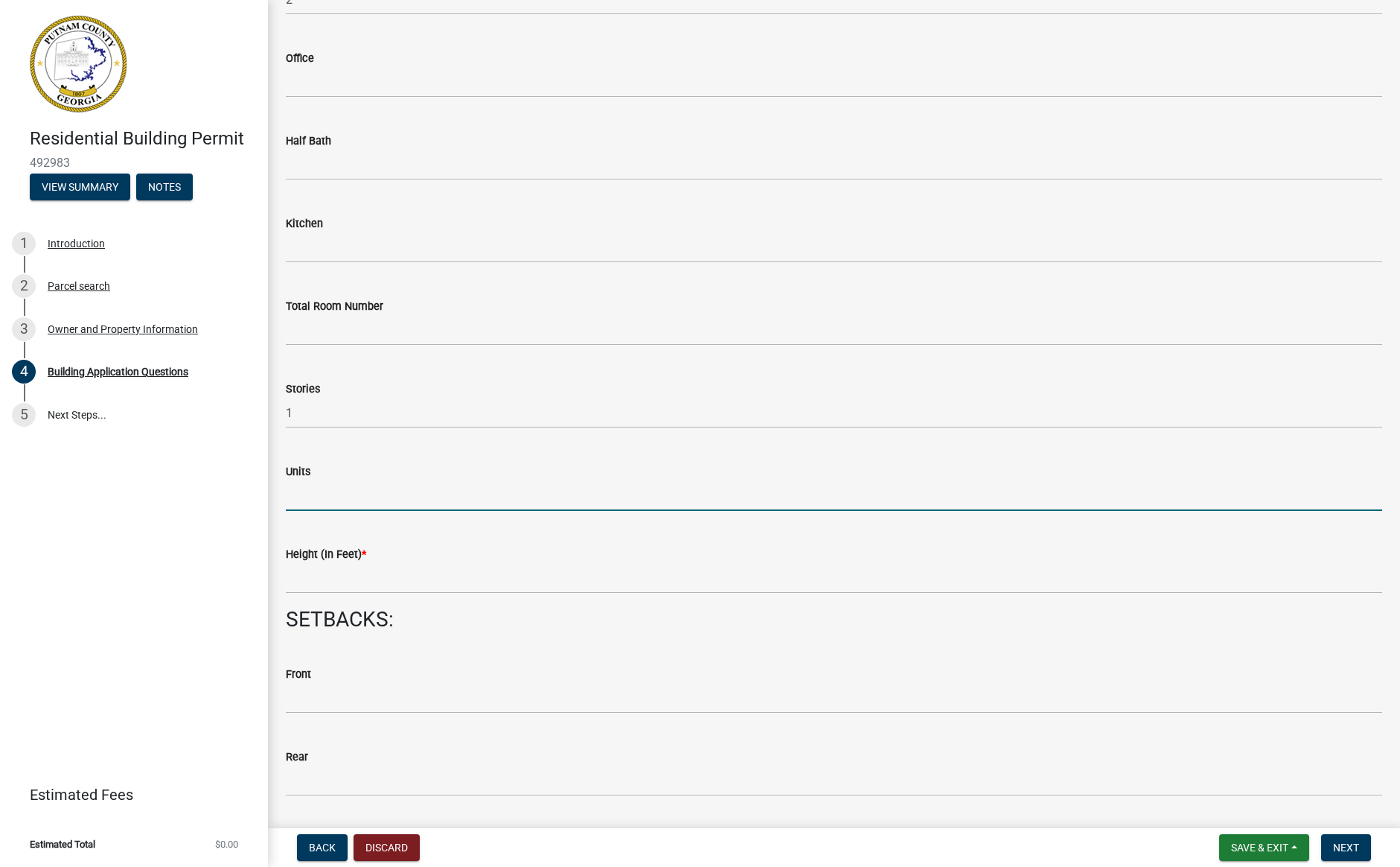
scroll to position [1539, 0]
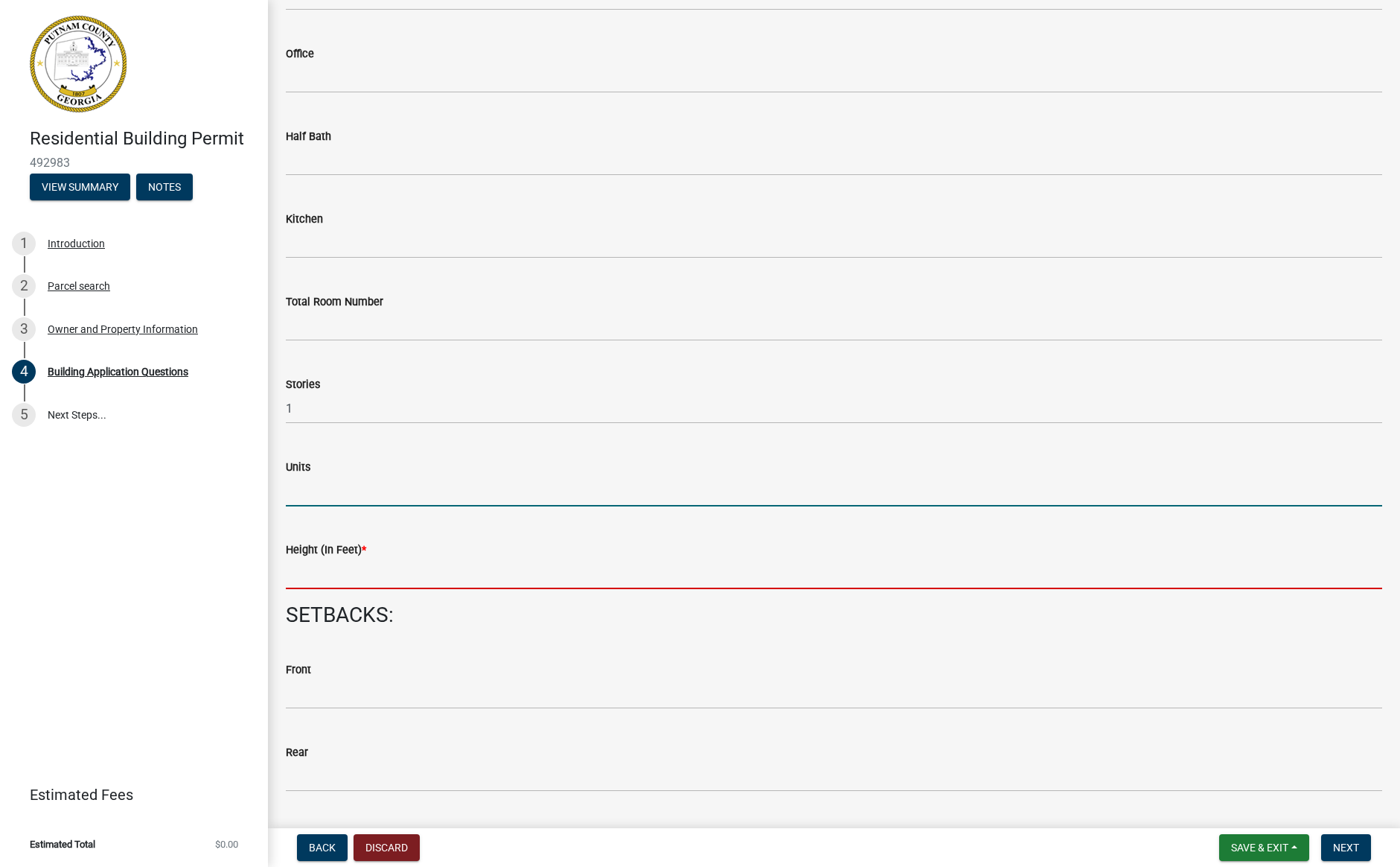
click at [368, 581] on input "text" at bounding box center [834, 574] width 1097 height 31
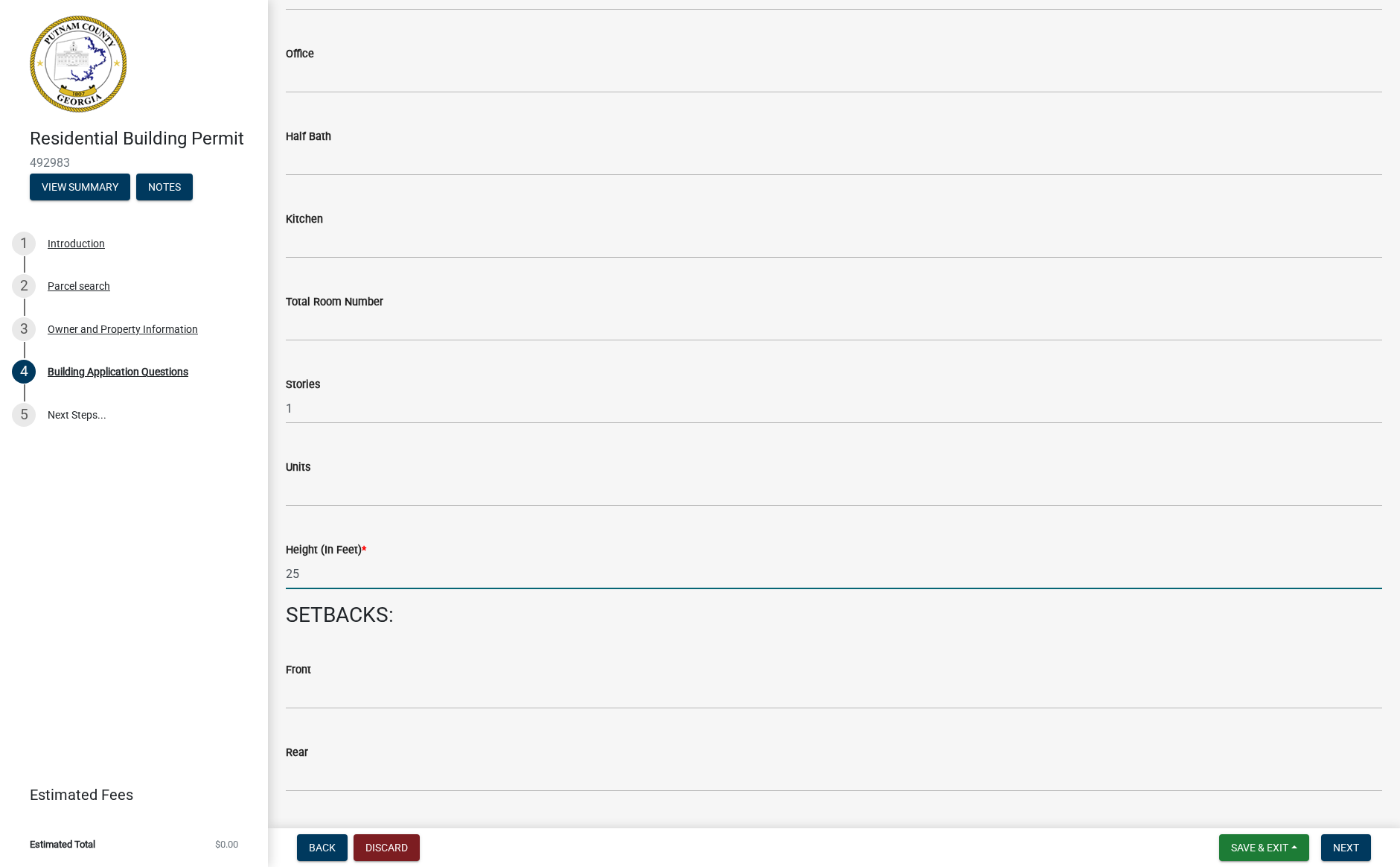
type input "25"
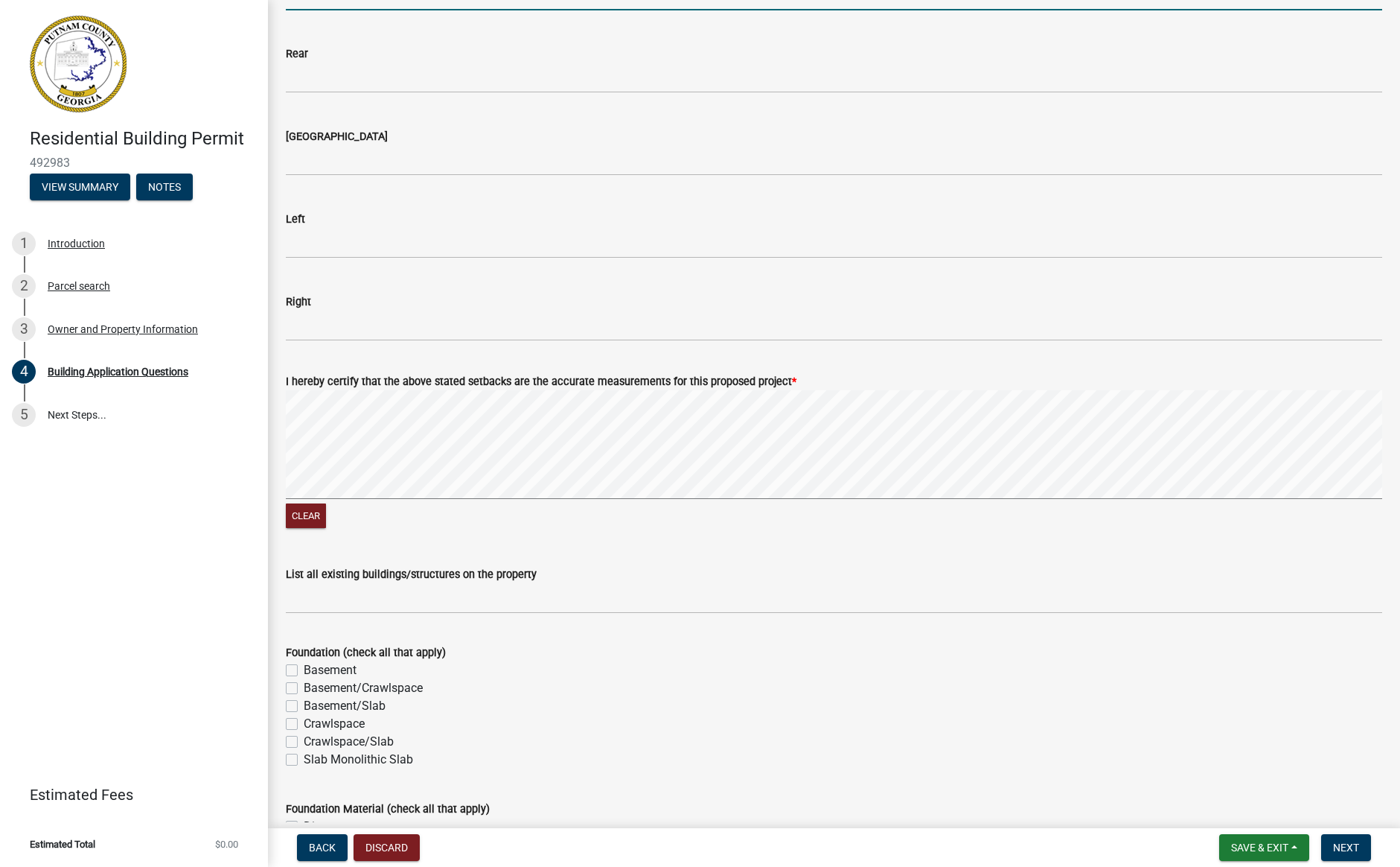
scroll to position [2243, 0]
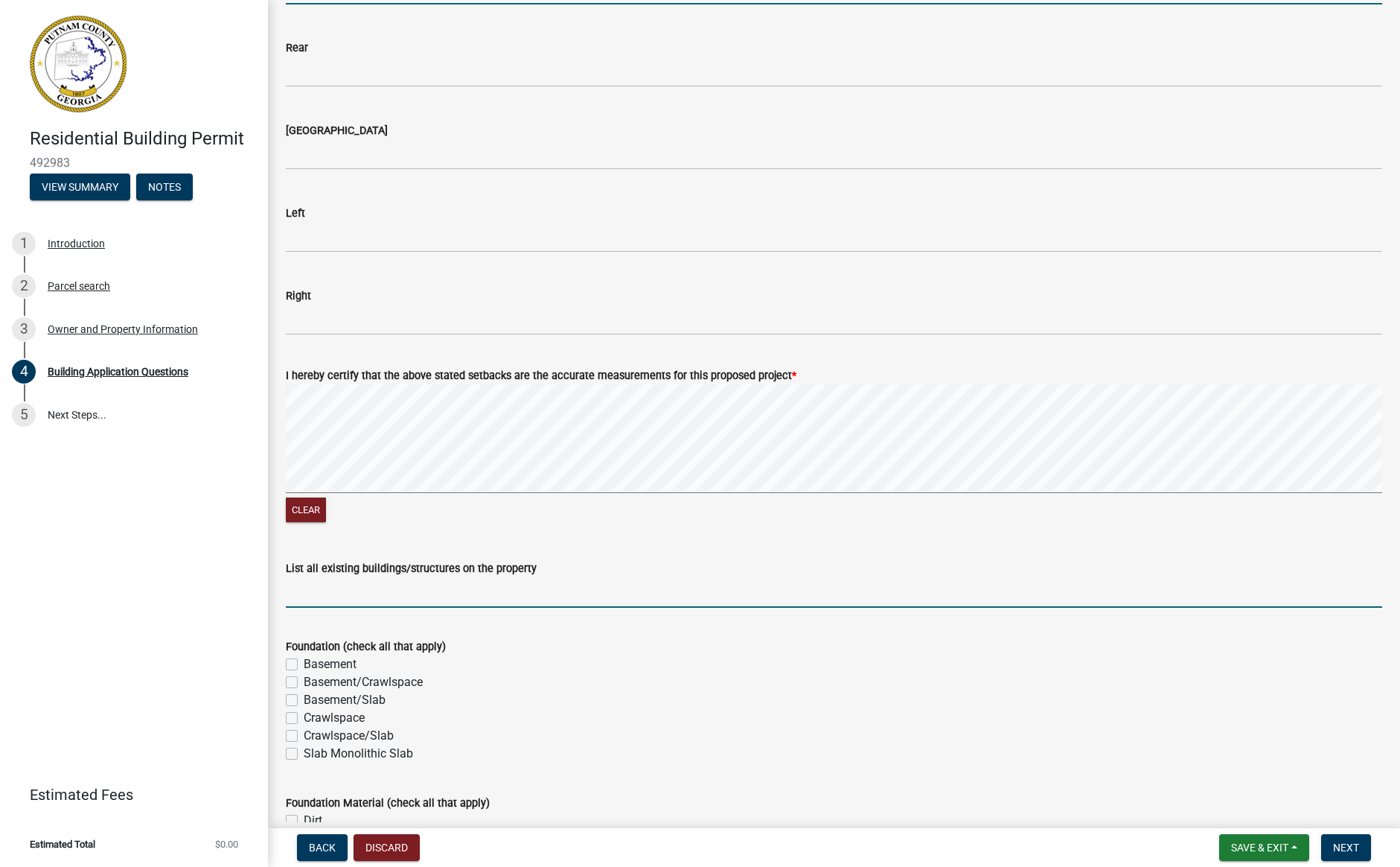
click at [377, 597] on input "List all existing buildings/structures on the property" at bounding box center [834, 592] width 1097 height 31
type input "None"
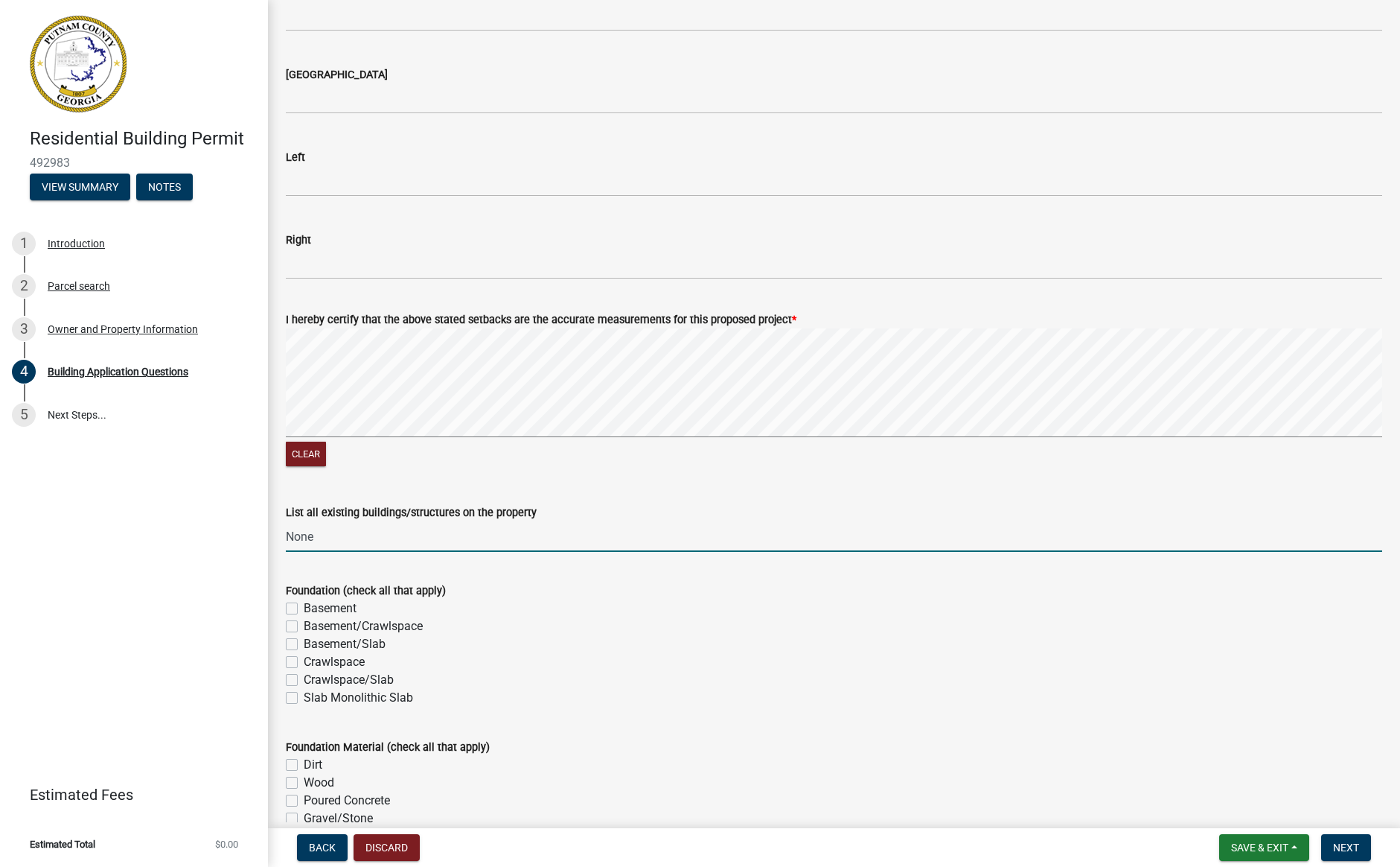
scroll to position [2300, 0]
click at [304, 695] on label "Slab Monolithic Slab" at bounding box center [359, 697] width 109 height 18
click at [304, 695] on input "Slab Monolithic Slab" at bounding box center [309, 693] width 10 height 10
checkbox input "true"
checkbox input "false"
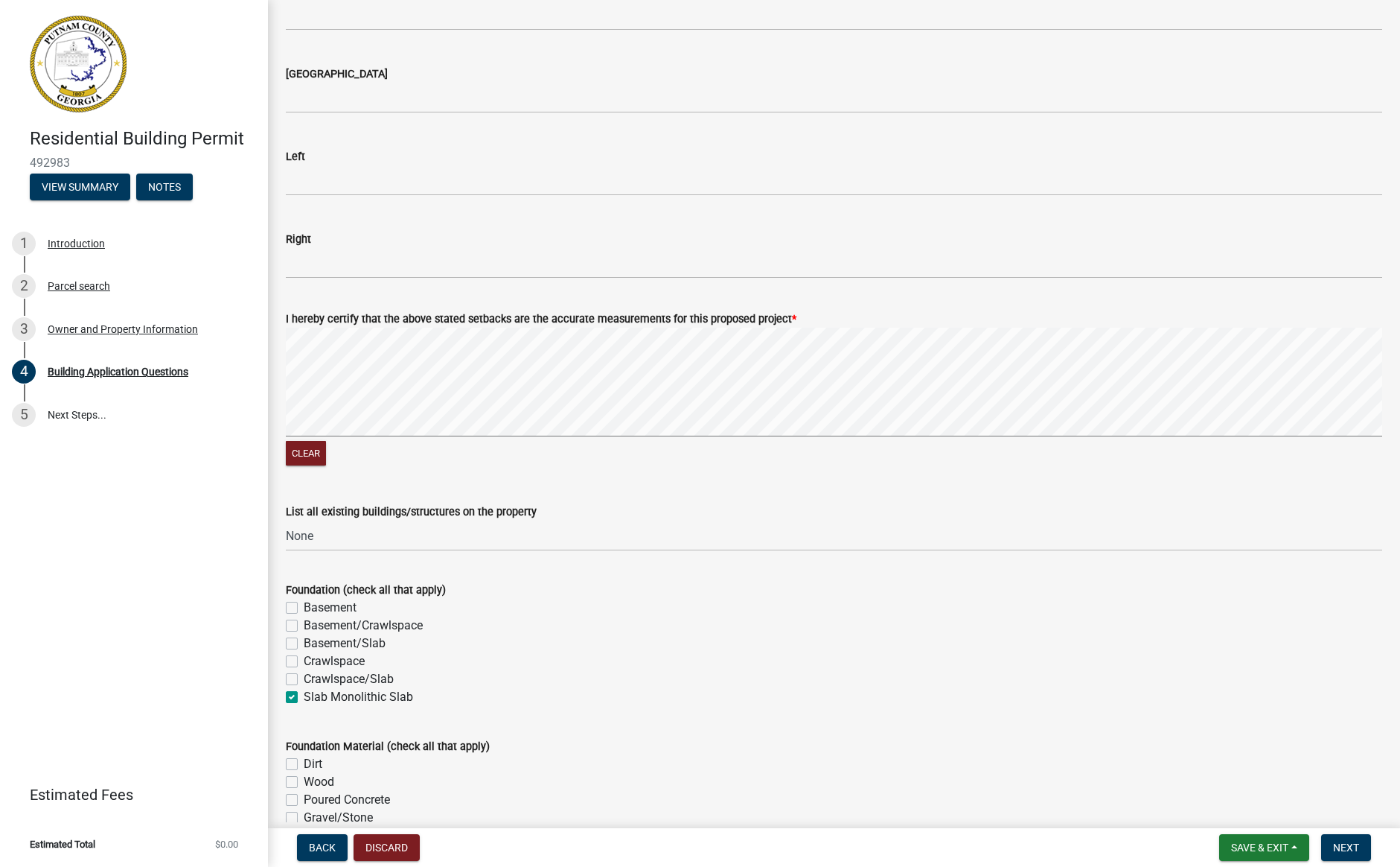
checkbox input "false"
checkbox input "true"
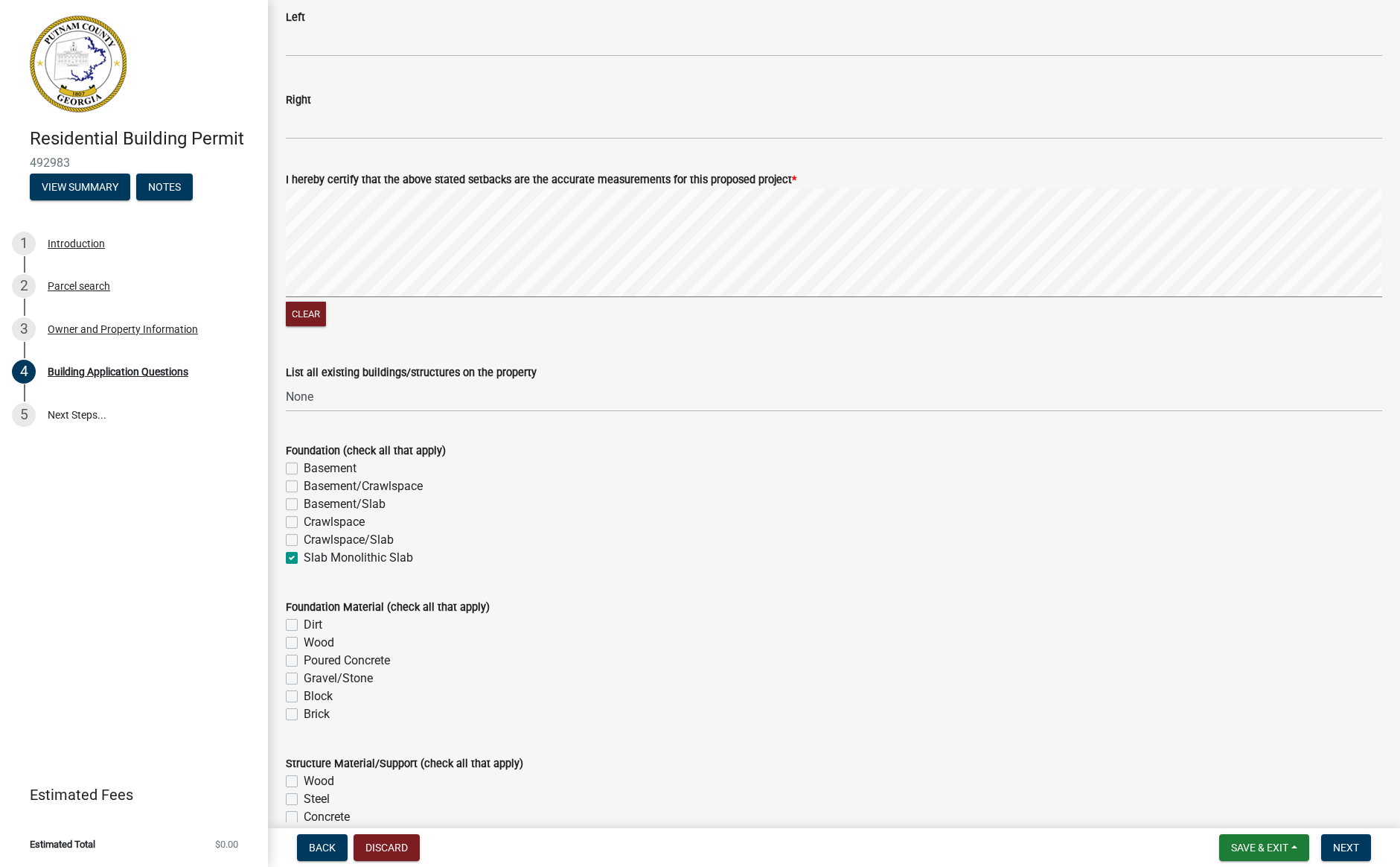
scroll to position [2448, 0]
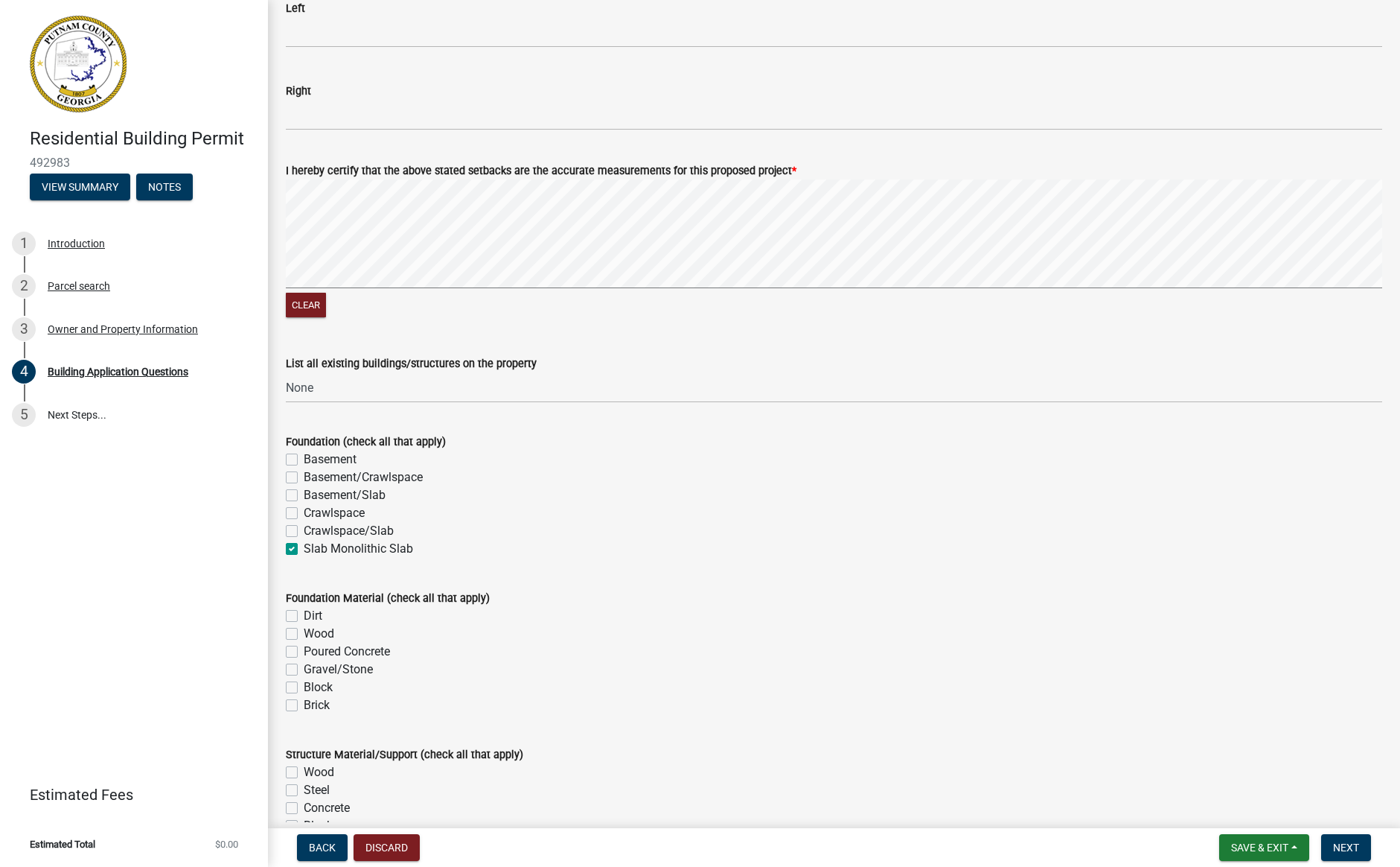
click at [298, 651] on div "Poured Concrete" at bounding box center [834, 651] width 1097 height 18
click at [304, 650] on label "Poured Concrete" at bounding box center [347, 651] width 86 height 18
click at [304, 650] on input "Poured Concrete" at bounding box center [309, 647] width 10 height 10
checkbox input "true"
checkbox input "false"
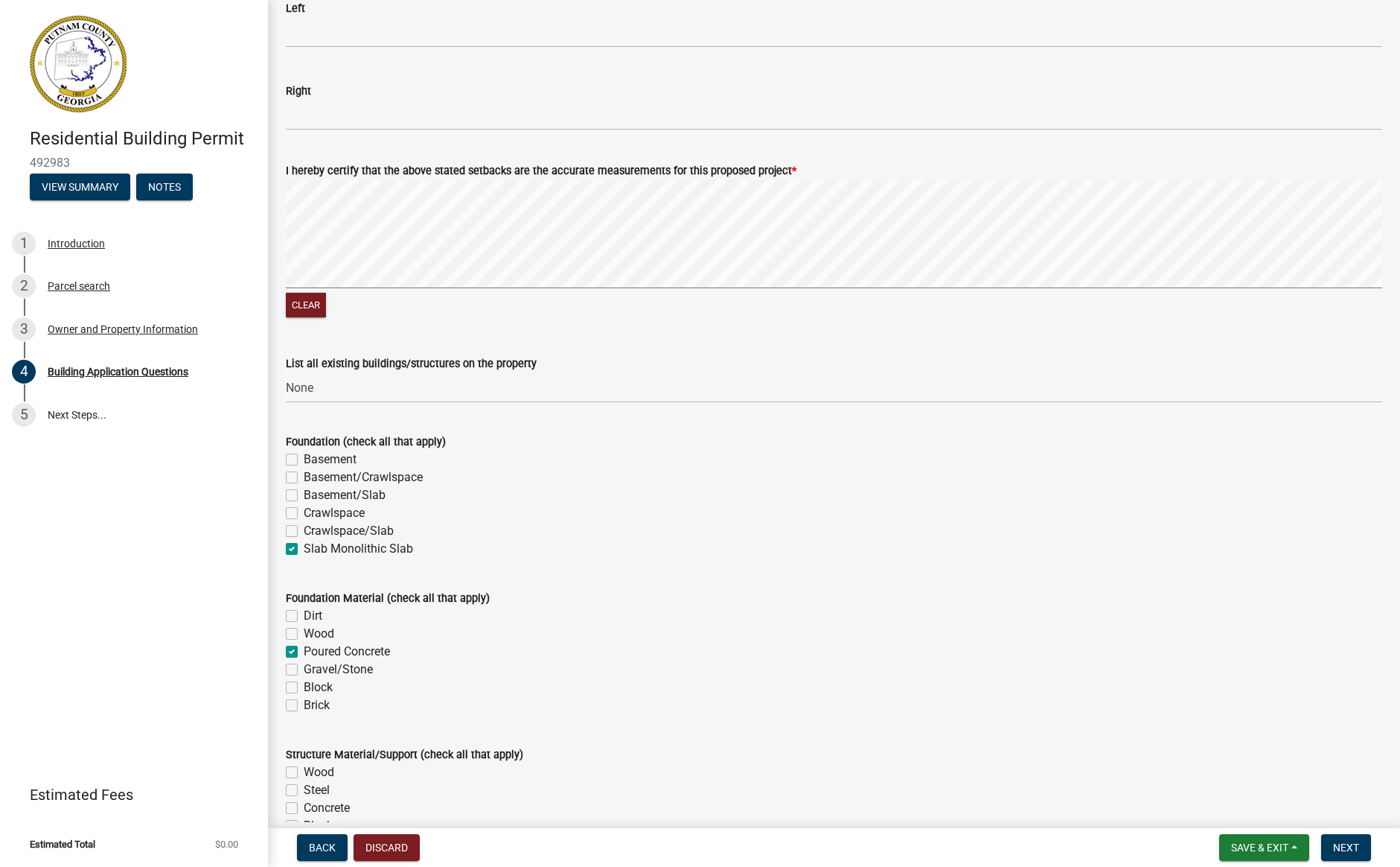
checkbox input "false"
checkbox input "true"
checkbox input "false"
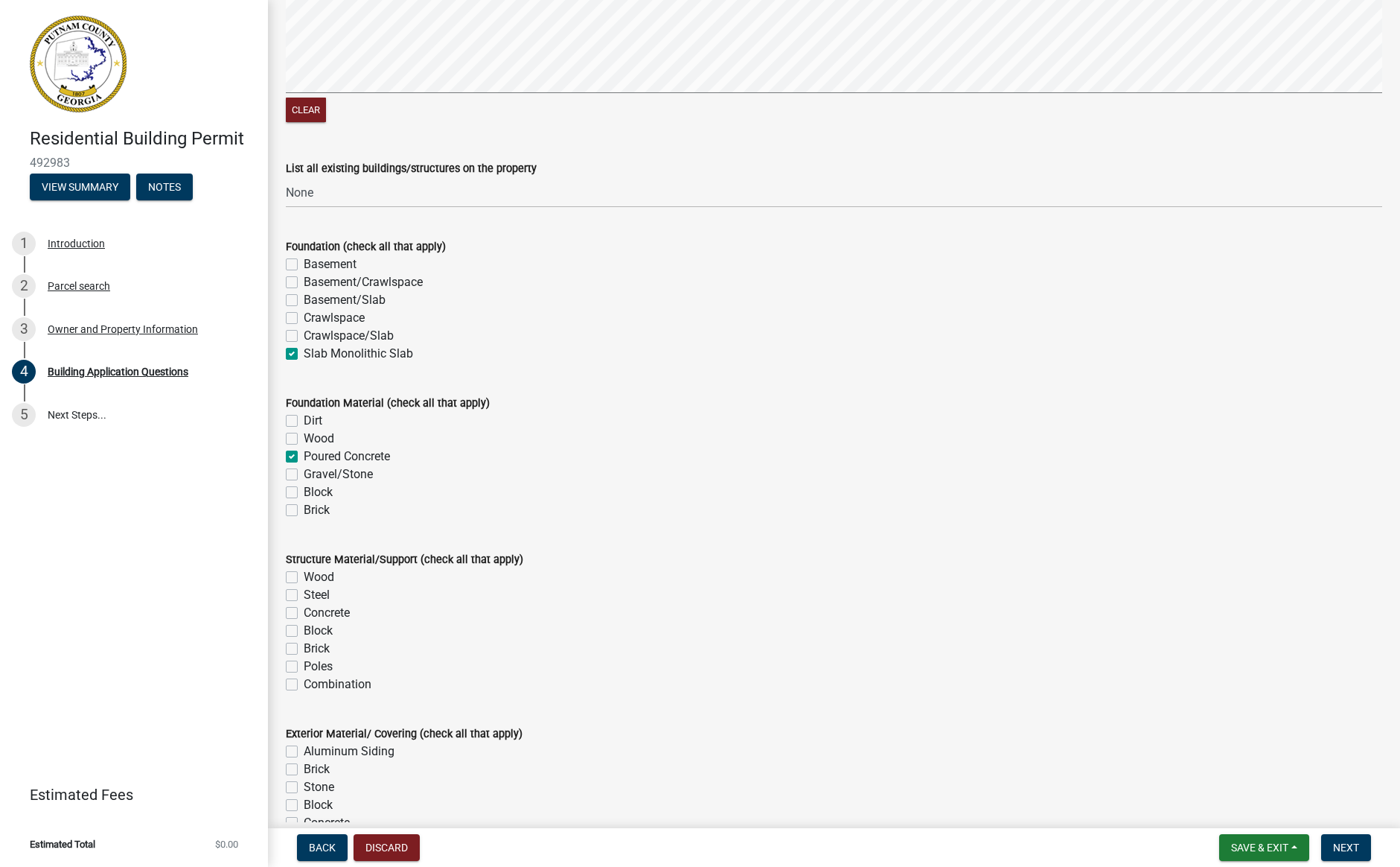
scroll to position [2656, 0]
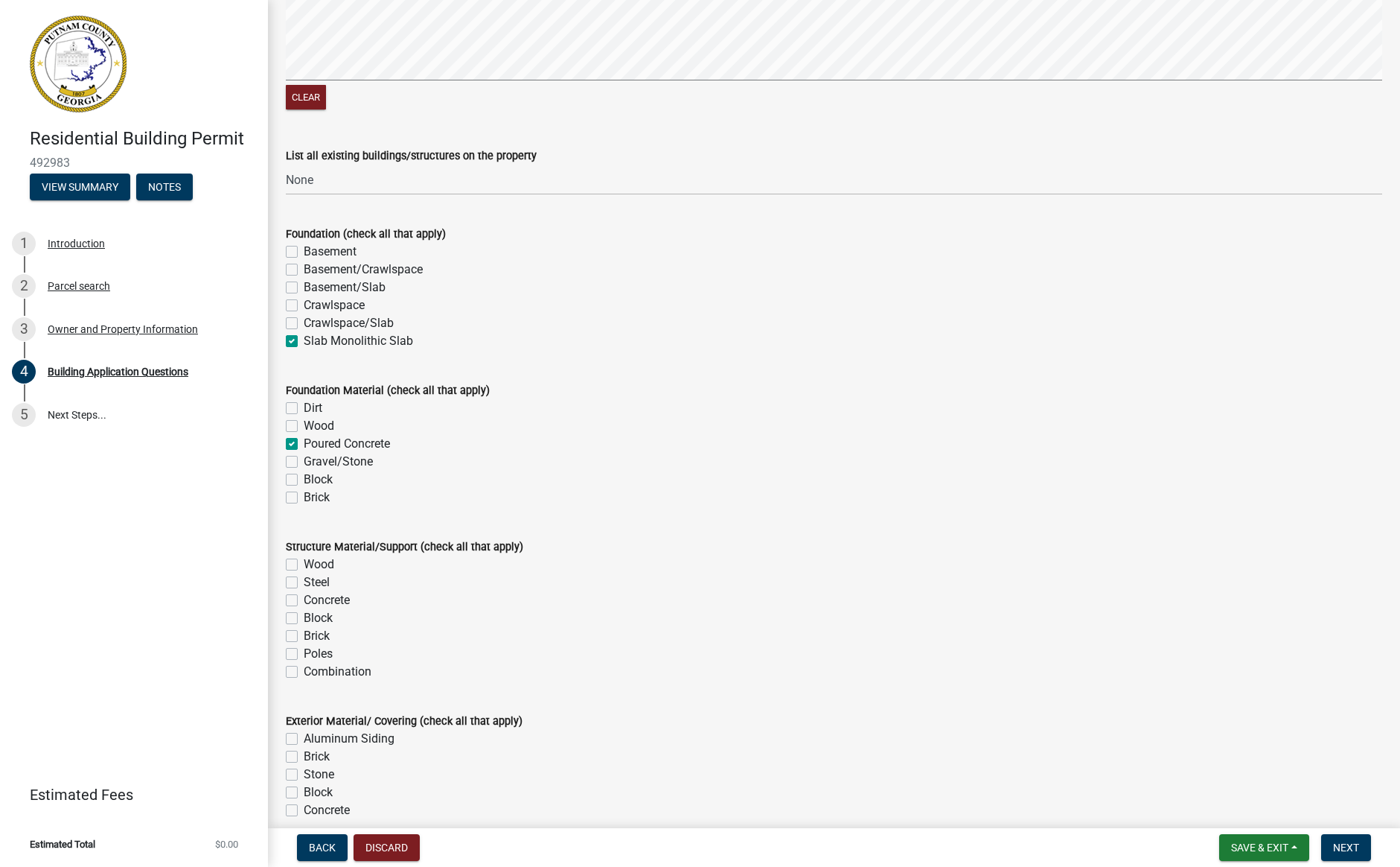
click at [304, 566] on label "Wood" at bounding box center [319, 565] width 31 height 18
click at [304, 565] on input "Wood" at bounding box center [309, 560] width 10 height 10
checkbox input "true"
checkbox input "false"
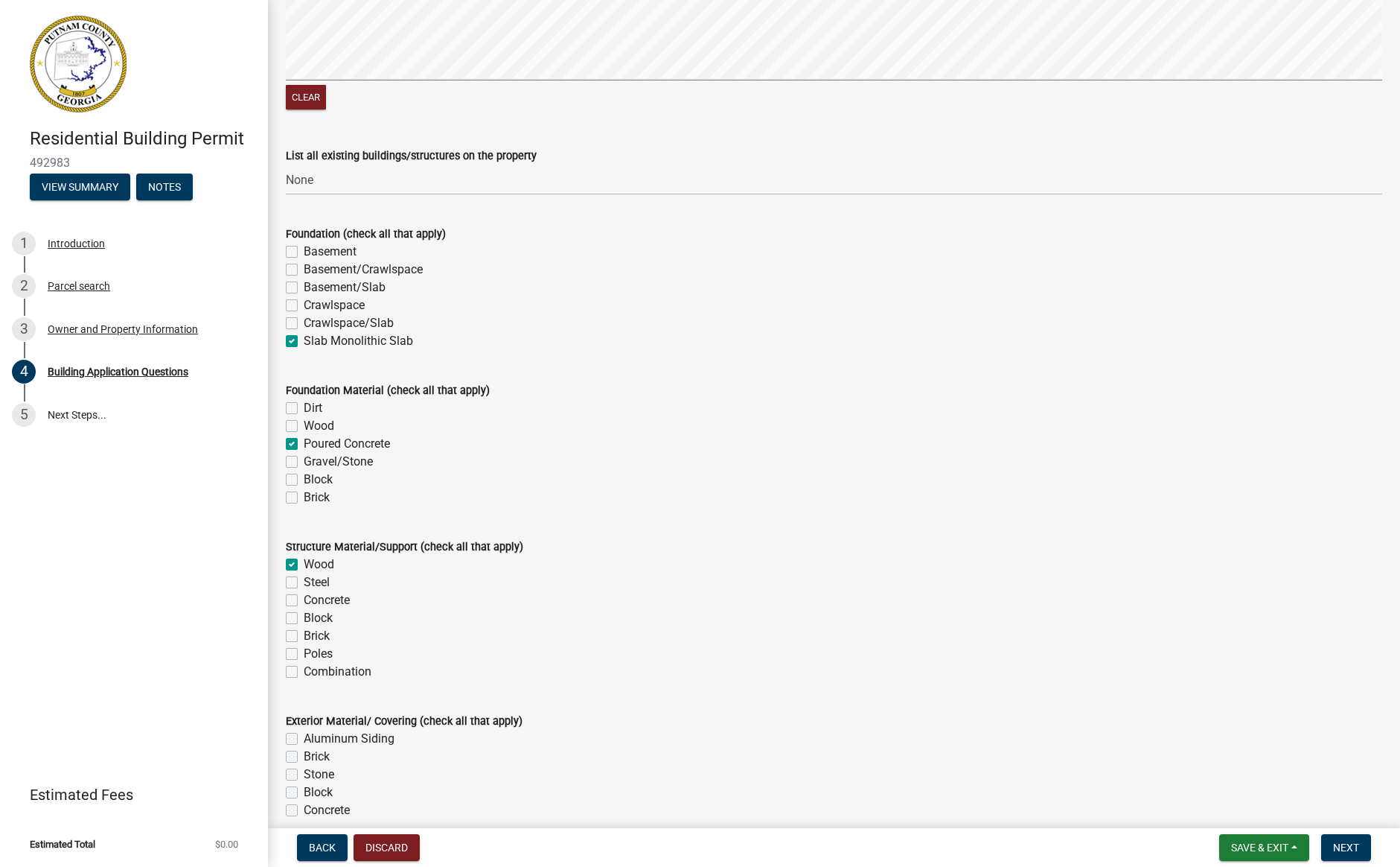
checkbox input "false"
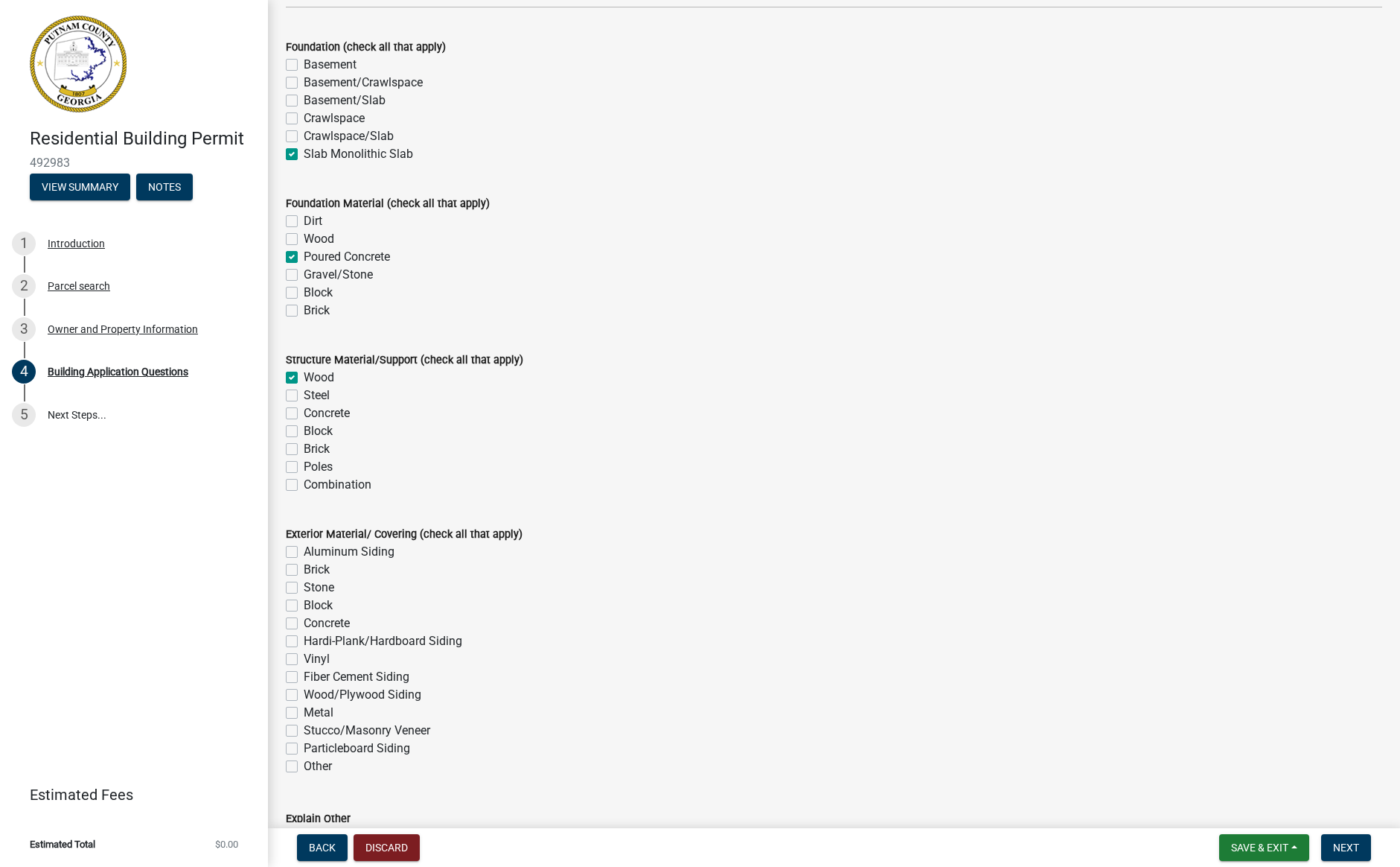
scroll to position [2864, 0]
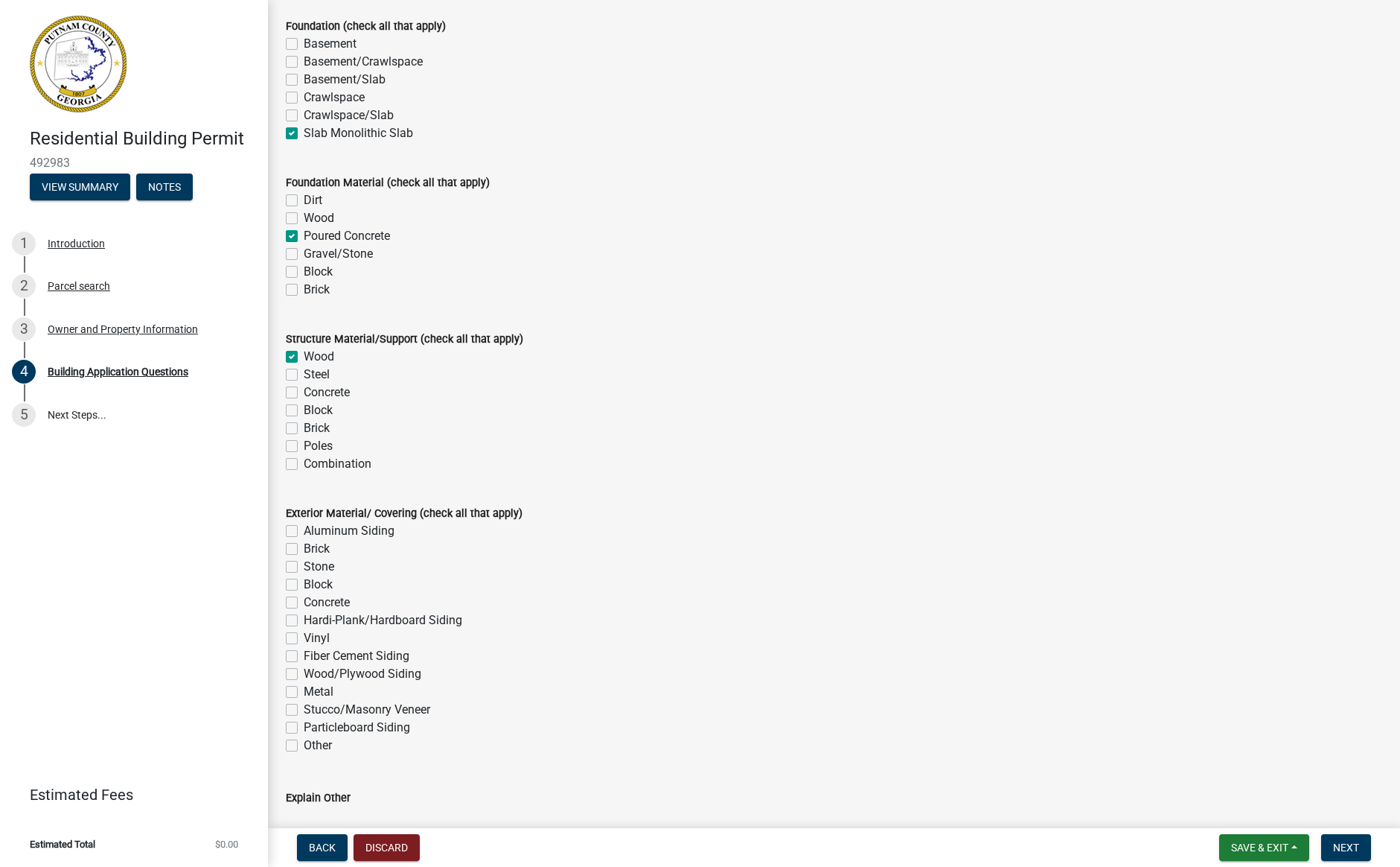
click at [304, 548] on label "Brick" at bounding box center [317, 549] width 26 height 18
click at [304, 548] on input "Brick" at bounding box center [309, 545] width 10 height 10
checkbox input "true"
checkbox input "false"
checkbox input "true"
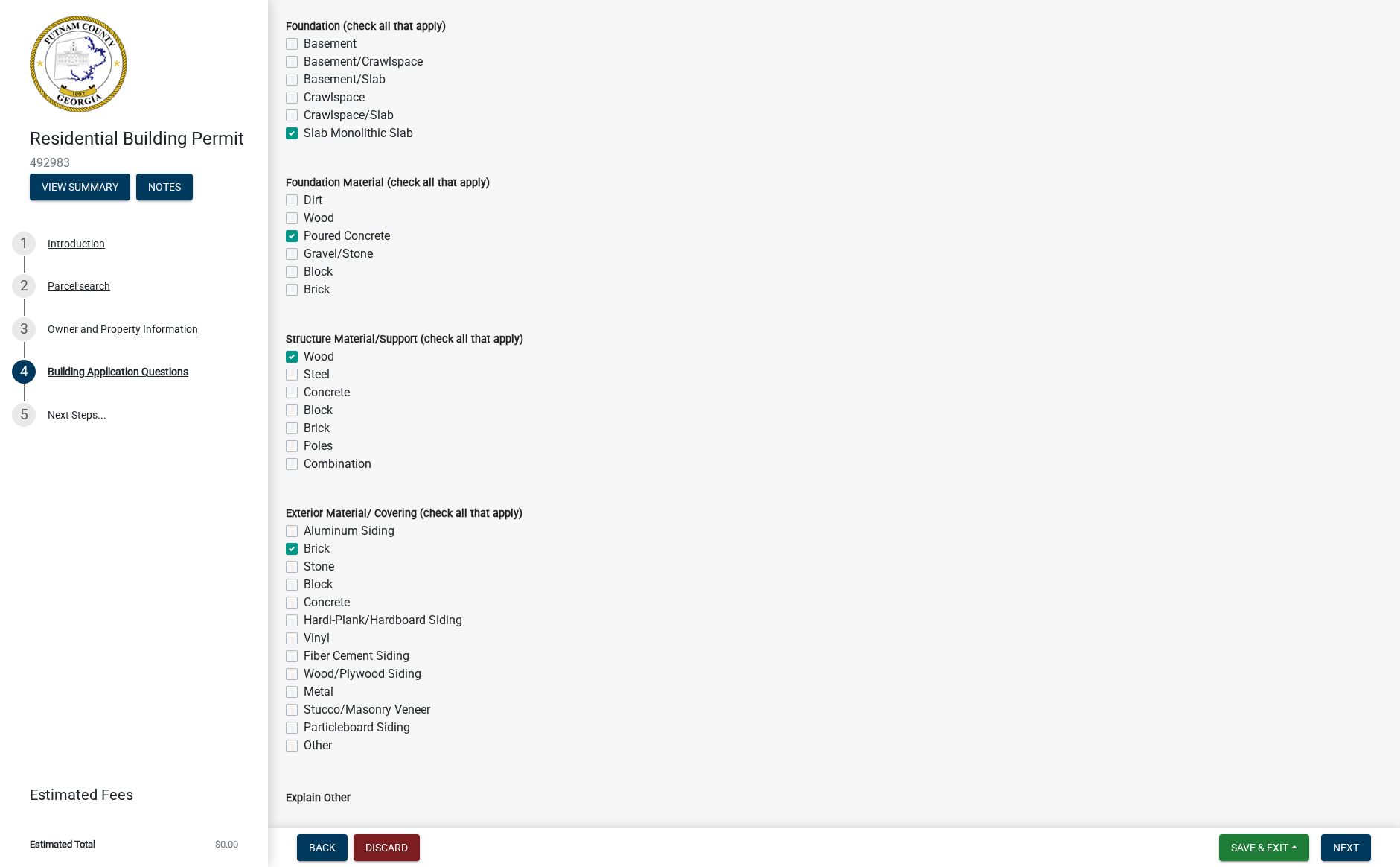
checkbox input "false"
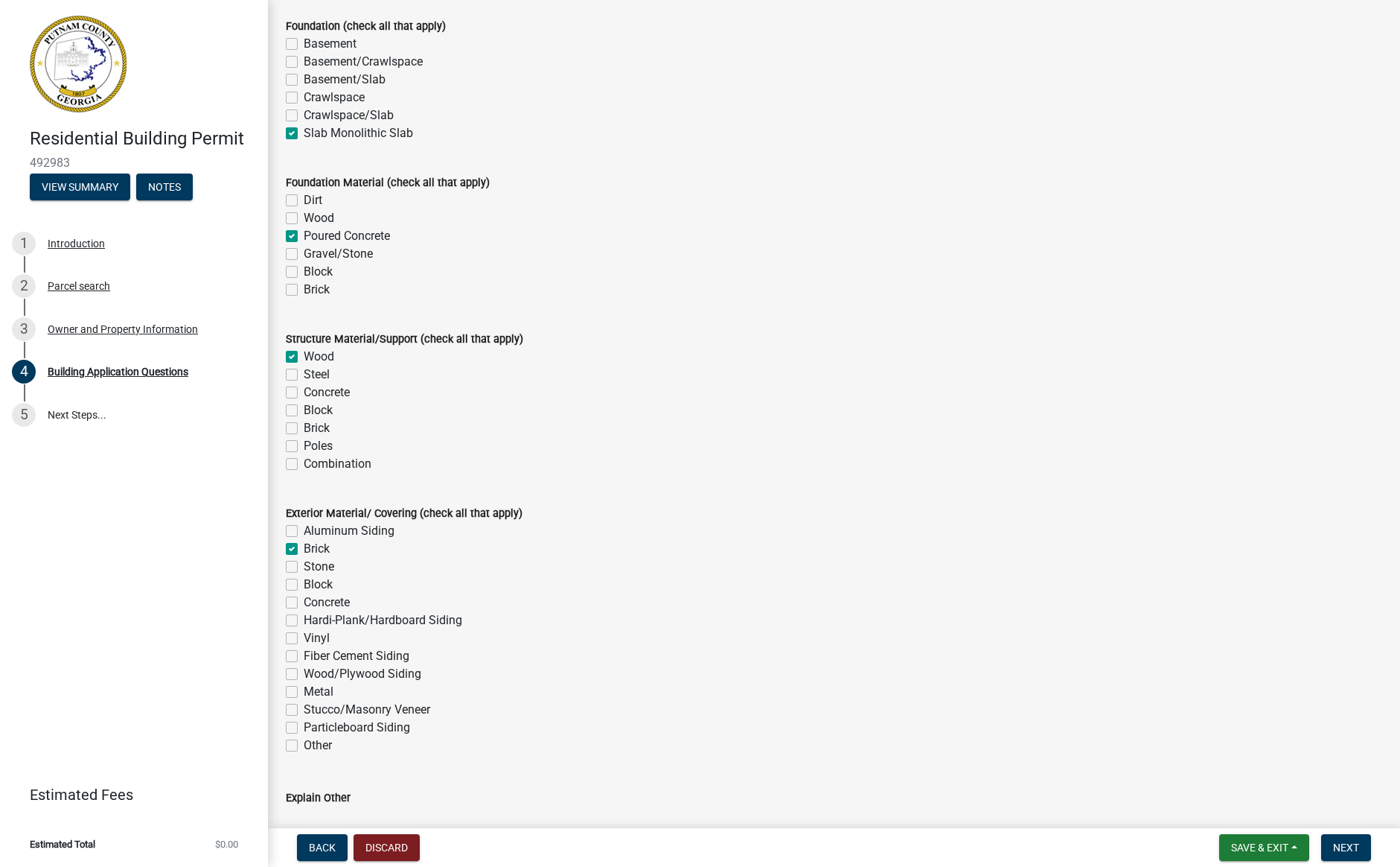
checkbox input "false"
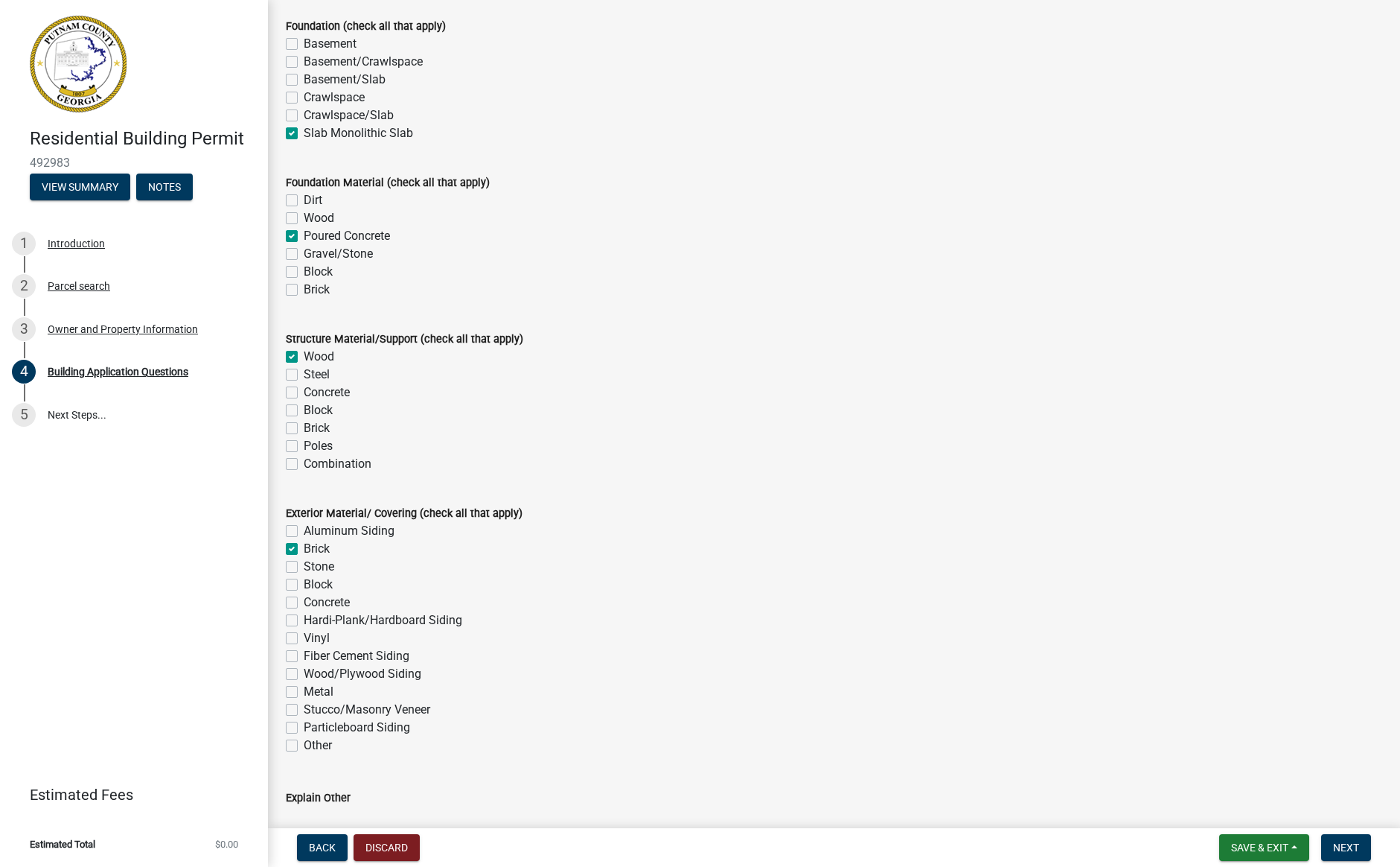
checkbox input "false"
click at [304, 652] on label "Fiber Cement Siding" at bounding box center [357, 656] width 106 height 18
click at [304, 652] on input "Fiber Cement Siding" at bounding box center [309, 652] width 10 height 10
checkbox input "true"
checkbox input "false"
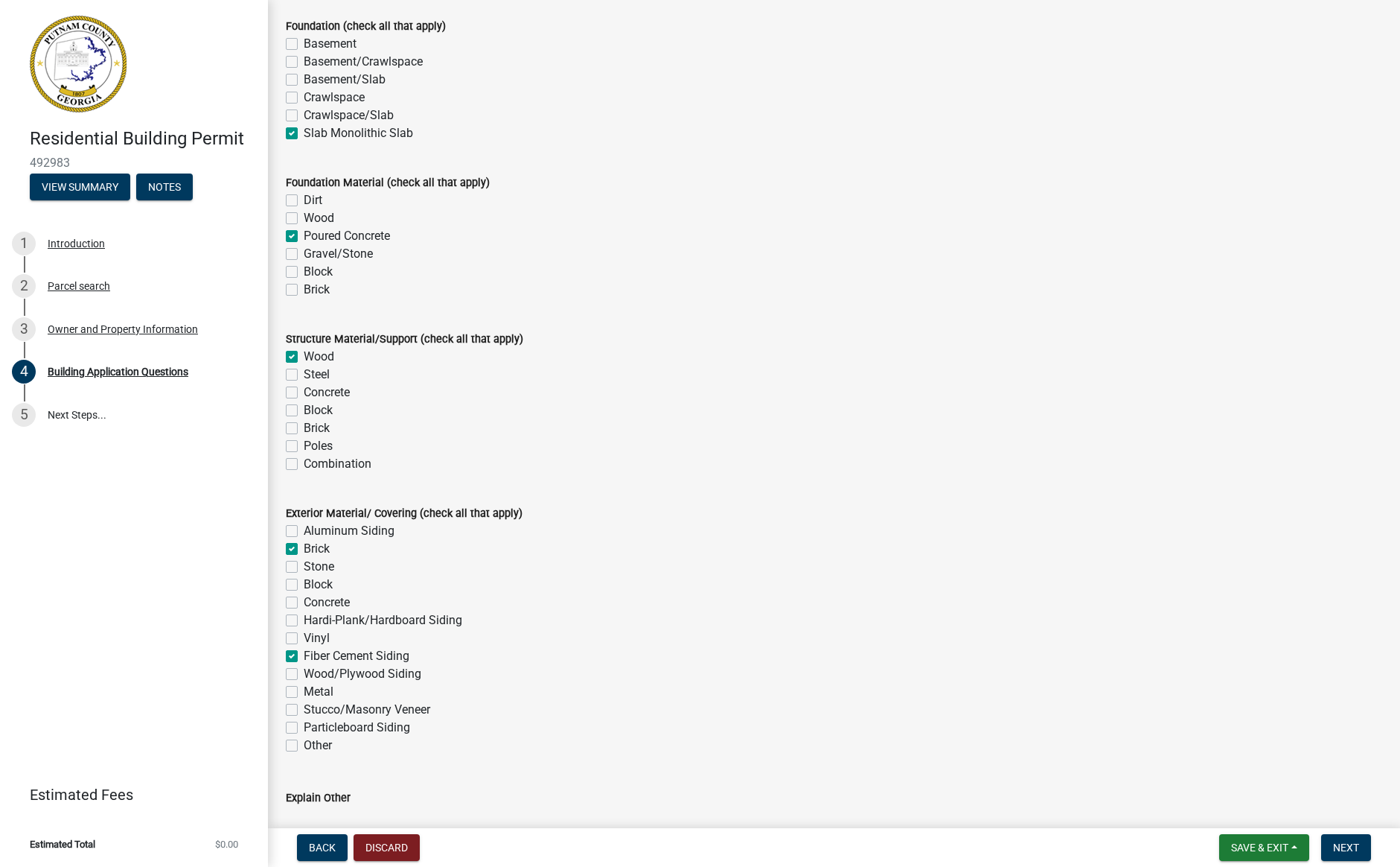
checkbox input "true"
checkbox input "false"
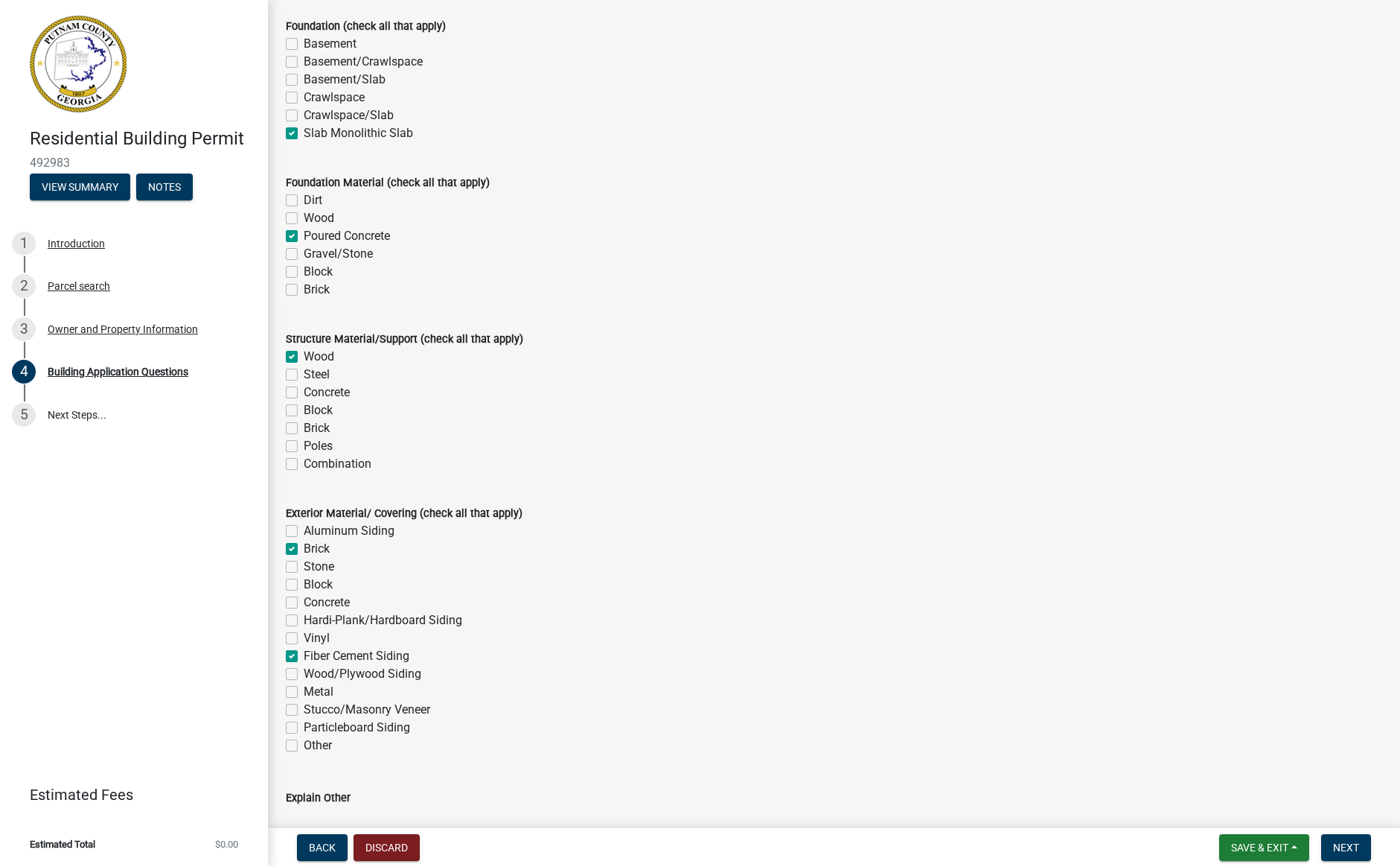
checkbox input "false"
checkbox input "true"
checkbox input "false"
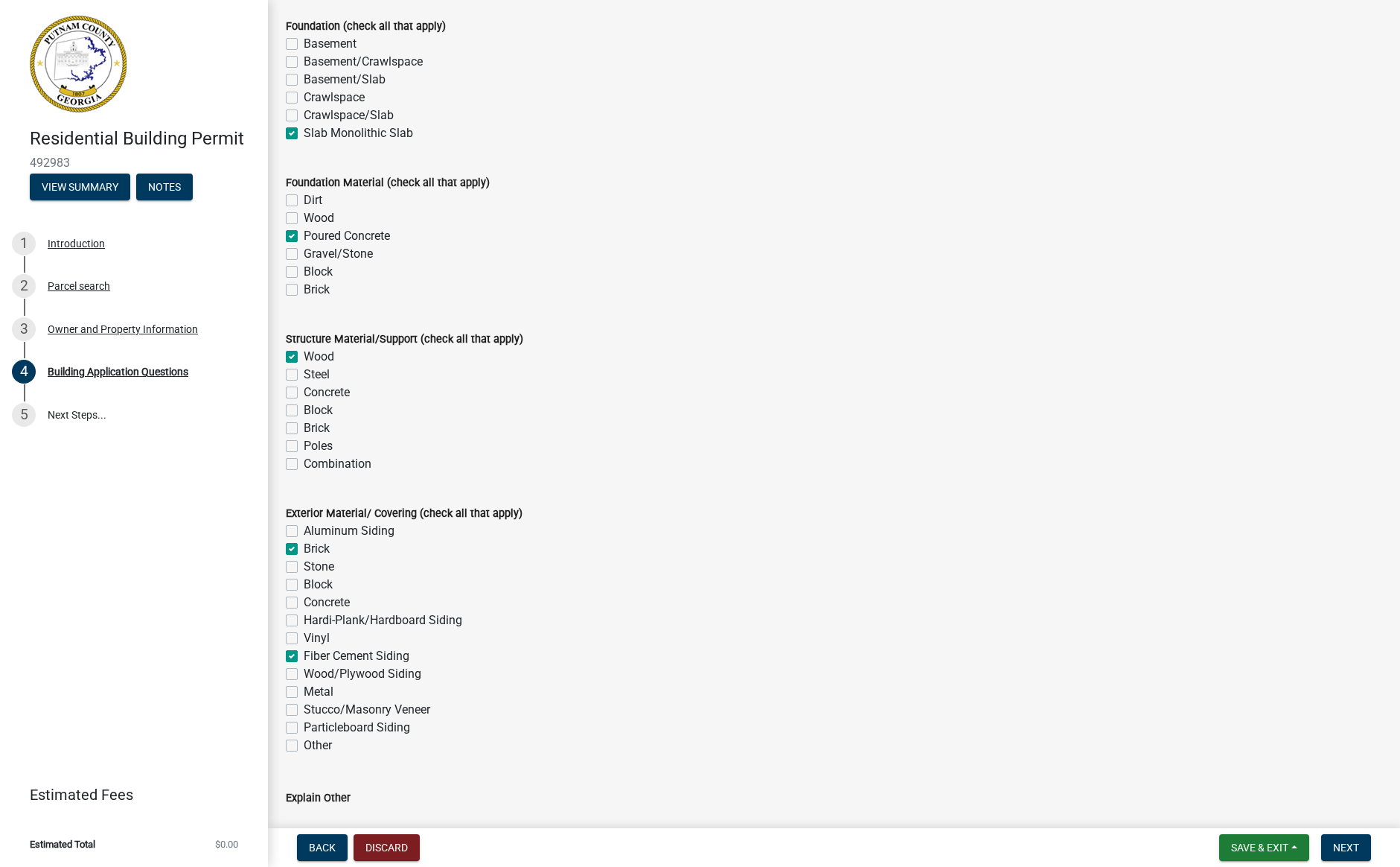
checkbox input "false"
click at [304, 622] on label "Hardi-Plank/Hardboard Siding" at bounding box center [383, 621] width 159 height 18
click at [304, 621] on input "Hardi-Plank/Hardboard Siding" at bounding box center [309, 617] width 10 height 10
checkbox input "true"
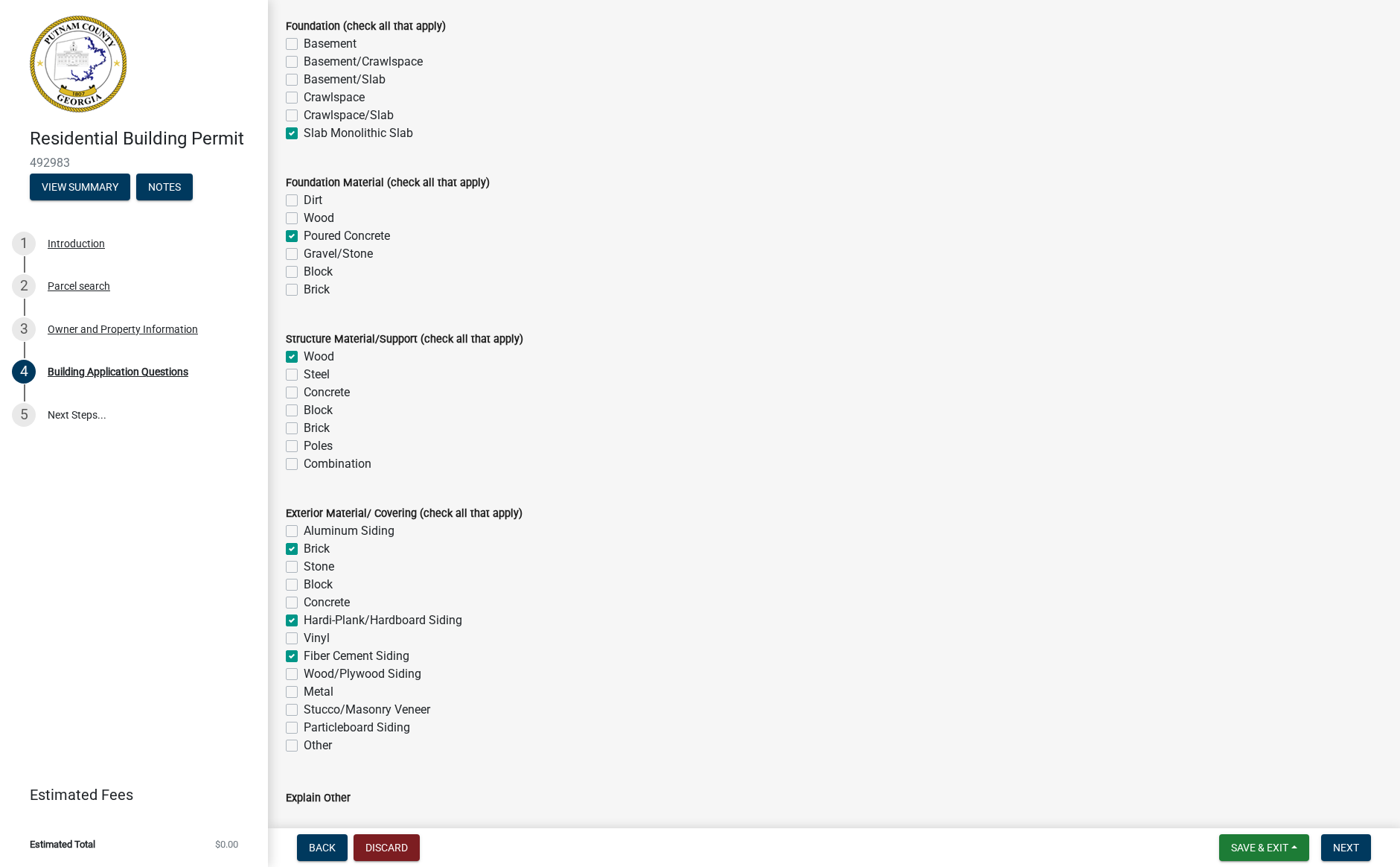
checkbox input "false"
checkbox input "true"
checkbox input "false"
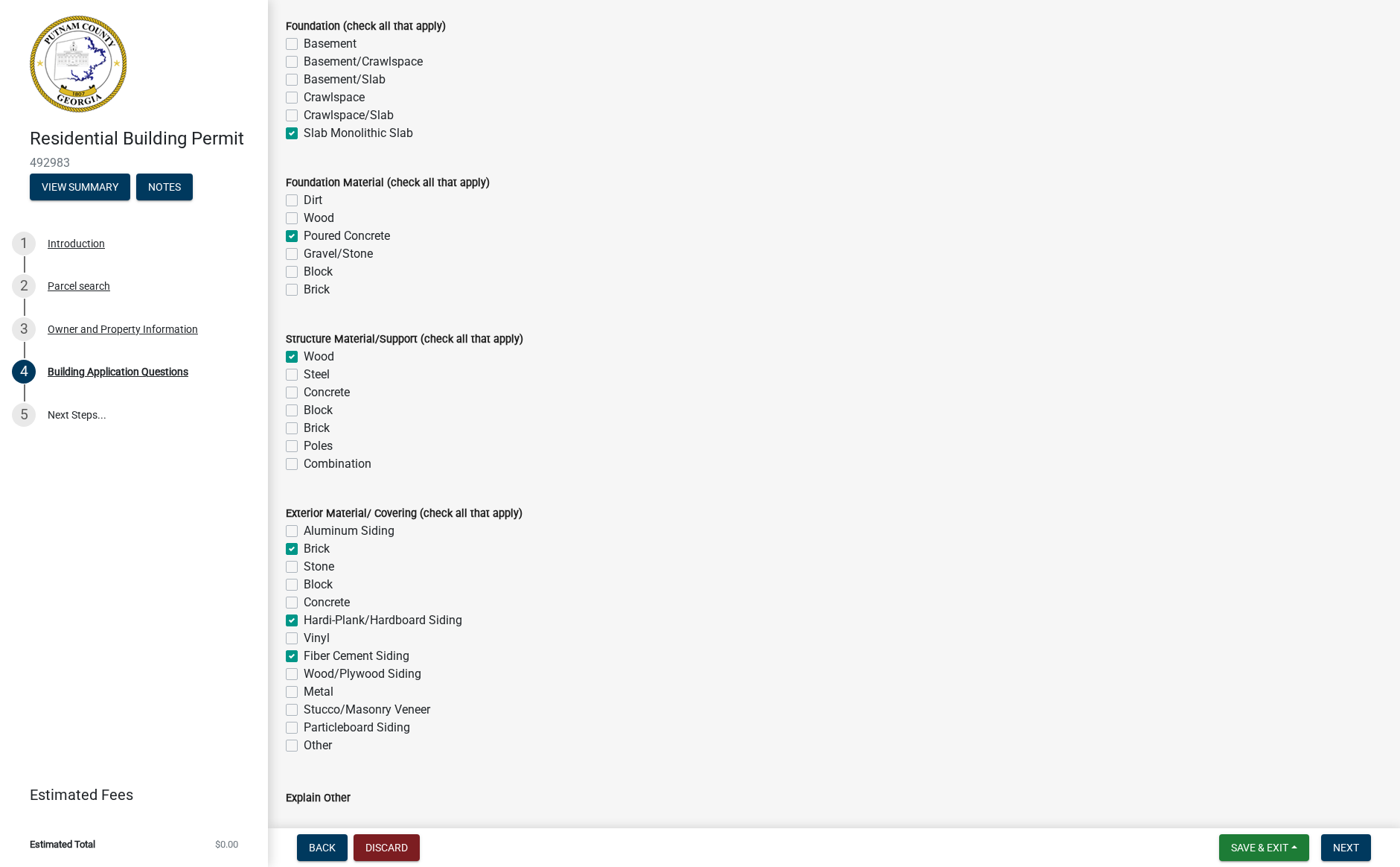
checkbox input "true"
checkbox input "false"
checkbox input "true"
checkbox input "false"
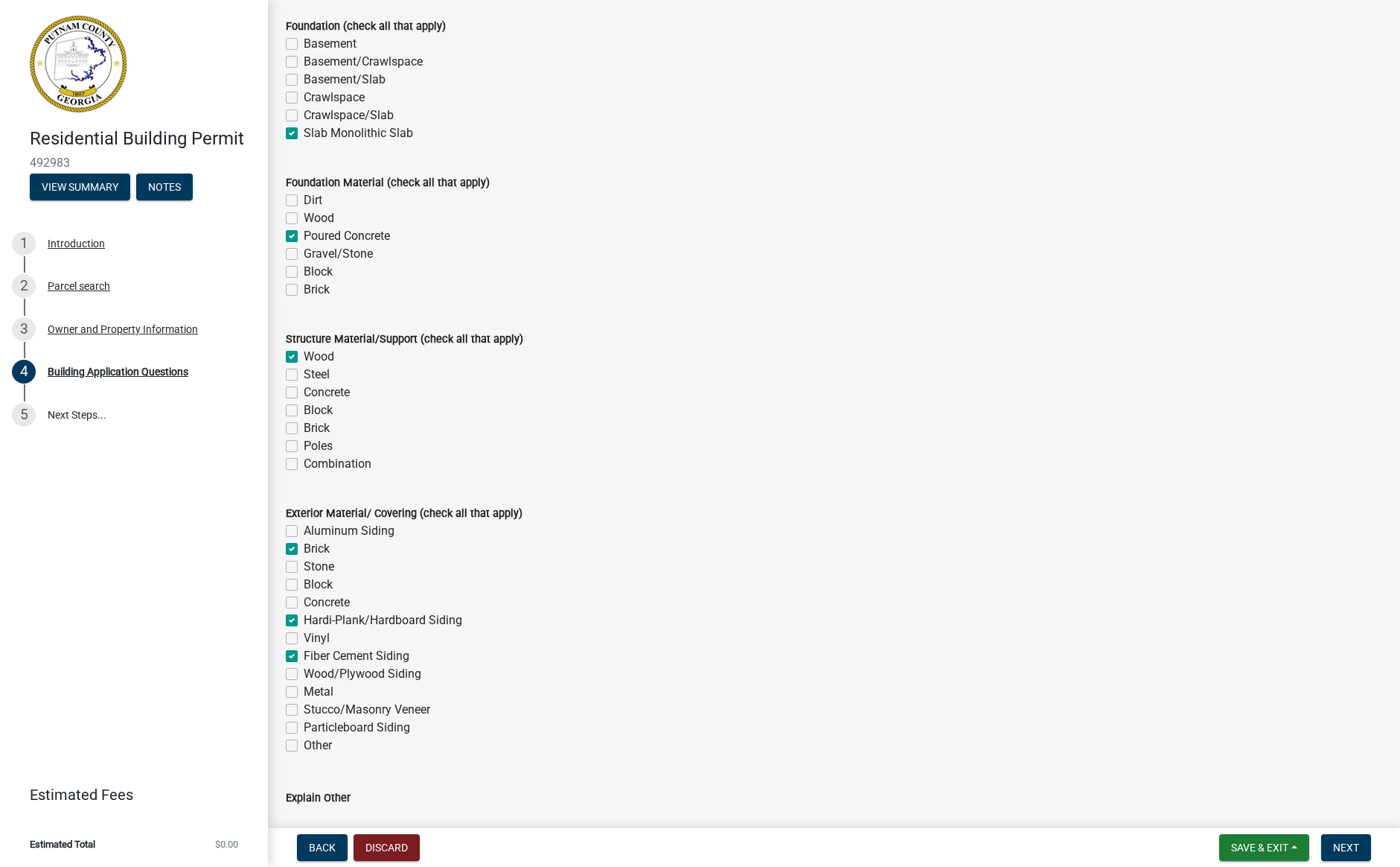
checkbox input "false"
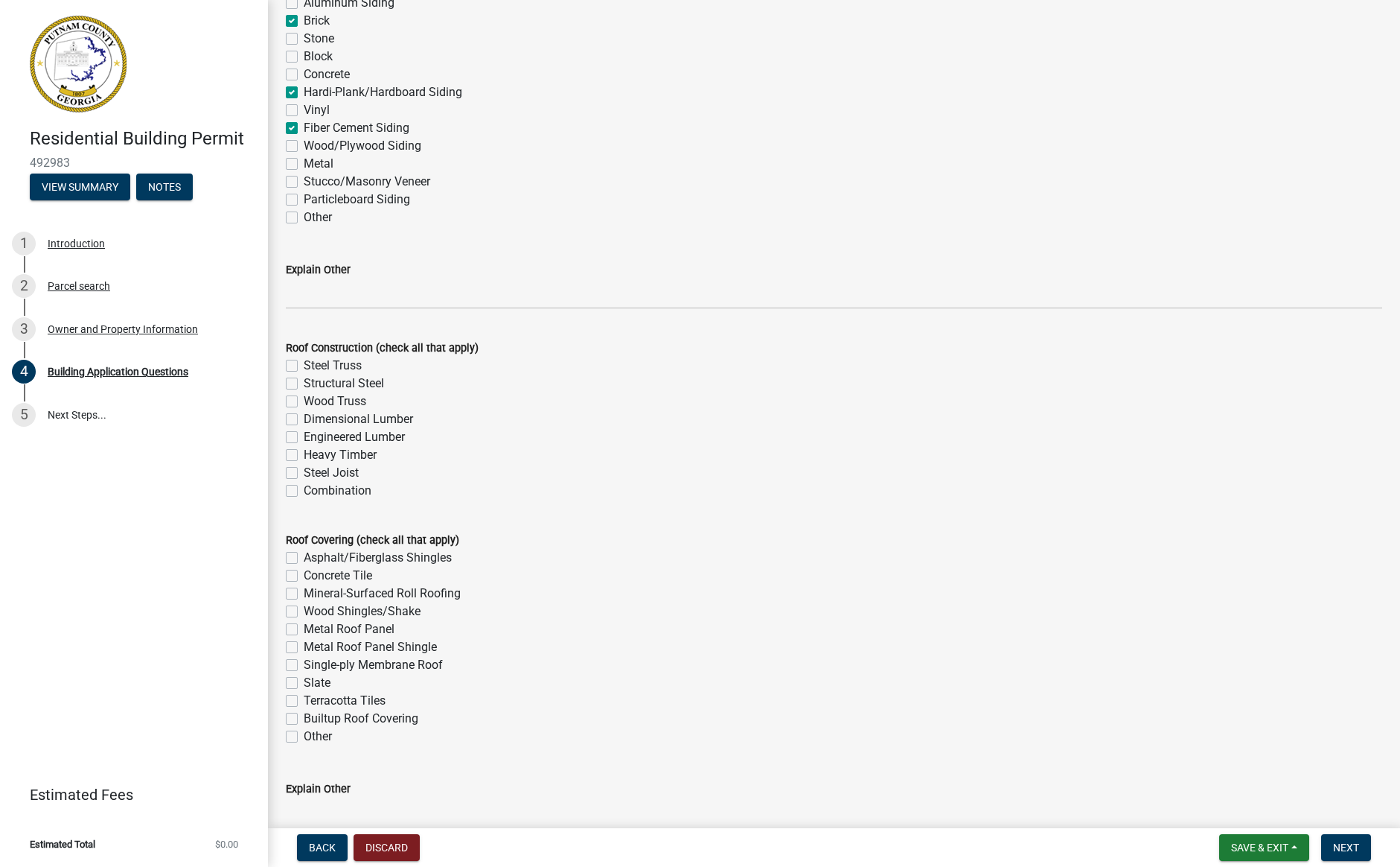
scroll to position [3560, 0]
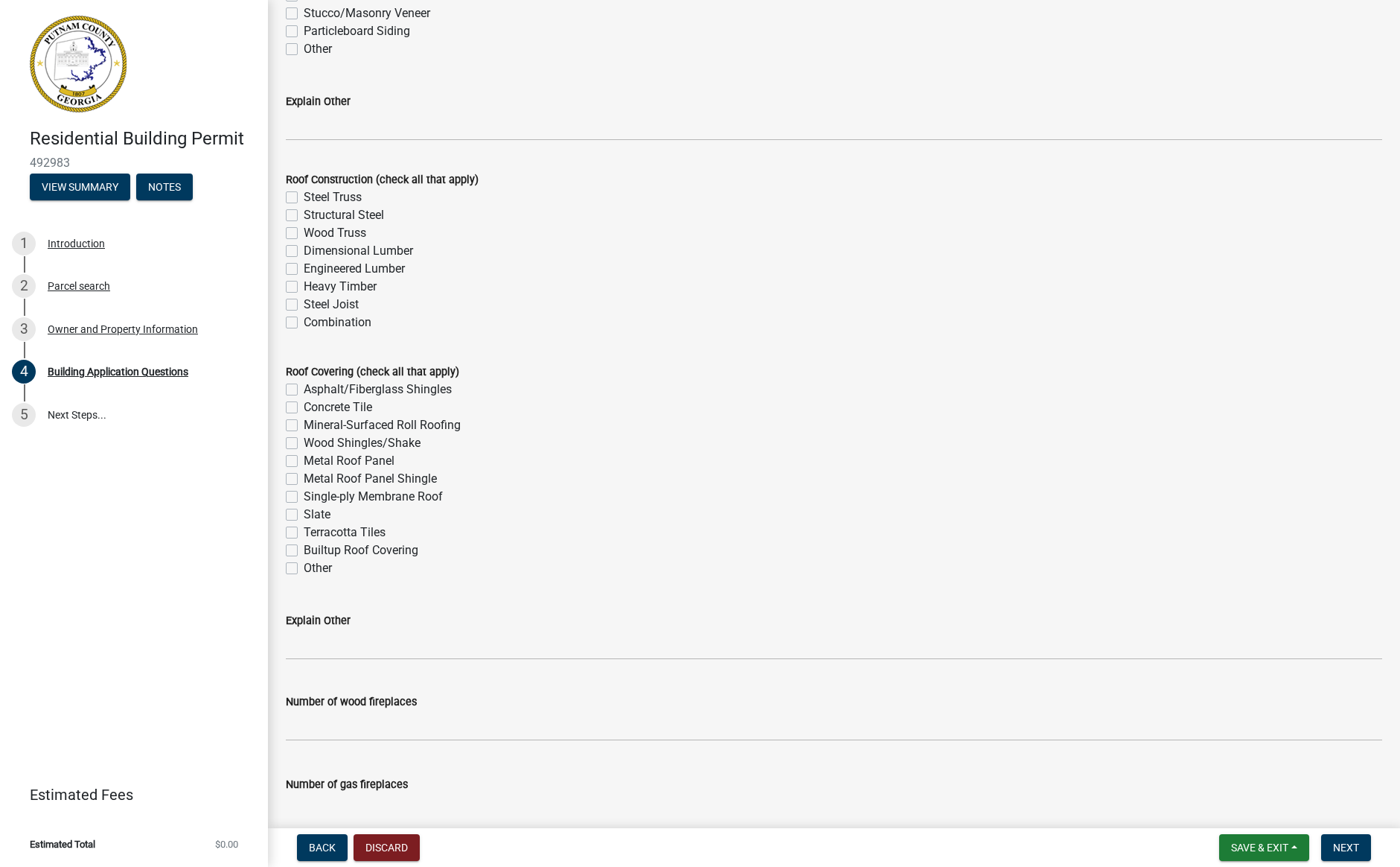
click at [304, 251] on label "Dimensional Lumber" at bounding box center [359, 251] width 109 height 18
click at [304, 251] on input "Dimensional Lumber" at bounding box center [309, 247] width 10 height 10
checkbox input "true"
checkbox input "false"
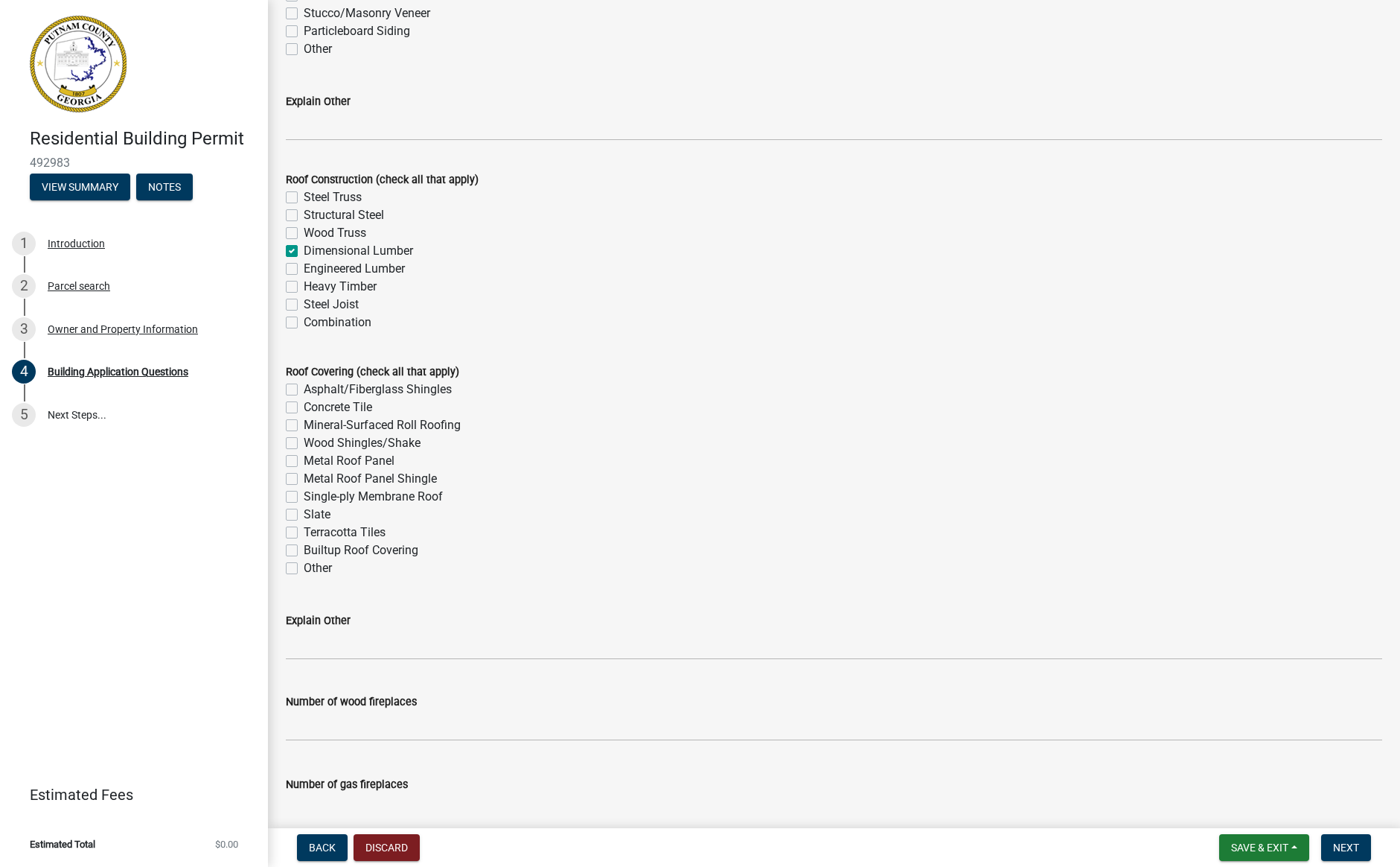
checkbox input "false"
checkbox input "true"
checkbox input "false"
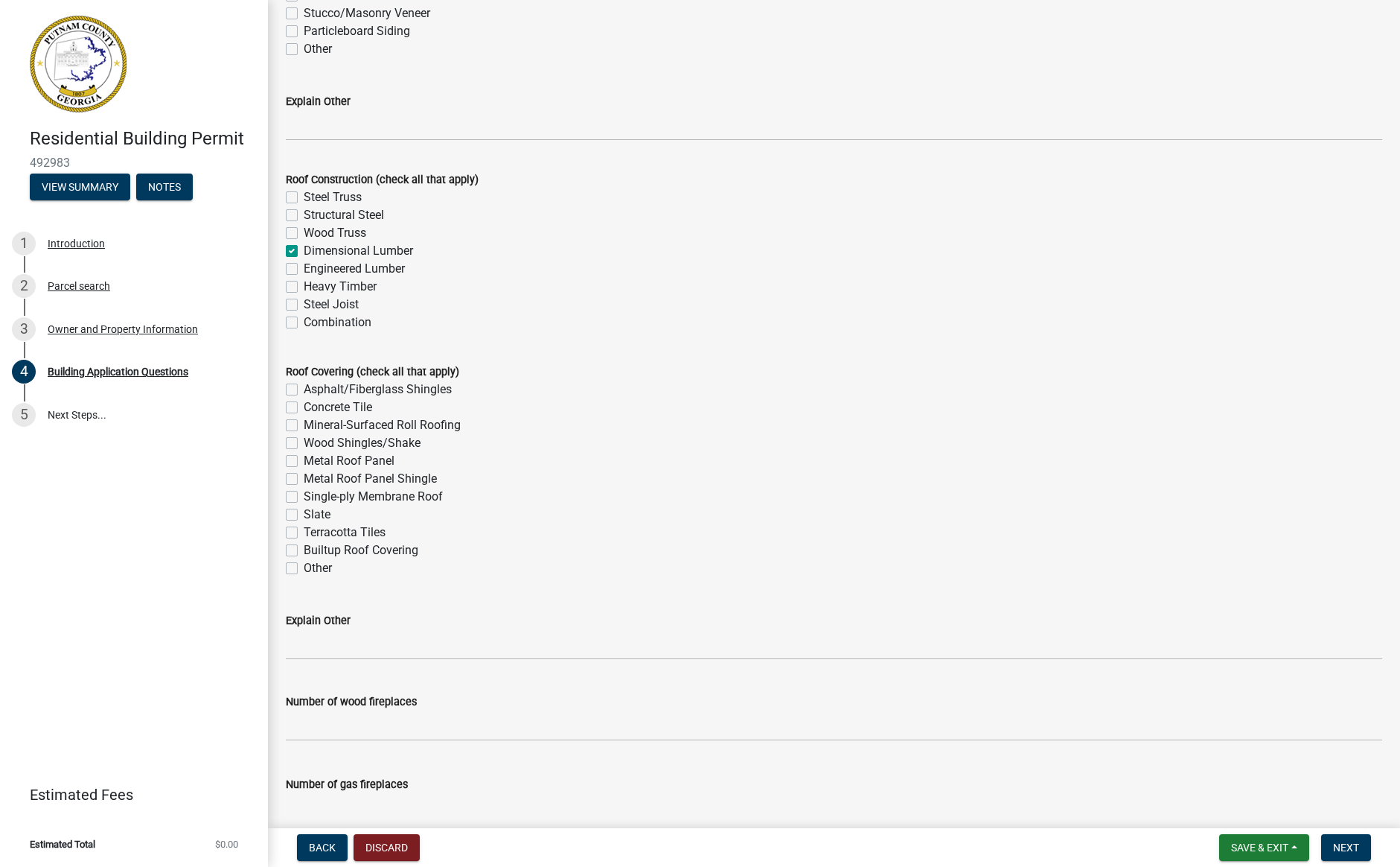
checkbox input "false"
click at [304, 269] on label "Engineered Lumber" at bounding box center [355, 269] width 102 height 18
click at [304, 269] on input "Engineered Lumber" at bounding box center [309, 264] width 10 height 10
checkbox input "true"
checkbox input "false"
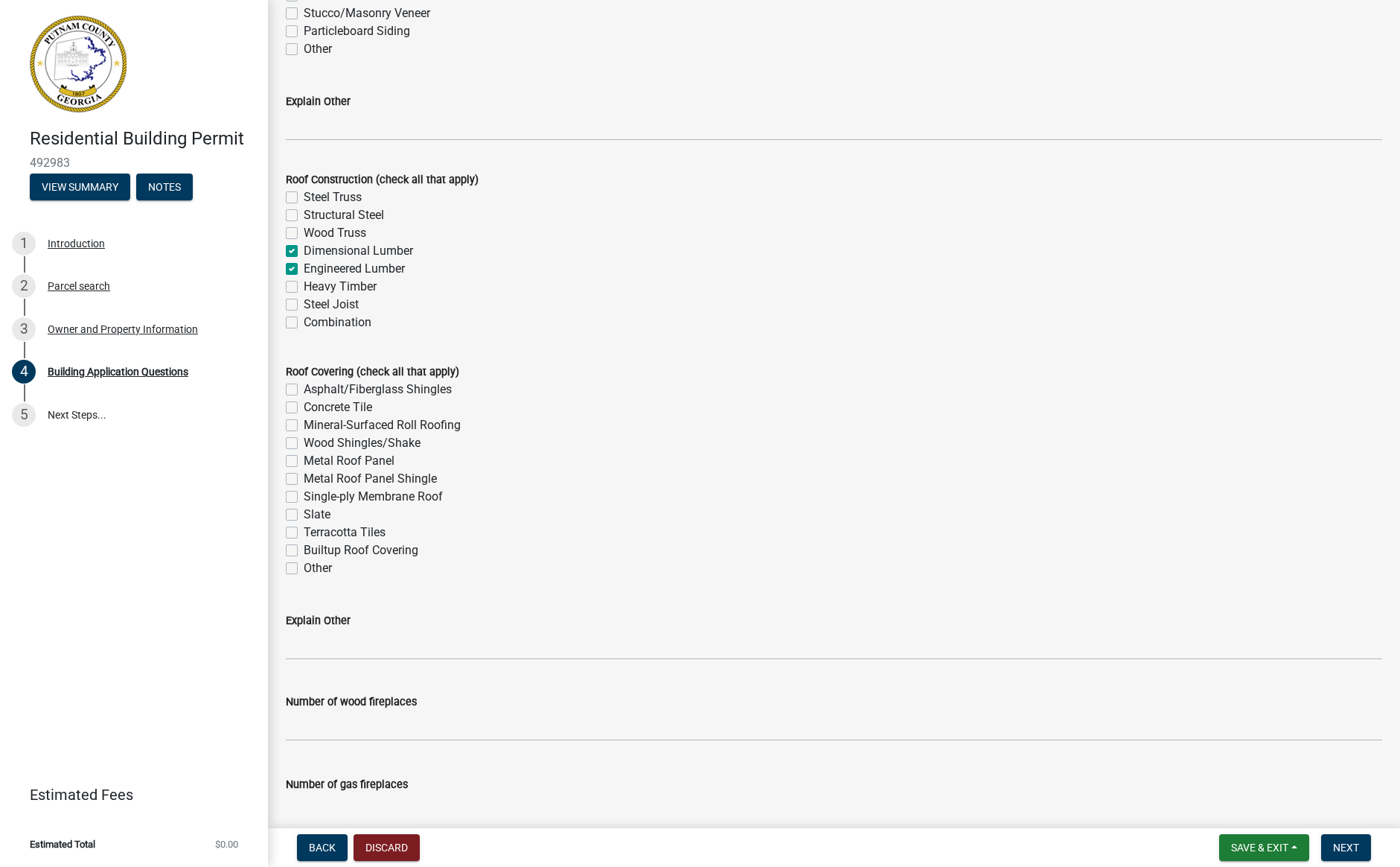
checkbox input "false"
checkbox input "true"
checkbox input "false"
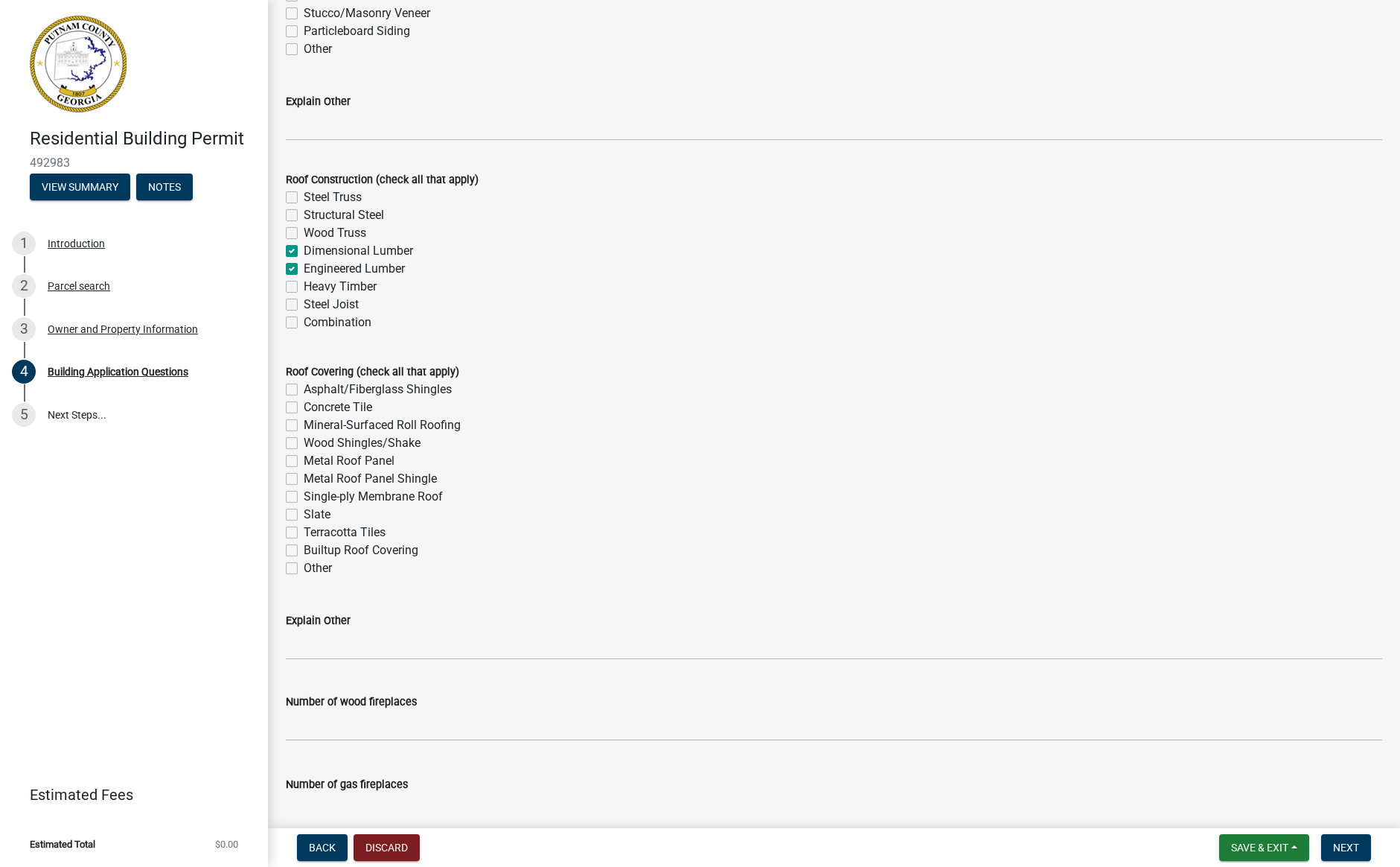
checkbox input "false"
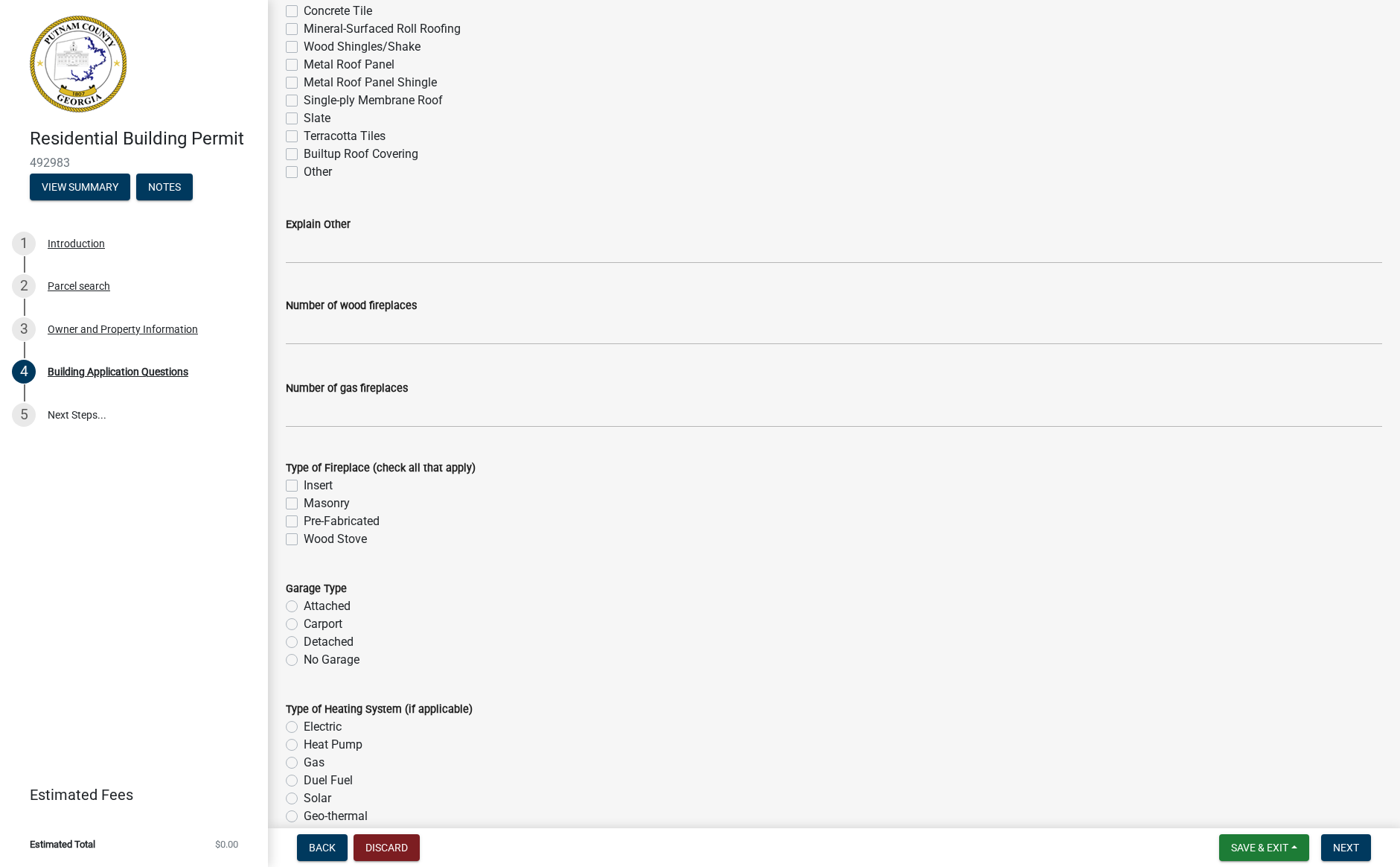
scroll to position [3966, 0]
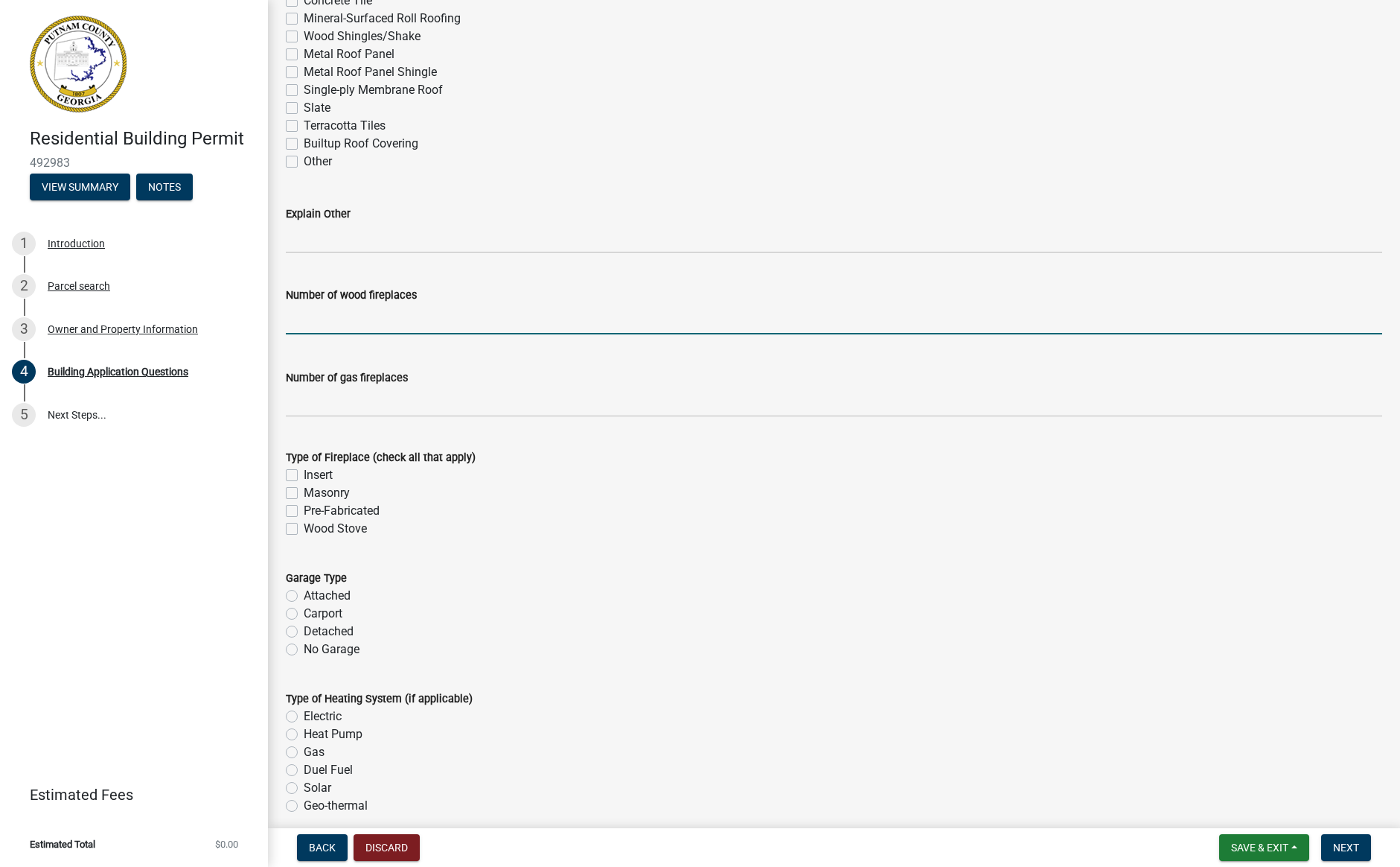
click at [328, 312] on input "text" at bounding box center [834, 319] width 1097 height 31
type input "0"
click at [320, 402] on input "text" at bounding box center [834, 402] width 1097 height 31
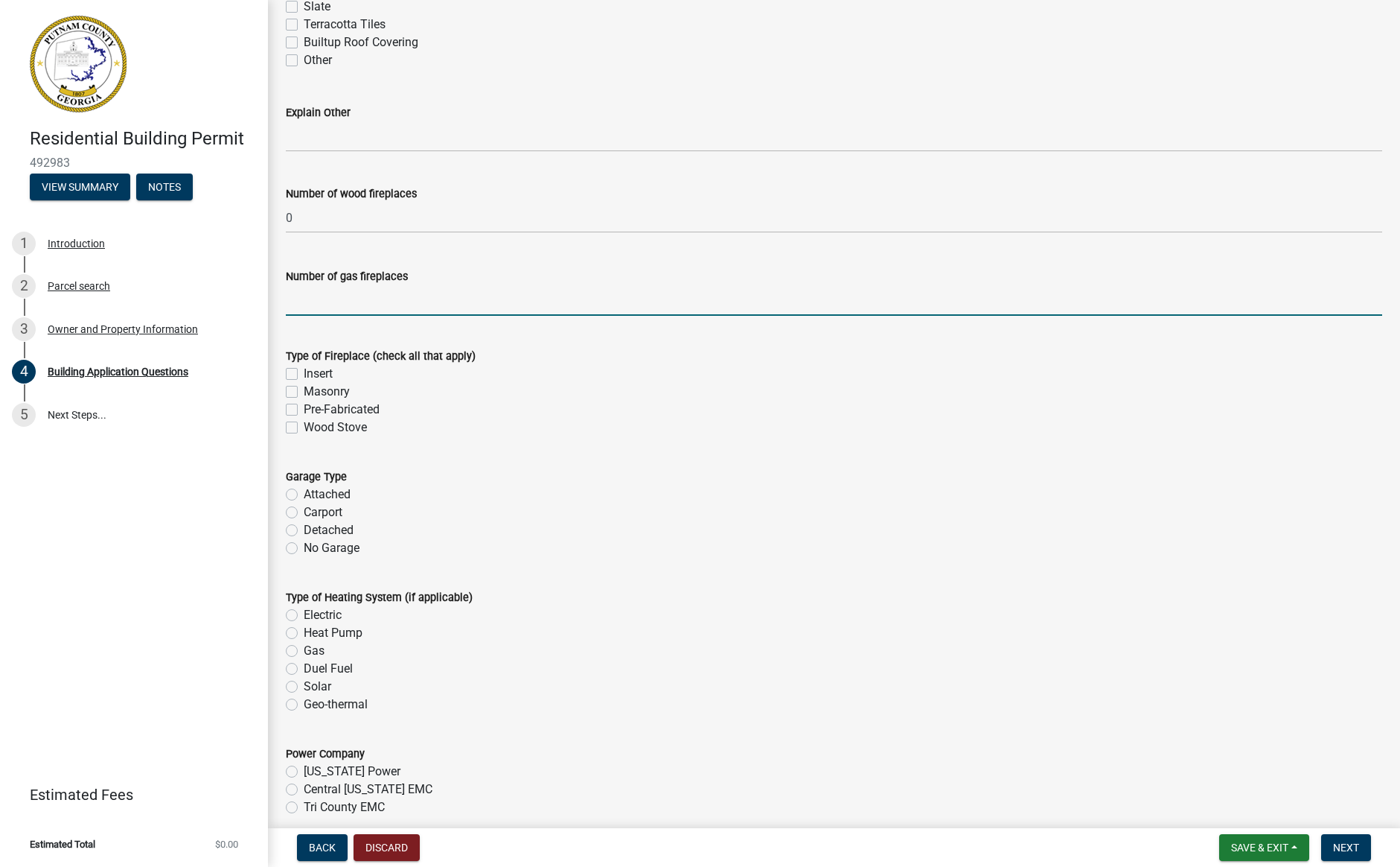
scroll to position [4068, 0]
click at [304, 492] on label "Attached" at bounding box center [327, 493] width 47 height 18
click at [304, 492] on input "Attached" at bounding box center [309, 489] width 10 height 10
radio input "true"
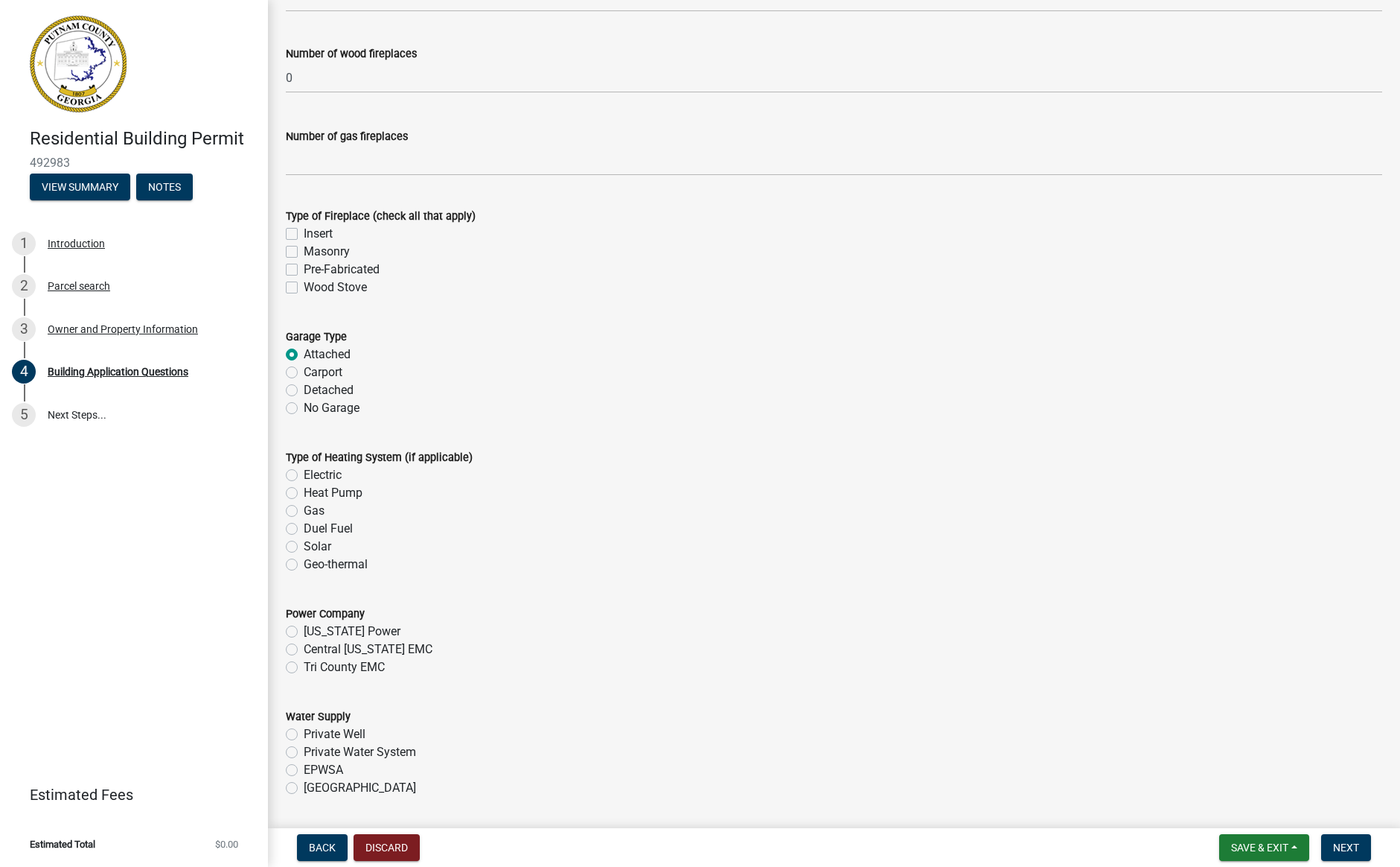
scroll to position [4224, 0]
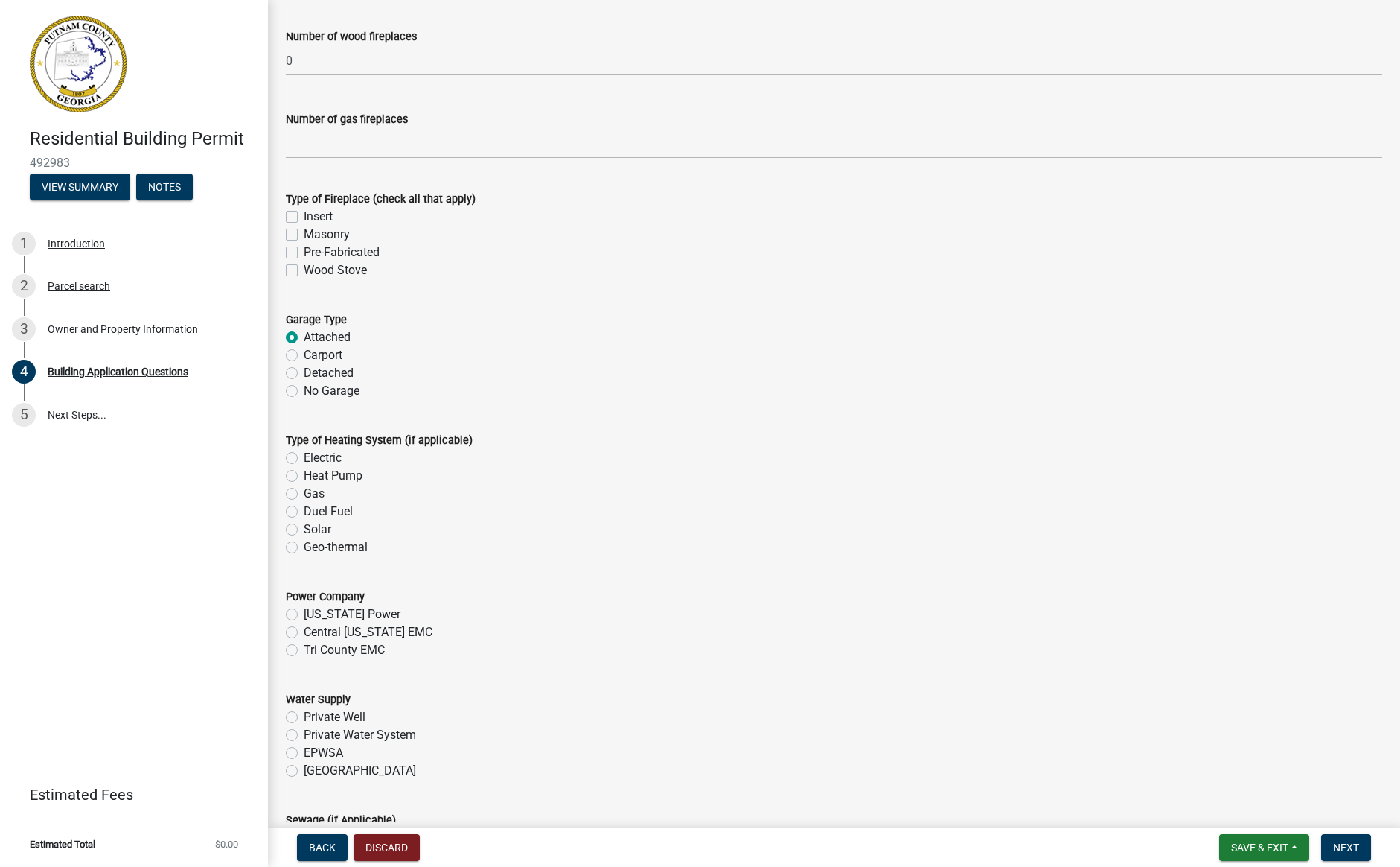
click at [304, 492] on label "Gas" at bounding box center [314, 493] width 21 height 18
click at [304, 492] on input "Gas" at bounding box center [309, 489] width 10 height 10
radio input "true"
click at [304, 650] on label "Tri County EMC" at bounding box center [345, 650] width 81 height 18
click at [304, 650] on input "Tri County EMC" at bounding box center [309, 646] width 10 height 10
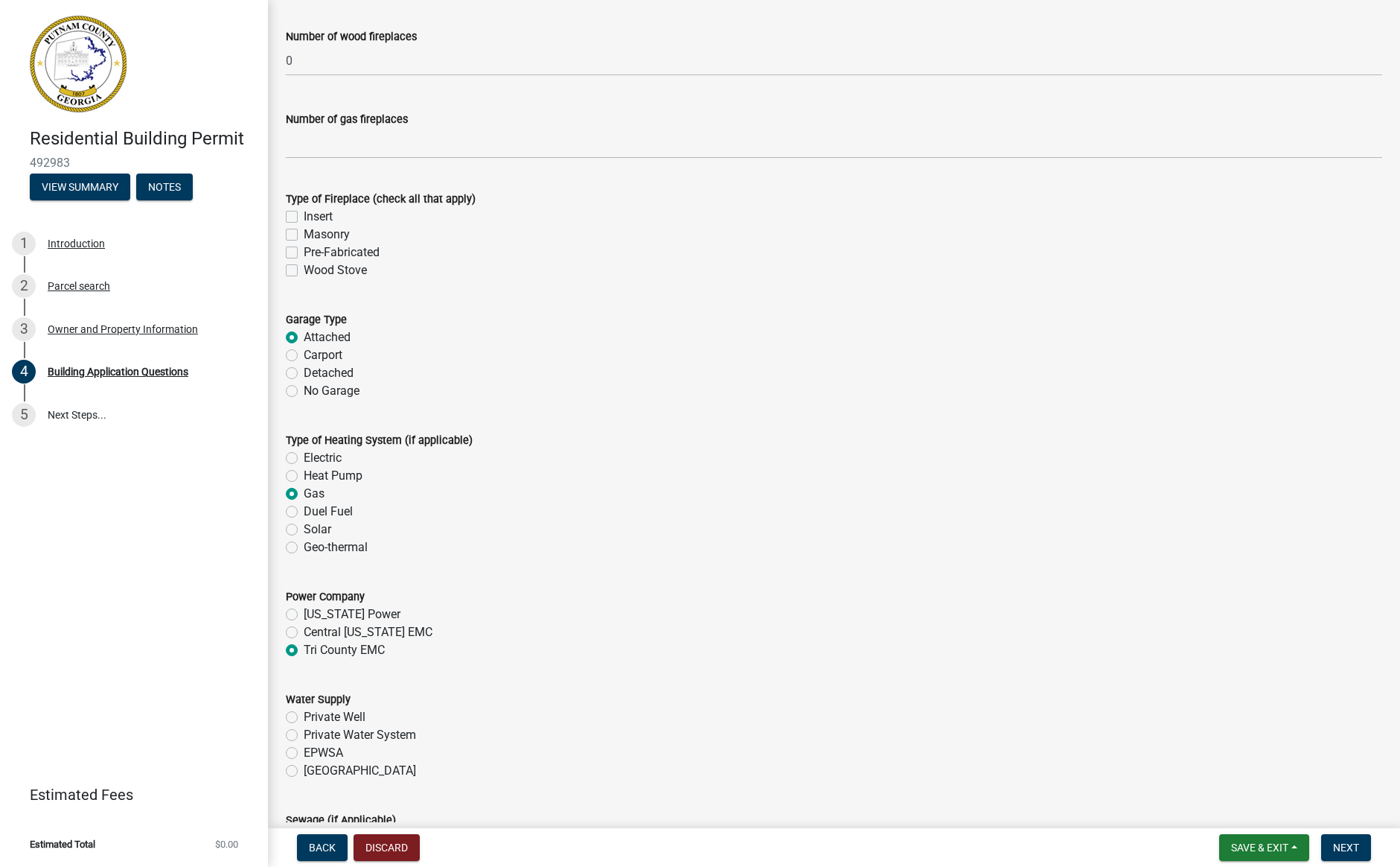
radio input "true"
click at [304, 774] on label "[GEOGRAPHIC_DATA]" at bounding box center [360, 771] width 112 height 18
click at [304, 771] on input "[GEOGRAPHIC_DATA]" at bounding box center [309, 767] width 10 height 10
radio input "true"
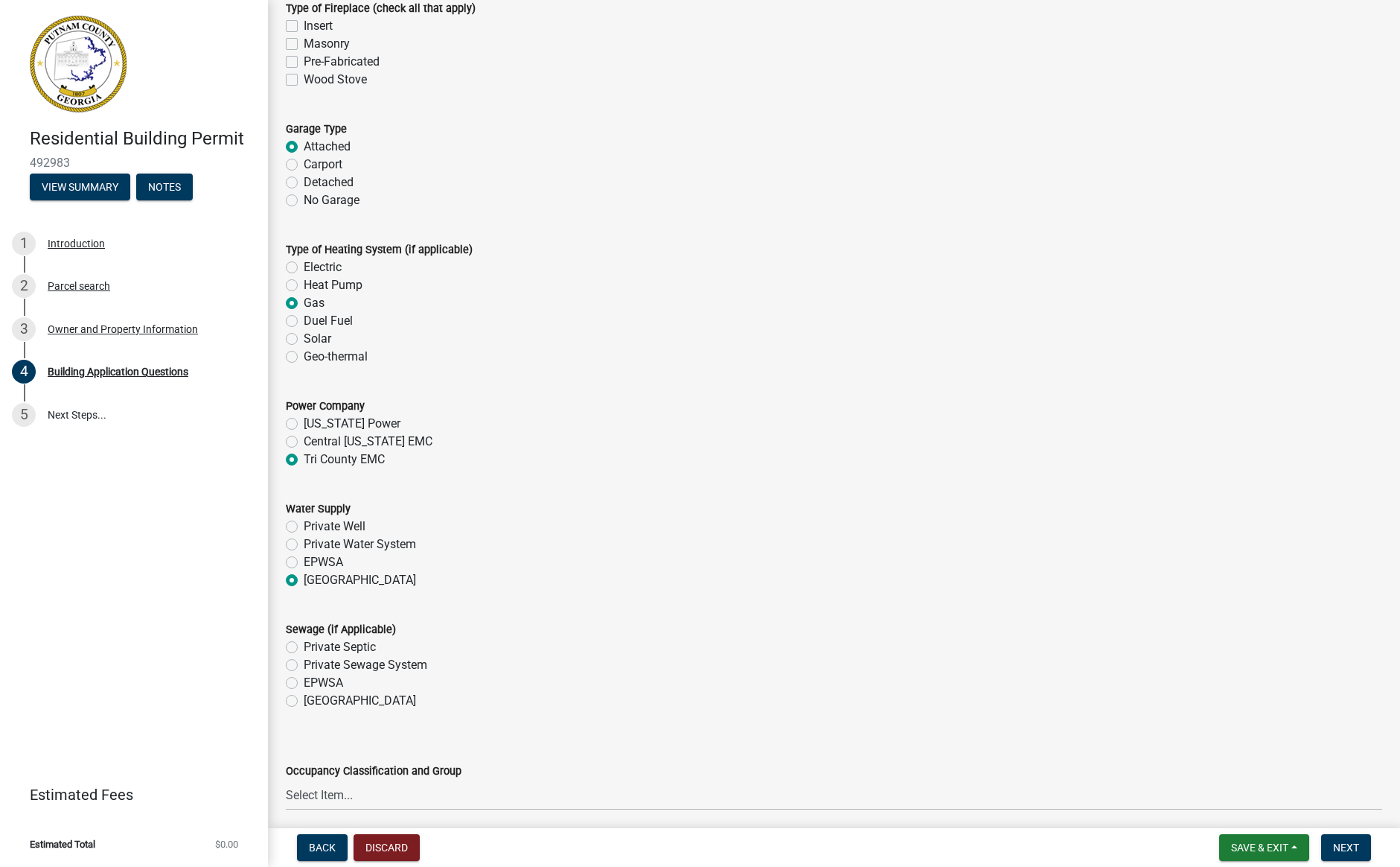
scroll to position [4471, 0]
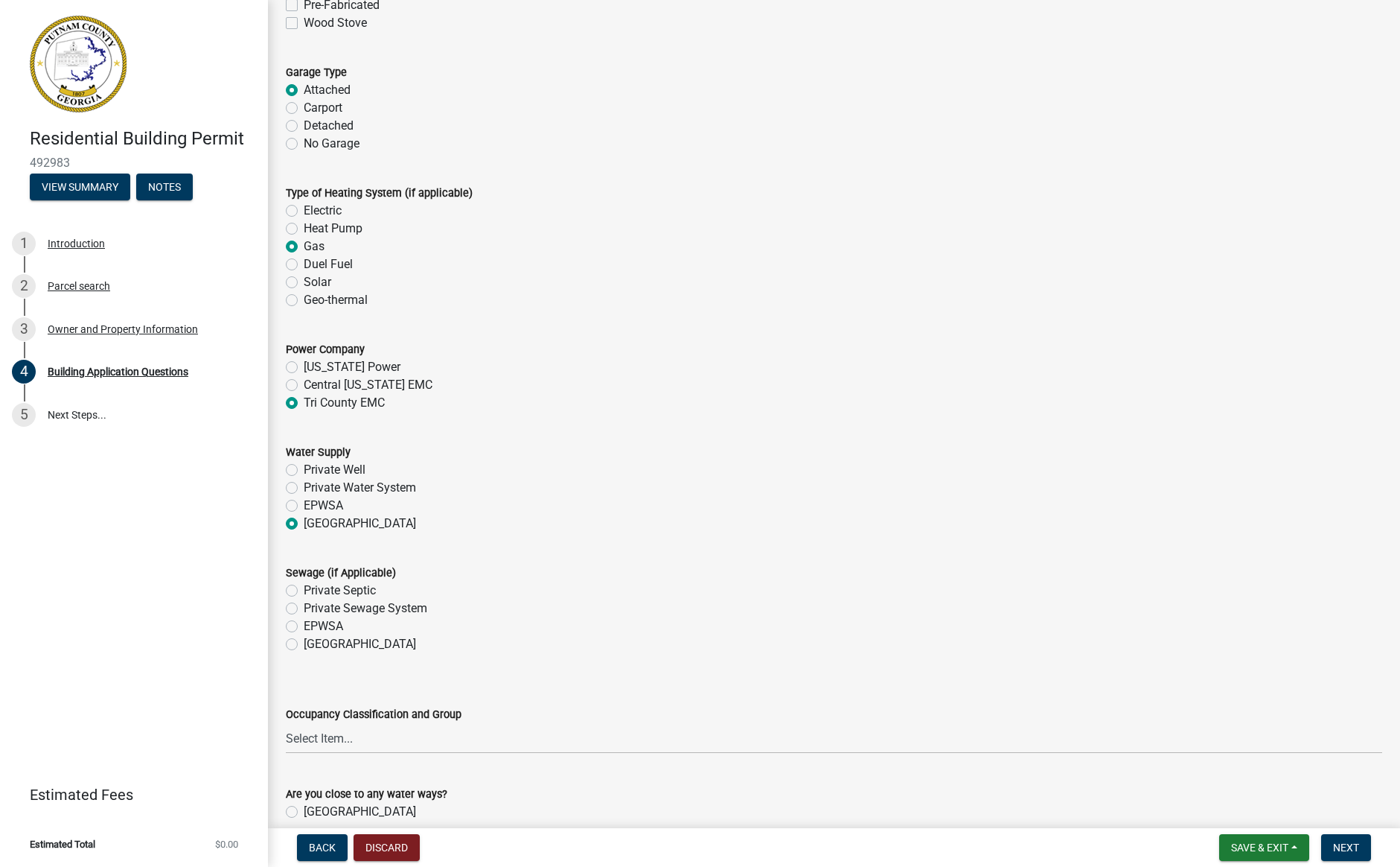
click at [304, 644] on label "[GEOGRAPHIC_DATA]" at bounding box center [360, 644] width 112 height 18
click at [304, 644] on input "[GEOGRAPHIC_DATA]" at bounding box center [309, 640] width 10 height 10
radio input "true"
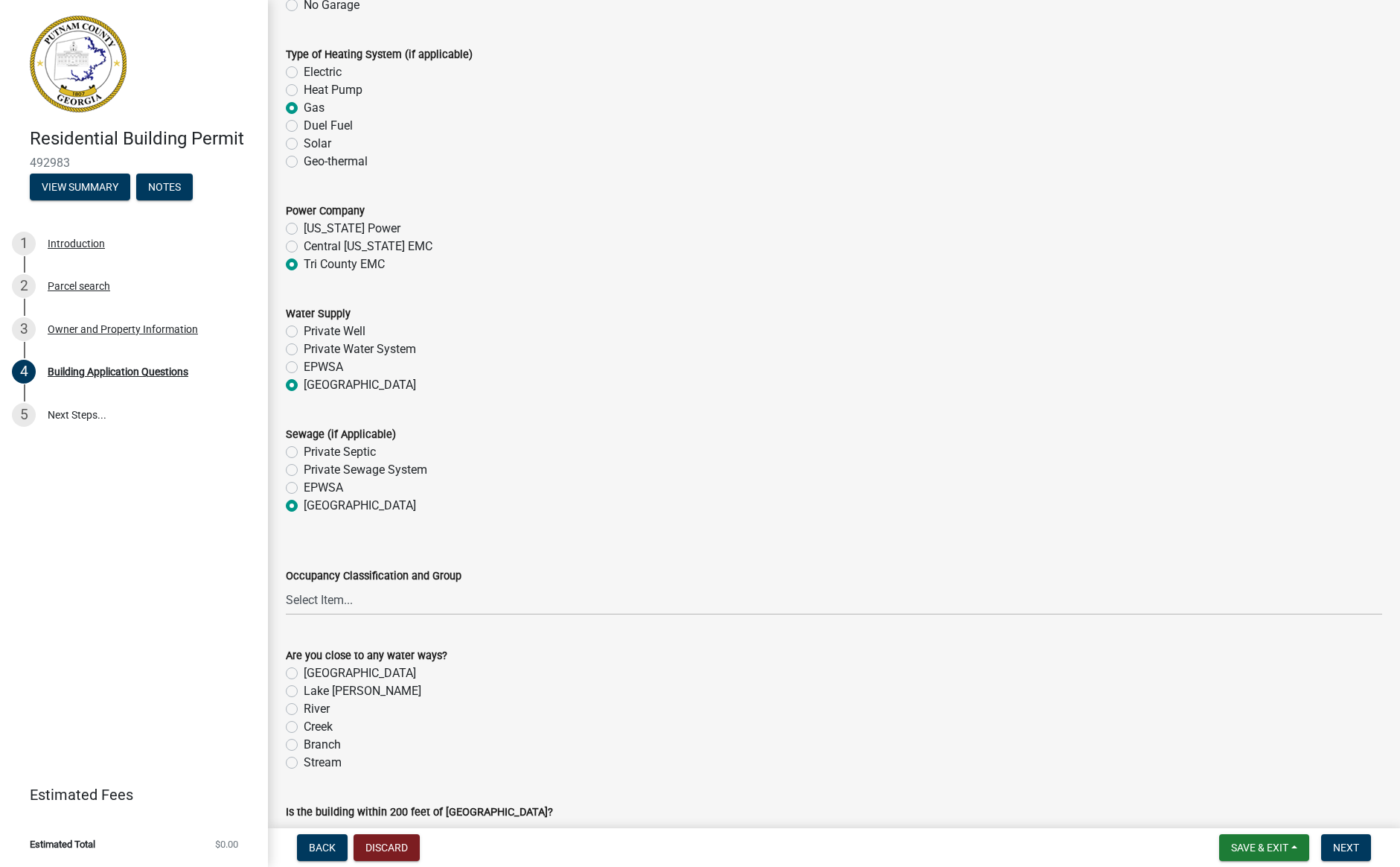
scroll to position [4614, 0]
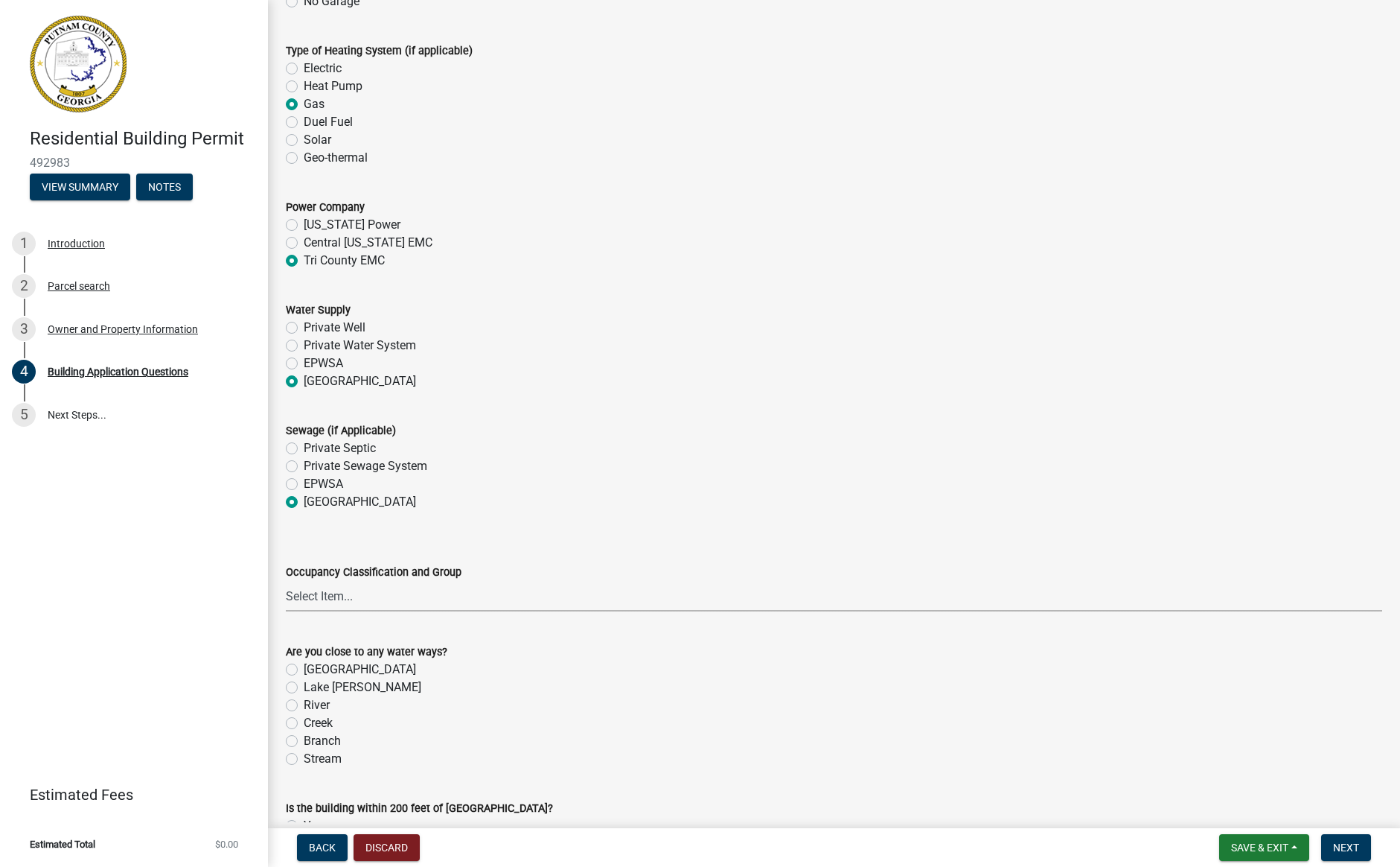
click at [410, 597] on select "Select Item... A-1 A-2 A-3 A-4 A-5 B M E F-1 F-2 R-1 R-2 R-3 R-4 H-1 H-2 H-4 H-…" at bounding box center [834, 596] width 1097 height 31
click at [286, 581] on select "Select Item... A-1 A-2 A-3 A-4 A-5 B M E F-1 F-2 R-1 R-2 R-3 R-4 H-1 H-2 H-4 H-…" at bounding box center [834, 596] width 1097 height 31
select select "ebf62bd9-0e77-42f1-a2f1-6aca02a789de"
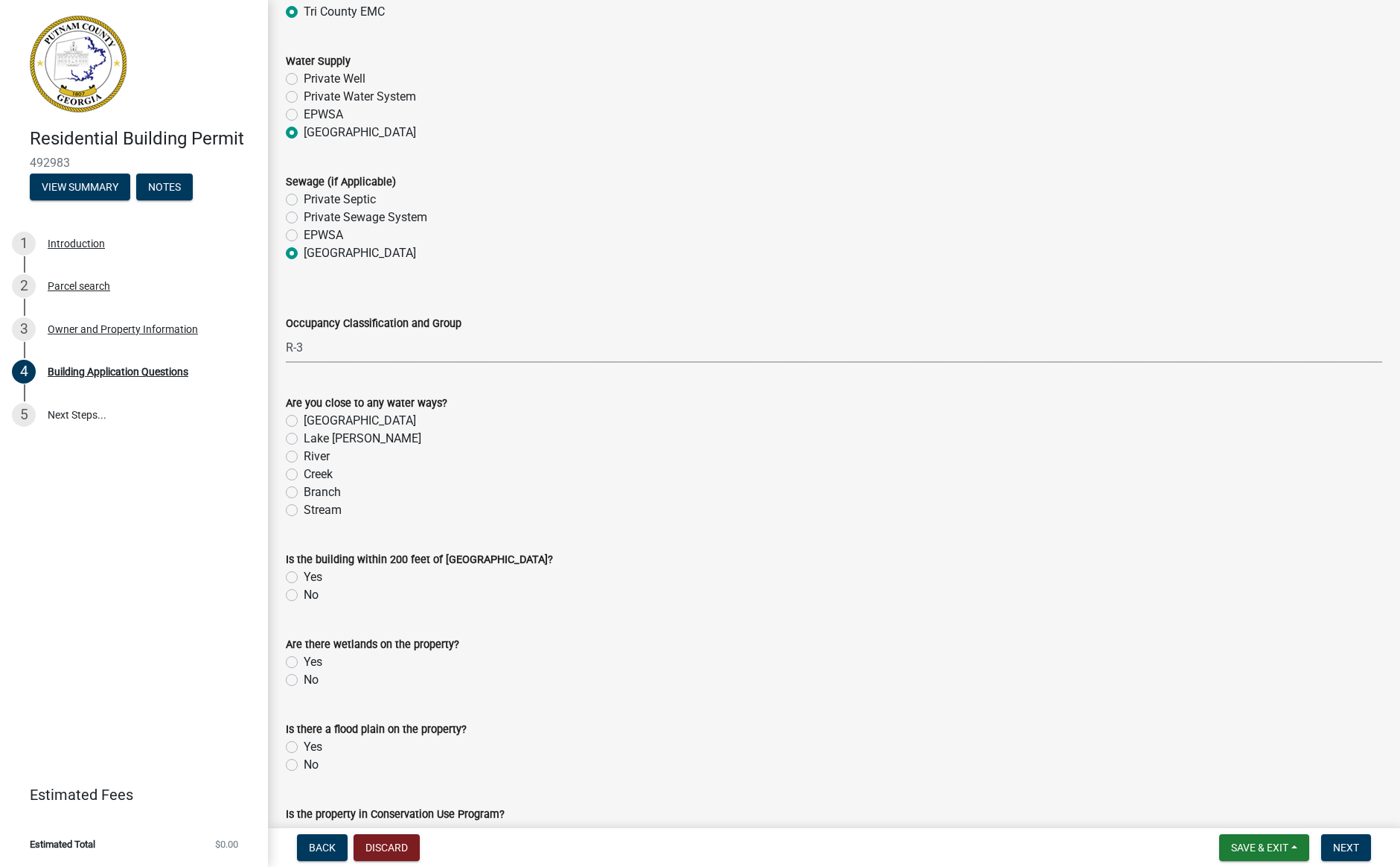
scroll to position [4869, 0]
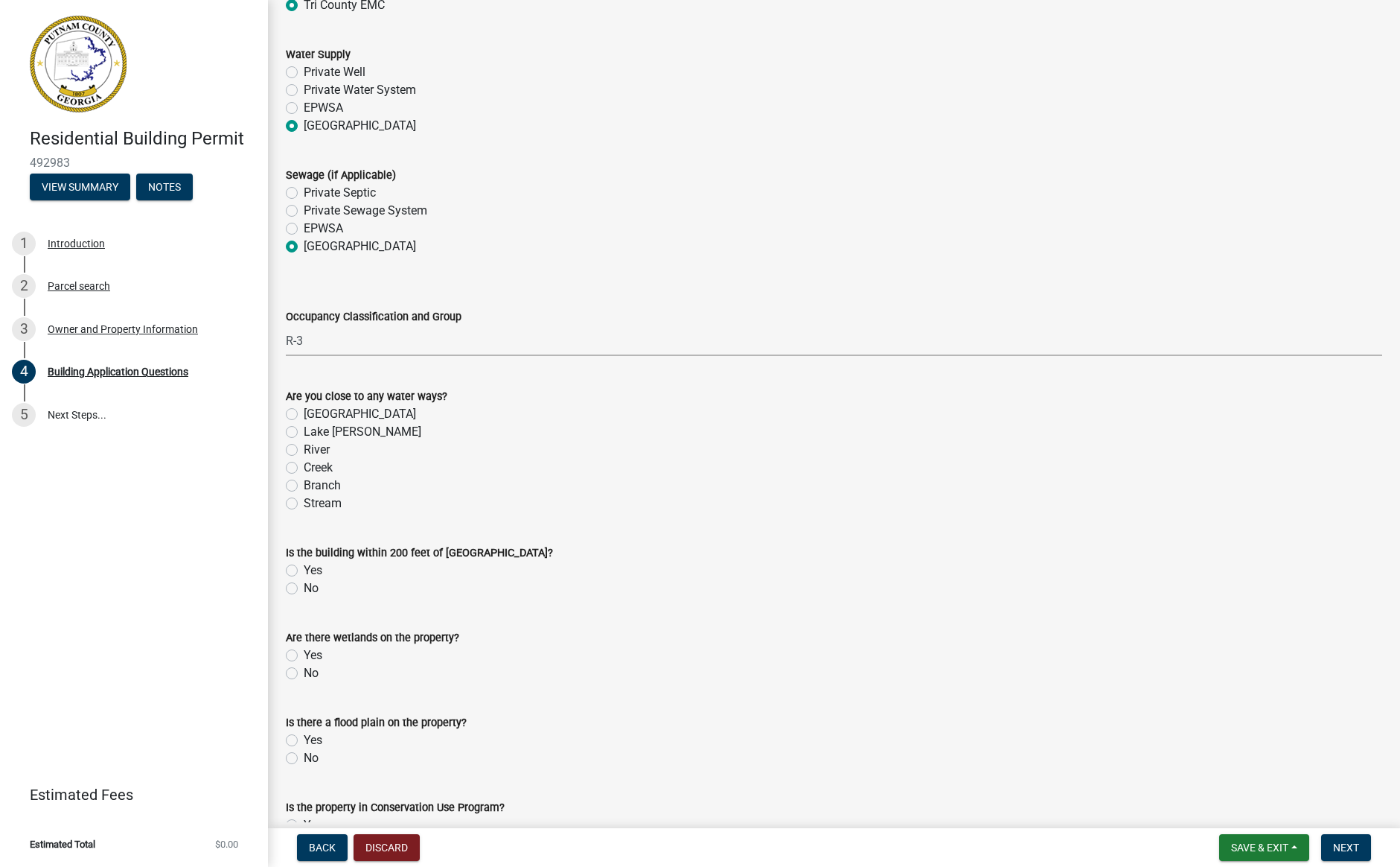
click at [304, 589] on label "No" at bounding box center [312, 588] width 15 height 18
click at [304, 589] on input "No" at bounding box center [309, 584] width 10 height 10
radio input "true"
click at [304, 672] on label "No" at bounding box center [312, 674] width 15 height 18
click at [304, 672] on input "No" at bounding box center [309, 669] width 10 height 10
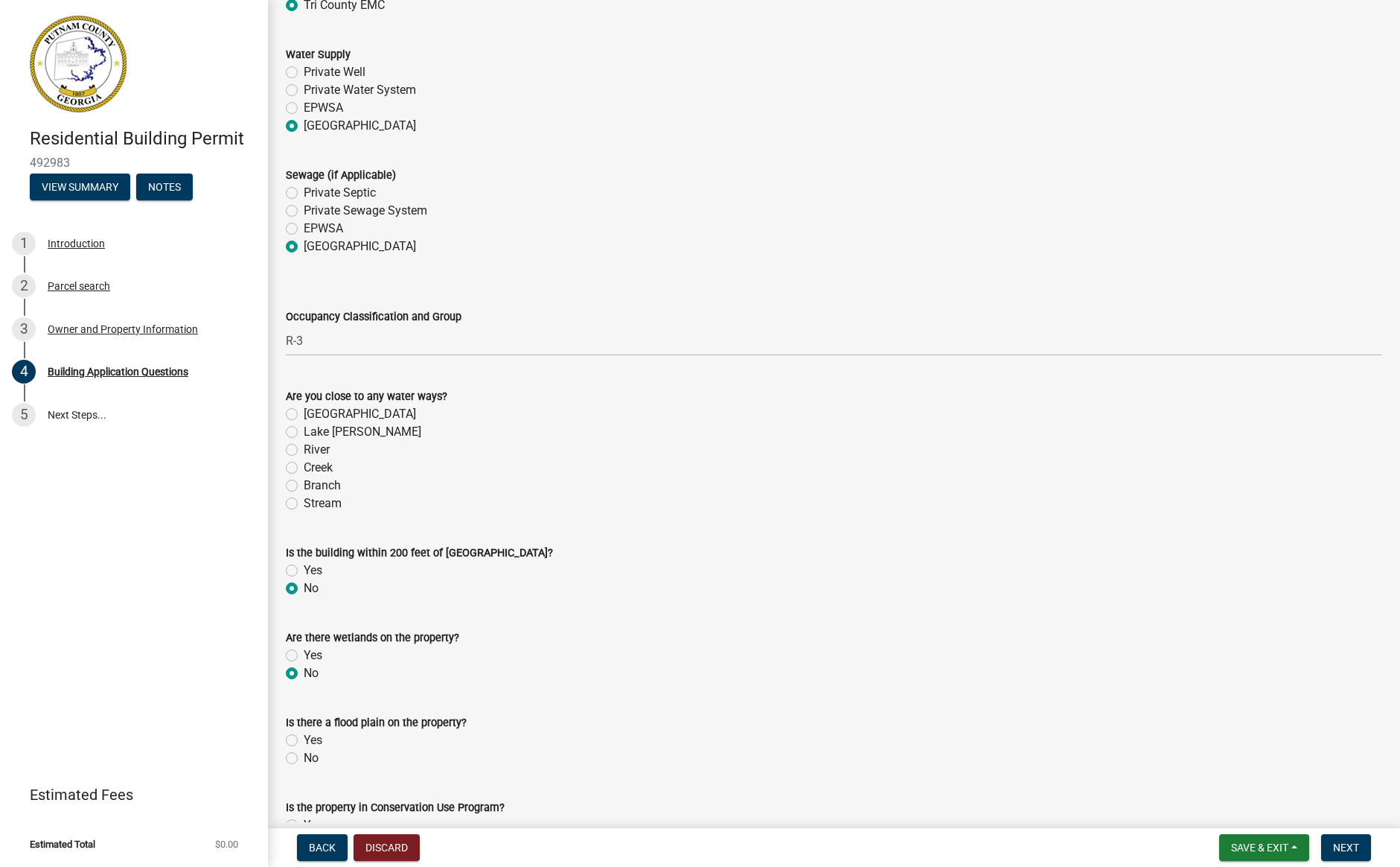
radio input "true"
click at [304, 760] on label "No" at bounding box center [312, 758] width 15 height 18
click at [304, 759] on input "No" at bounding box center [309, 754] width 10 height 10
radio input "true"
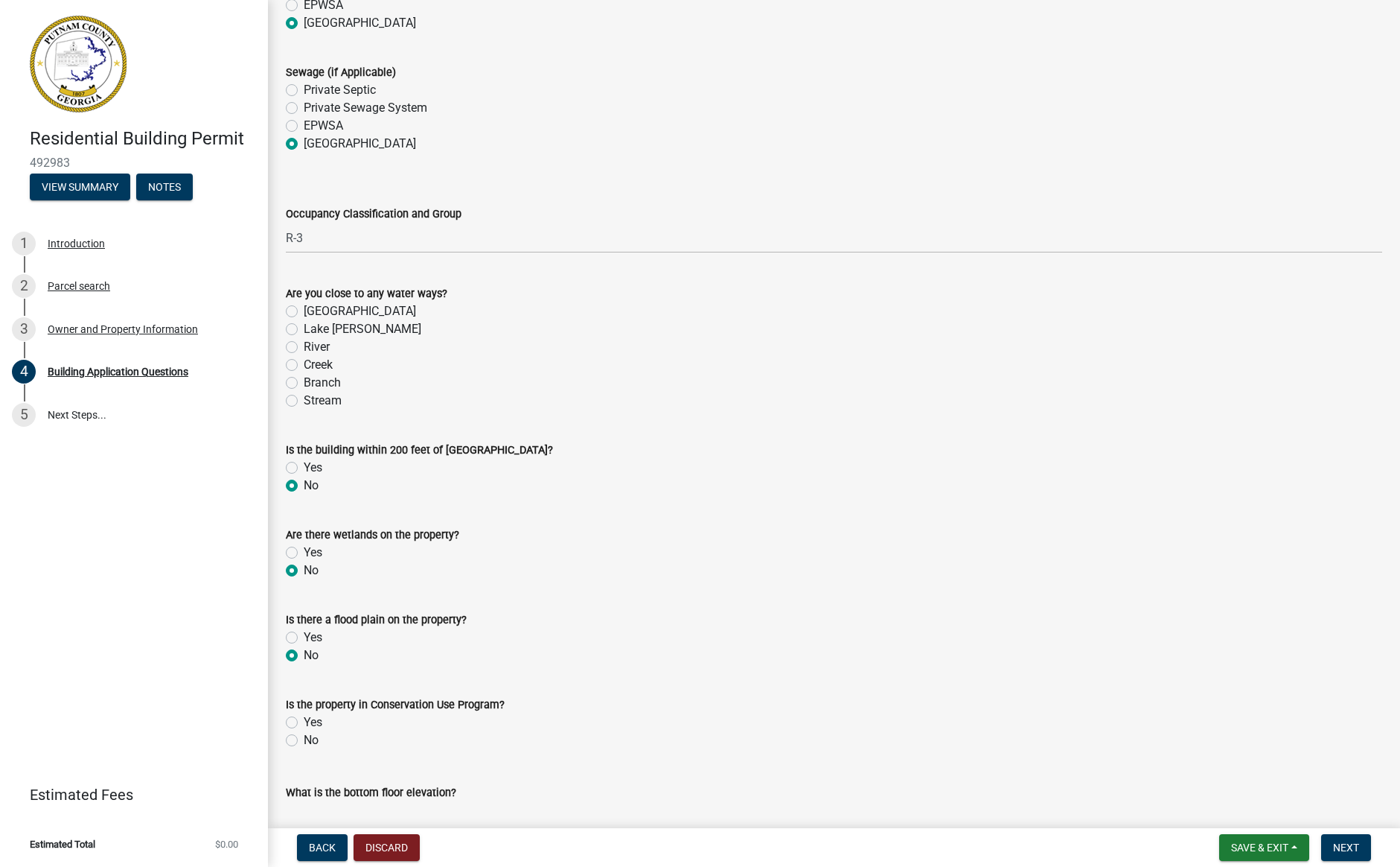
scroll to position [4992, 0]
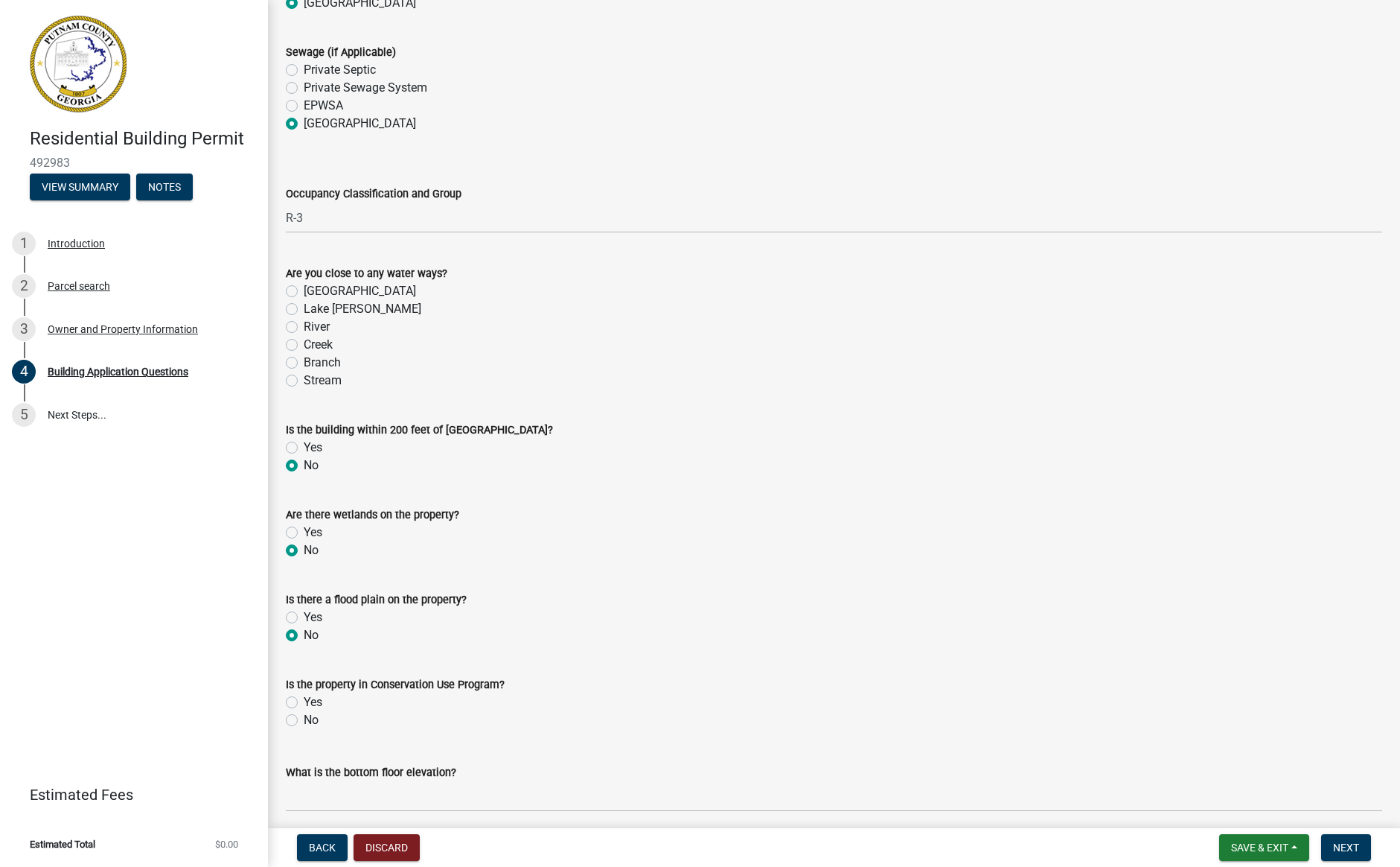
click at [304, 722] on label "No" at bounding box center [312, 720] width 15 height 18
click at [304, 721] on input "No" at bounding box center [309, 716] width 10 height 10
radio input "true"
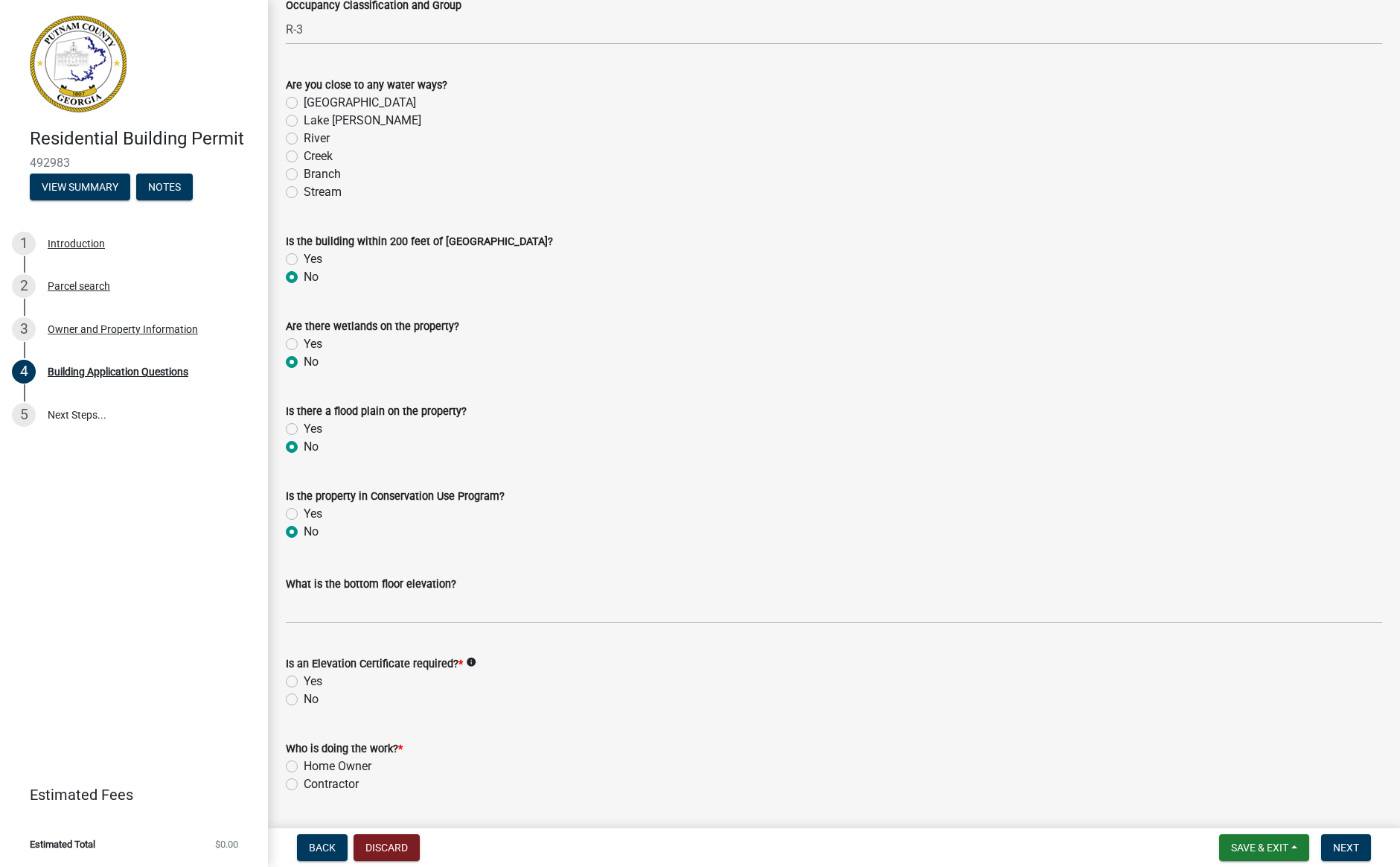
scroll to position [5188, 0]
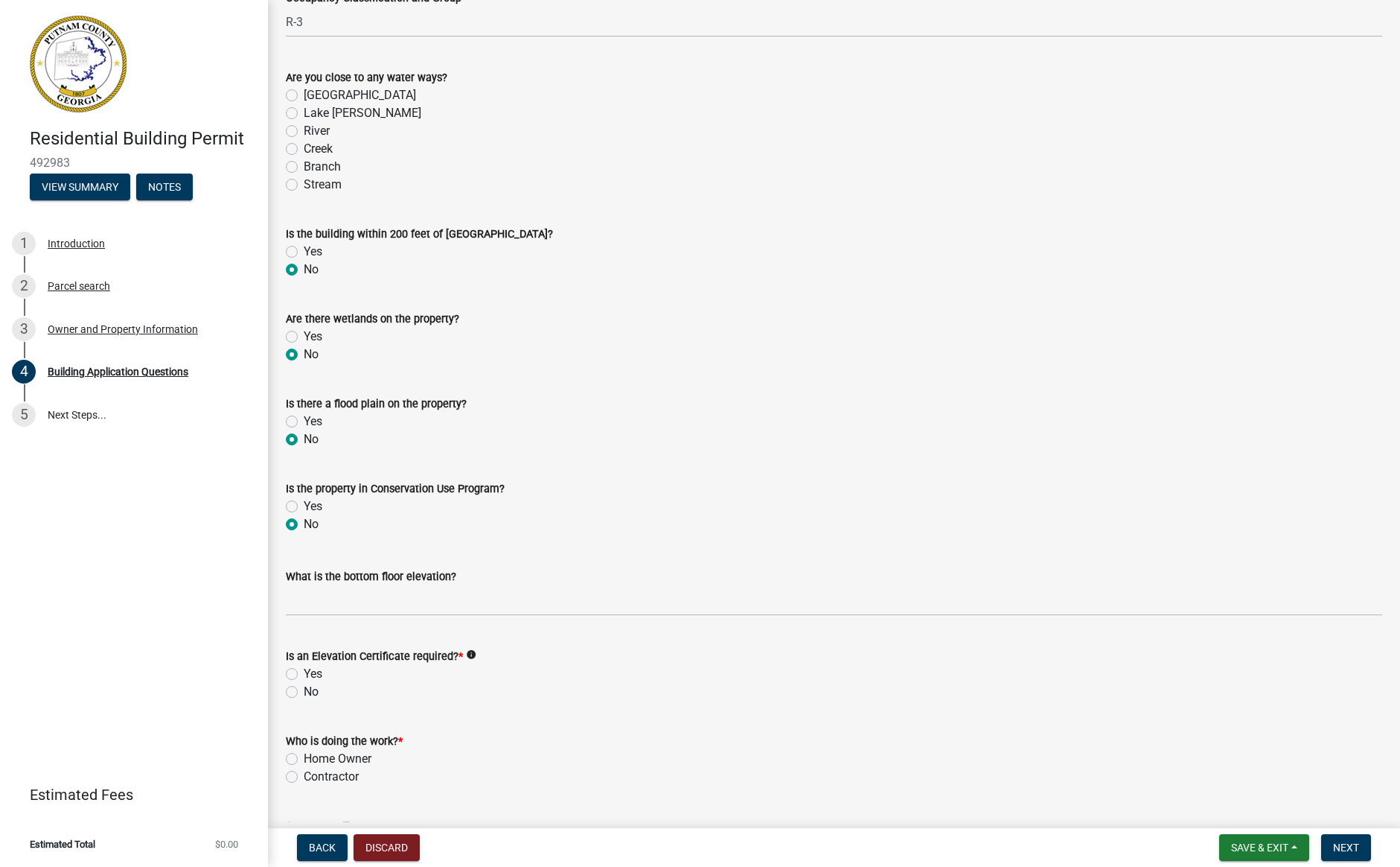
click at [304, 693] on label "No" at bounding box center [312, 692] width 15 height 18
click at [304, 693] on input "No" at bounding box center [309, 688] width 10 height 10
radio input "true"
click at [304, 775] on label "Contractor" at bounding box center [331, 777] width 55 height 18
click at [304, 775] on input "Contractor" at bounding box center [309, 773] width 10 height 10
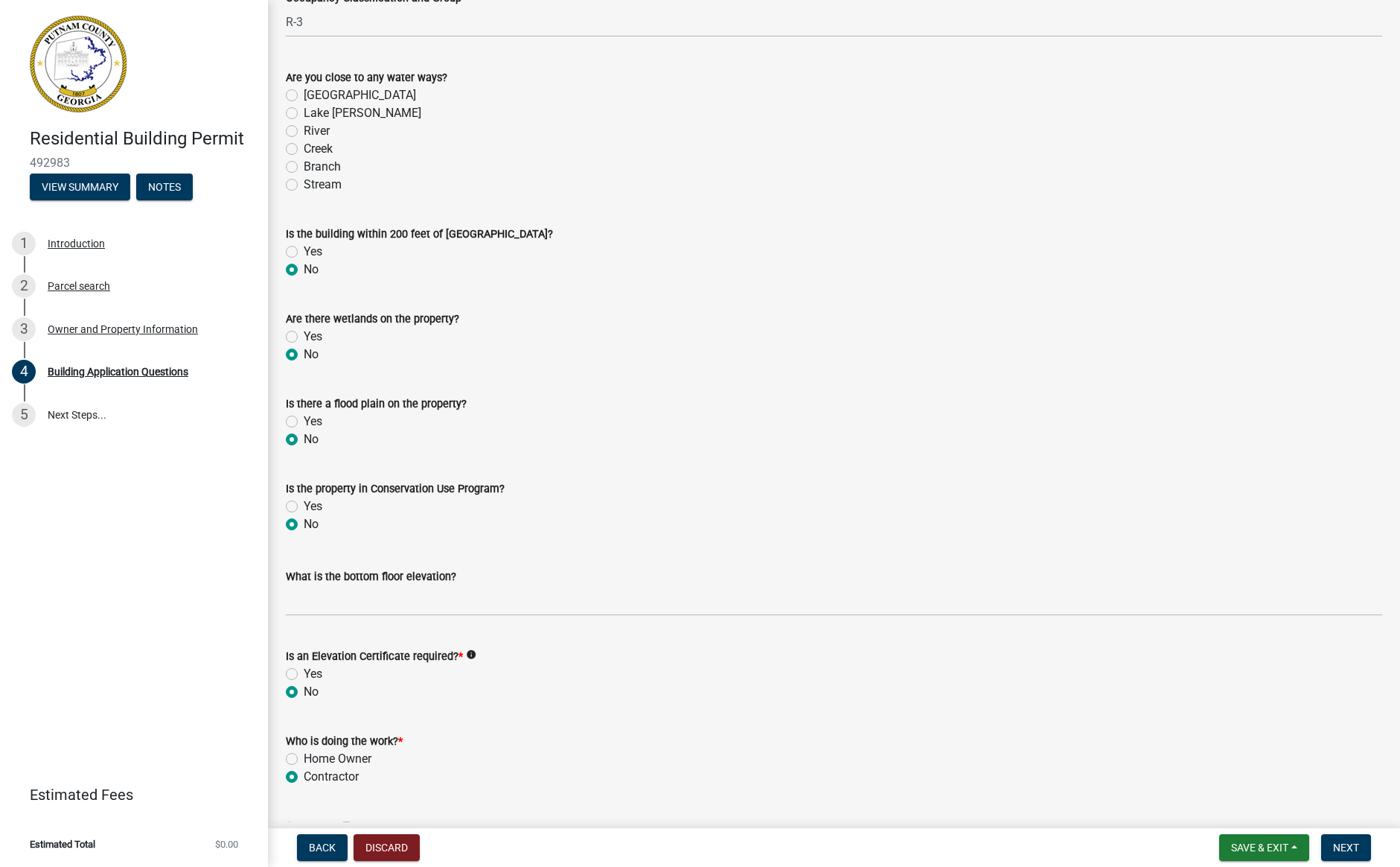
radio input "true"
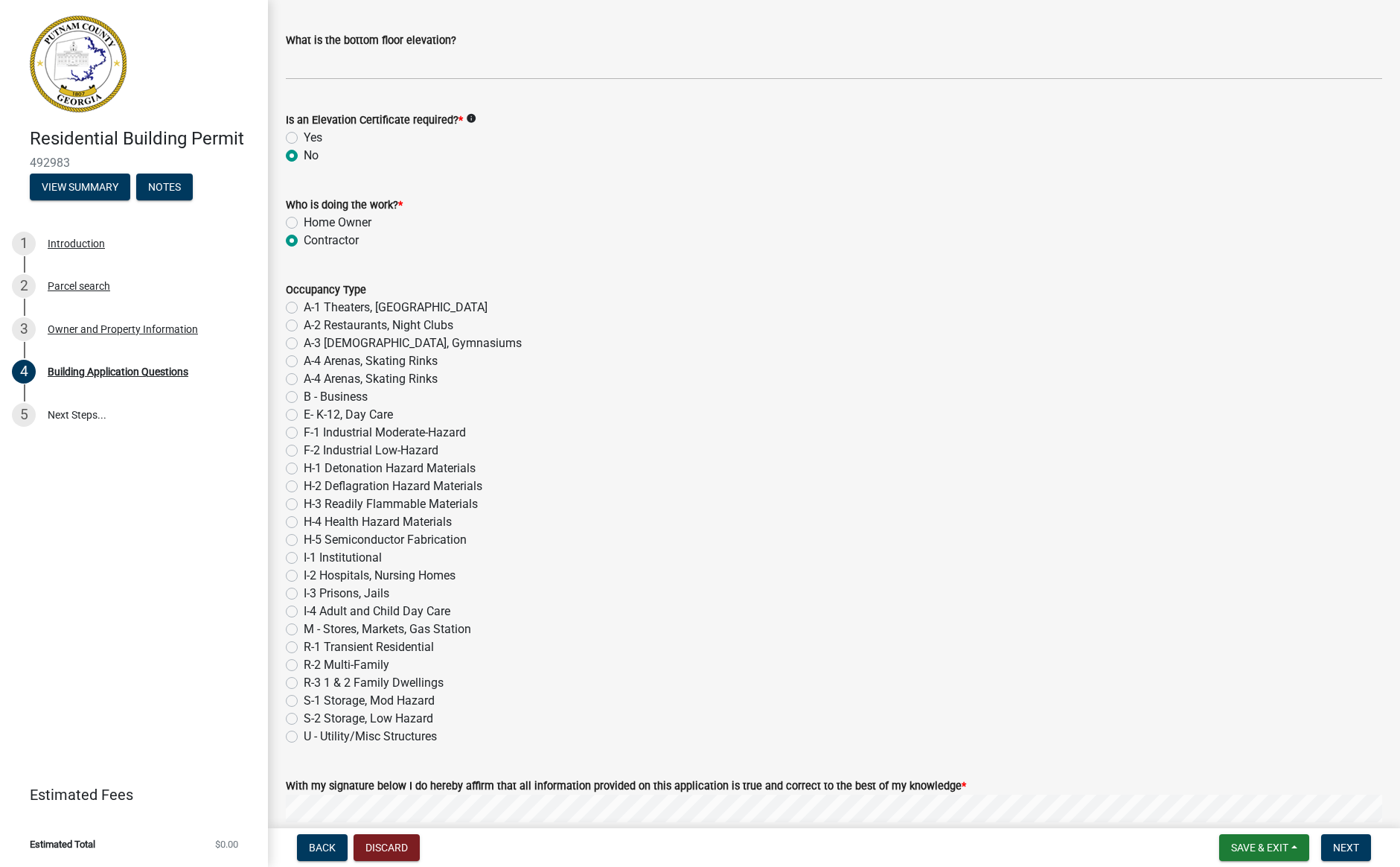
scroll to position [5727, 0]
click at [304, 679] on label "R-3 1 & 2 Family Dwellings" at bounding box center [374, 680] width 140 height 18
click at [304, 679] on input "R-3 1 & 2 Family Dwellings" at bounding box center [309, 676] width 10 height 10
radio input "true"
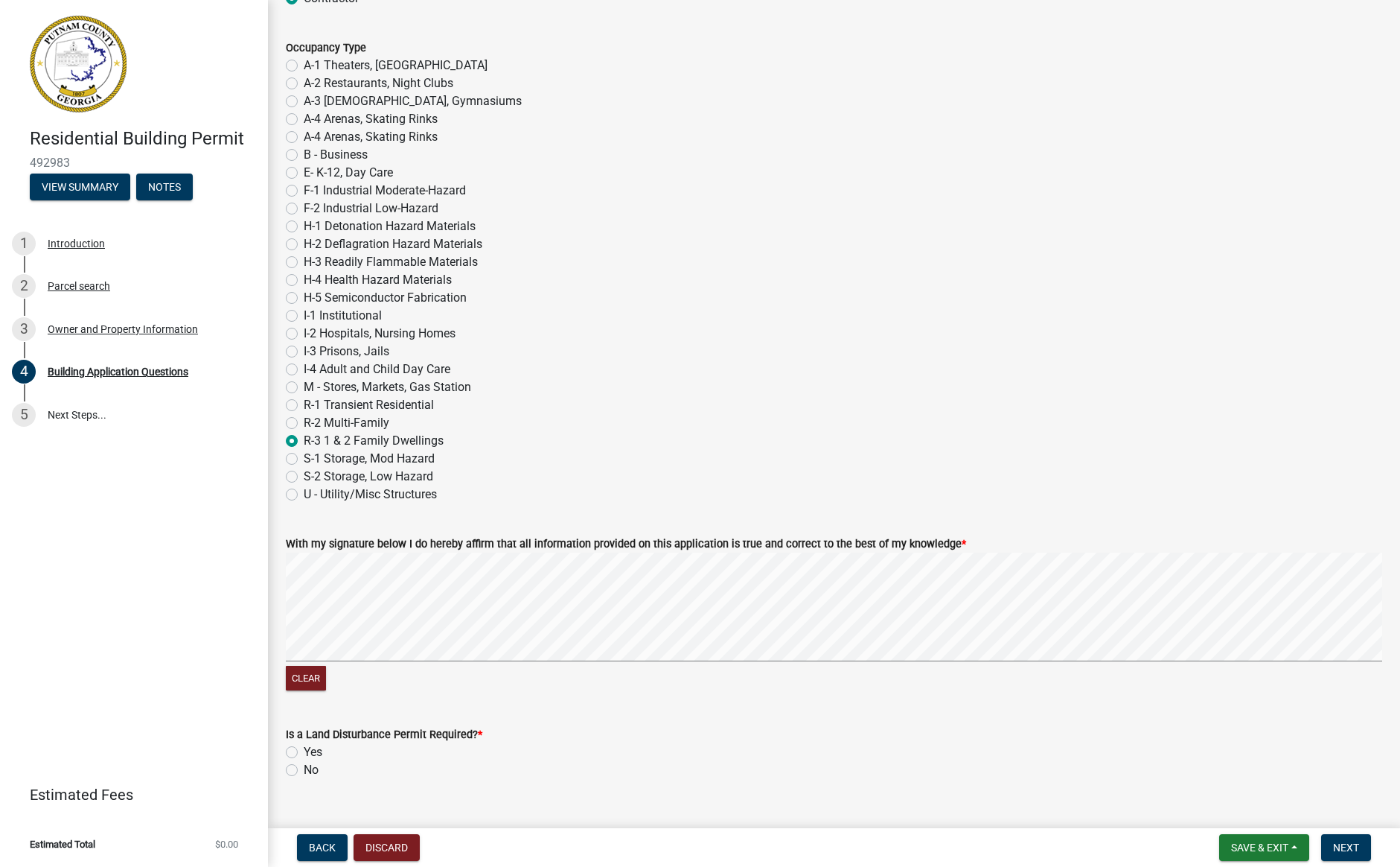
scroll to position [5995, 0]
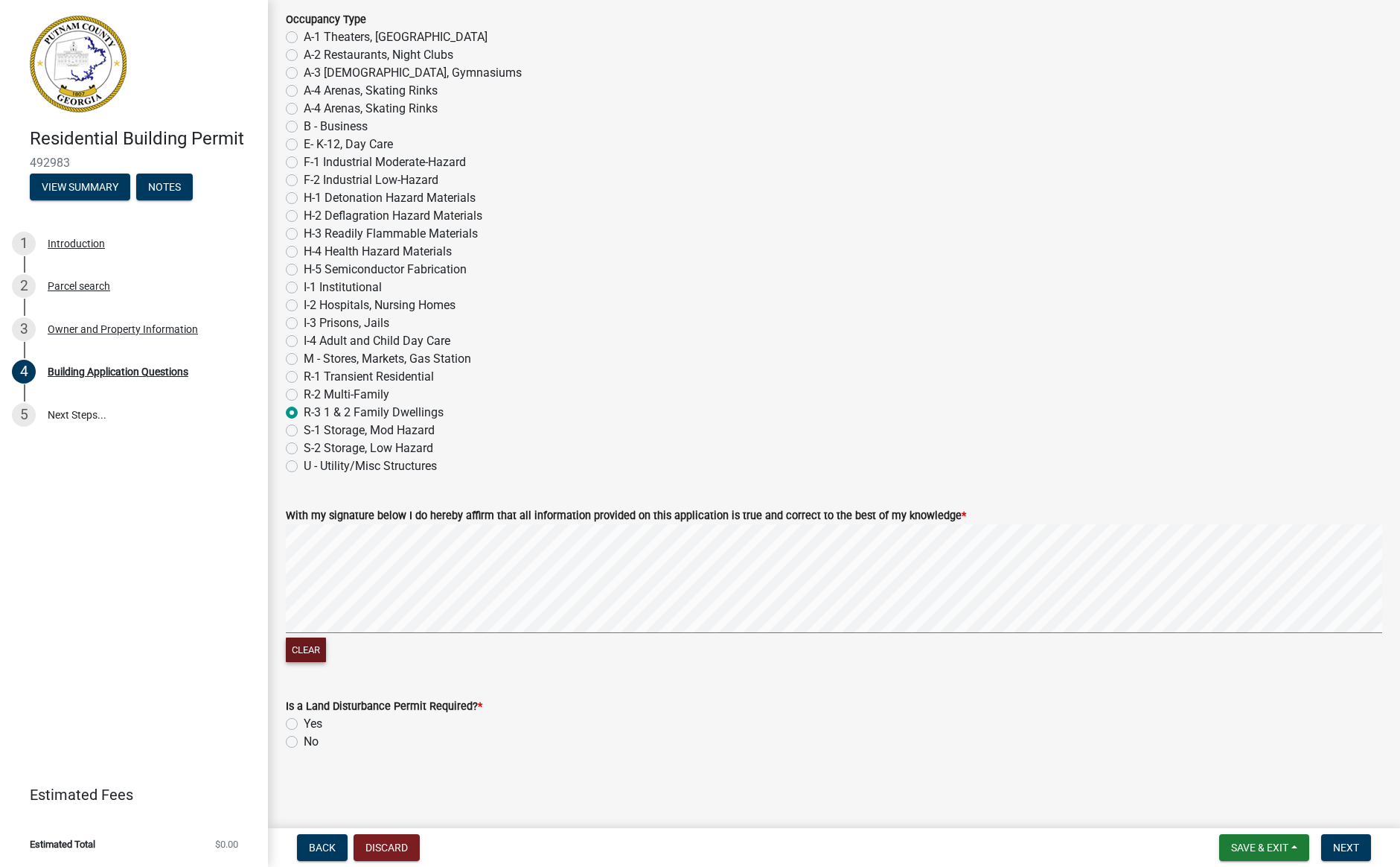
click at [318, 641] on button "Clear" at bounding box center [306, 650] width 40 height 25
click at [304, 741] on label "No" at bounding box center [312, 741] width 15 height 18
click at [304, 741] on input "No" at bounding box center [309, 737] width 10 height 10
radio input "true"
click at [1343, 843] on span "Next" at bounding box center [1346, 847] width 26 height 12
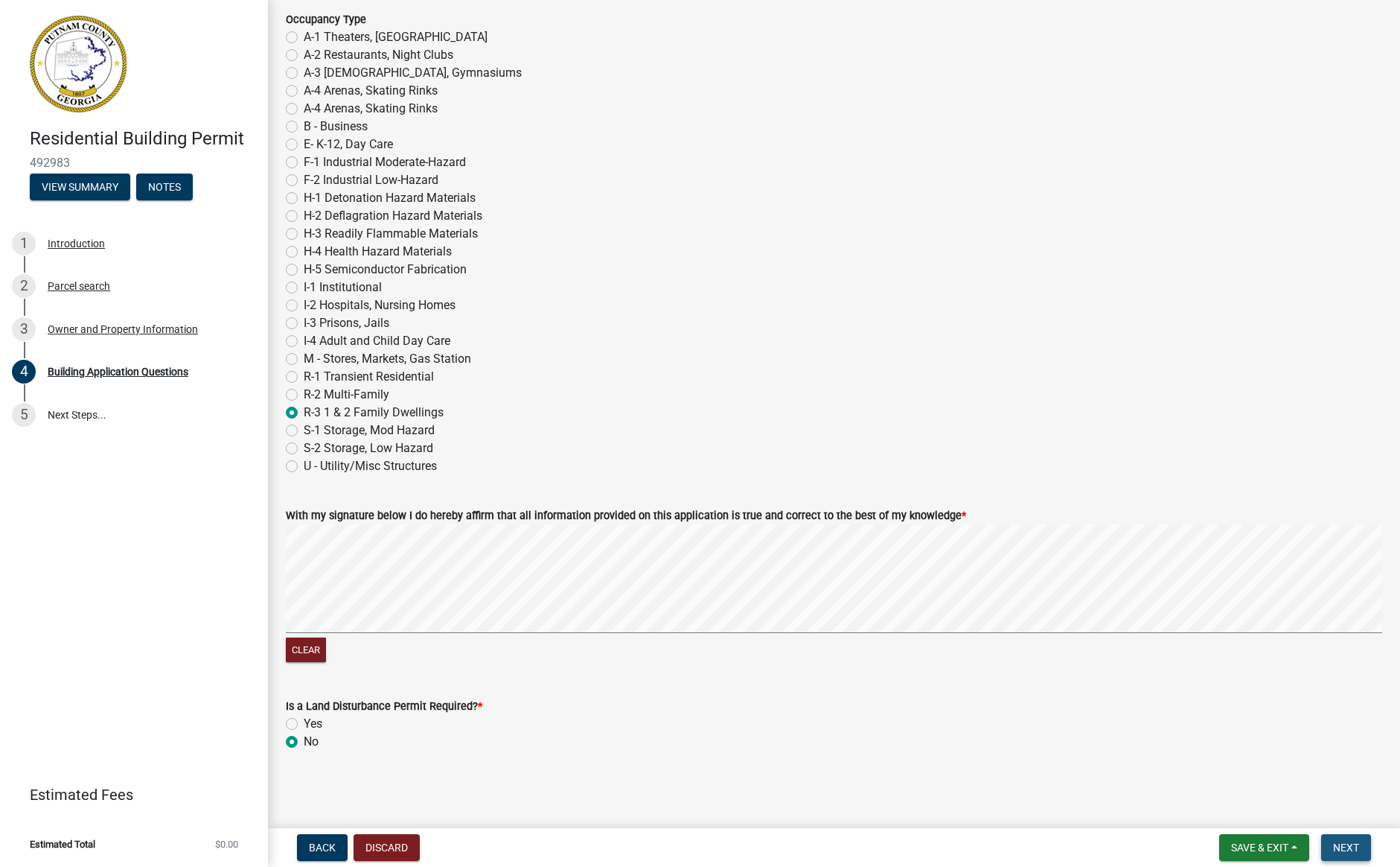
scroll to position [0, 0]
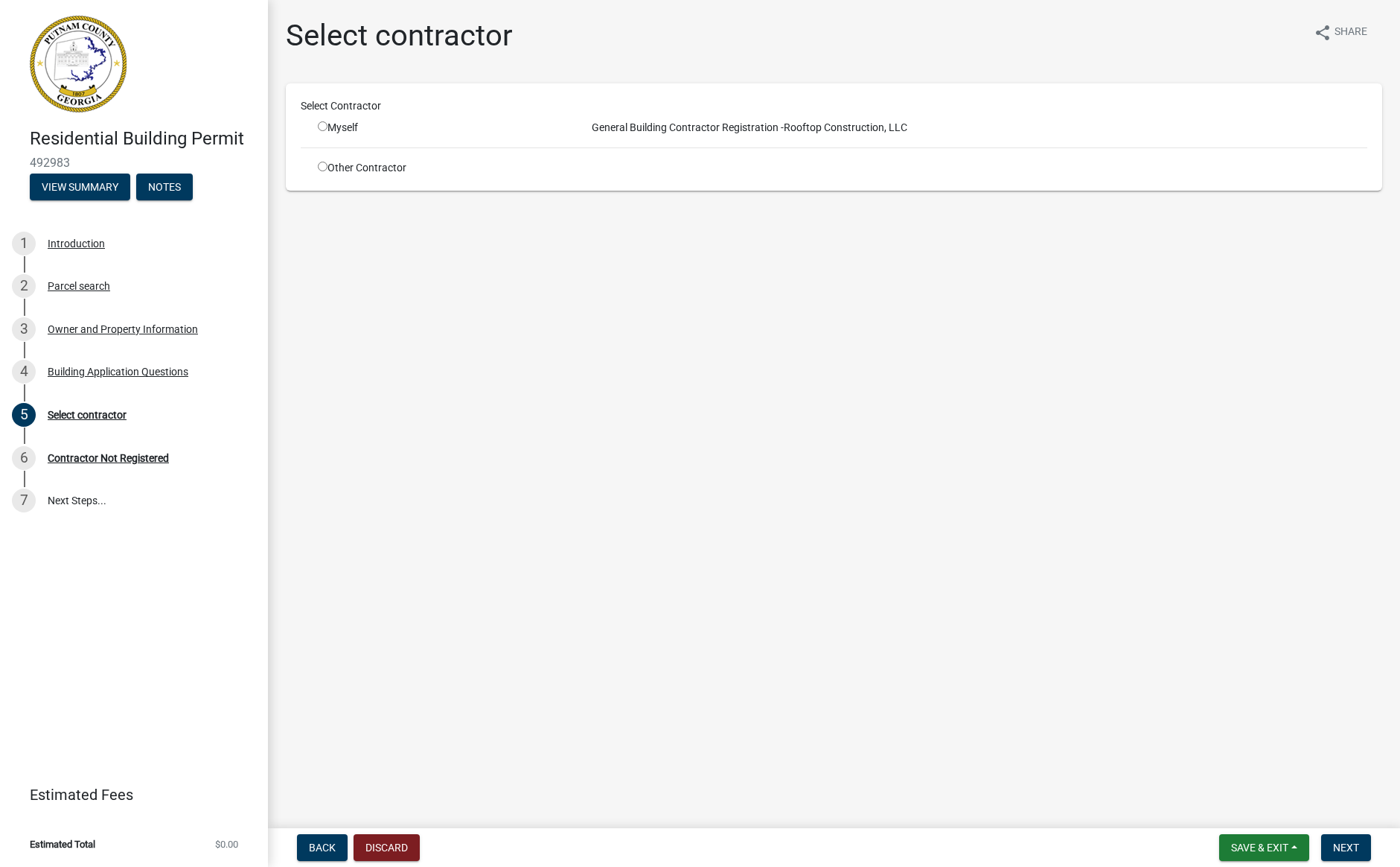
click at [324, 125] on input "radio" at bounding box center [323, 126] width 10 height 10
radio input "true"
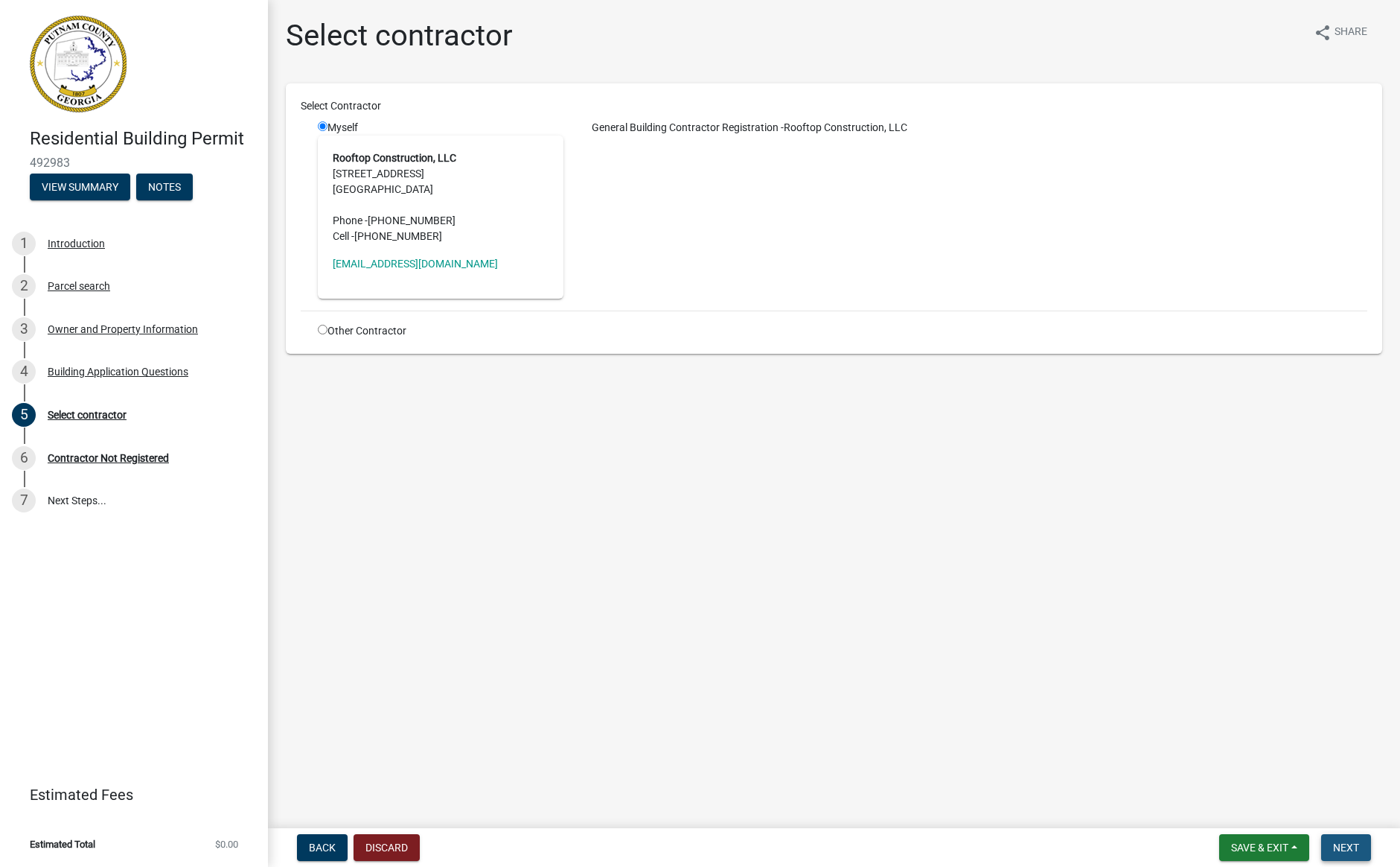
click at [1355, 850] on span "Next" at bounding box center [1346, 847] width 26 height 12
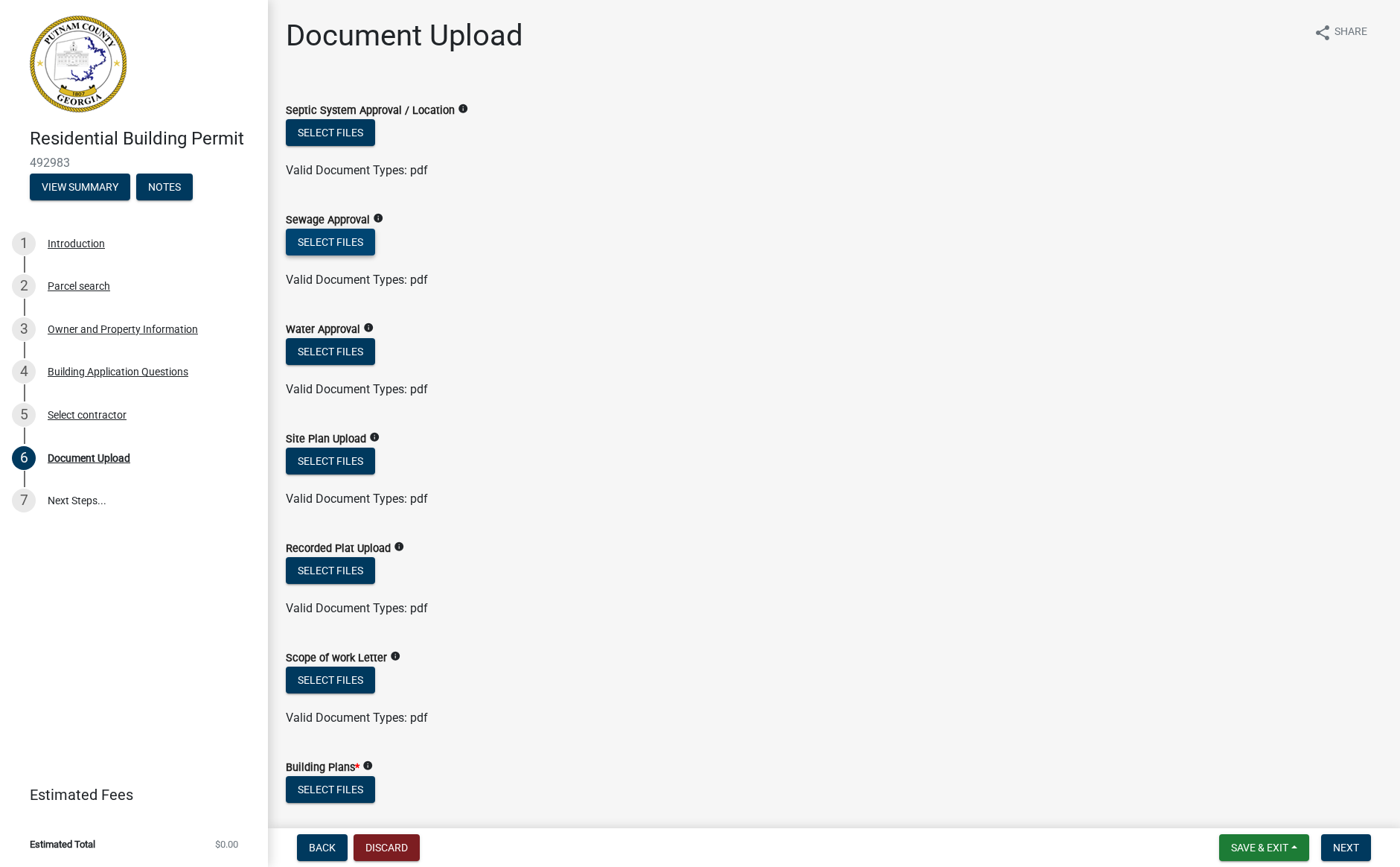
click at [340, 241] on button "Select files" at bounding box center [331, 242] width 89 height 26
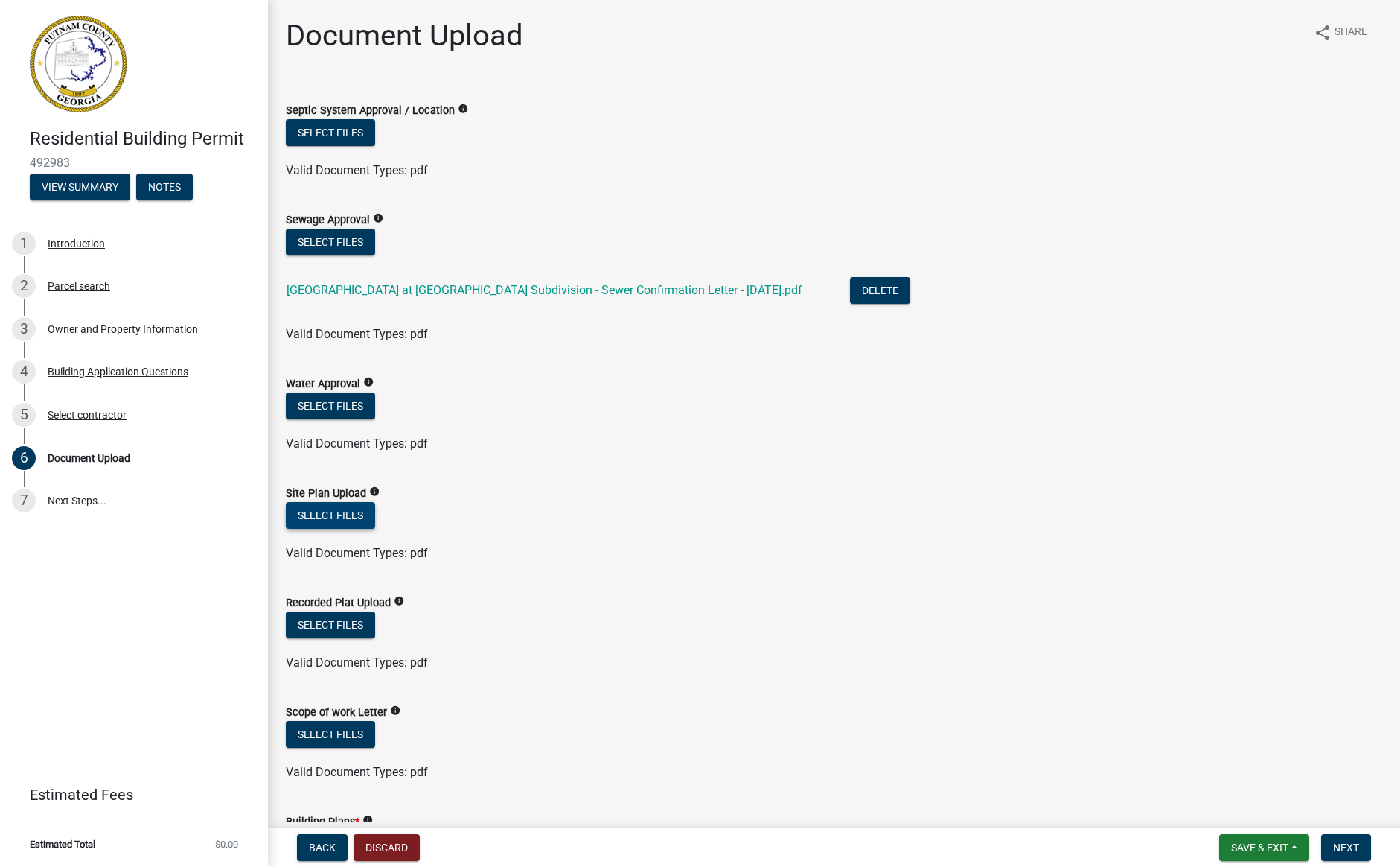
click at [345, 516] on button "Select files" at bounding box center [331, 515] width 89 height 26
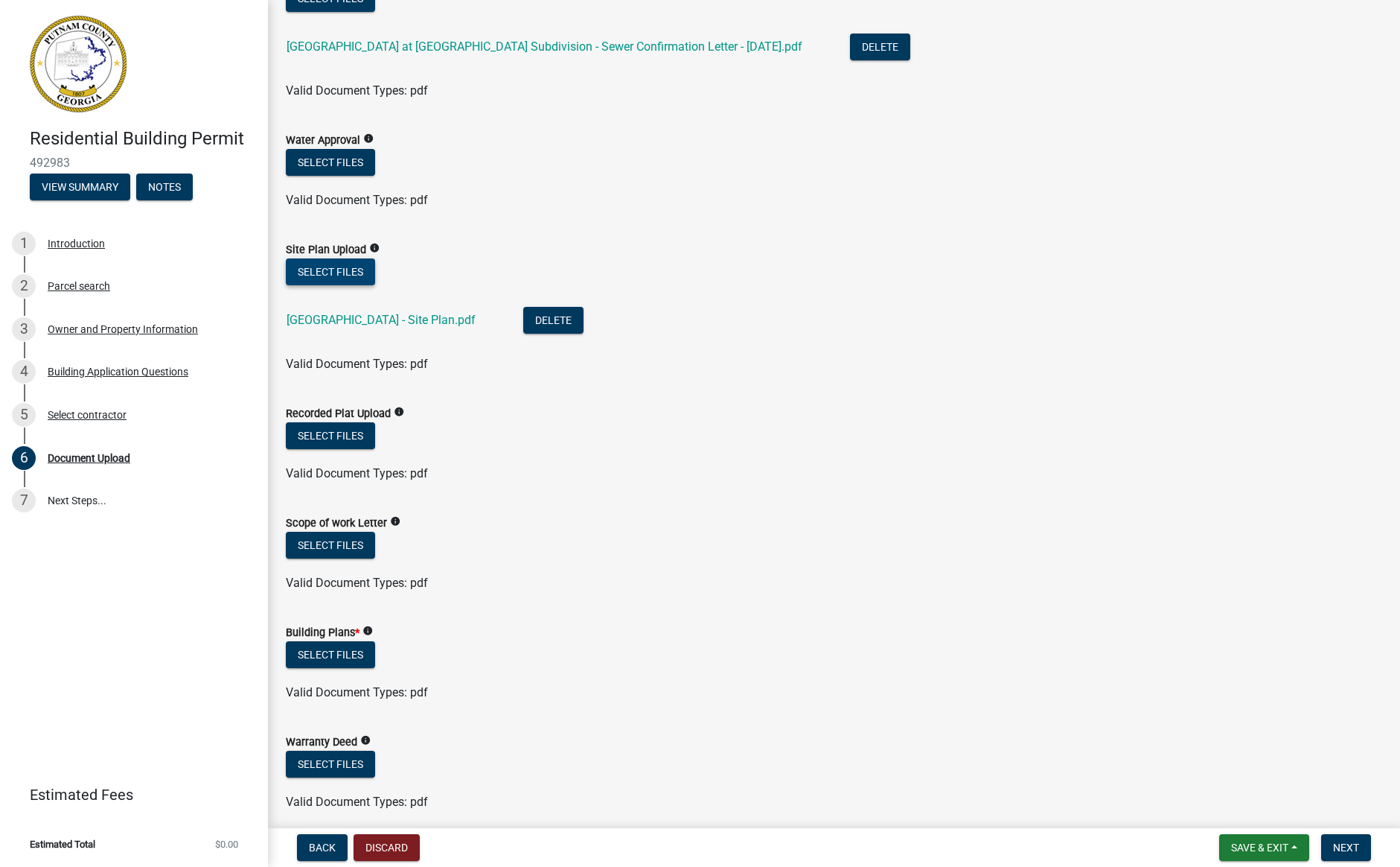
scroll to position [250, 0]
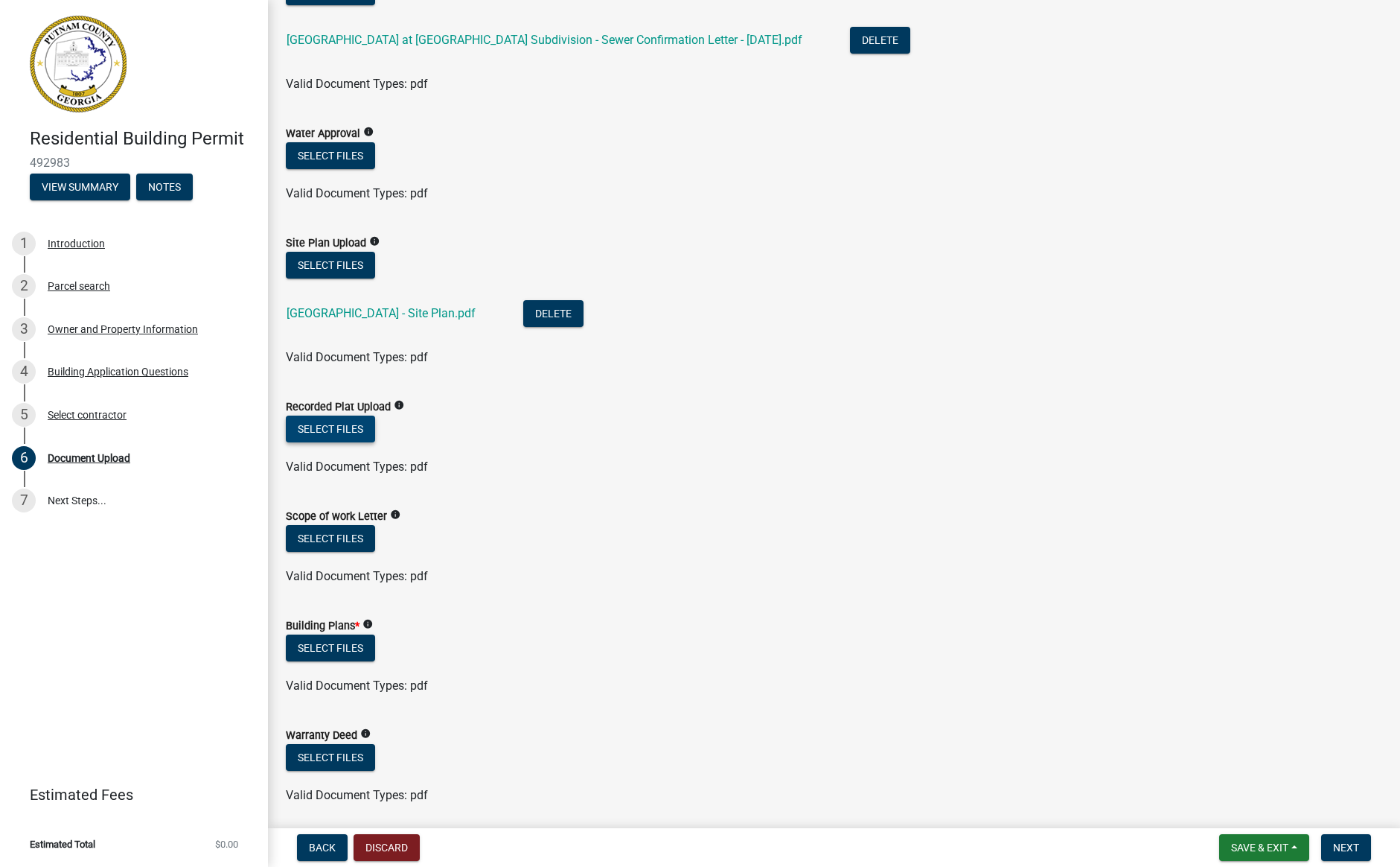
click at [311, 422] on button "Select files" at bounding box center [331, 429] width 89 height 26
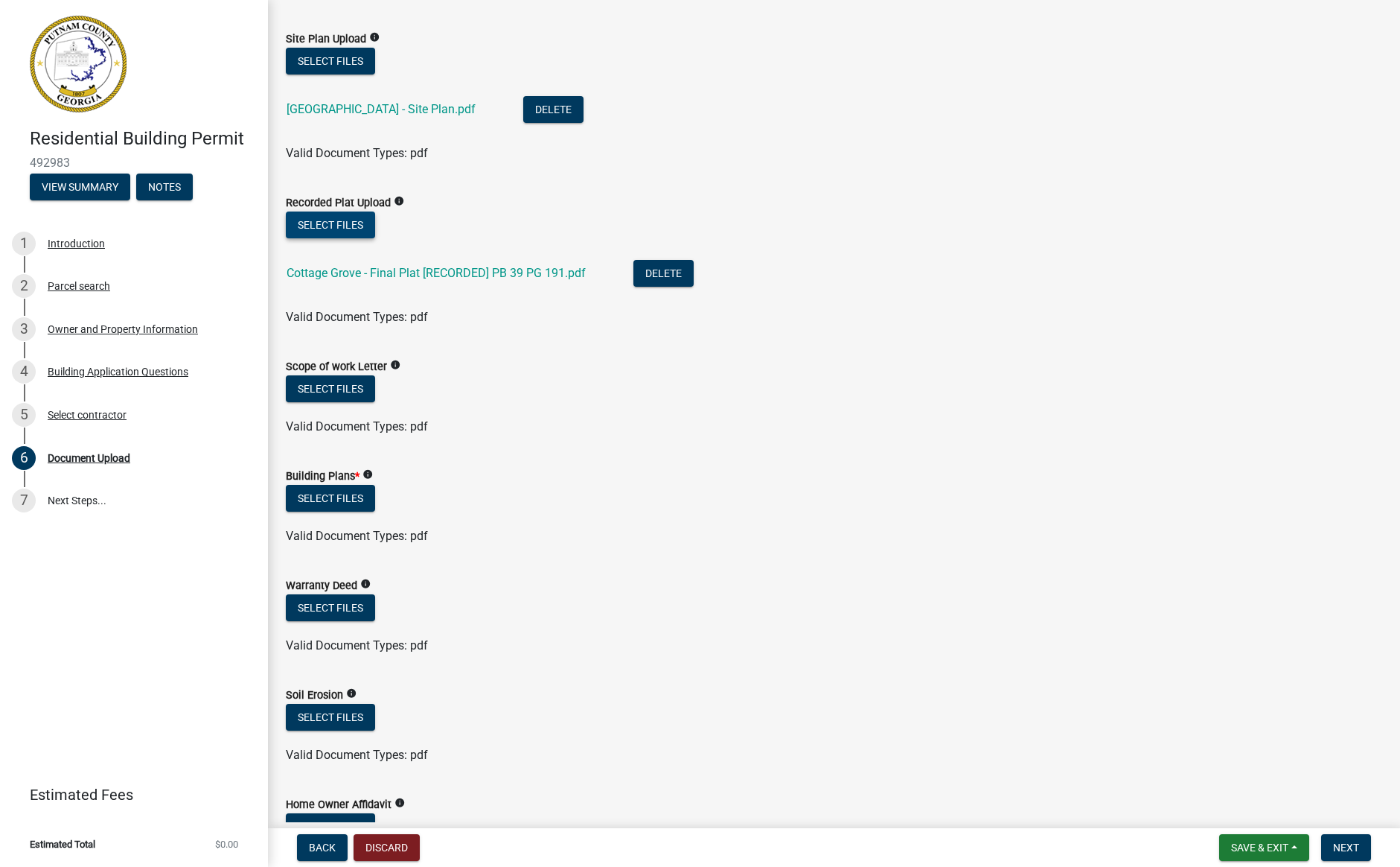
scroll to position [456, 0]
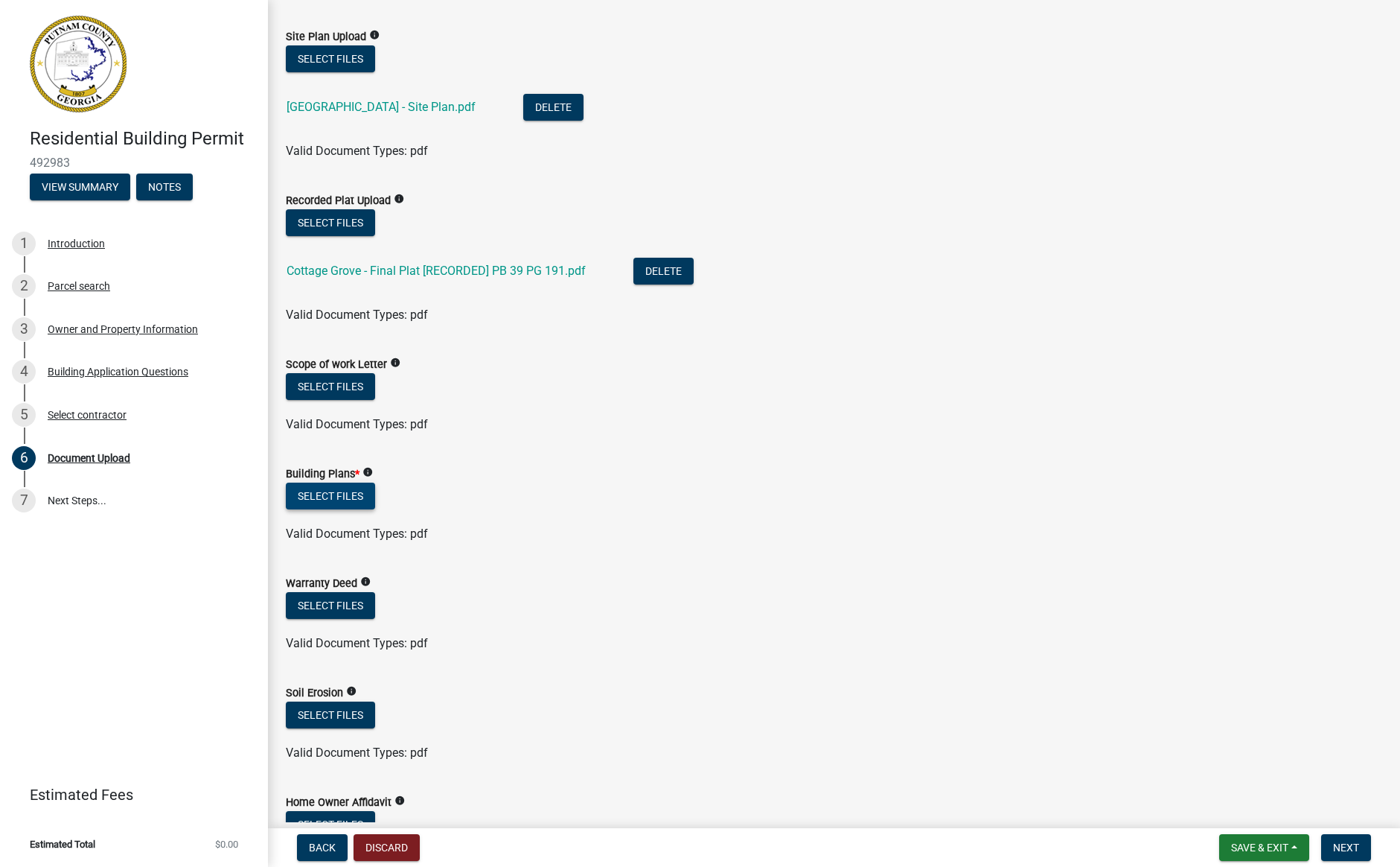
click at [328, 501] on button "Select files" at bounding box center [331, 496] width 89 height 26
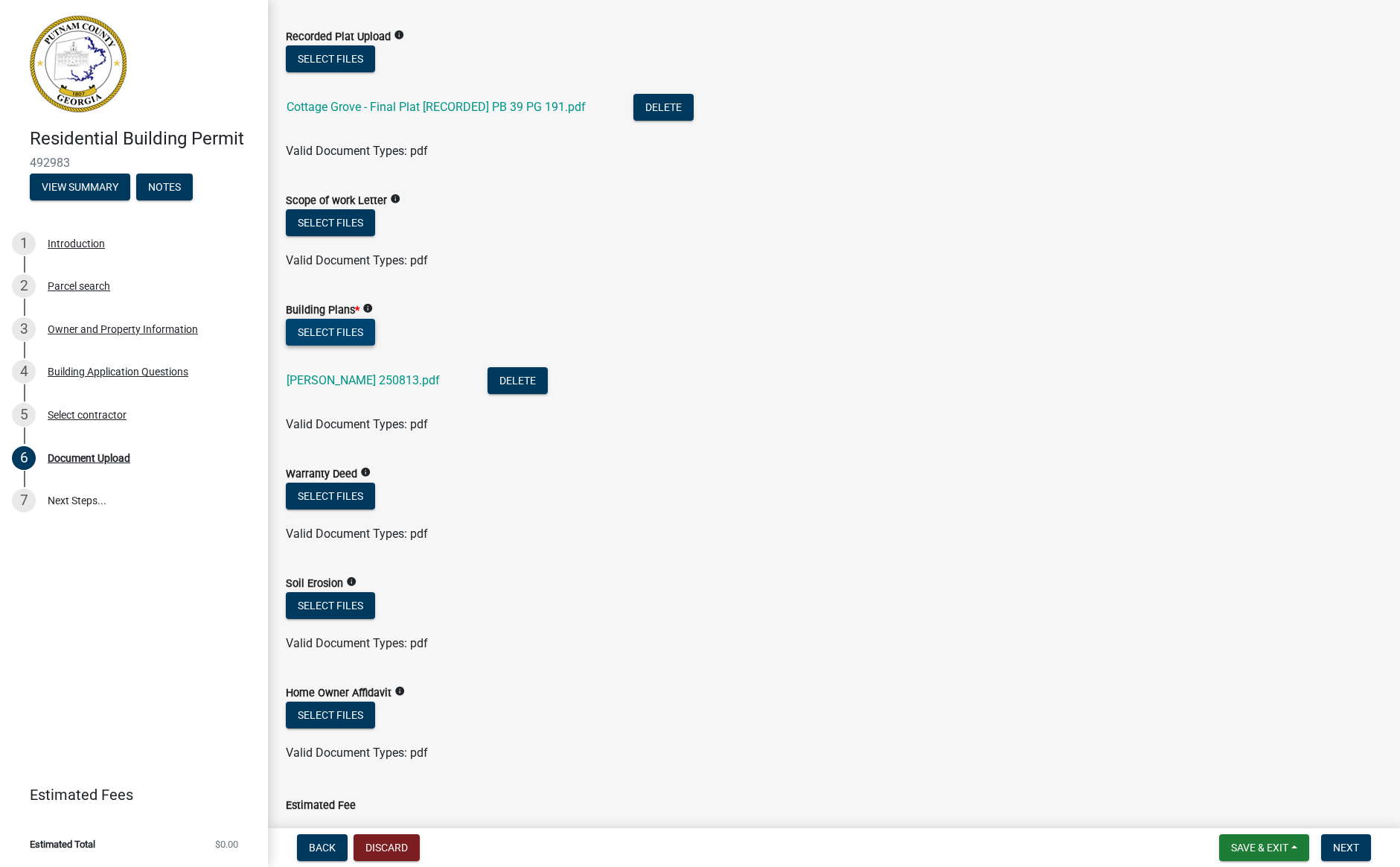
scroll to position [750, 0]
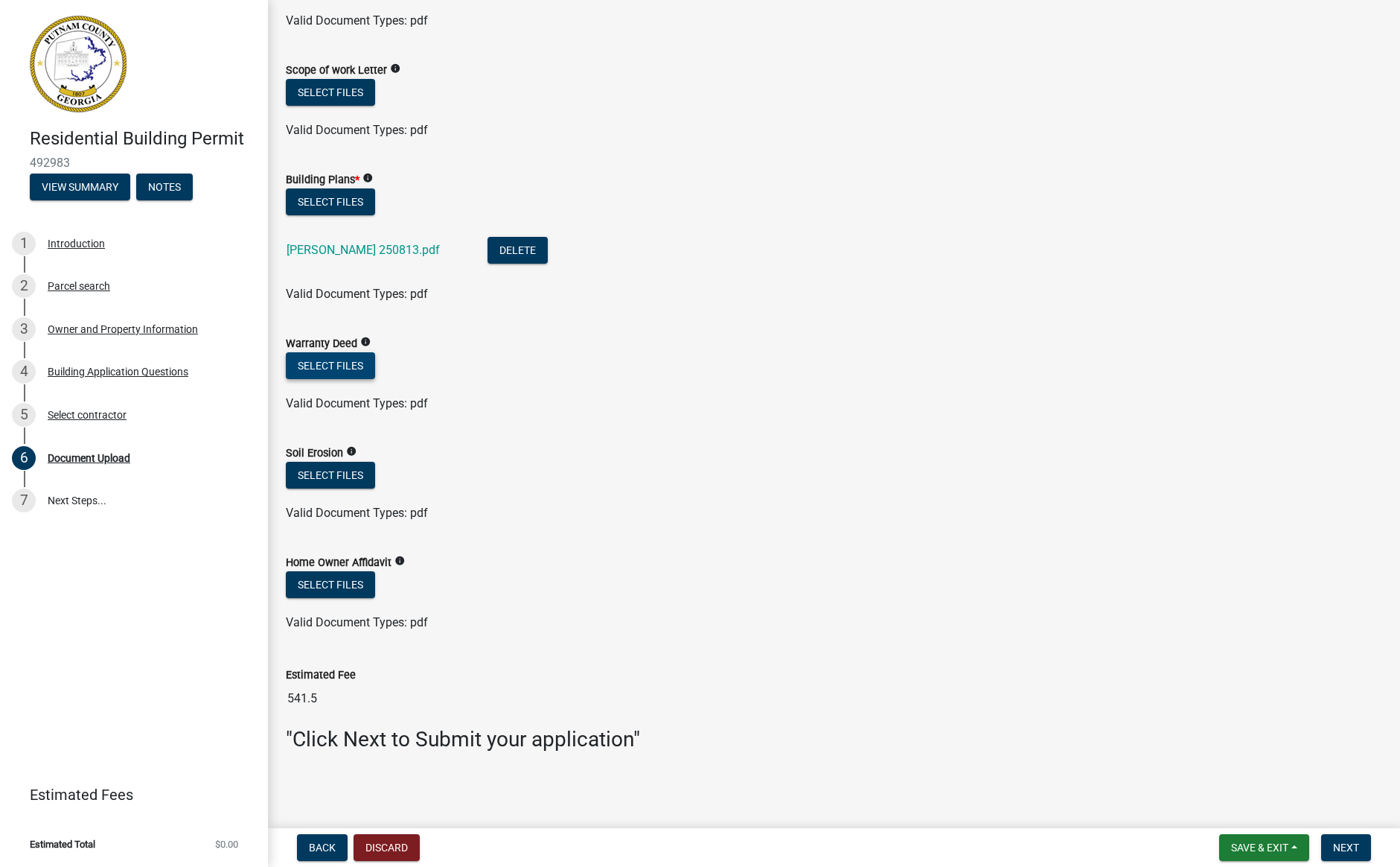
click at [319, 358] on button "Select files" at bounding box center [331, 365] width 89 height 26
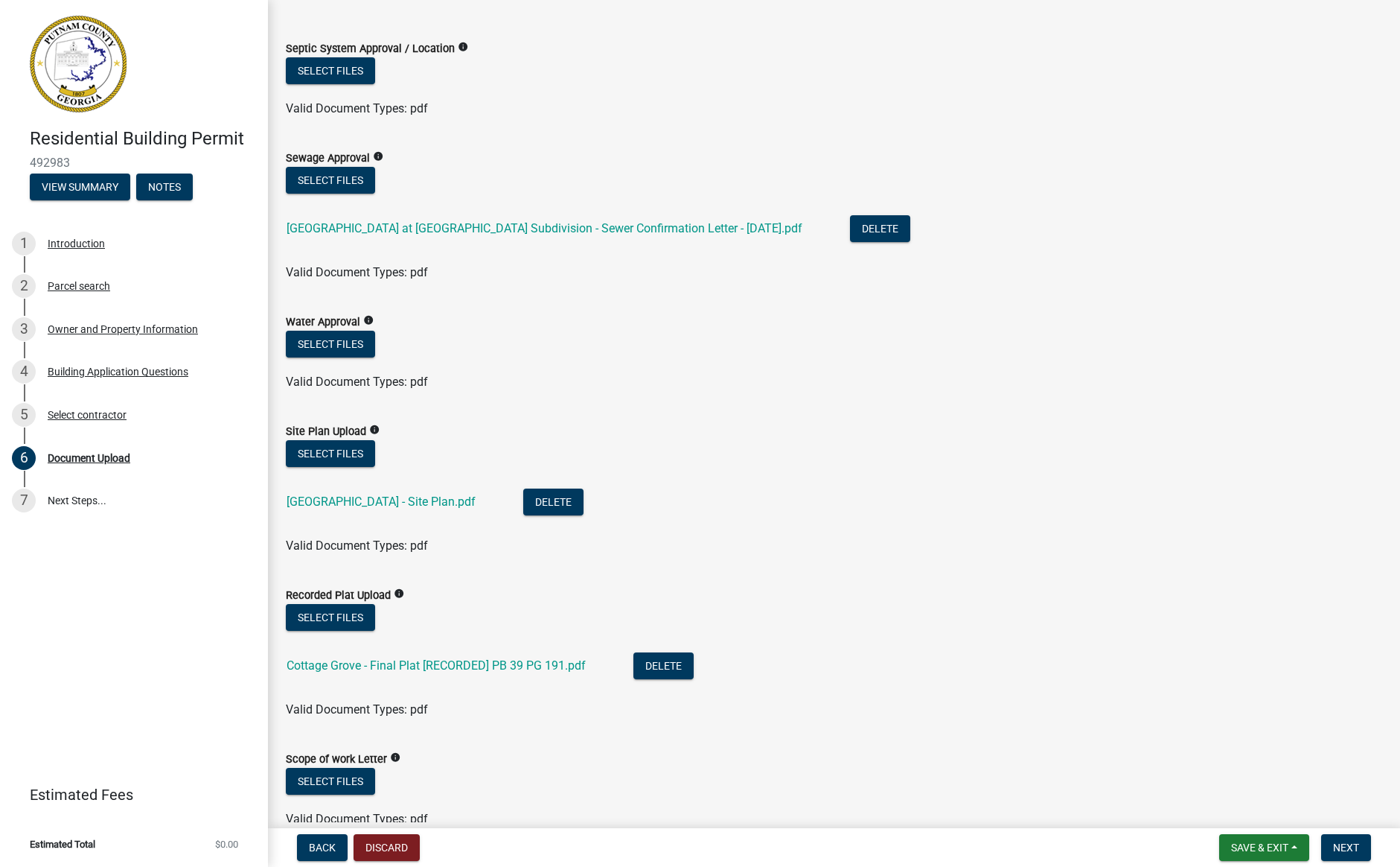
scroll to position [0, 0]
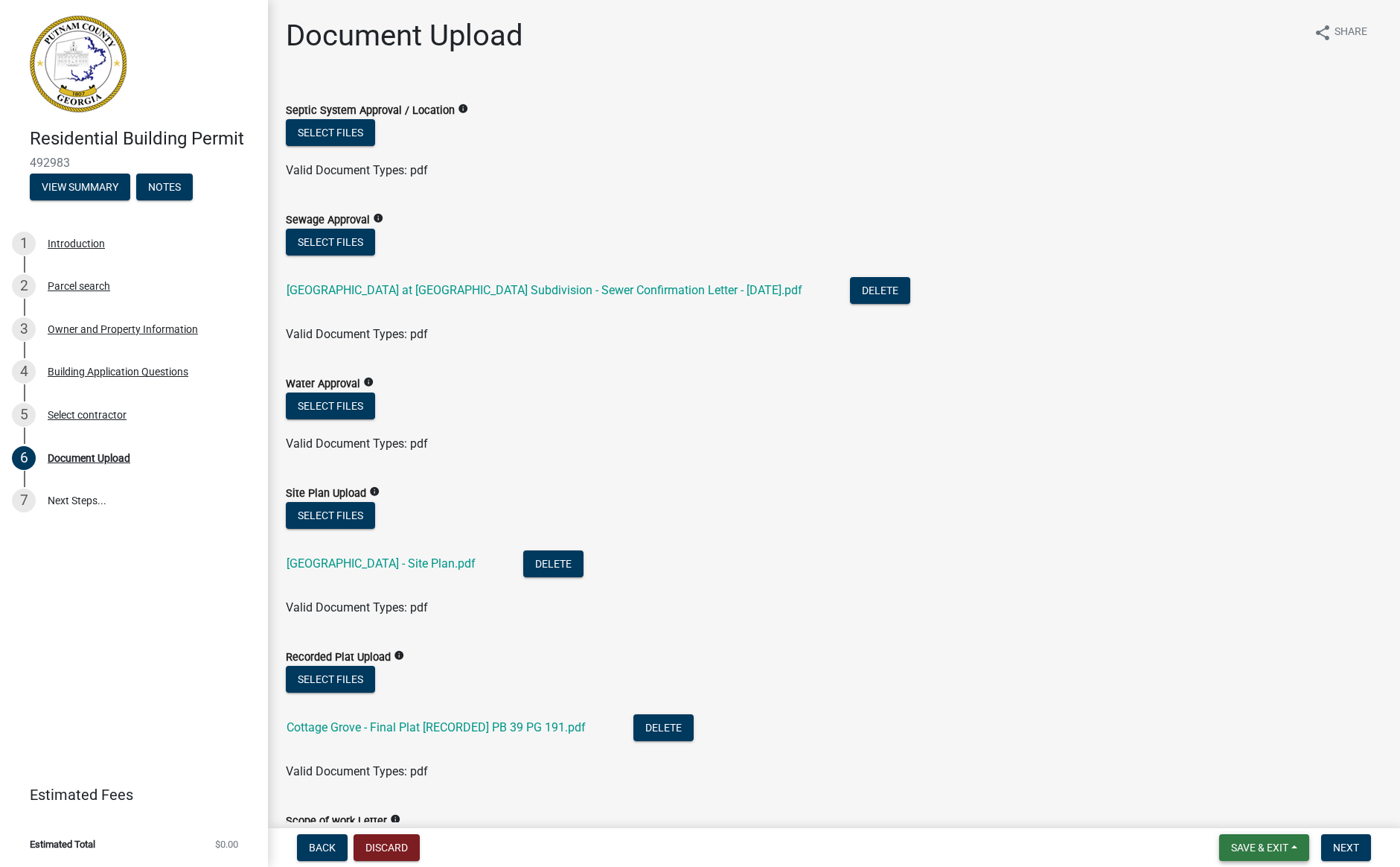
click at [1280, 849] on span "Save & Exit" at bounding box center [1260, 847] width 57 height 12
click at [1262, 812] on button "Save & Exit" at bounding box center [1250, 808] width 119 height 36
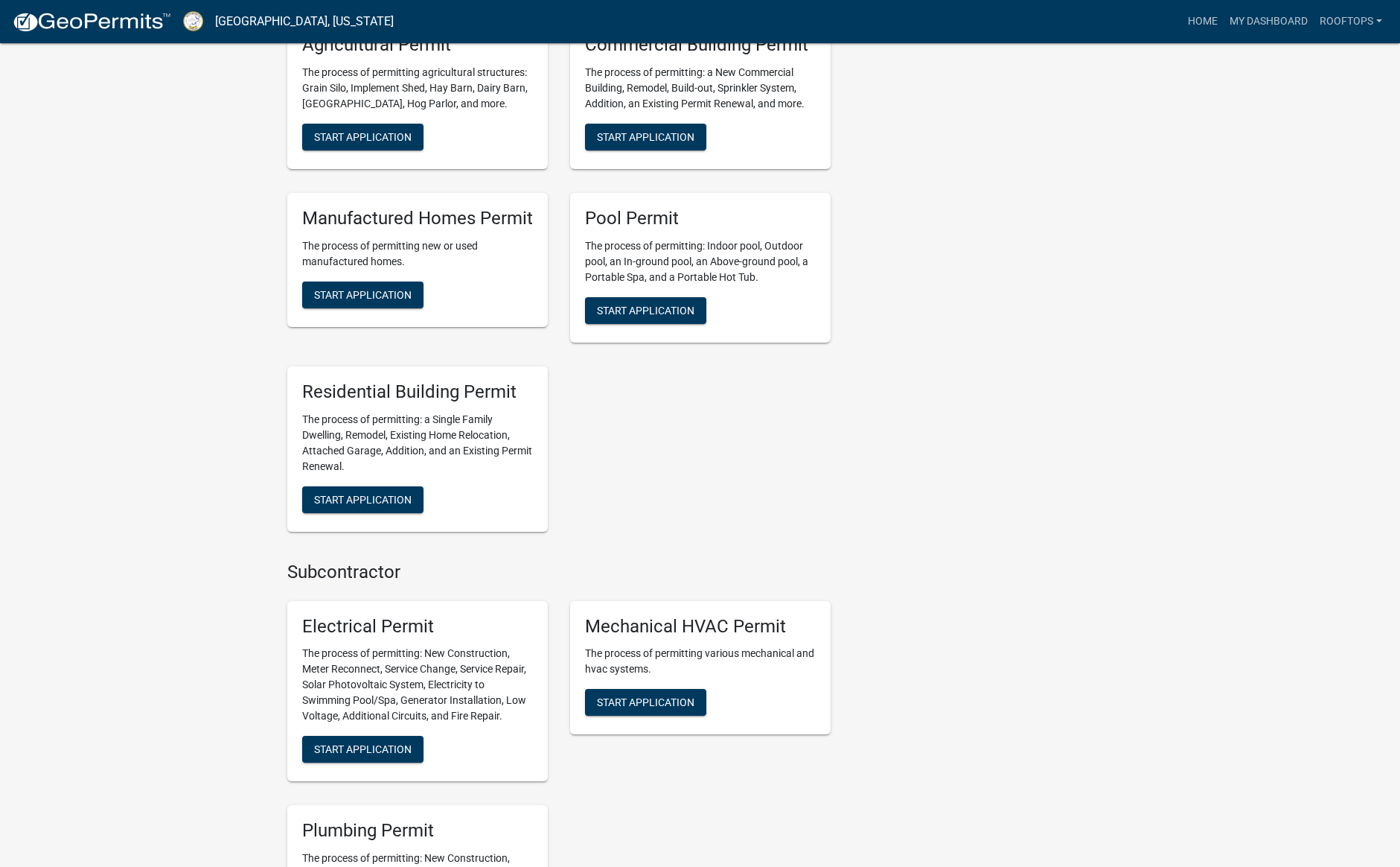
scroll to position [660, 0]
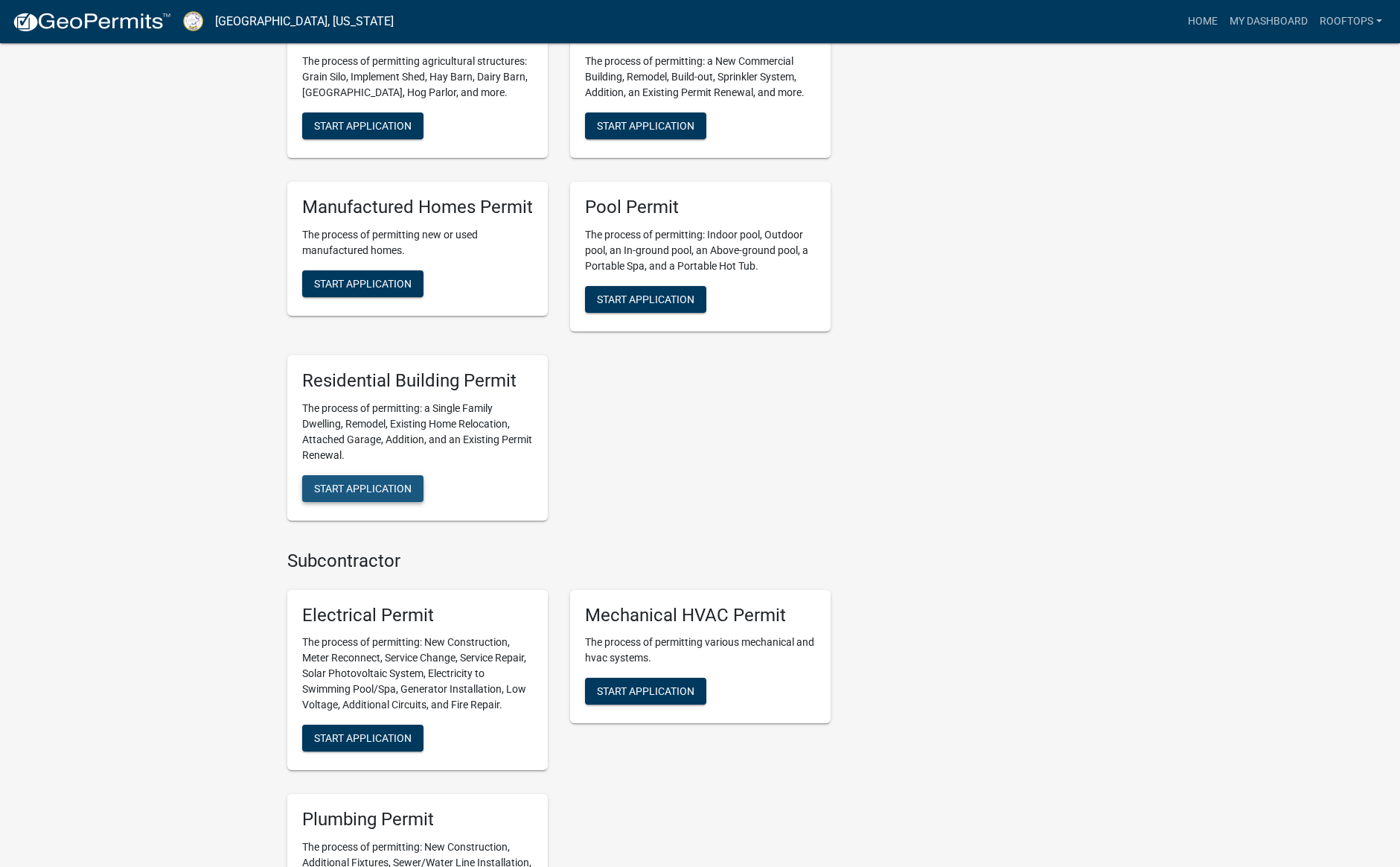
click at [358, 484] on span "Start Application" at bounding box center [363, 488] width 98 height 12
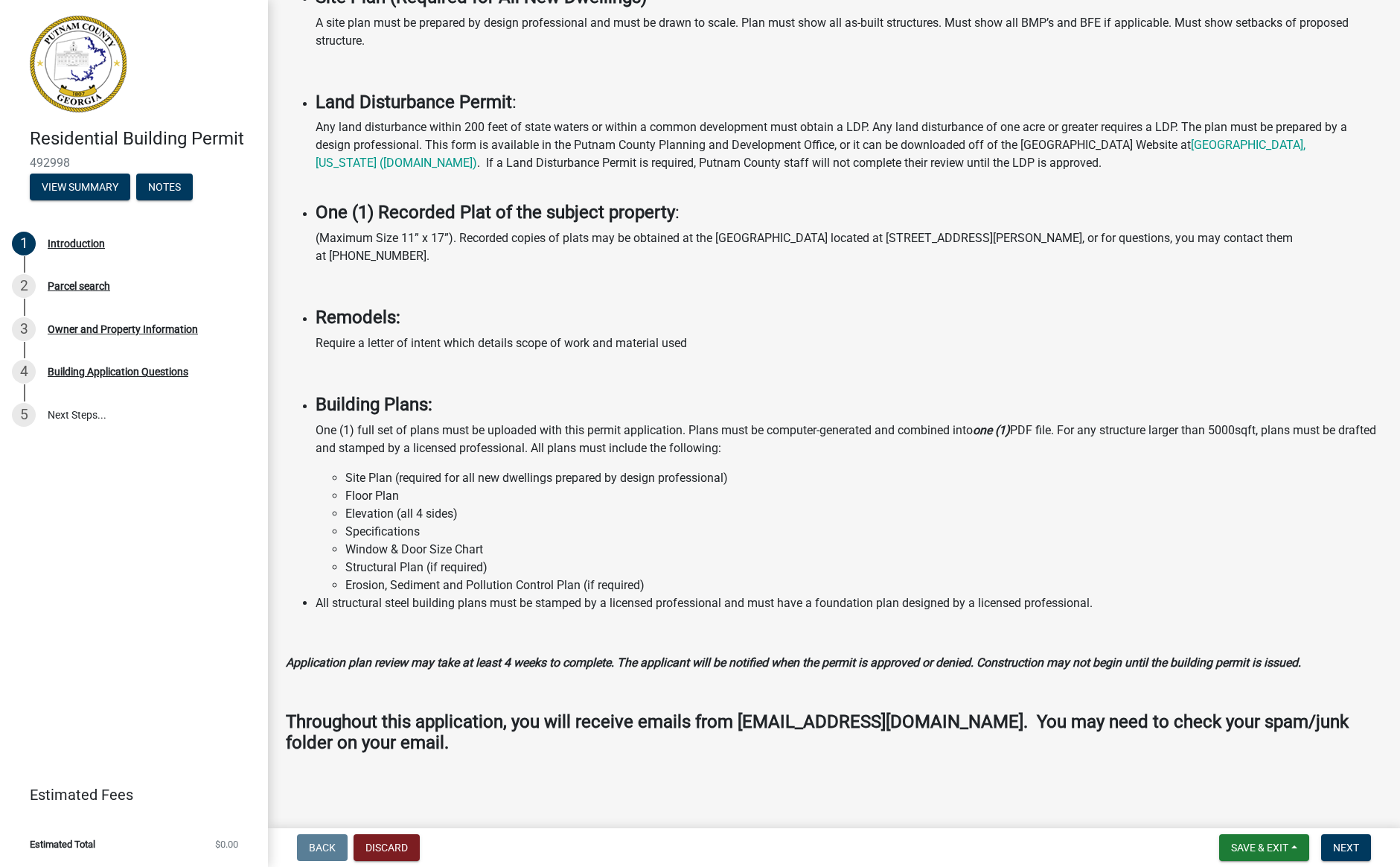
scroll to position [846, 0]
click at [109, 373] on div "Building Application Questions" at bounding box center [118, 371] width 140 height 11
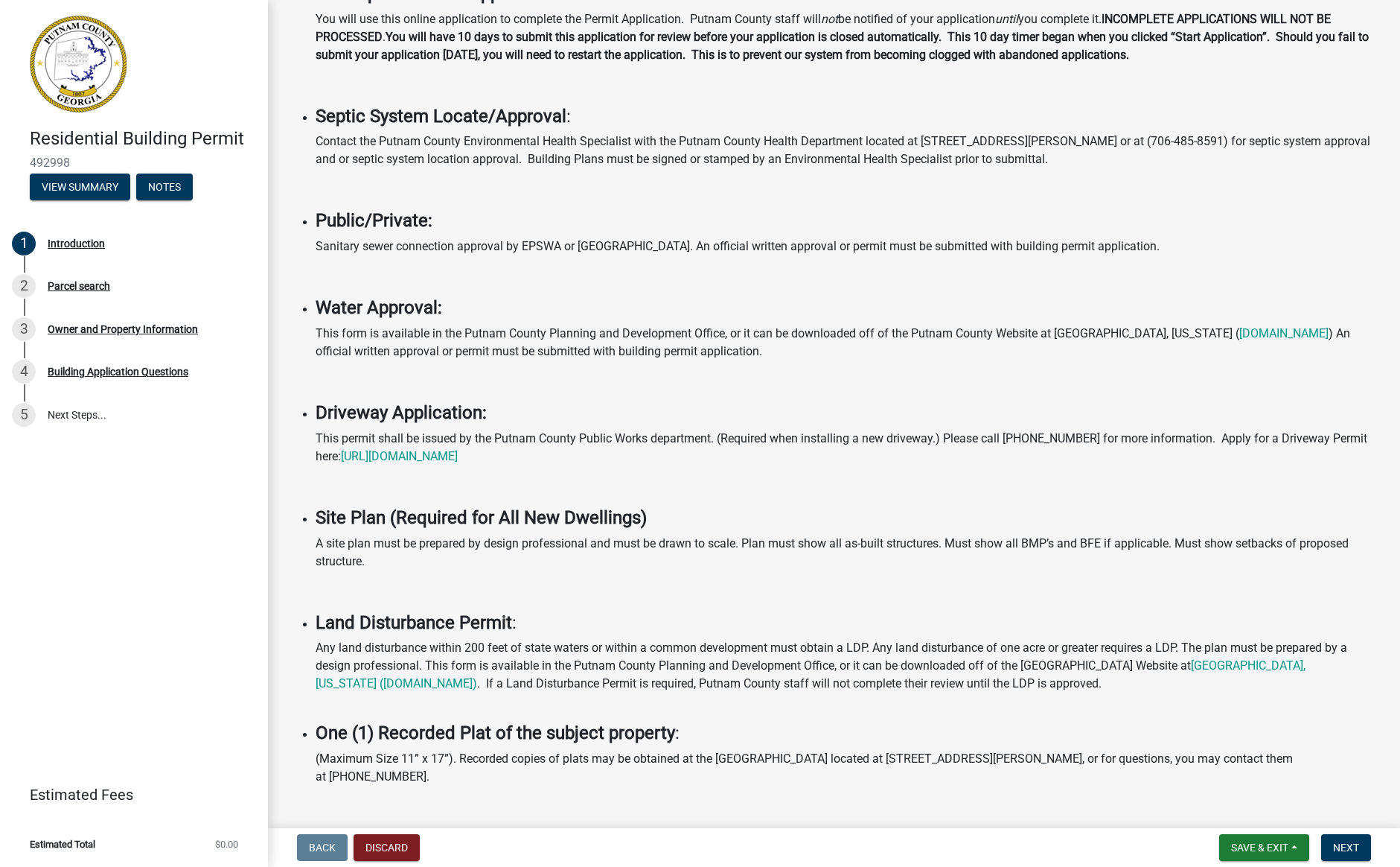
scroll to position [0, 0]
